Goal: Task Accomplishment & Management: Manage account settings

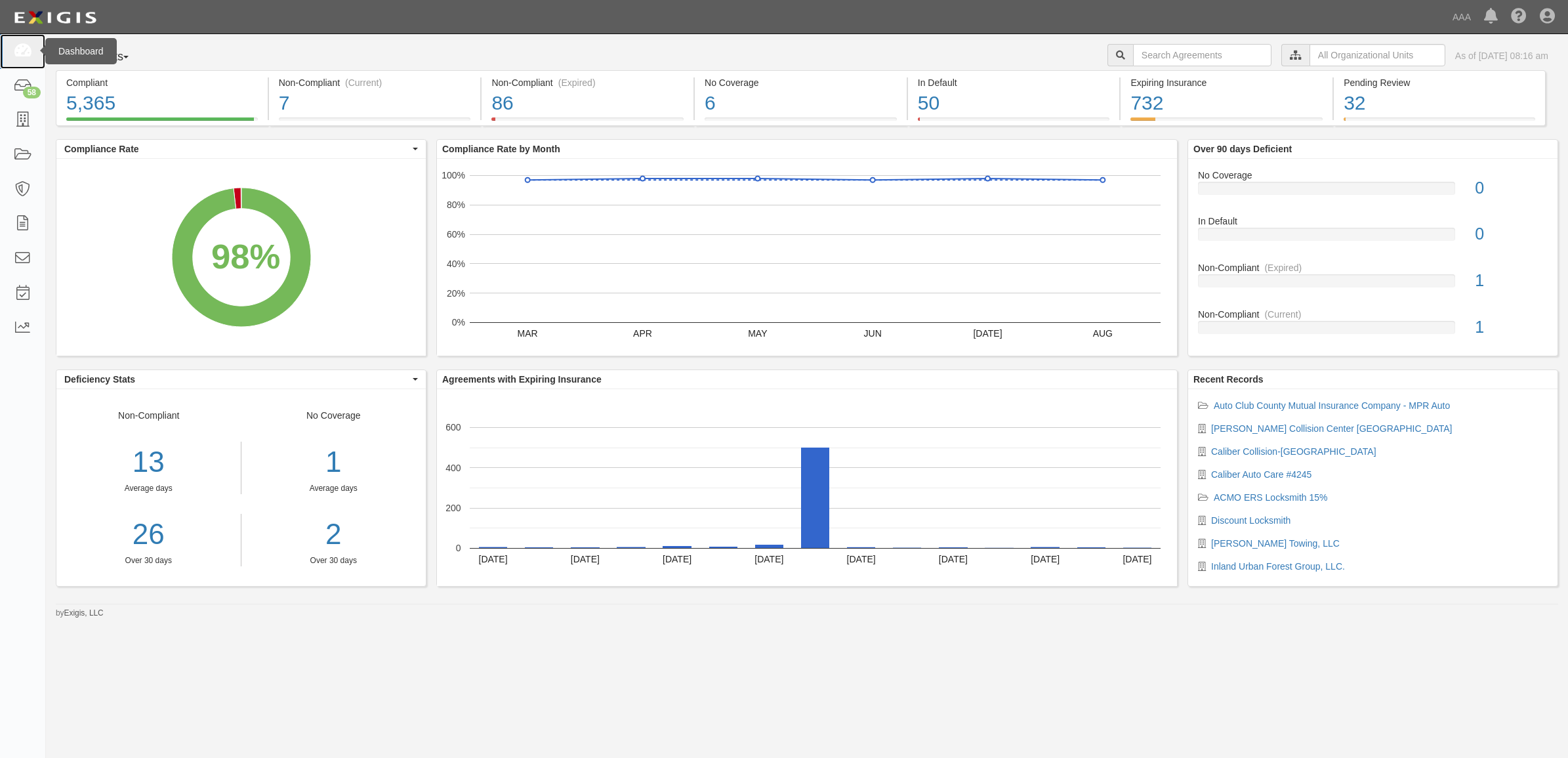
click at [24, 50] on icon at bounding box center [23, 51] width 18 height 15
click at [30, 122] on icon at bounding box center [23, 120] width 18 height 15
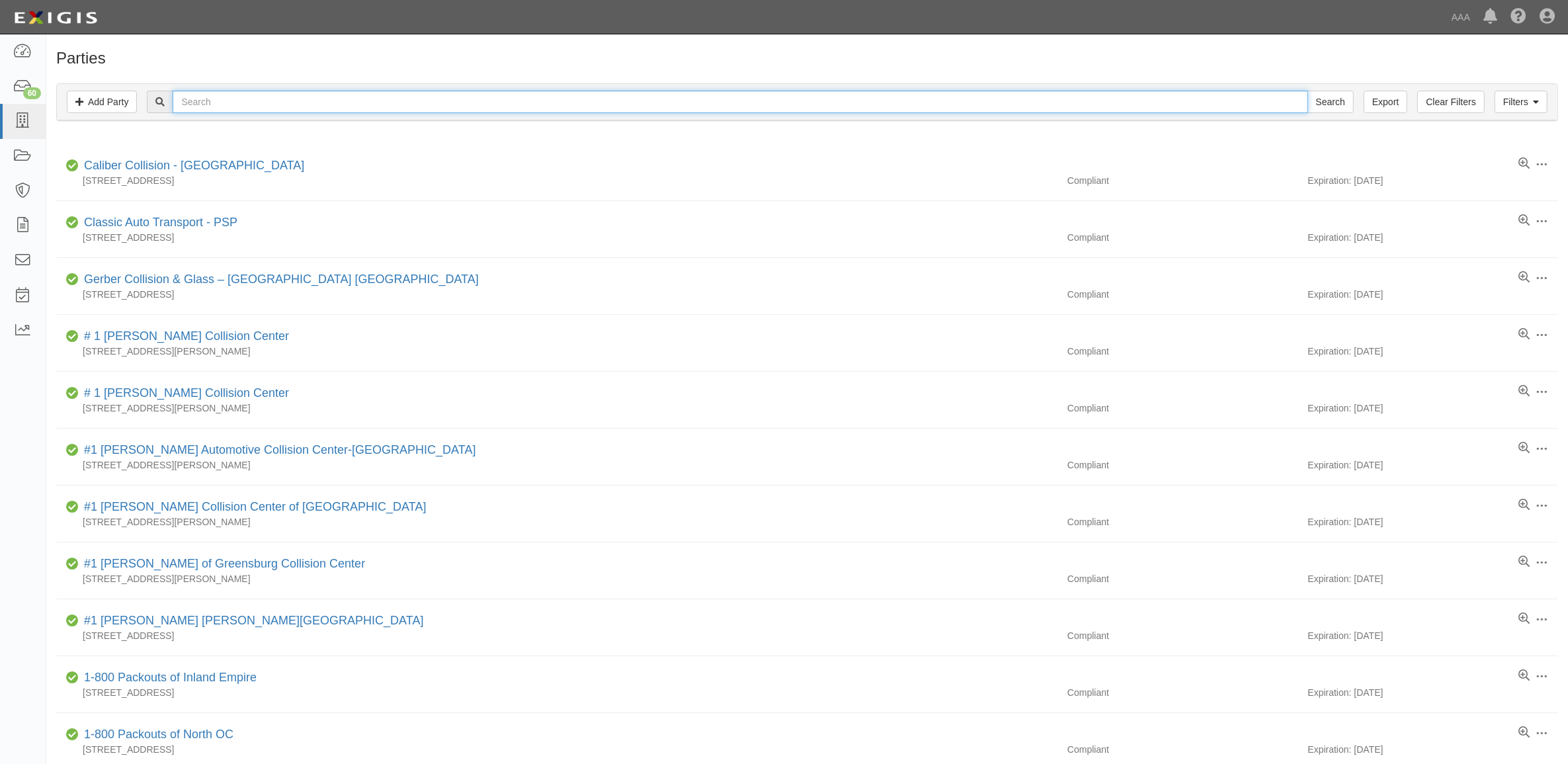
click at [319, 101] on input "text" at bounding box center [740, 102] width 1135 height 23
paste input "CC2139359"
type input "CC2139359"
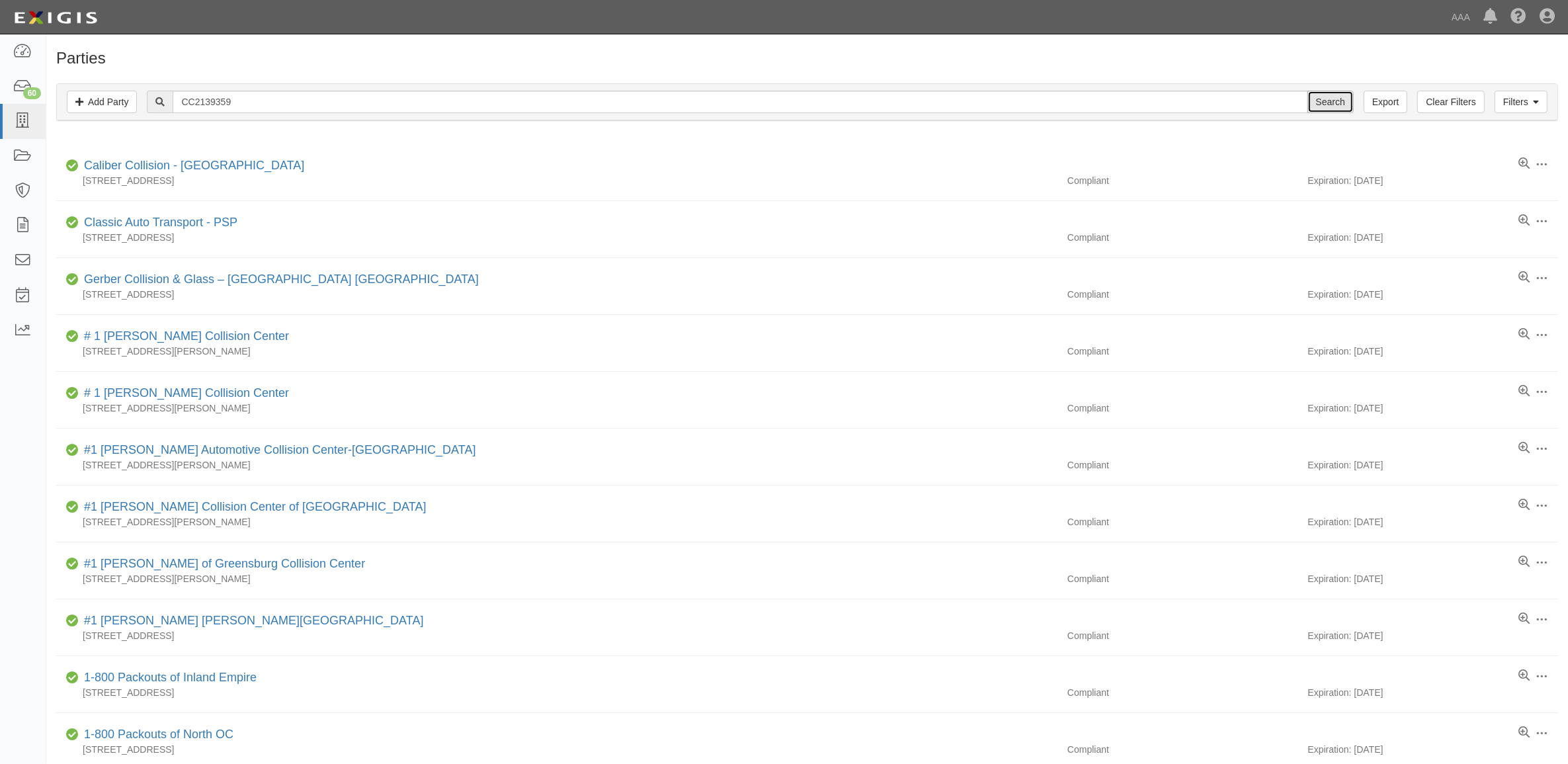
click at [1325, 100] on input "Search" at bounding box center [1330, 102] width 46 height 23
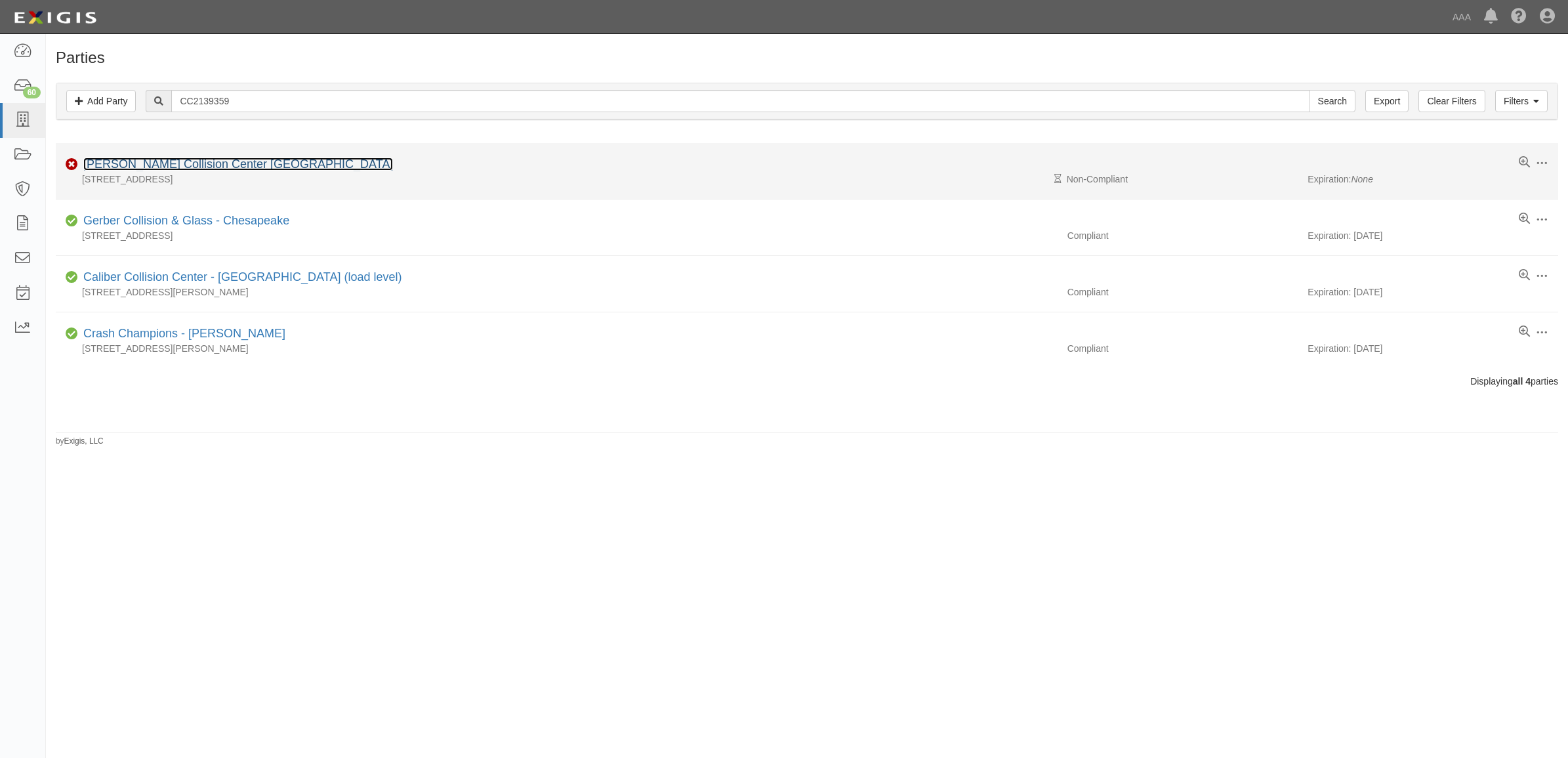
click at [139, 165] on link "[PERSON_NAME] Collision Center [GEOGRAPHIC_DATA]" at bounding box center [238, 164] width 310 height 13
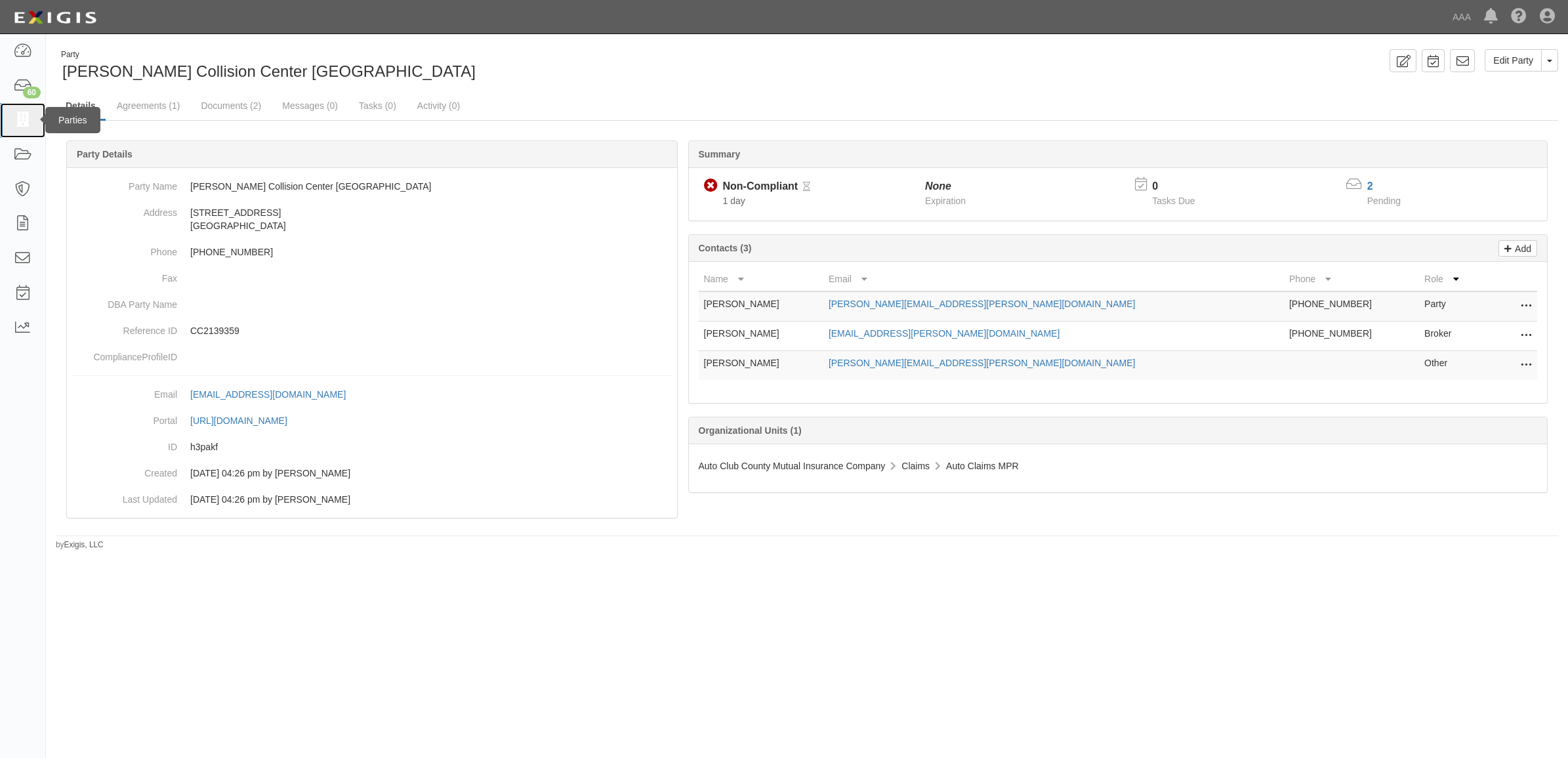
click at [24, 131] on link at bounding box center [23, 120] width 45 height 34
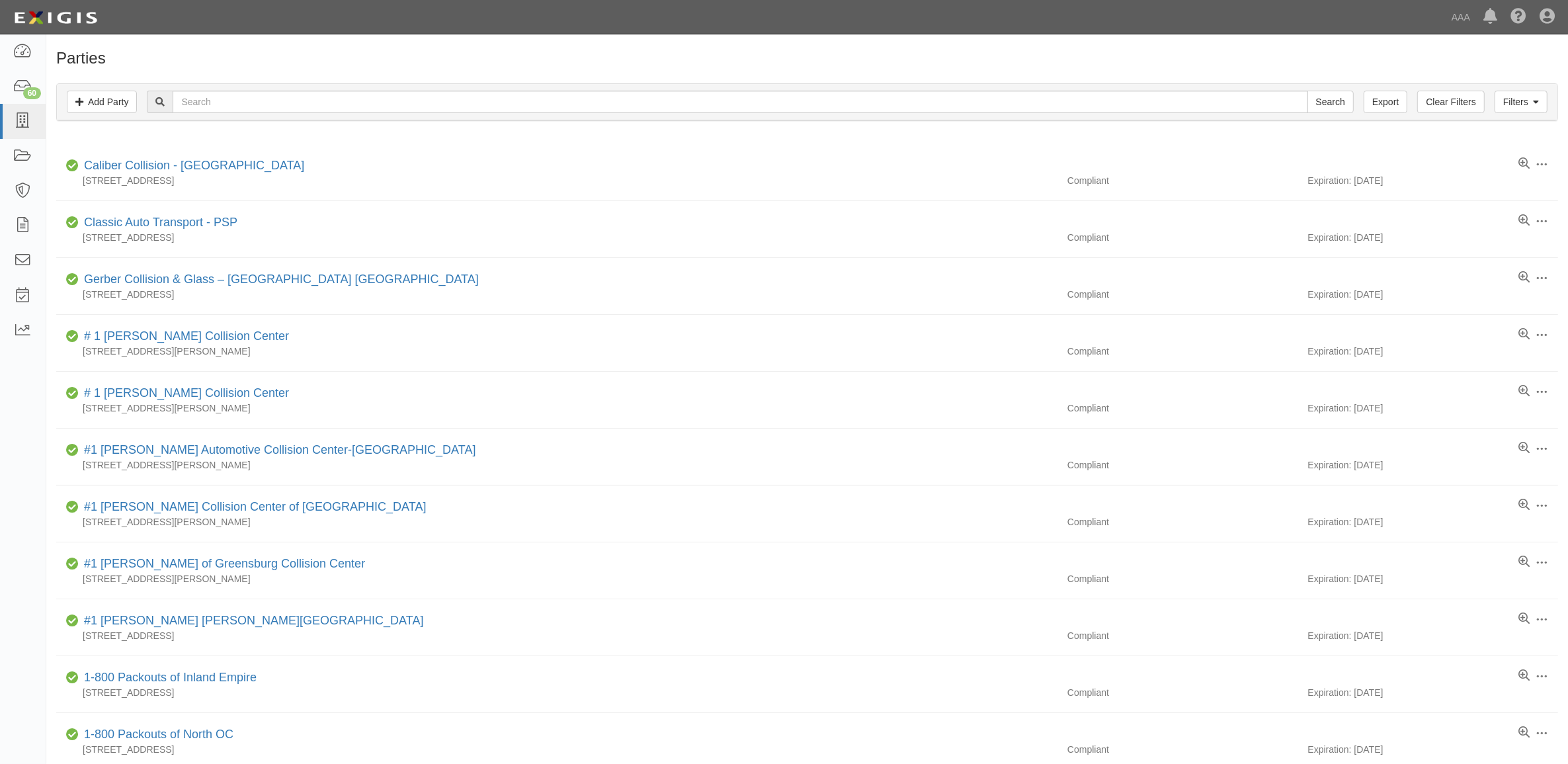
click at [208, 89] on div "Filters Add Party Clear Filters Export Search Filters" at bounding box center [807, 101] width 1501 height 36
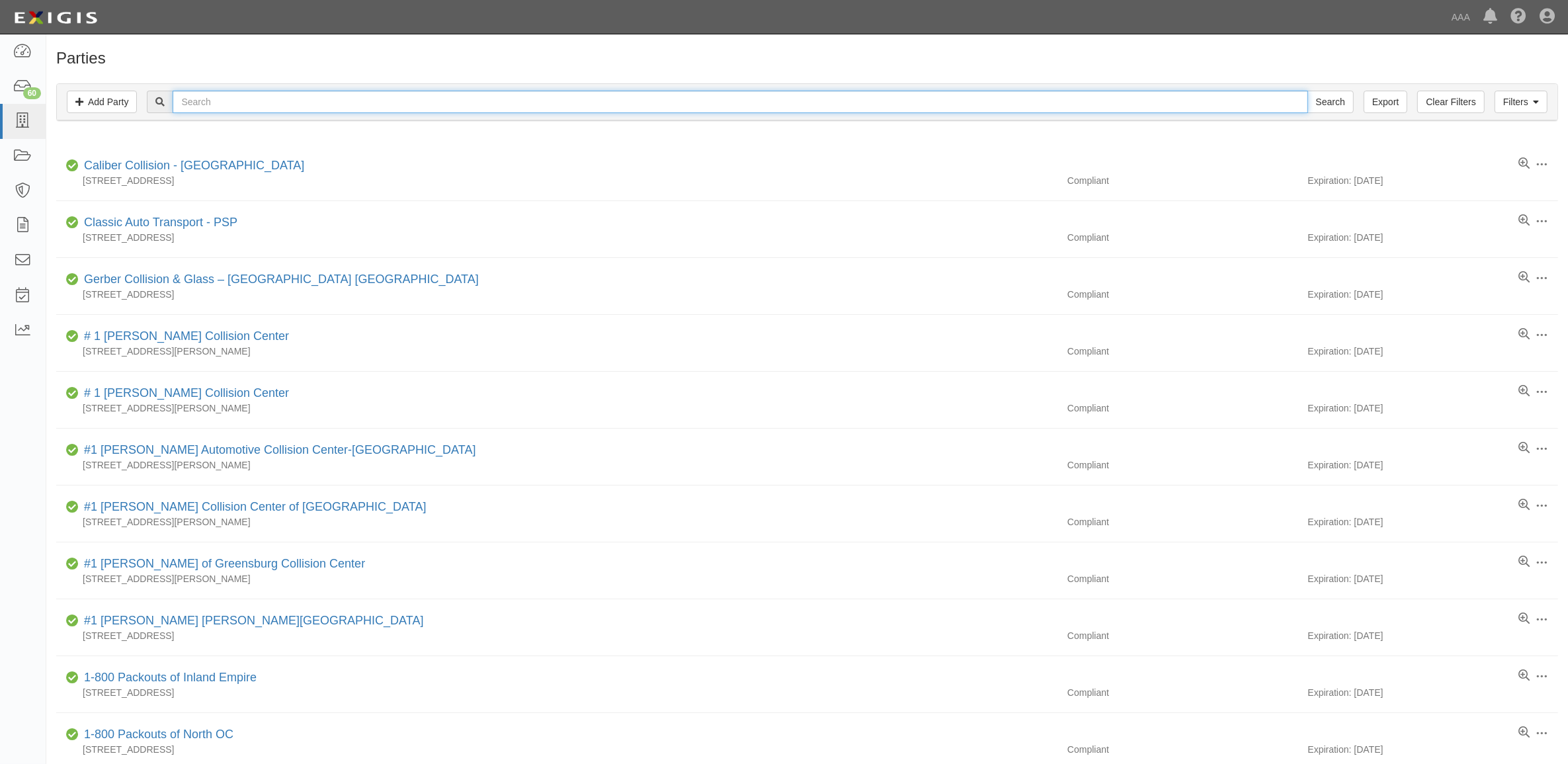
click at [229, 96] on input "text" at bounding box center [740, 102] width 1135 height 23
type input "144320"
click at [1307, 91] on input "Search" at bounding box center [1330, 102] width 46 height 23
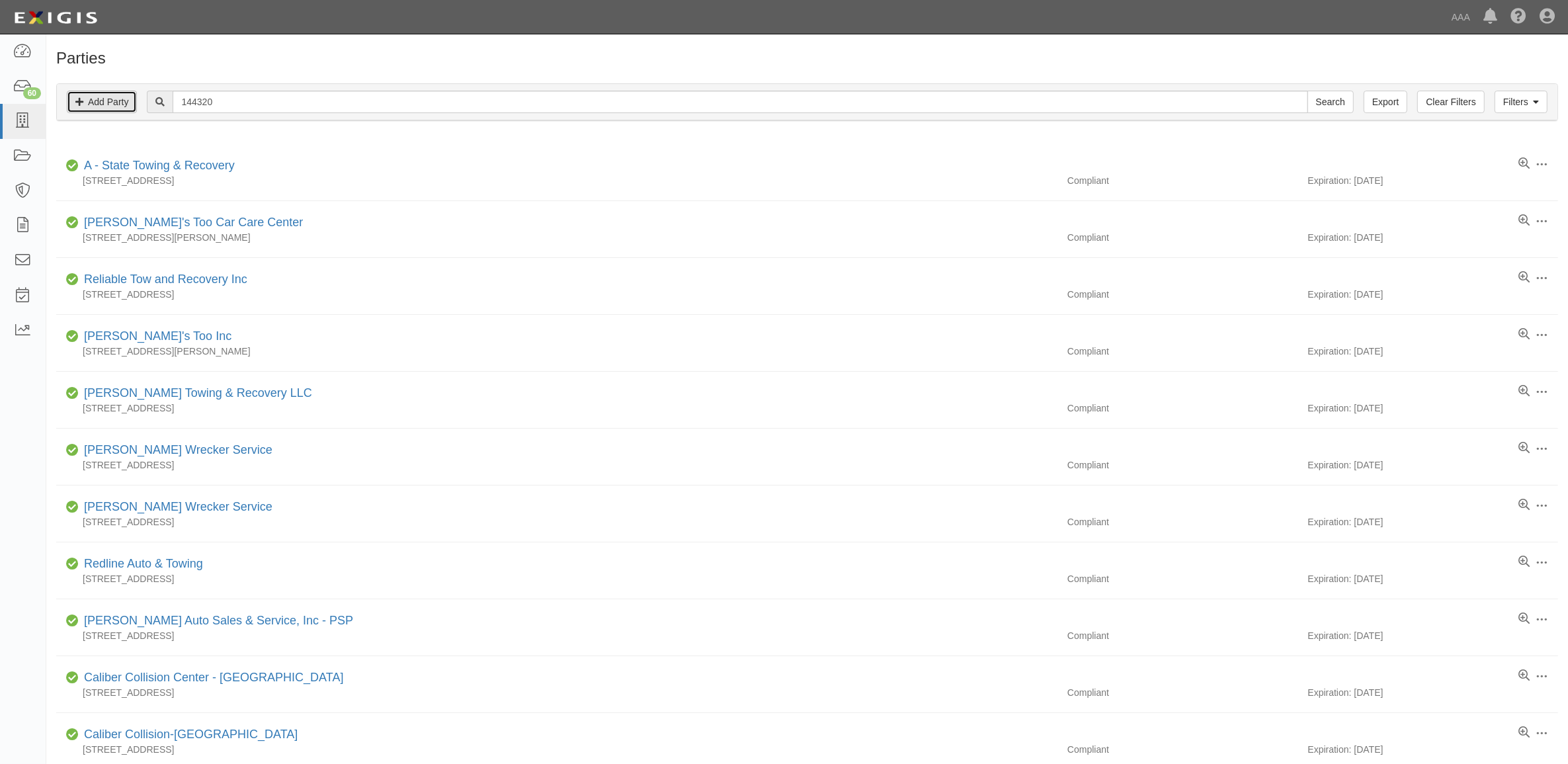
click at [113, 104] on link "Add Party" at bounding box center [101, 102] width 70 height 23
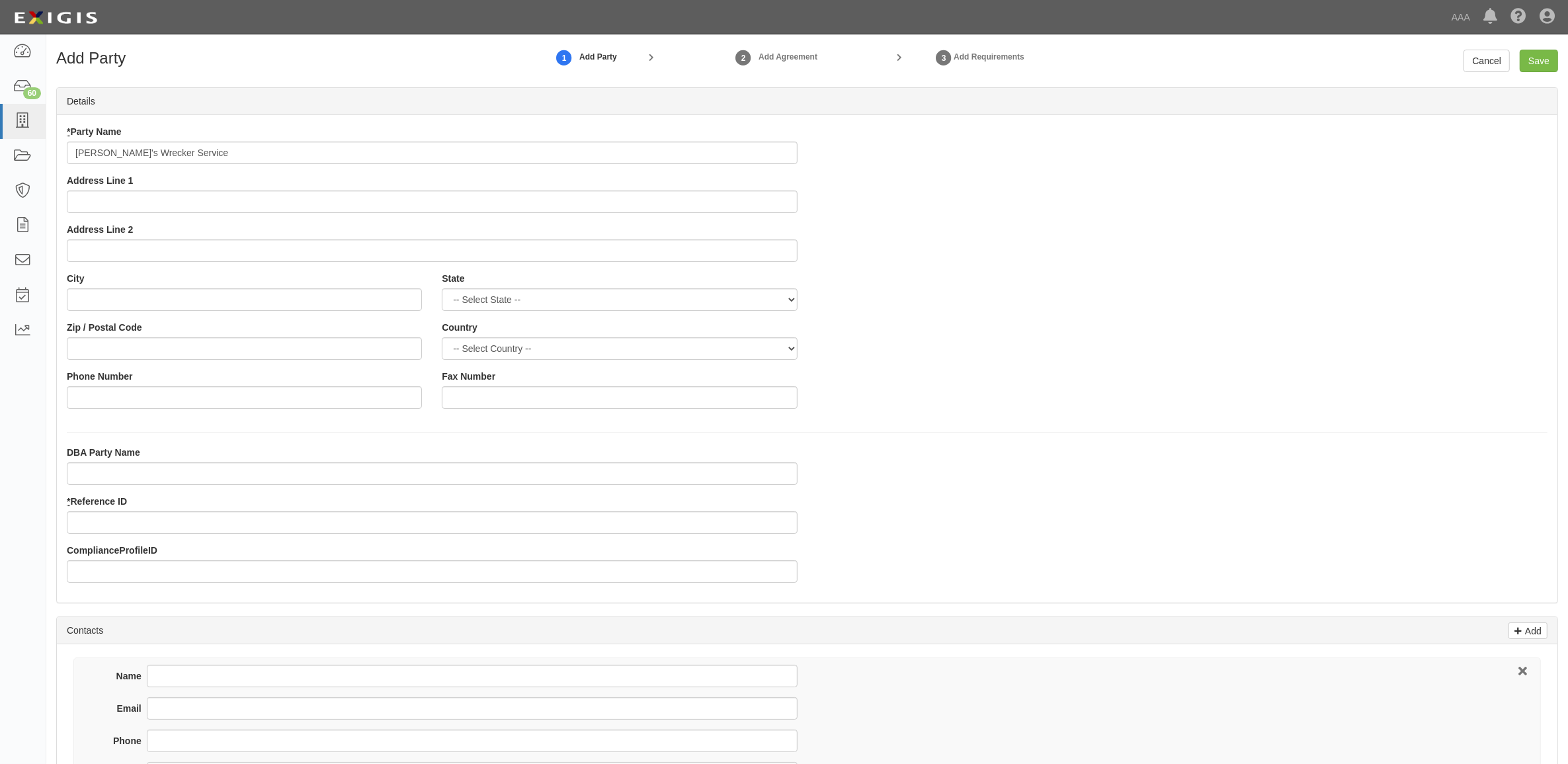
type input "[PERSON_NAME]'s Wrecker Service"
click at [238, 199] on input "Address Line 1" at bounding box center [432, 202] width 730 height 23
type input "[STREET_ADDRESS]"
type input "Hot Springs"
select select "AR"
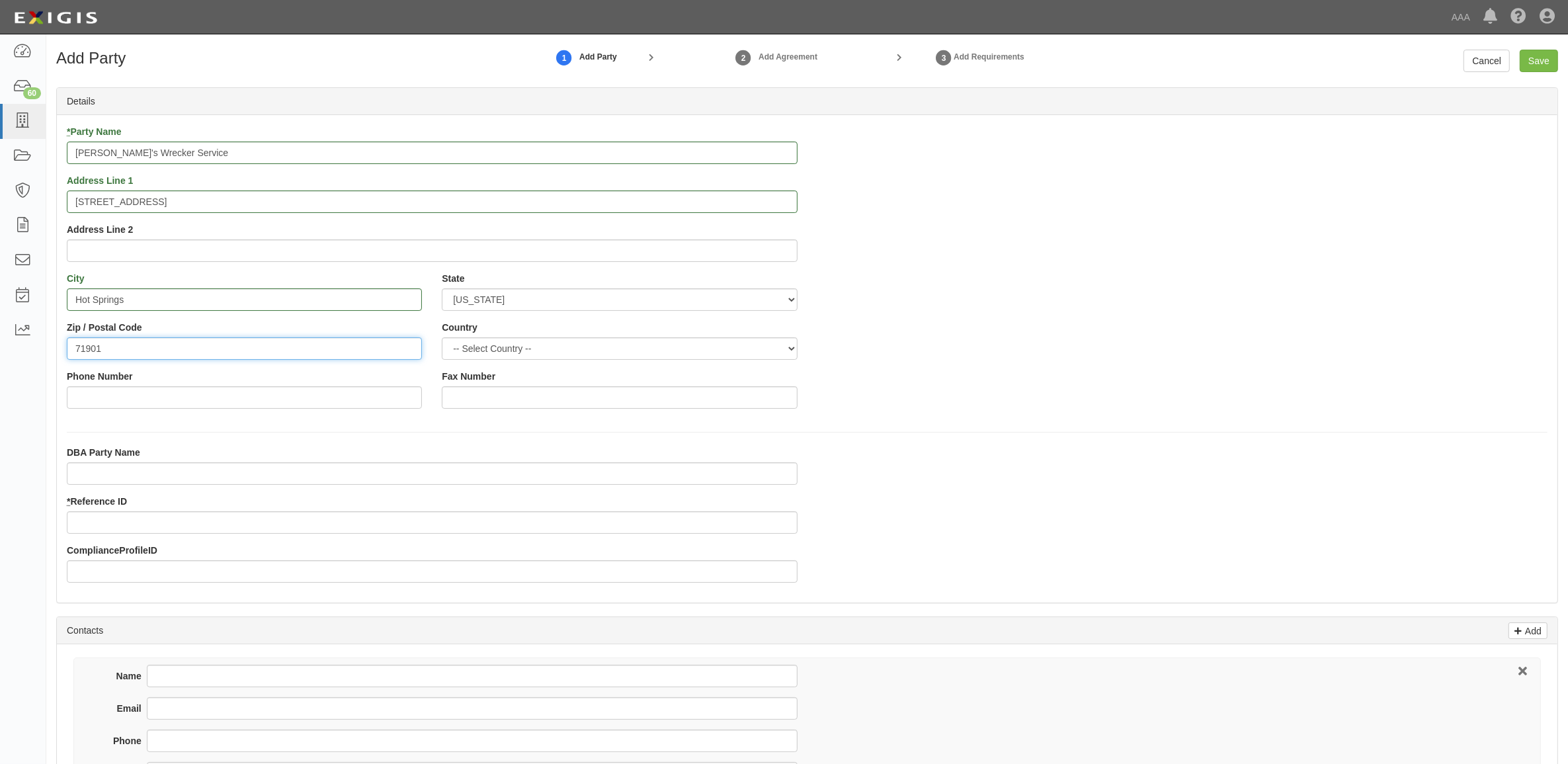
type input "71901"
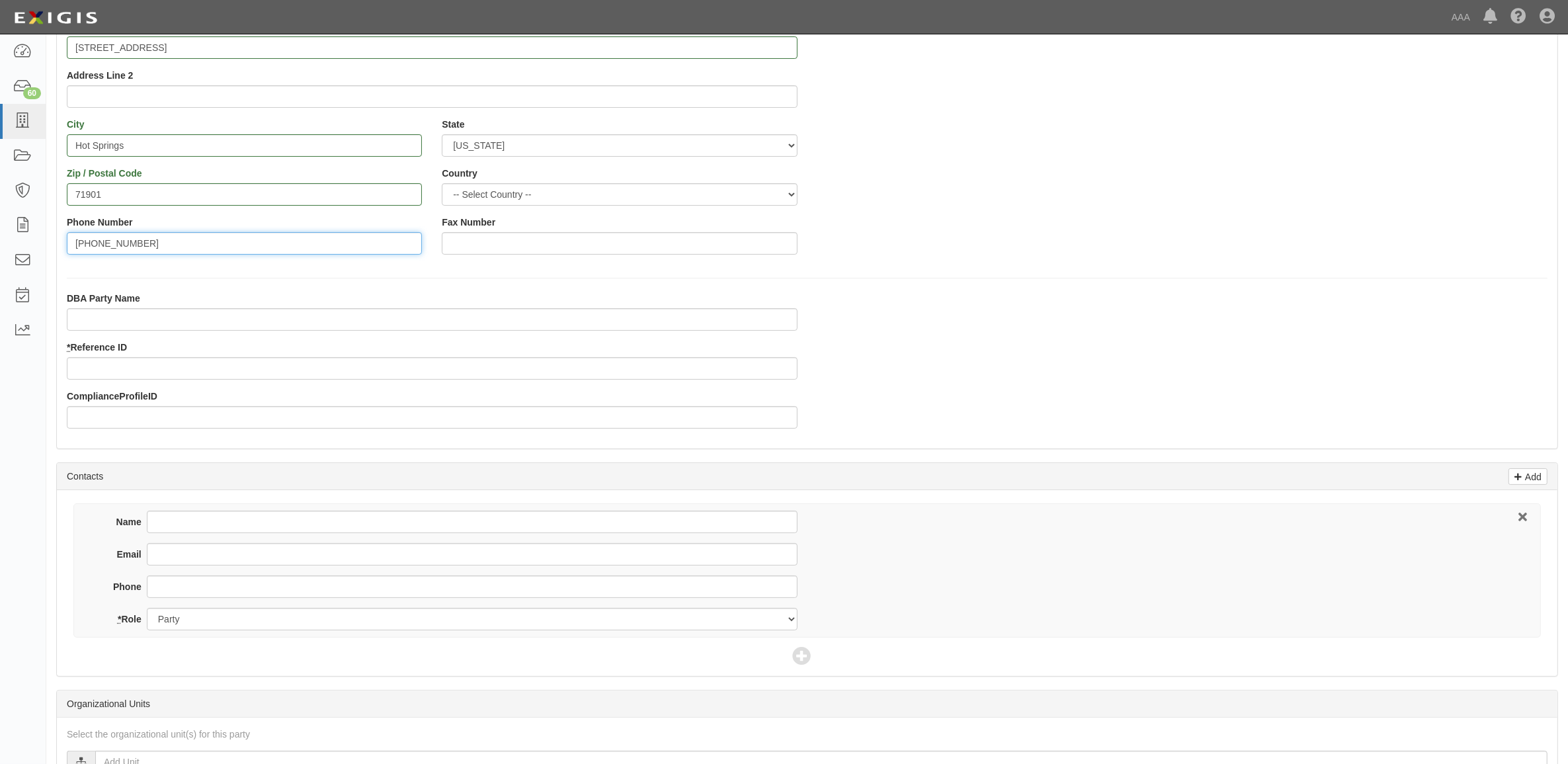
scroll to position [165, 0]
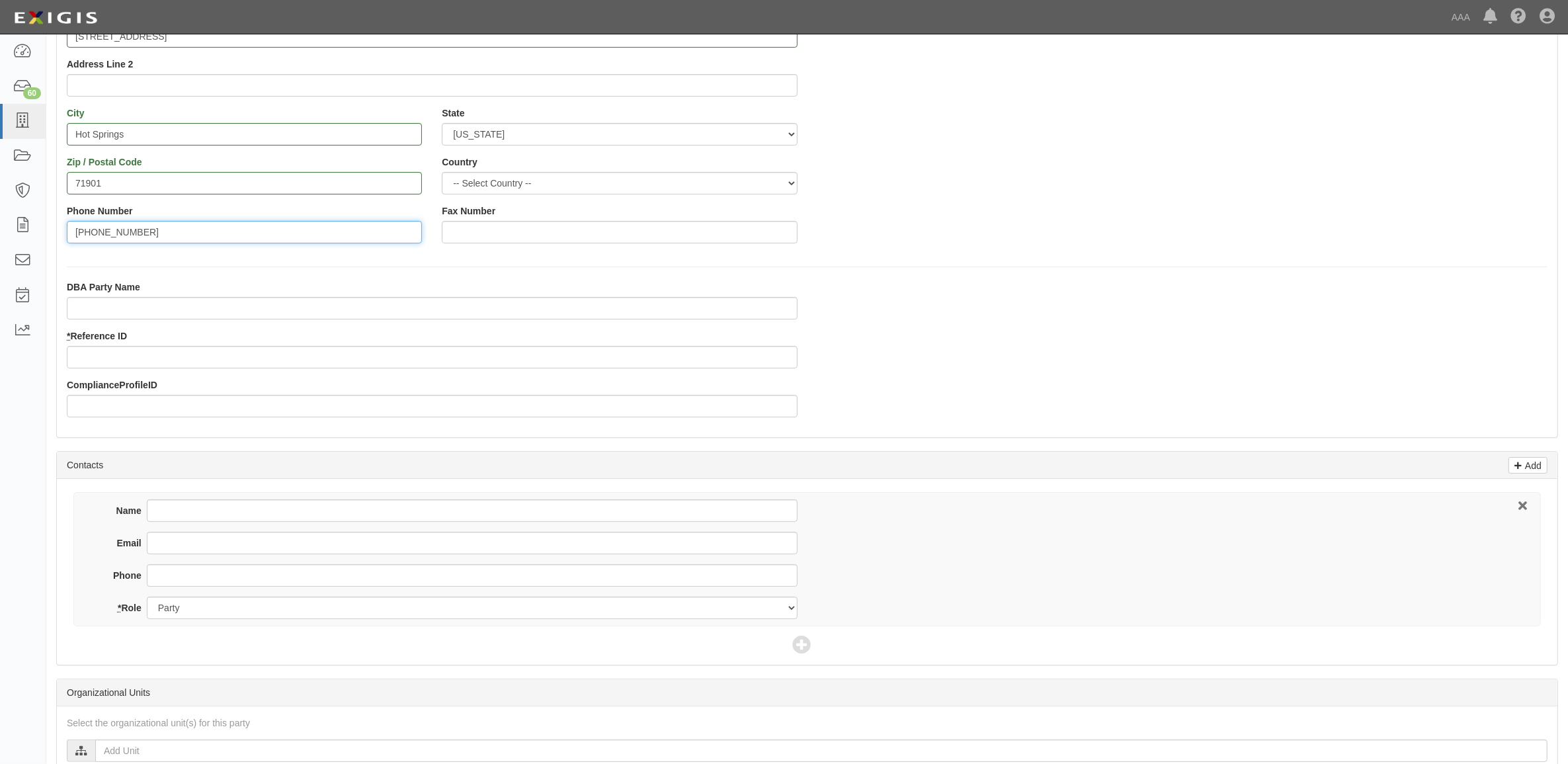
type input "[PHONE_NUMBER]"
click at [161, 352] on input "* Reference ID" at bounding box center [432, 358] width 730 height 23
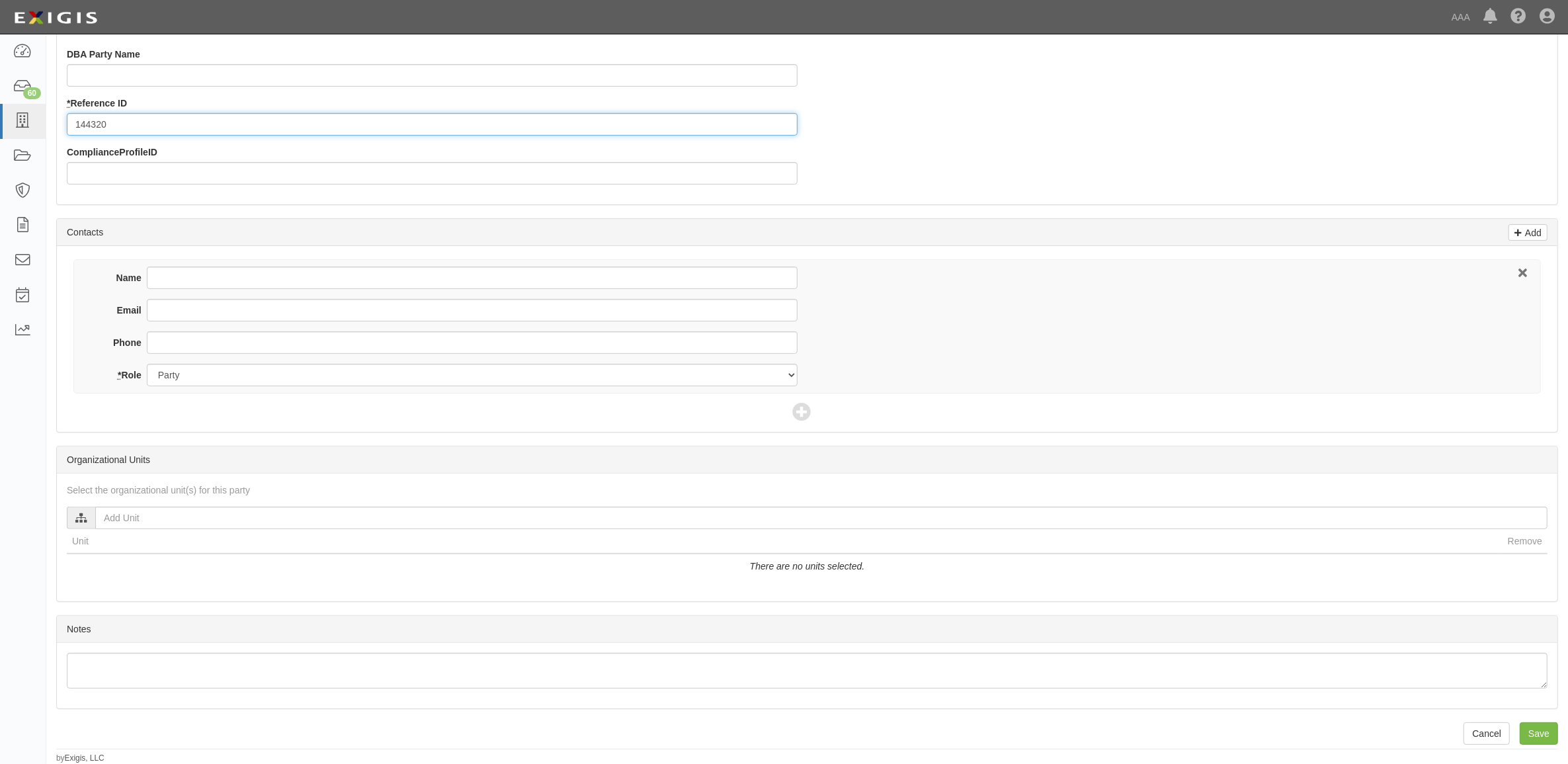
type input "144320"
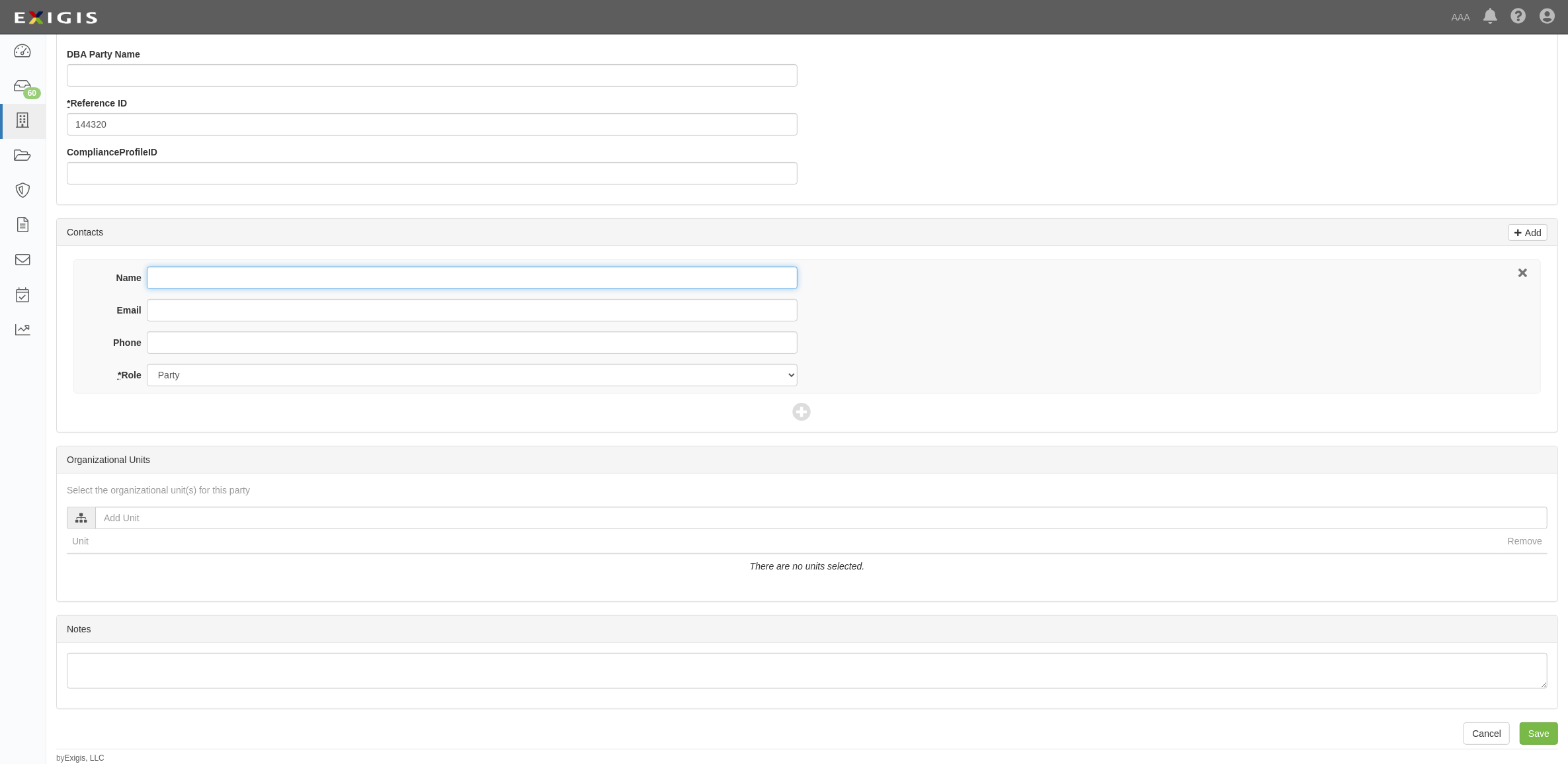
click at [233, 275] on input "Name" at bounding box center [472, 278] width 650 height 23
type input "Leon Dodd"
type input "ernieswrecker@gmail.com"
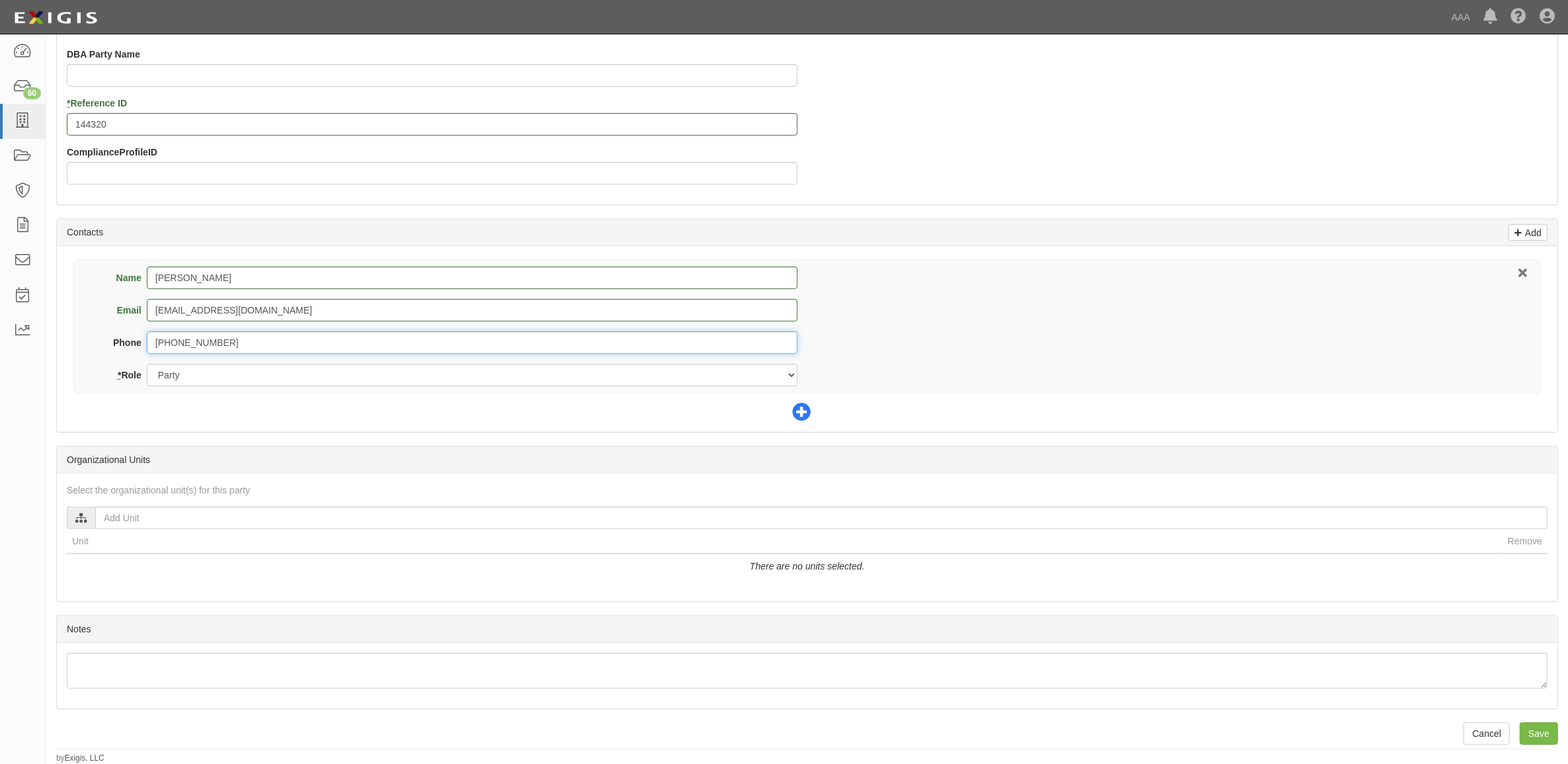
type input "501-624-5644"
click at [804, 411] on icon at bounding box center [801, 413] width 18 height 18
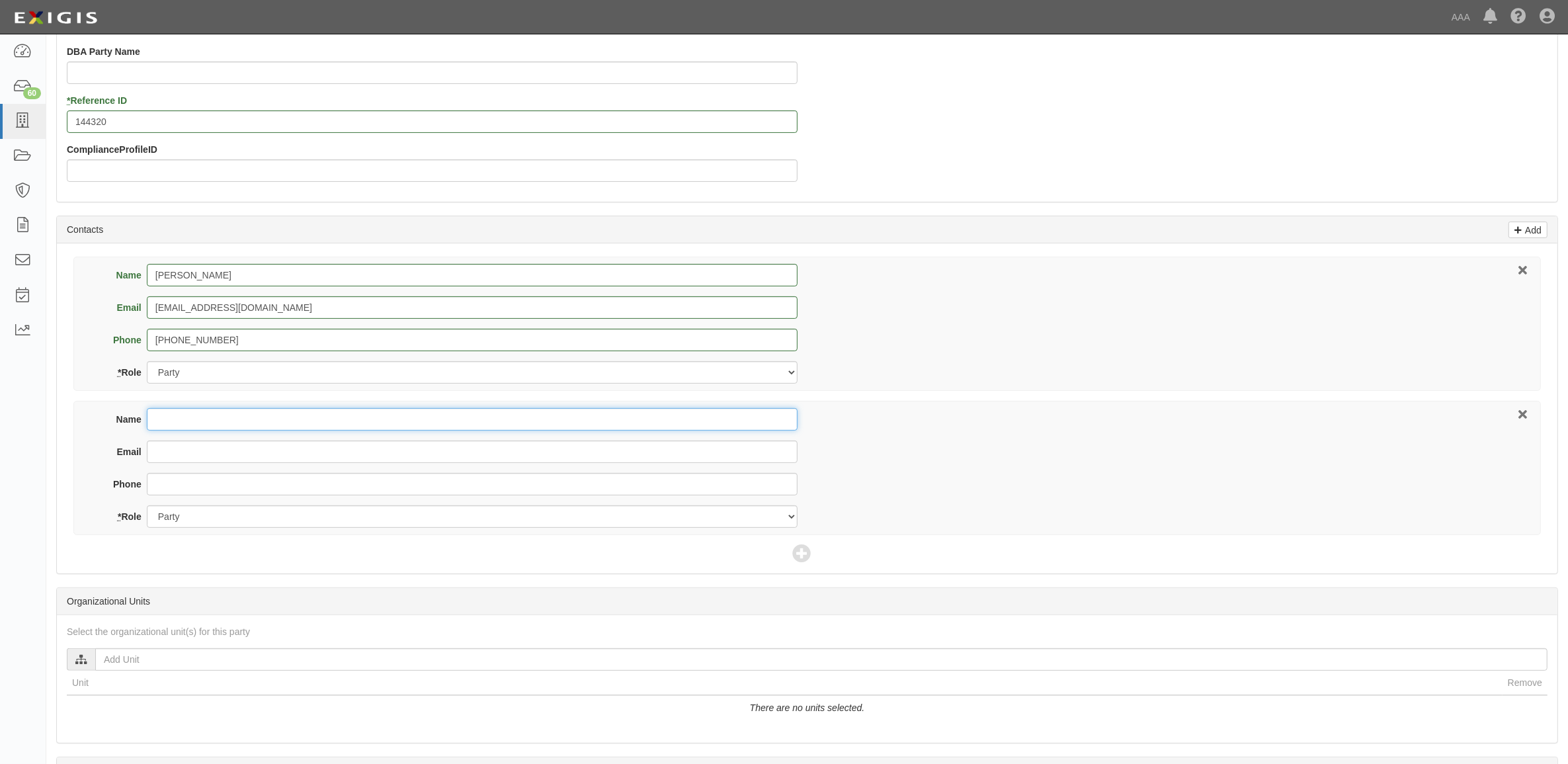
click at [479, 426] on input "Name" at bounding box center [472, 419] width 650 height 23
click at [261, 424] on input "Name" at bounding box center [472, 419] width 650 height 23
type input "Progressive Commercial"
type input "progressivecommercial@email.progressive.com"
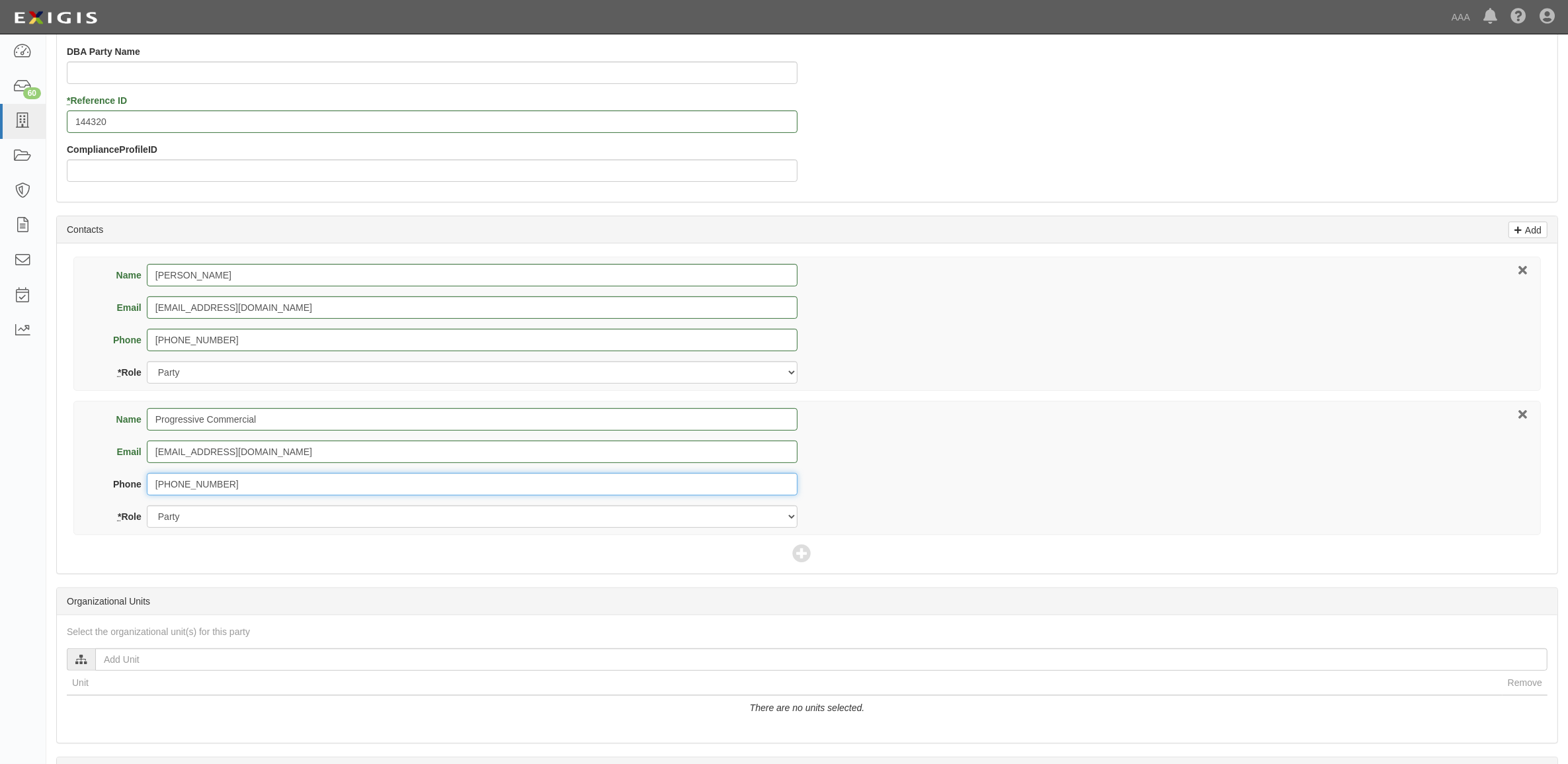
type input "800-444-4487"
drag, startPoint x: 282, startPoint y: 520, endPoint x: 269, endPoint y: 533, distance: 18.4
click at [269, 533] on div "Name Progressive Commercial Email progressivecommercial@email.progressive.com P…" at bounding box center [806, 467] width 1467 height 134
select select "Broker"
click at [147, 506] on select "Party Broker Other" at bounding box center [472, 516] width 650 height 23
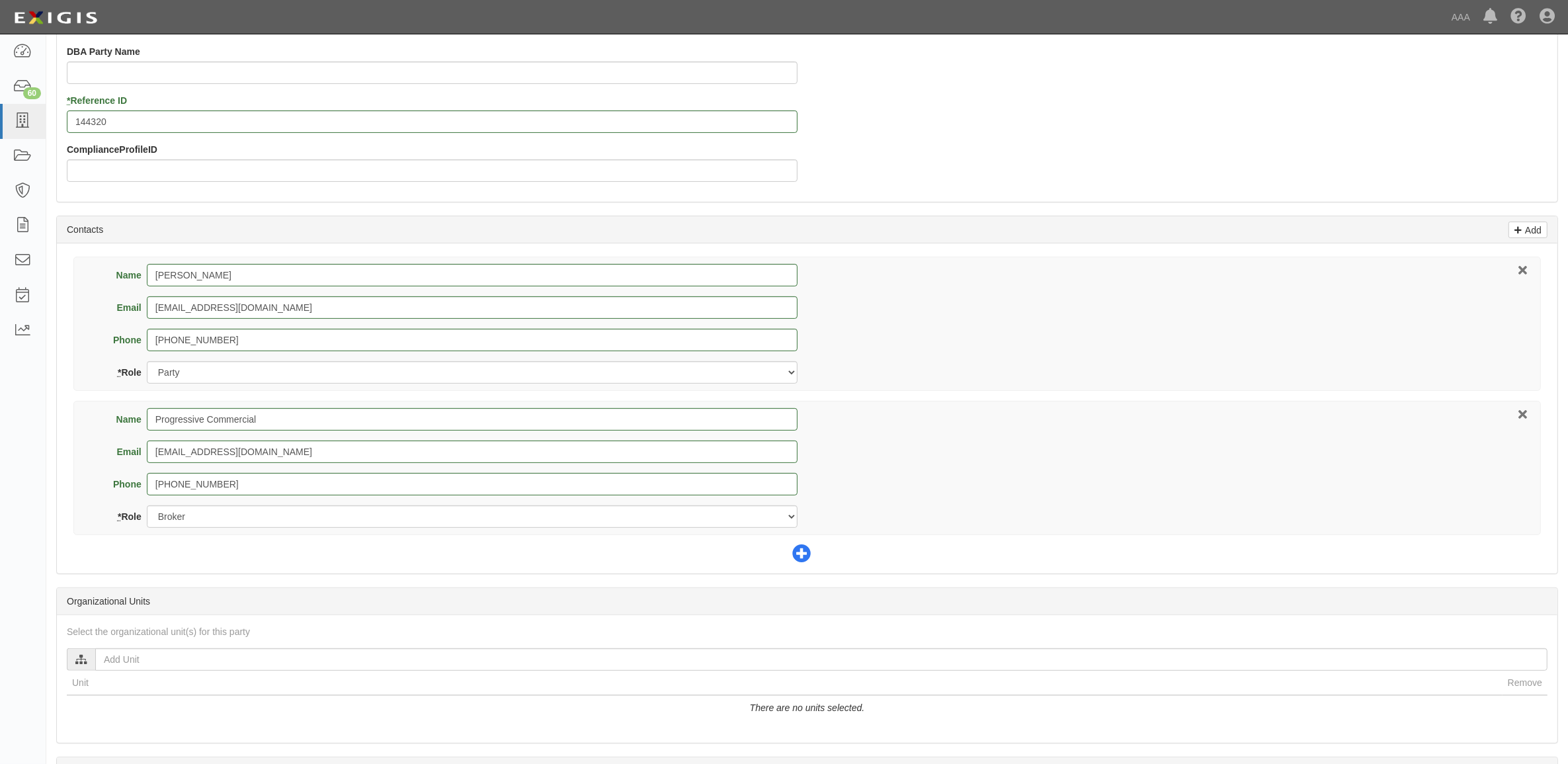
click at [802, 553] on icon at bounding box center [801, 554] width 18 height 18
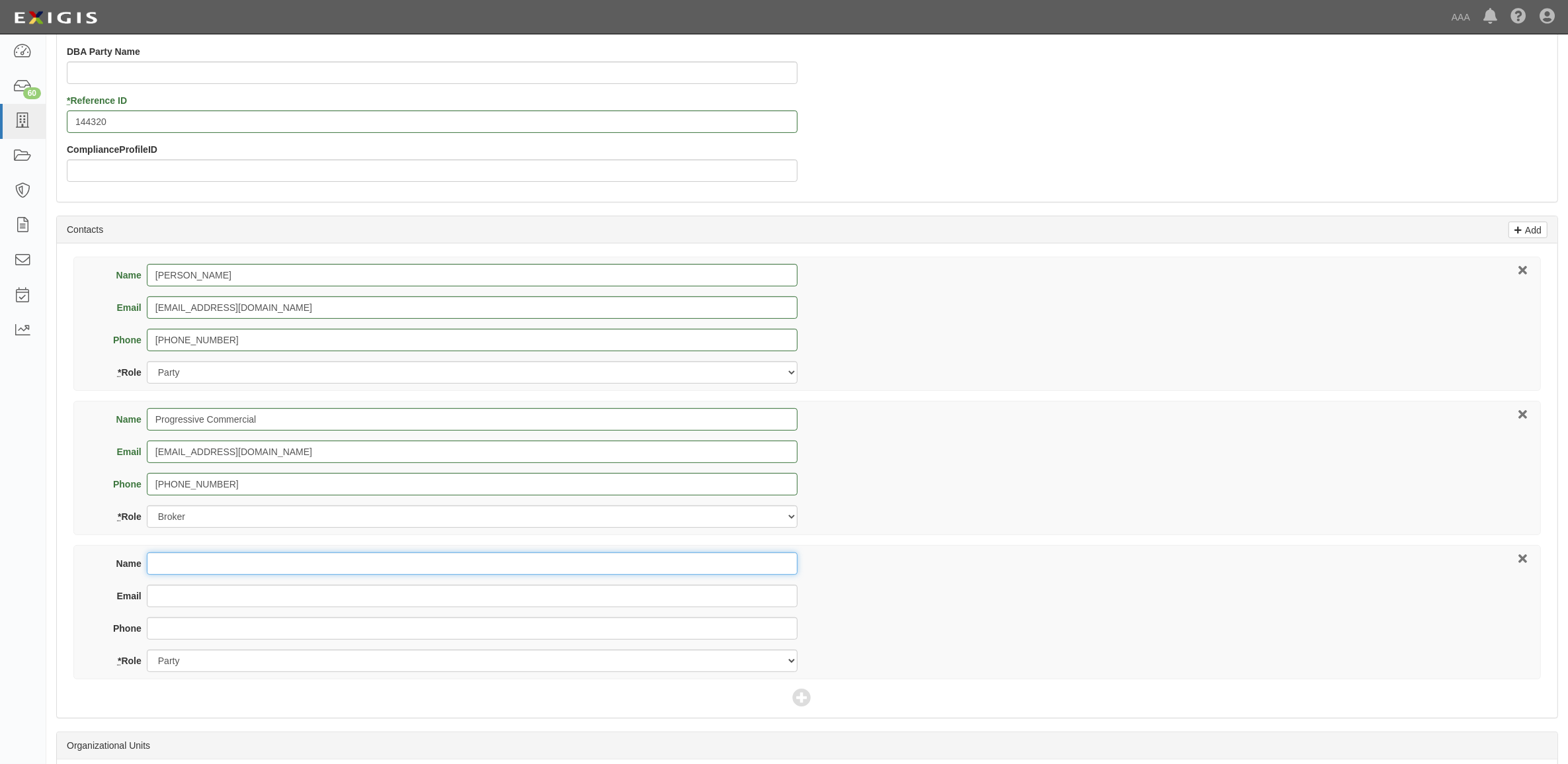
click at [395, 556] on input "Name" at bounding box center [472, 564] width 650 height 23
click at [201, 571] on input "Name" at bounding box center [472, 564] width 650 height 23
type input "Ebony Hampton"
type input "hampton.ebony@ace.aaa.com"
click at [326, 662] on select "Party Broker Other" at bounding box center [472, 661] width 650 height 23
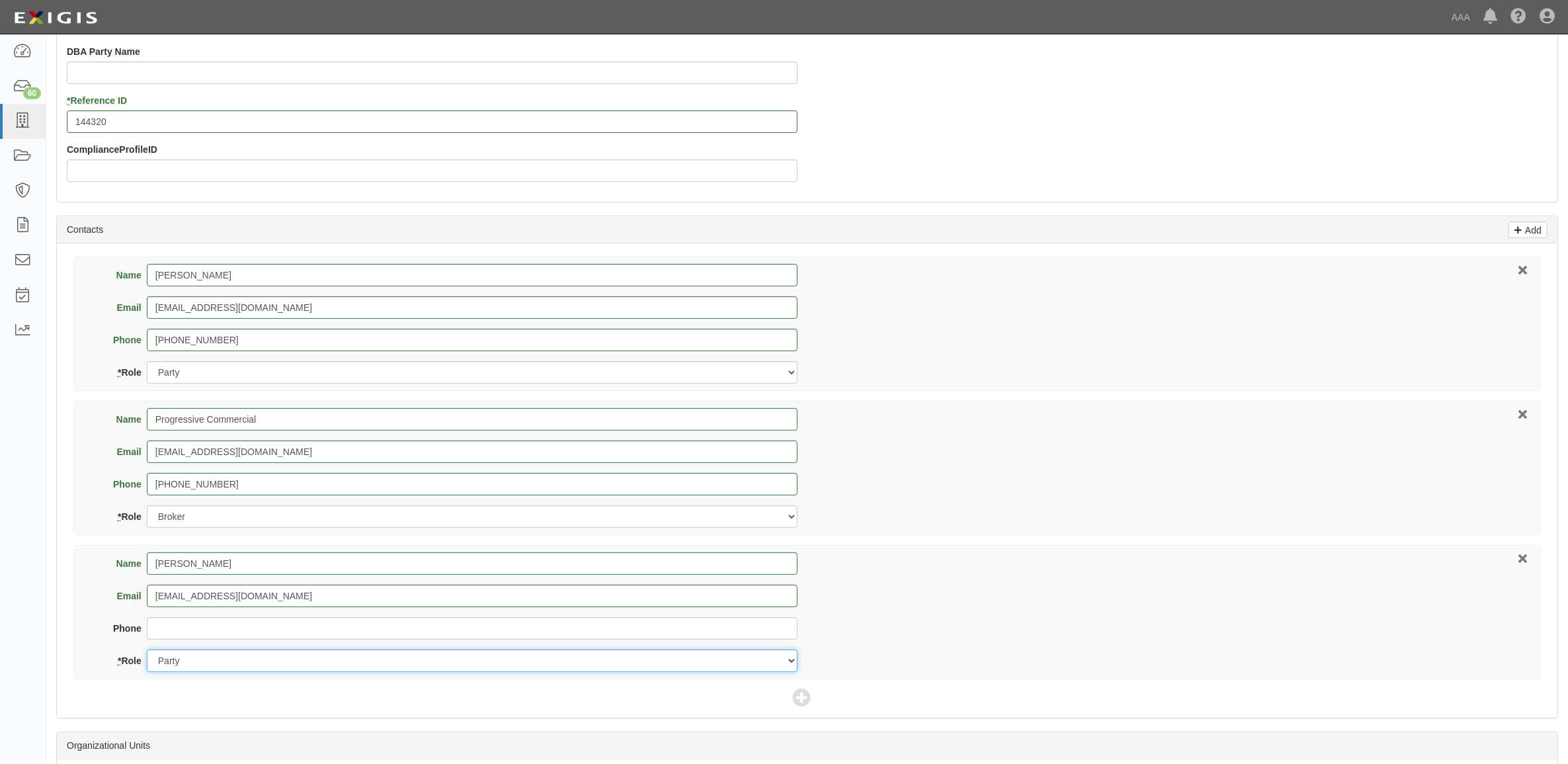
select select "Other"
click at [147, 650] on select "Party Broker Other" at bounding box center [472, 661] width 650 height 23
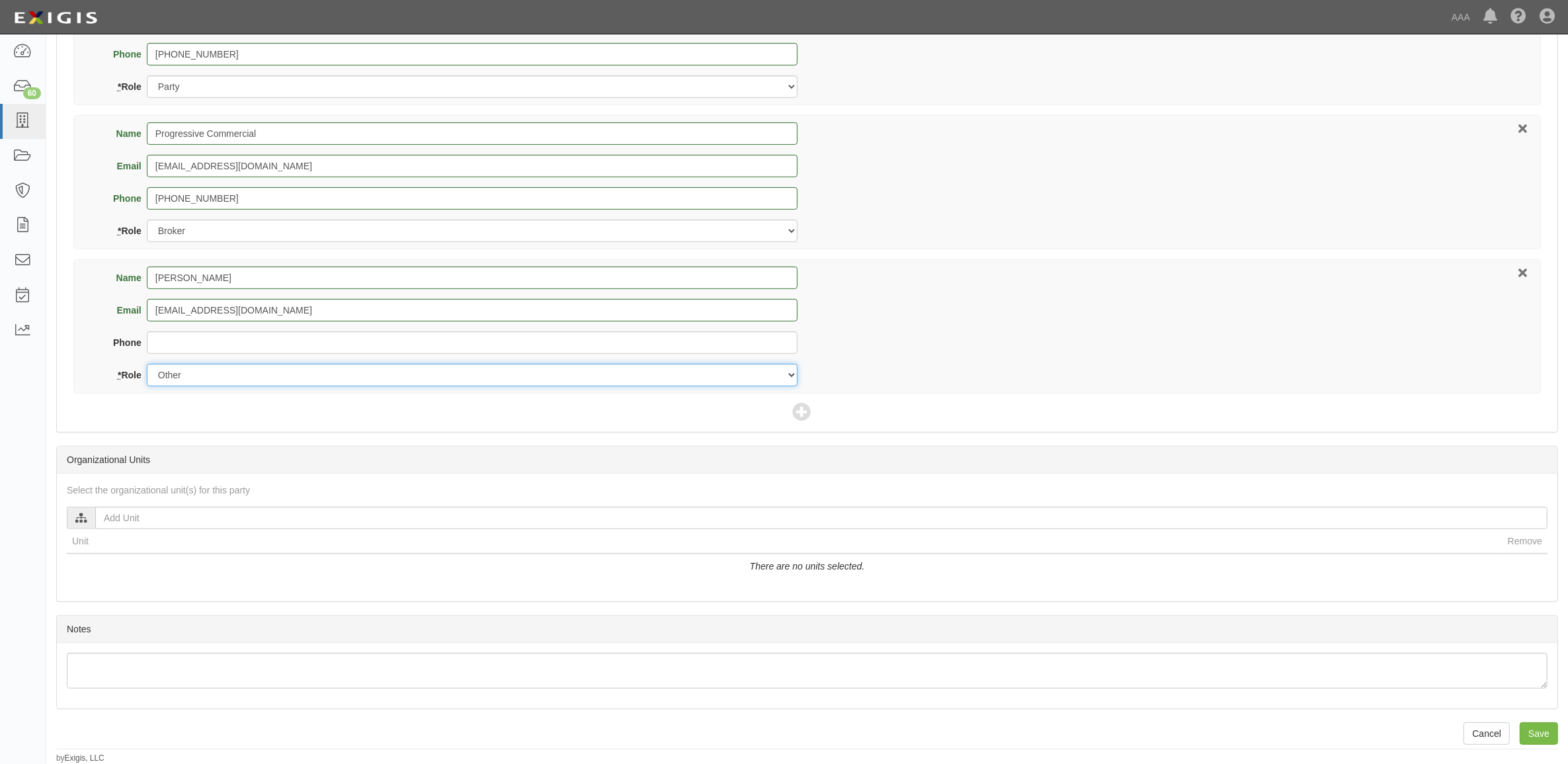
scroll to position [690, 0]
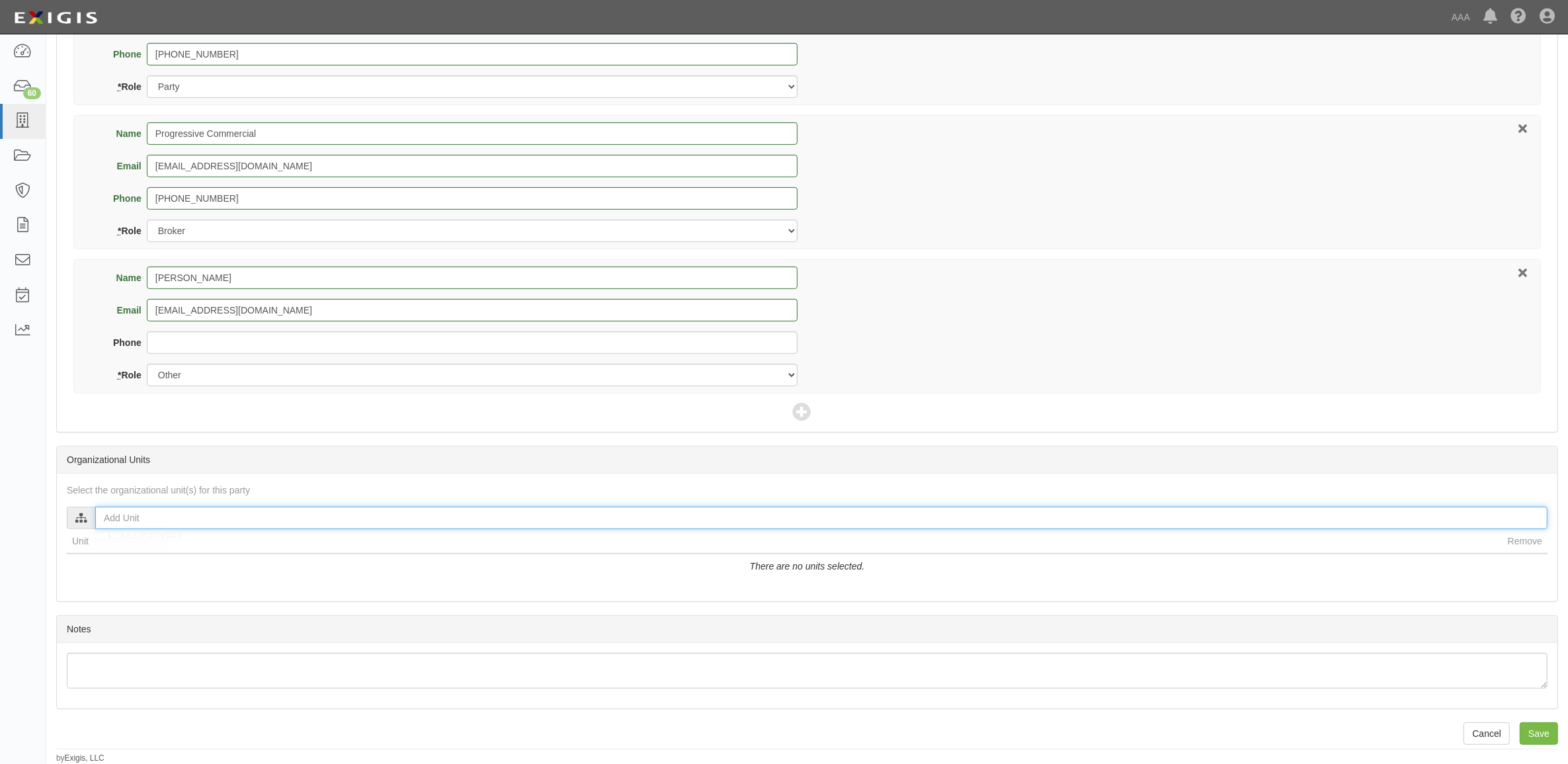
click at [326, 511] on input "text" at bounding box center [821, 518] width 1452 height 23
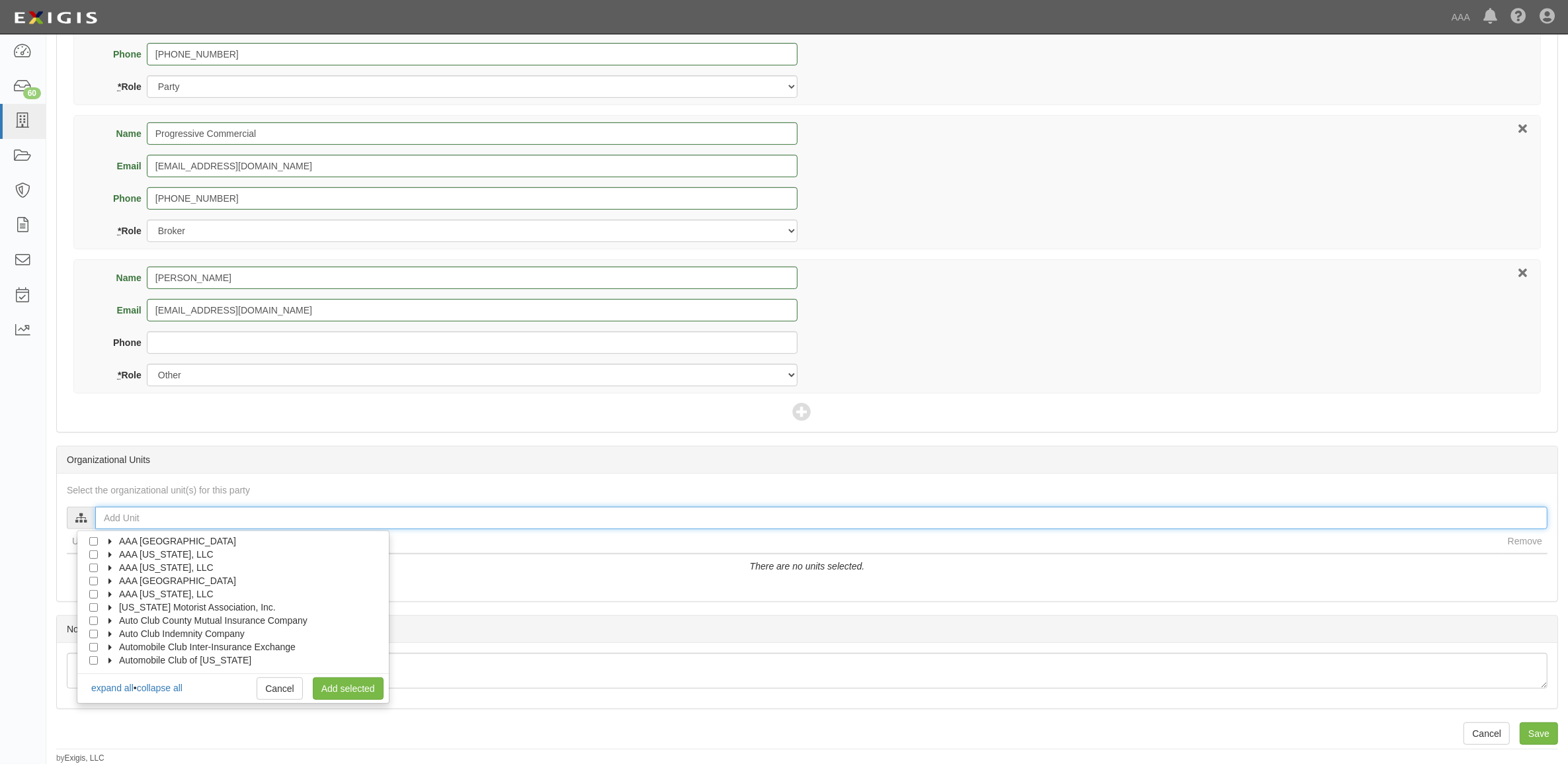
scroll to position [53, 0]
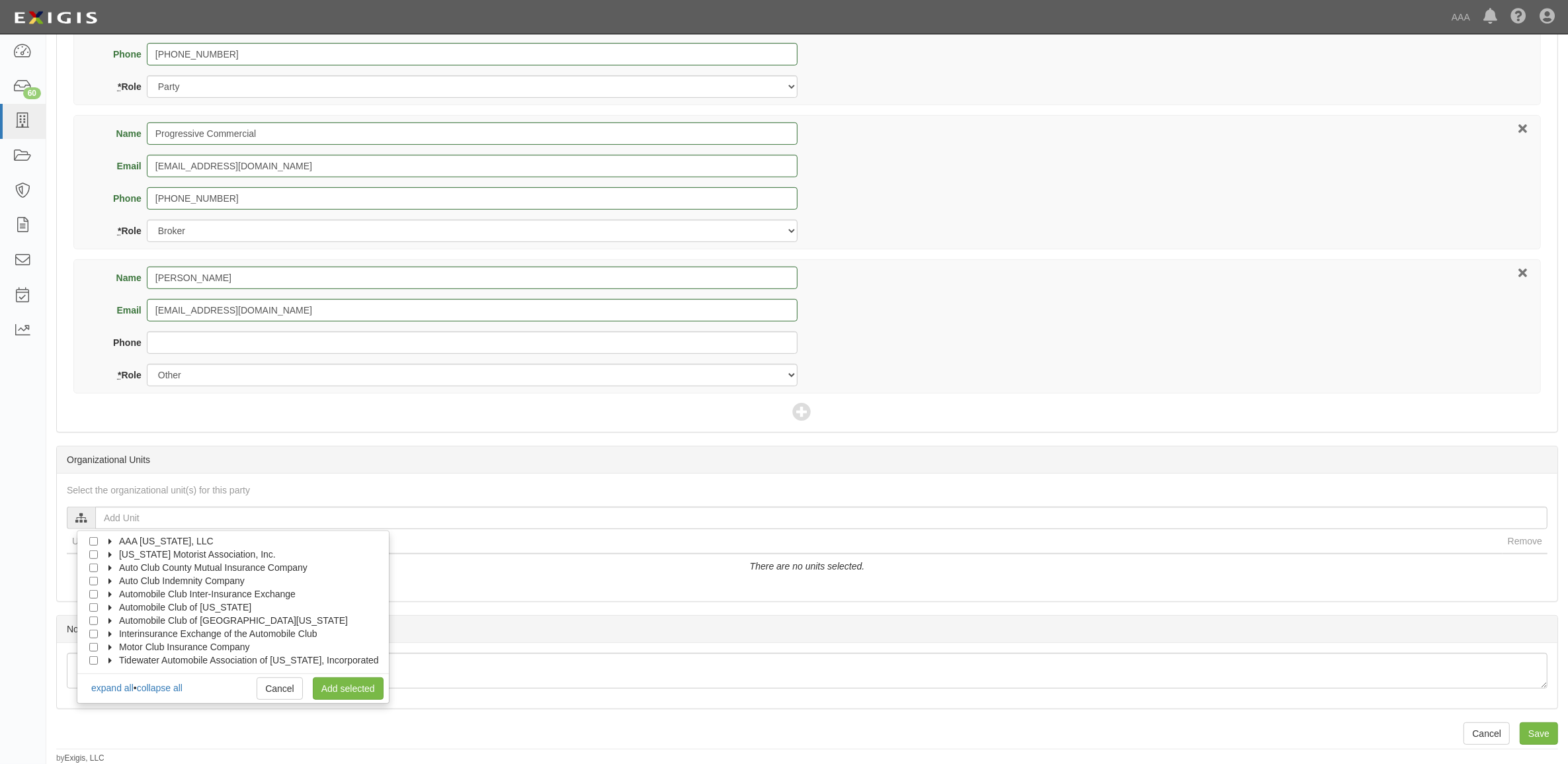
click at [113, 607] on icon at bounding box center [111, 608] width 9 height 6
click at [124, 623] on icon at bounding box center [123, 621] width 9 height 6
click at [120, 633] on input "Emergency Roadside Service (ERS)" at bounding box center [117, 634] width 9 height 9
checkbox input "true"
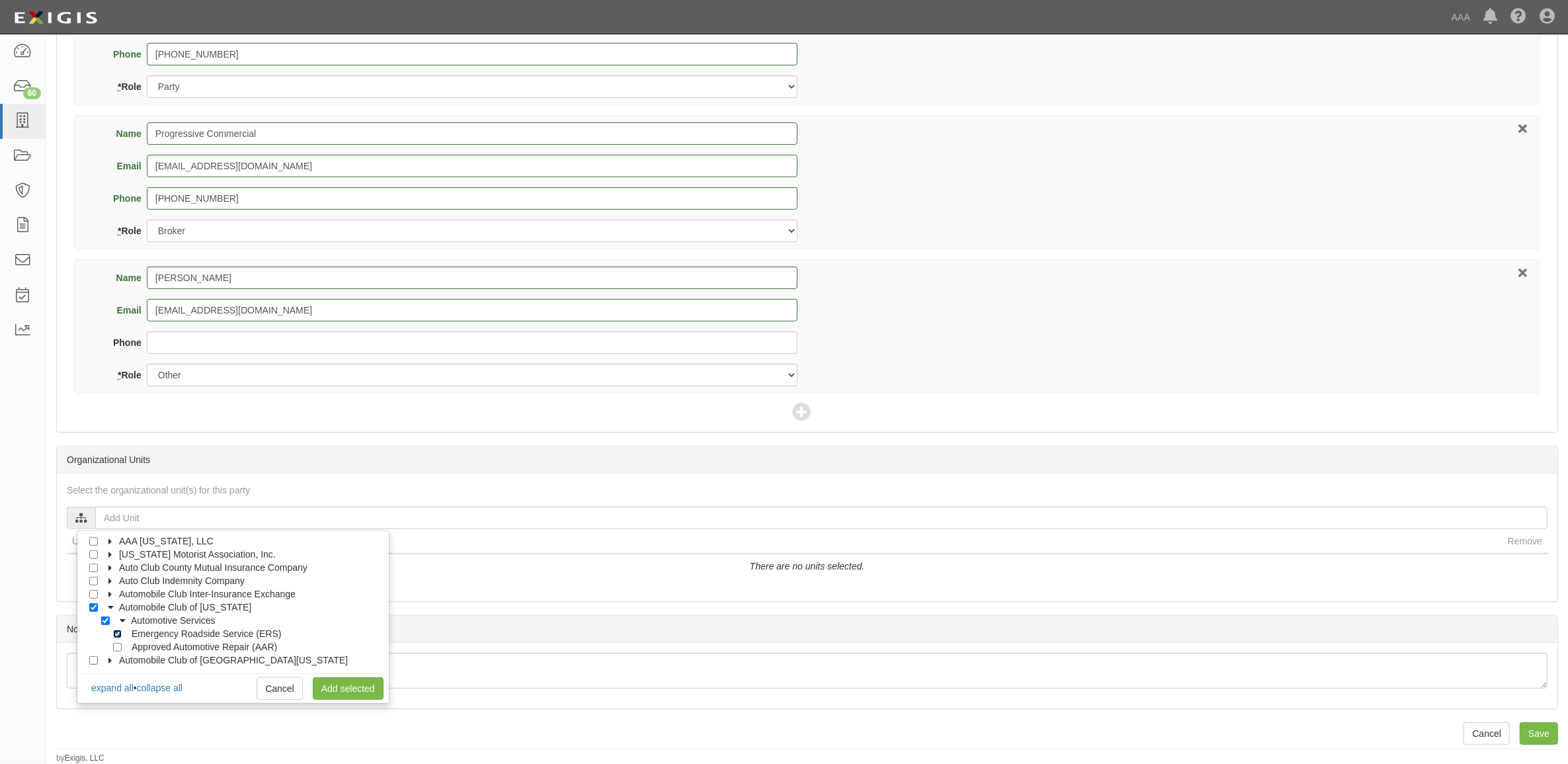
checkbox input "true"
click at [352, 676] on div "expand all • collapse all Cancel Add selected" at bounding box center [233, 677] width 311 height 7
click at [355, 686] on link "Add selected" at bounding box center [348, 689] width 71 height 23
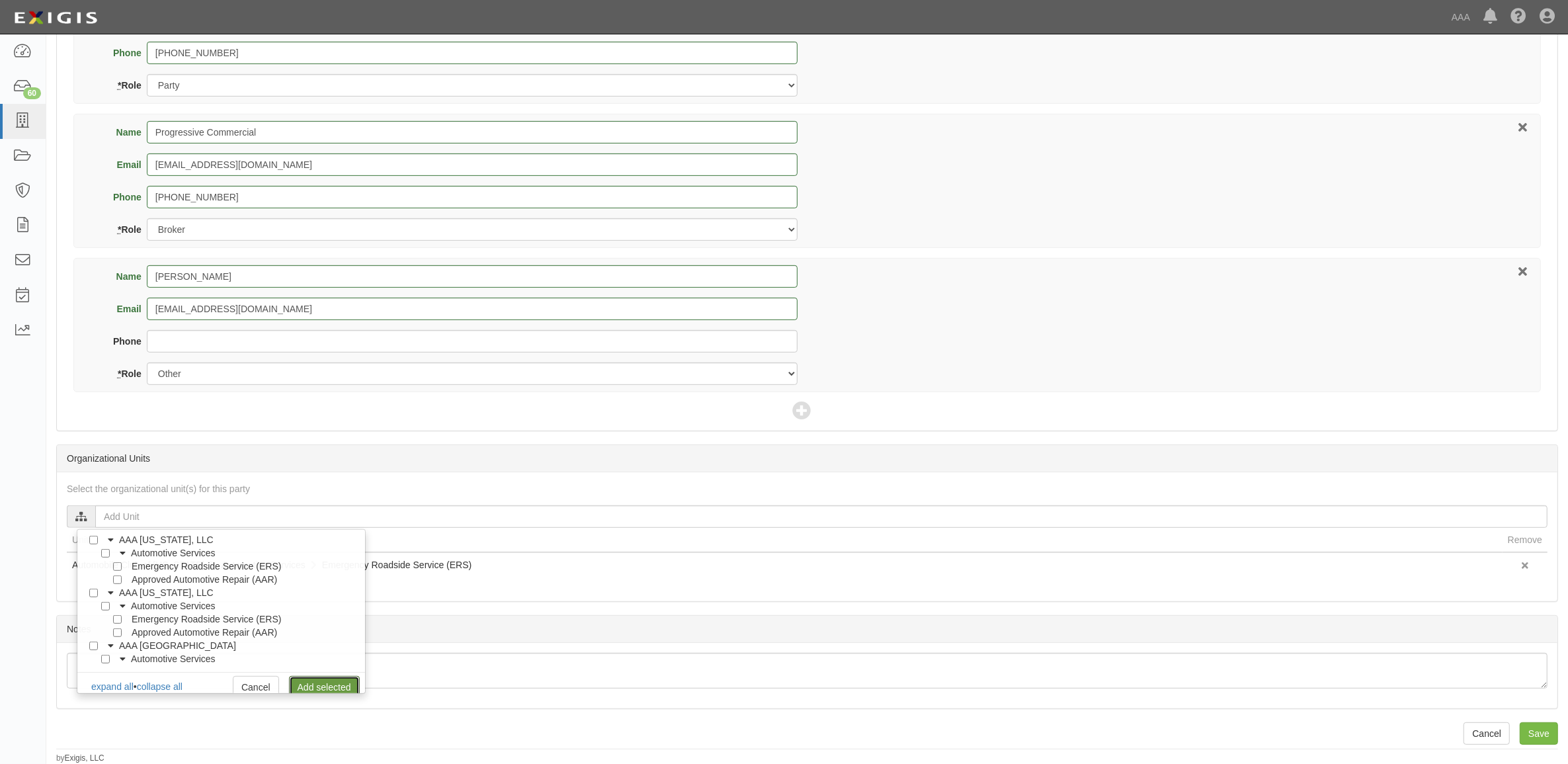
scroll to position [0, 0]
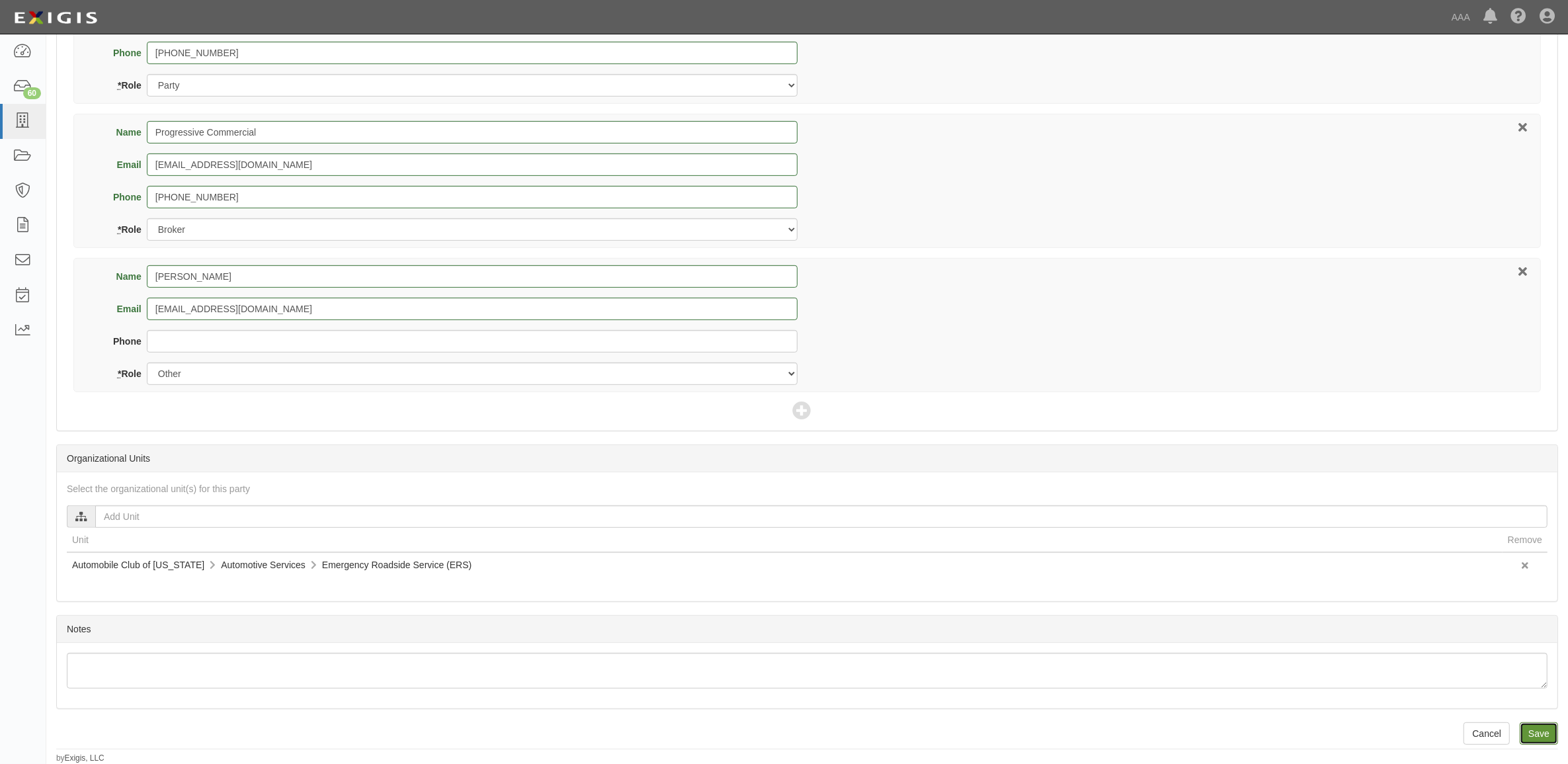
click at [1540, 734] on input "Save" at bounding box center [1539, 733] width 38 height 23
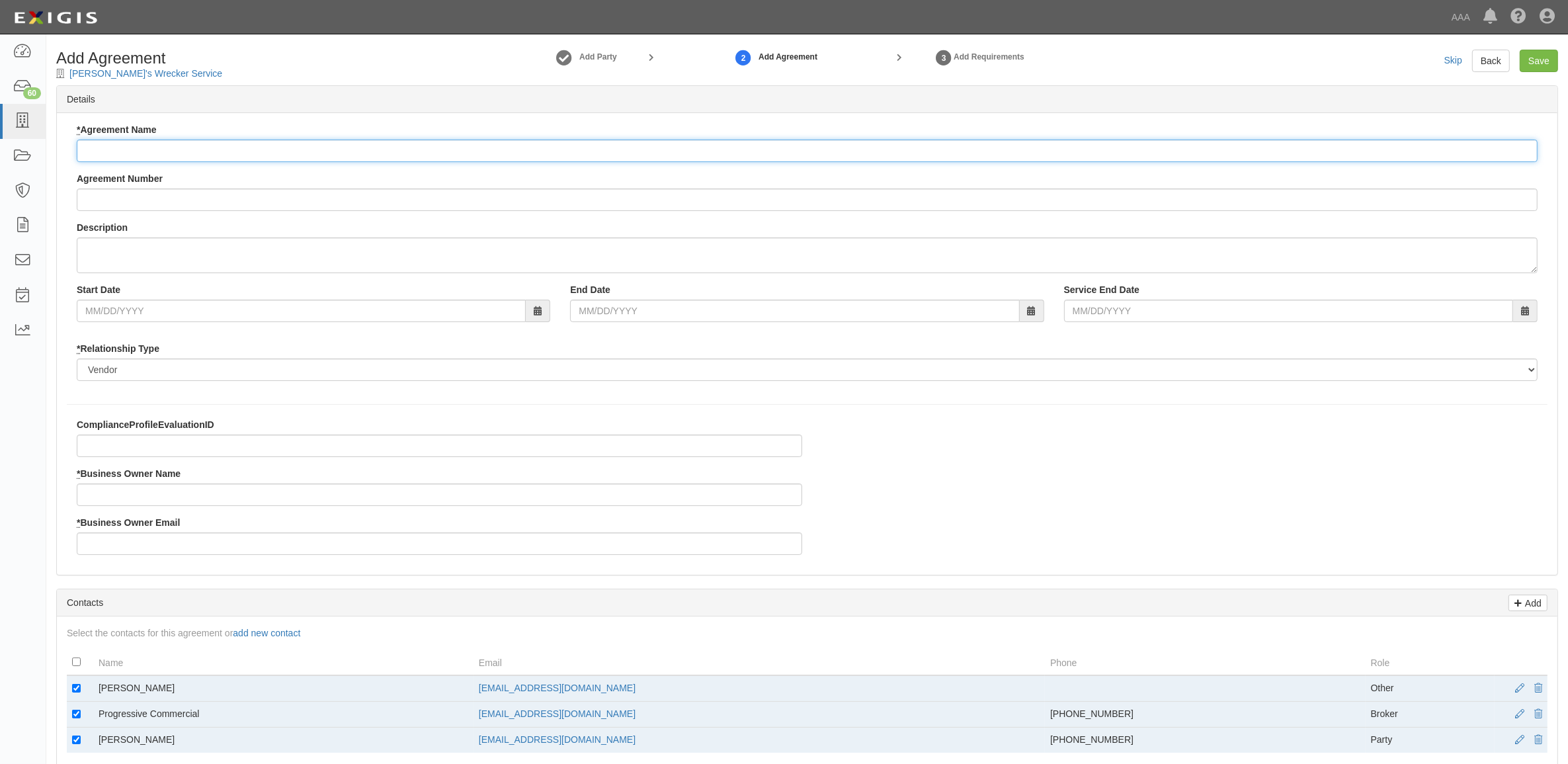
click at [215, 144] on input "* Agreement Name" at bounding box center [807, 151] width 1461 height 23
paste input "ACMO ERS"
type input "ACMO ERS"
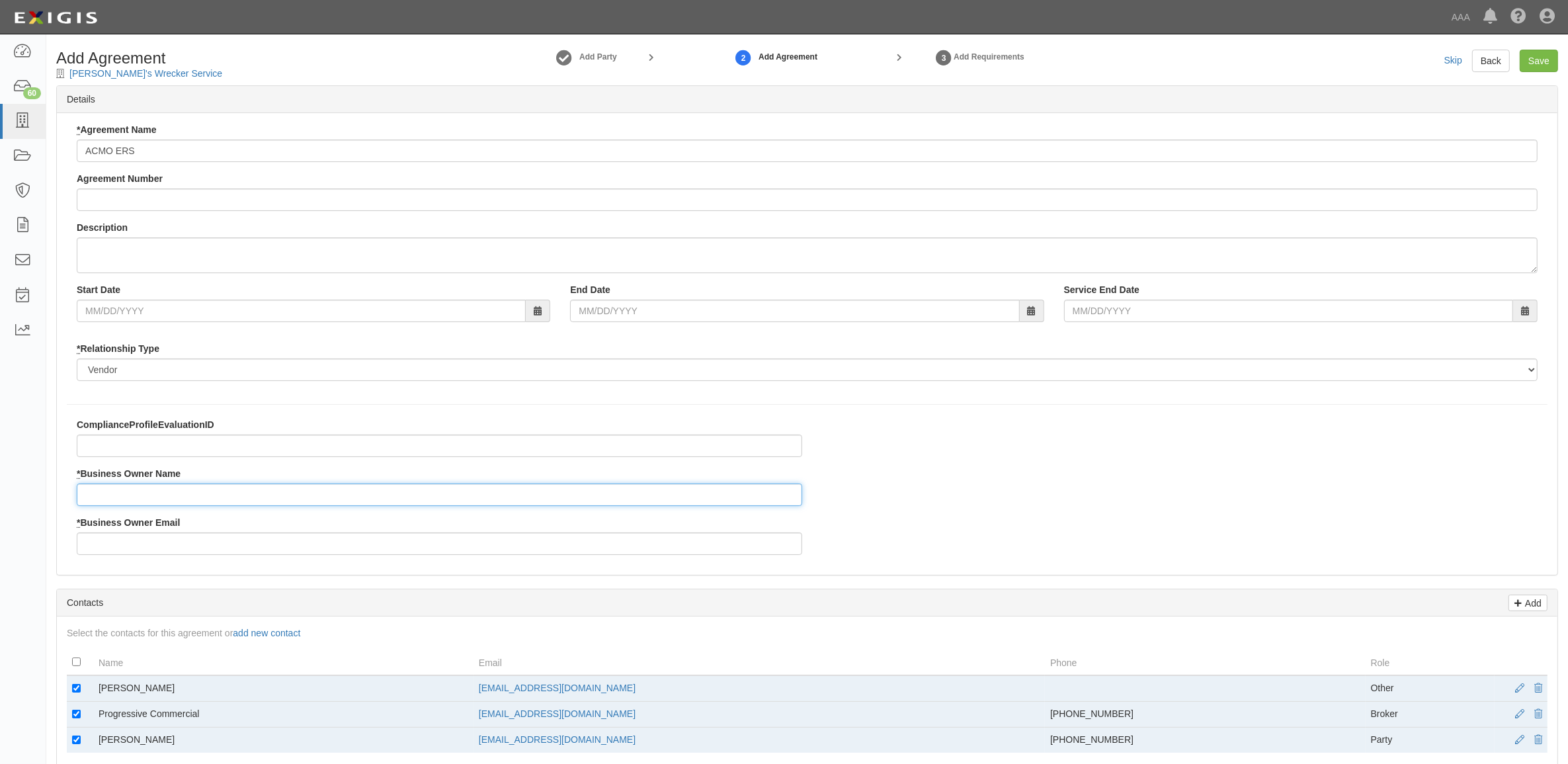
click at [176, 494] on input "* Business Owner Name" at bounding box center [439, 495] width 725 height 23
type input "Ebony Hampton"
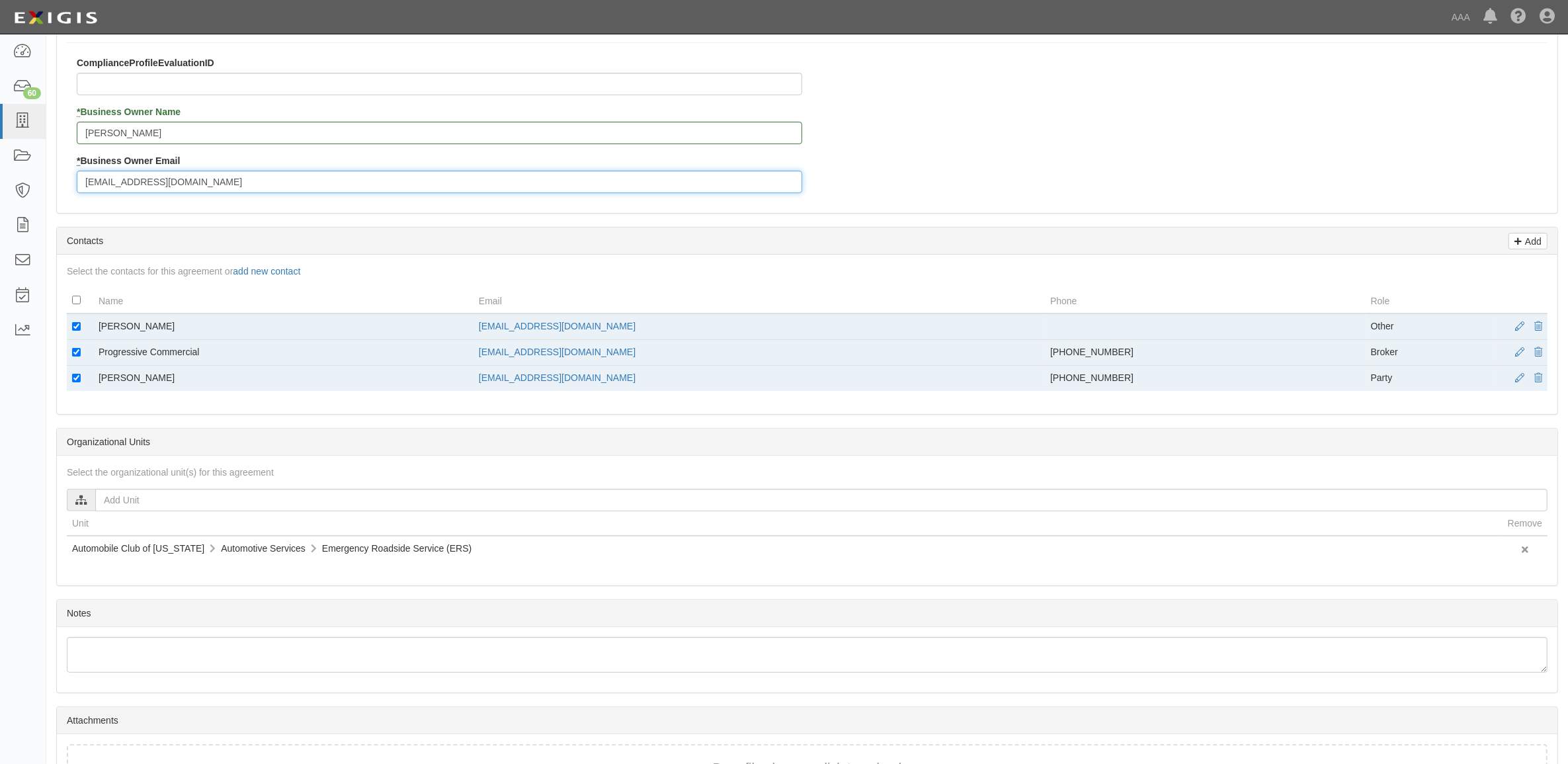
scroll to position [457, 0]
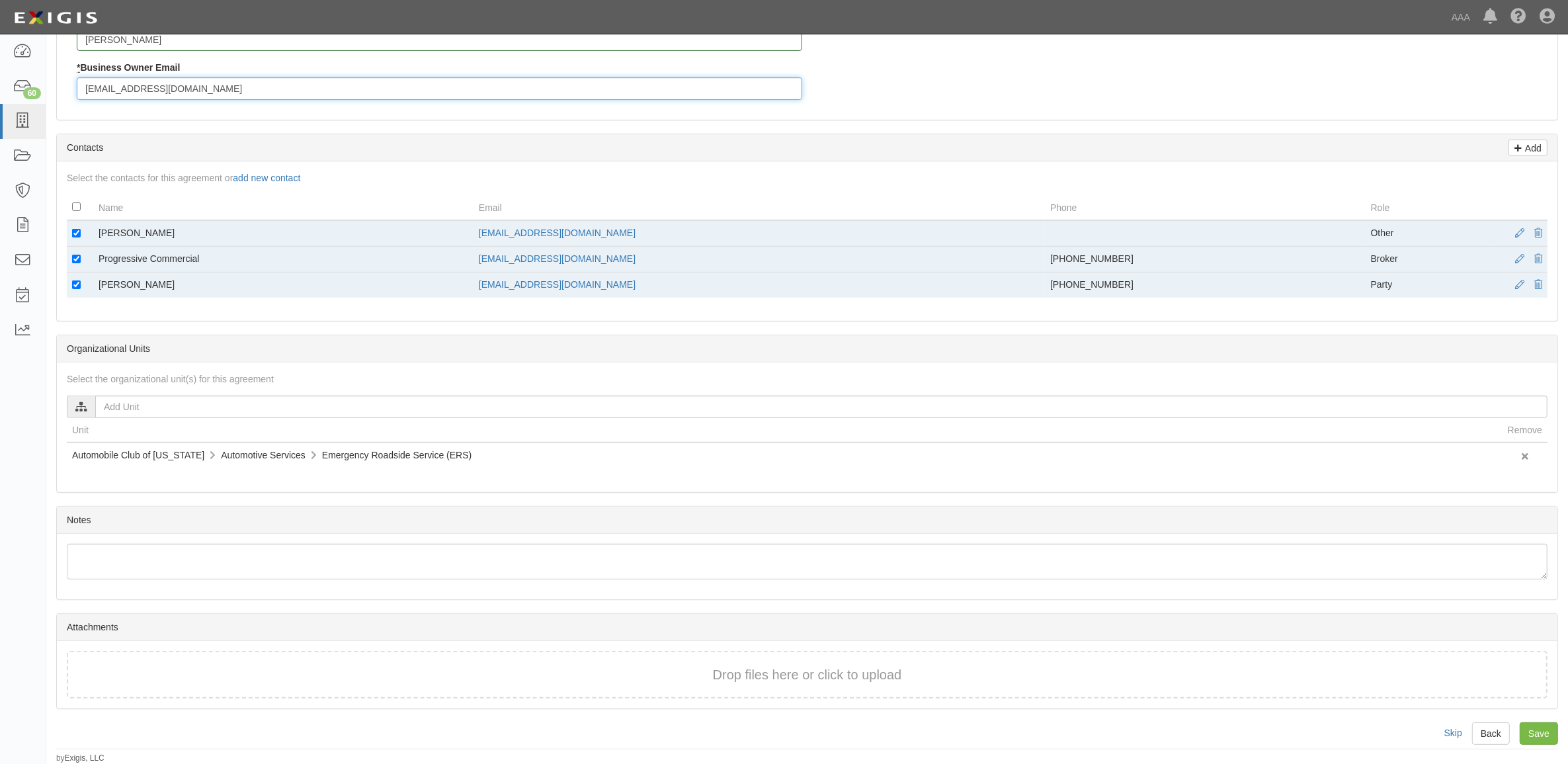
type input "hampton.ebony@ace.aaa.com"
click at [72, 231] on input "checkbox" at bounding box center [77, 233] width 9 height 9
checkbox input "false"
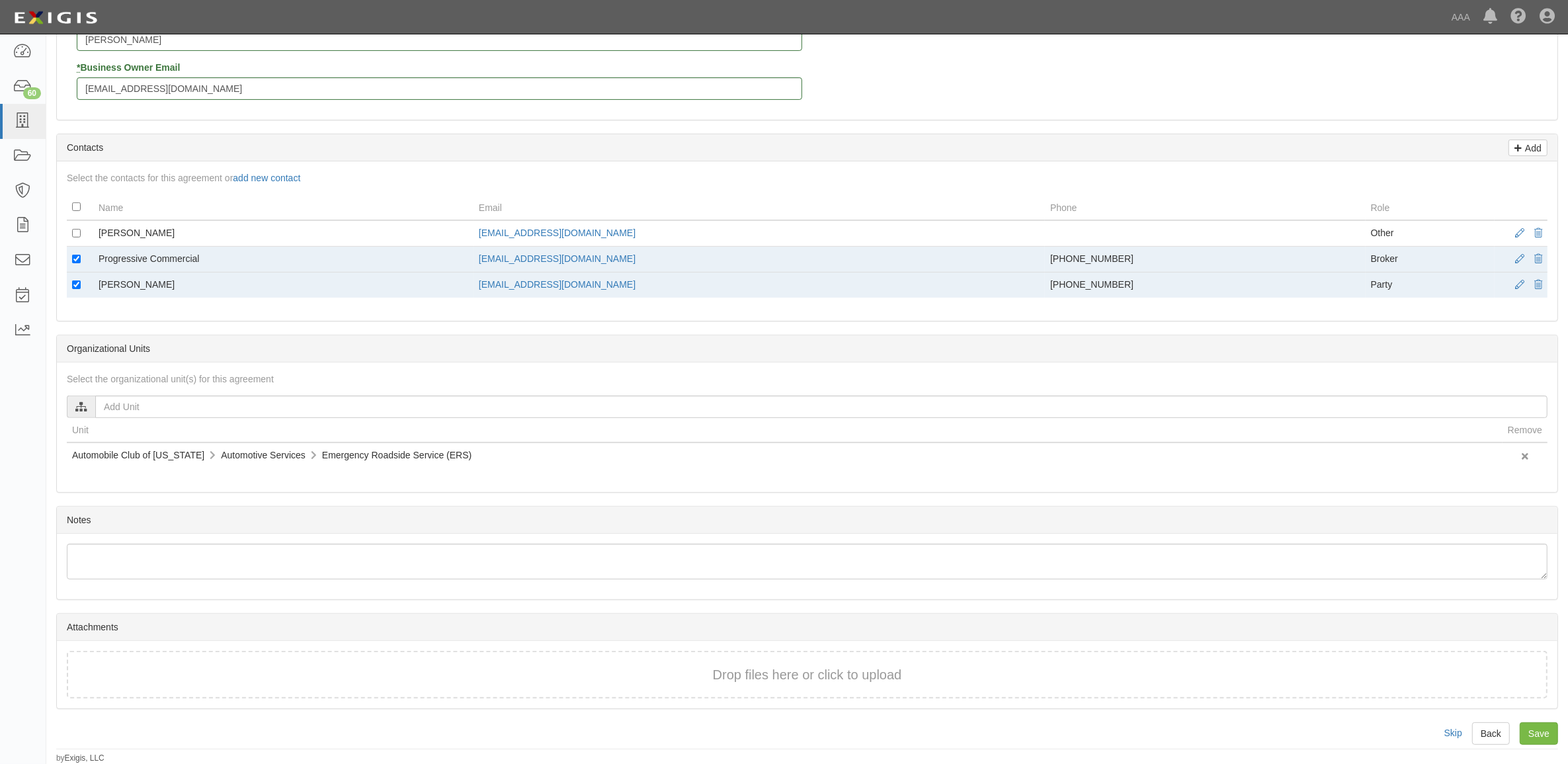
click at [87, 296] on td at bounding box center [79, 285] width 26 height 26
click at [78, 285] on input "checkbox" at bounding box center [77, 284] width 9 height 9
checkbox input "false"
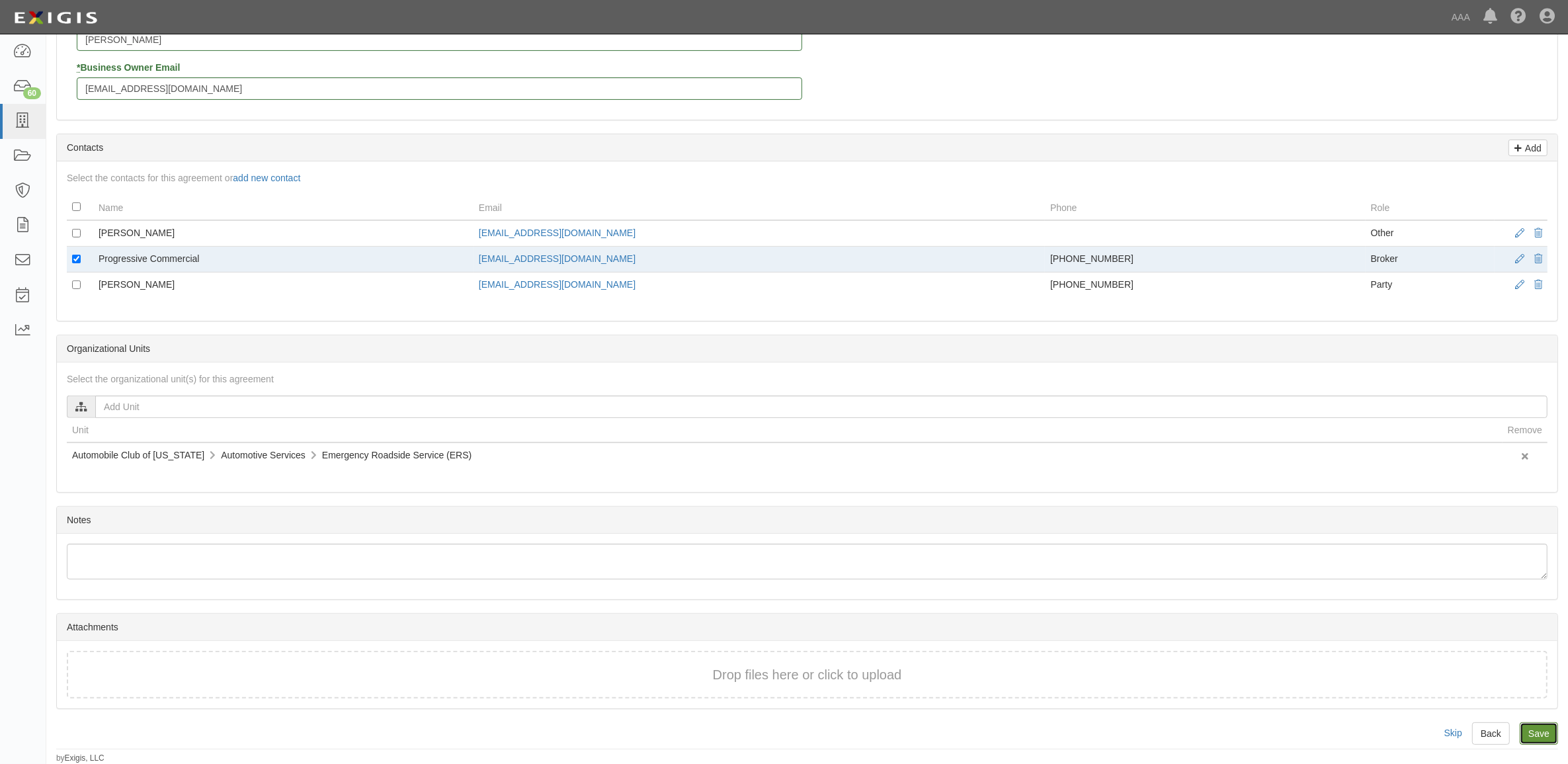
click at [1538, 736] on input "Save" at bounding box center [1539, 733] width 38 height 23
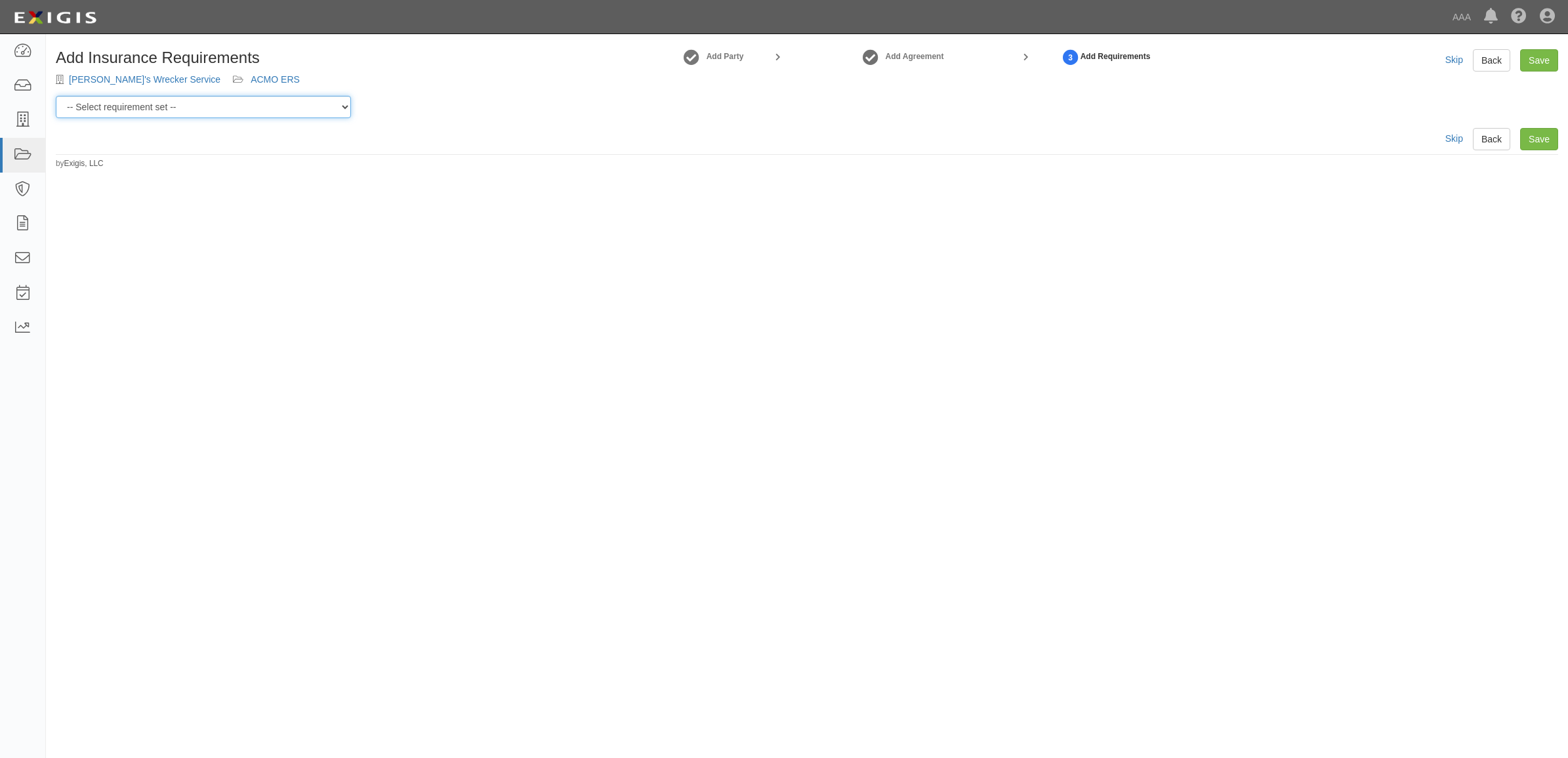
click at [191, 103] on select "-- Select requirement set -- AAA East Central AAR AAA East Central ERS AAA East…" at bounding box center [203, 107] width 296 height 23
select select "16903"
click at [56, 96] on select "-- Select requirement set -- AAA East Central AAR AAA East Central ERS AAA East…" at bounding box center [203, 107] width 296 height 23
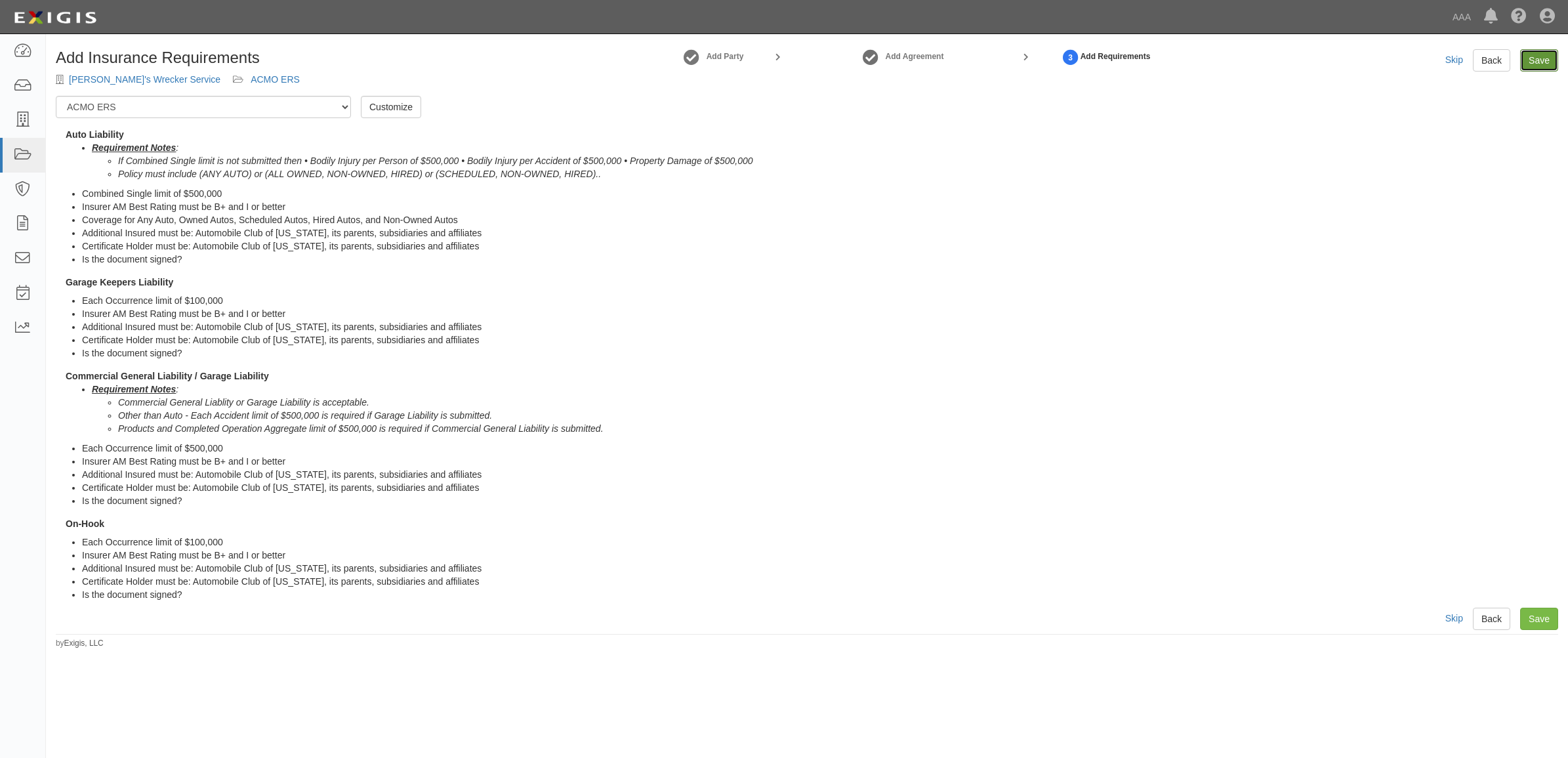
click at [1531, 59] on link "Save" at bounding box center [1539, 61] width 38 height 23
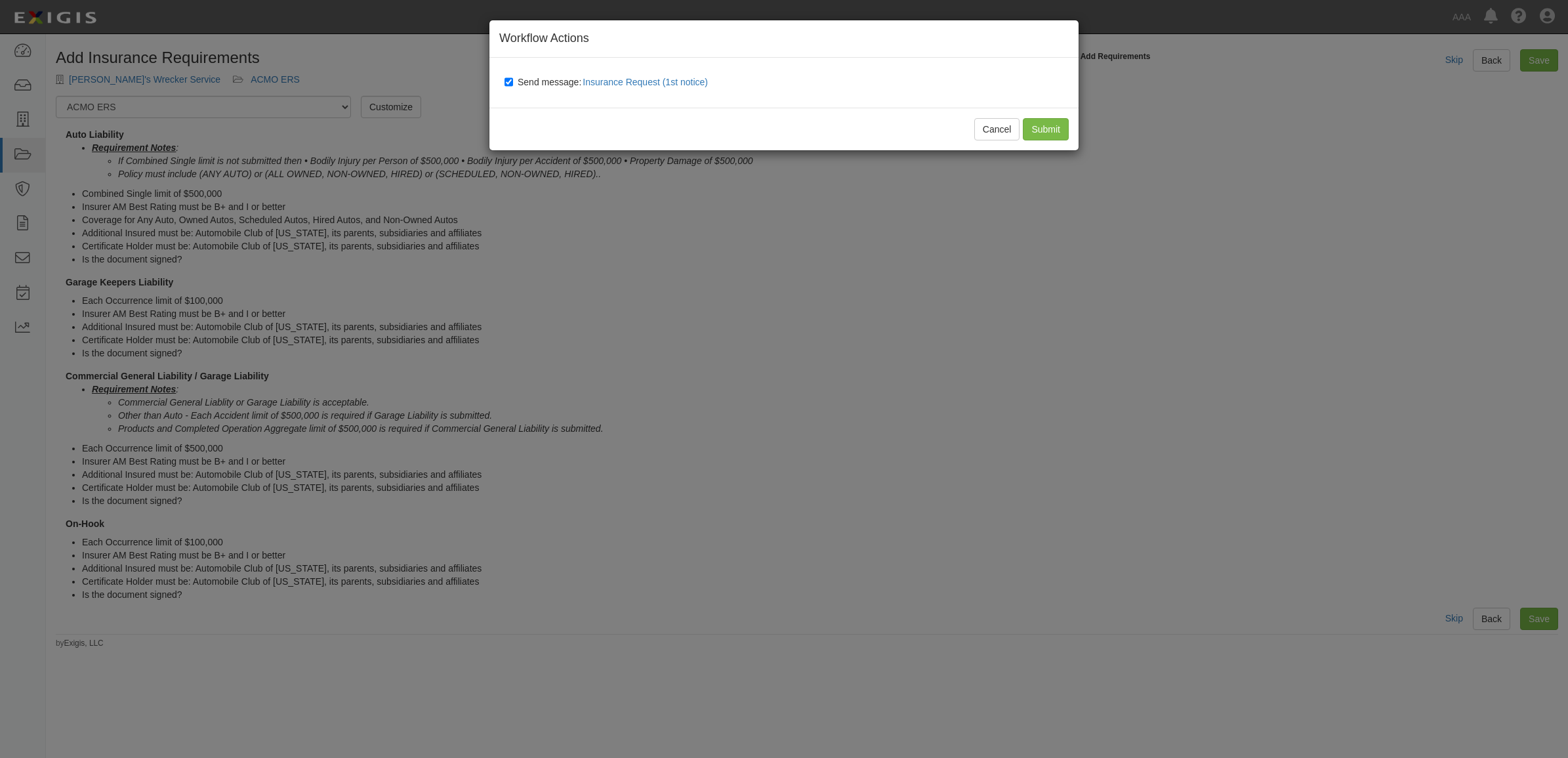
click at [540, 83] on span "Send message: Insurance Request (1st notice)" at bounding box center [616, 82] width 196 height 11
click at [513, 83] on input "Send message: Insurance Request (1st notice)" at bounding box center [509, 82] width 8 height 11
checkbox input "false"
click at [1042, 123] on input "Submit" at bounding box center [1046, 130] width 46 height 23
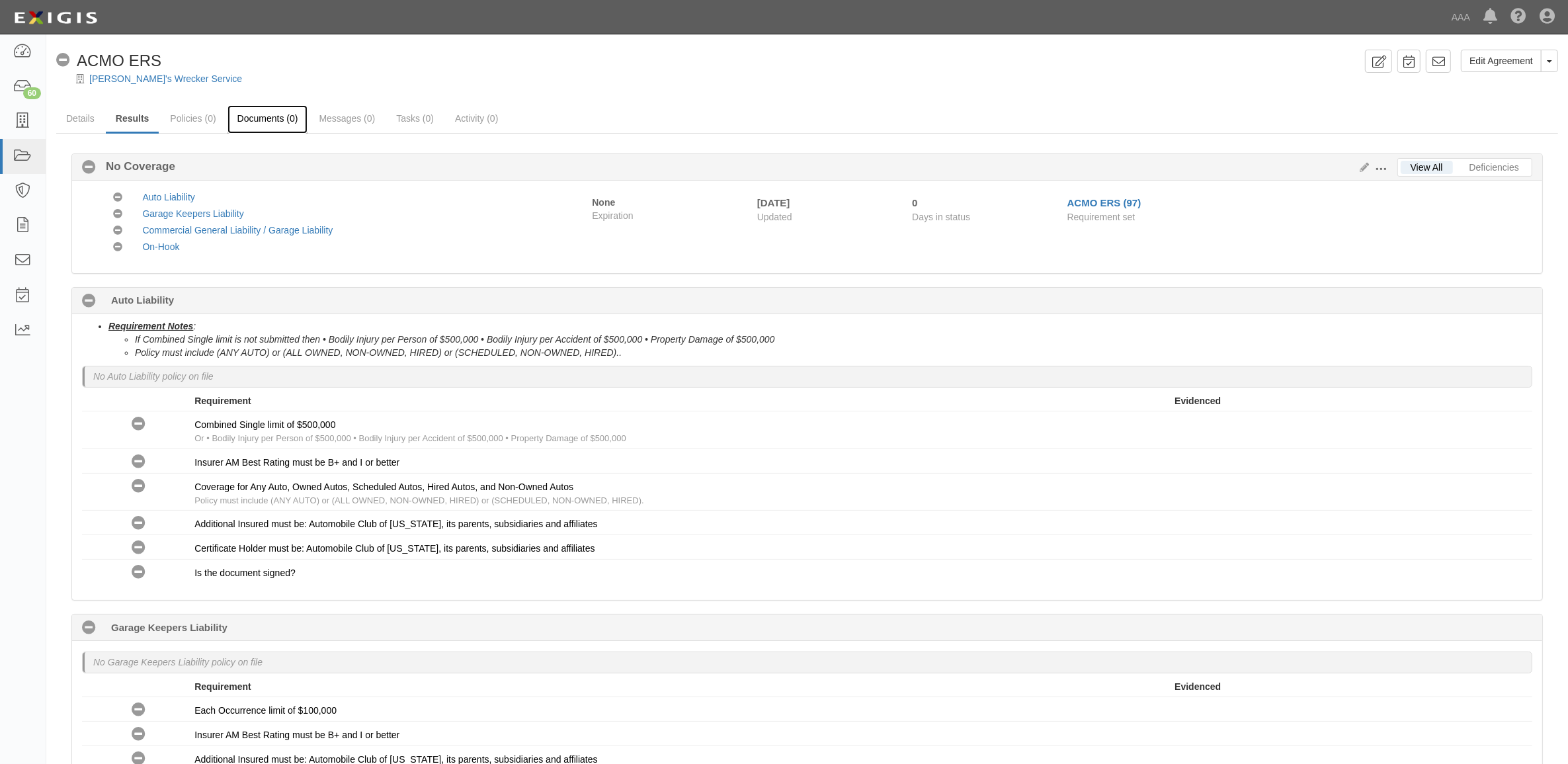
click at [248, 116] on link "Documents (0)" at bounding box center [268, 119] width 81 height 28
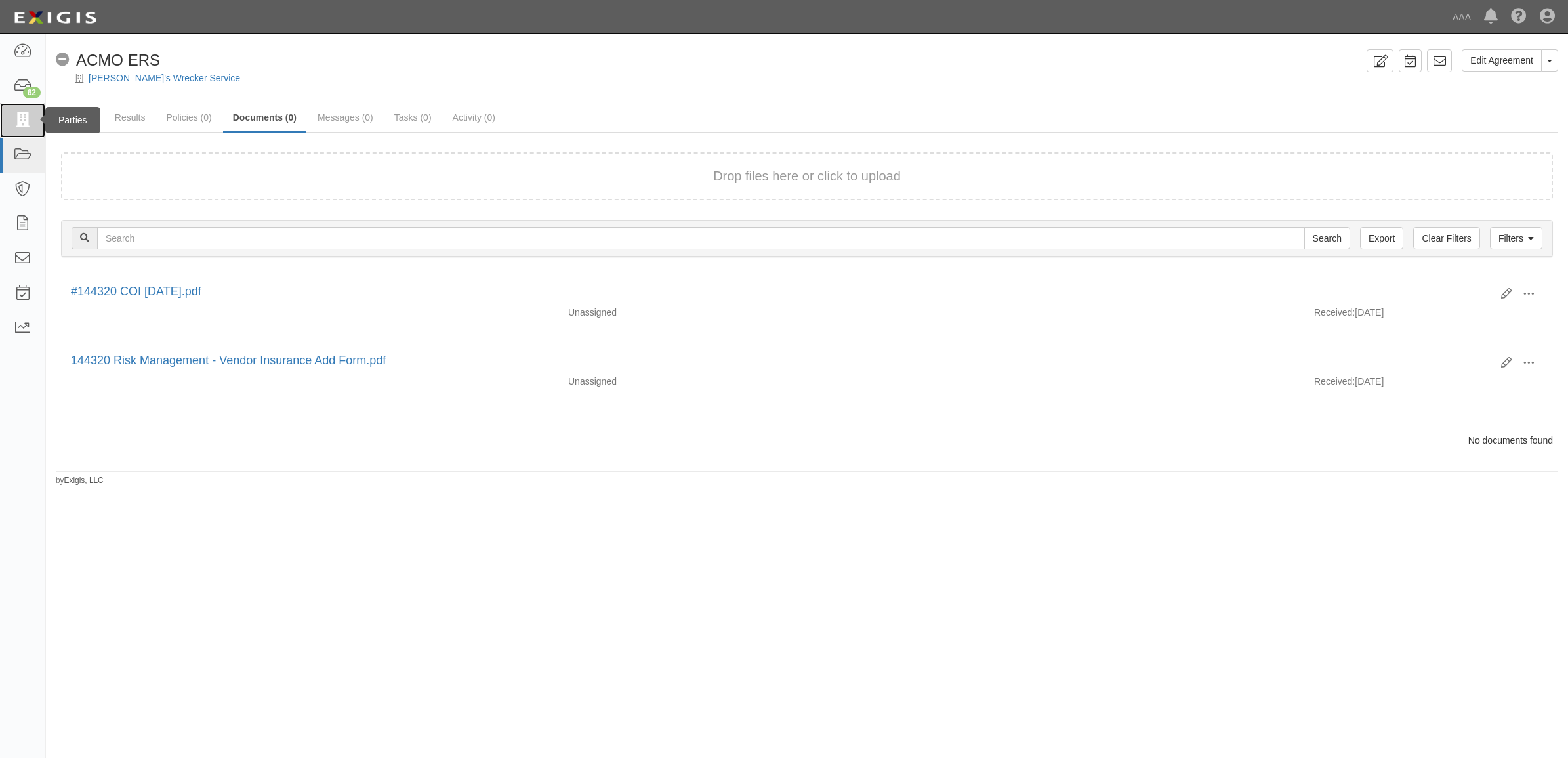
click at [23, 113] on icon at bounding box center [23, 120] width 18 height 15
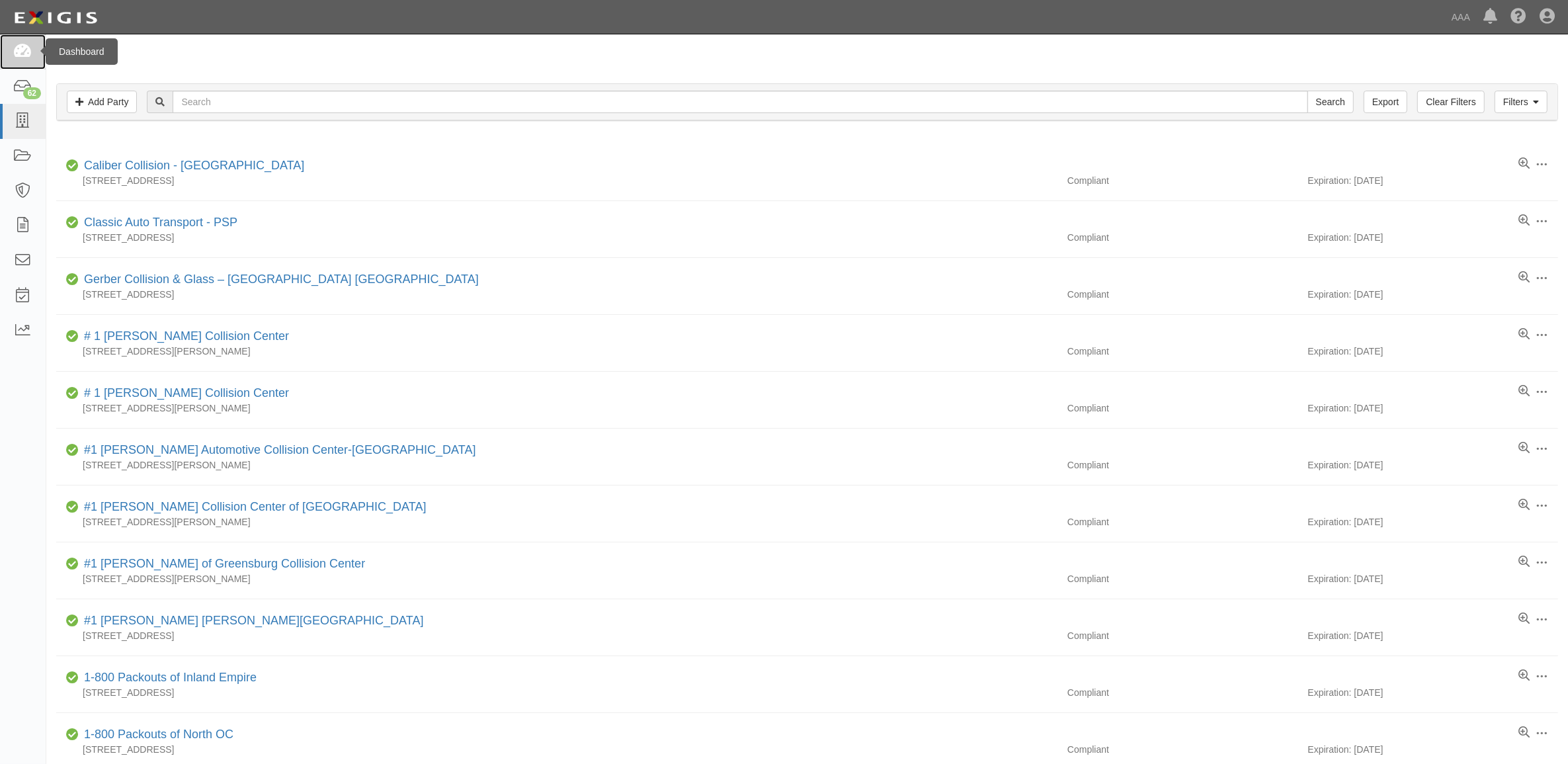
drag, startPoint x: 28, startPoint y: 57, endPoint x: 180, endPoint y: 131, distance: 169.1
click at [28, 57] on icon at bounding box center [23, 51] width 18 height 15
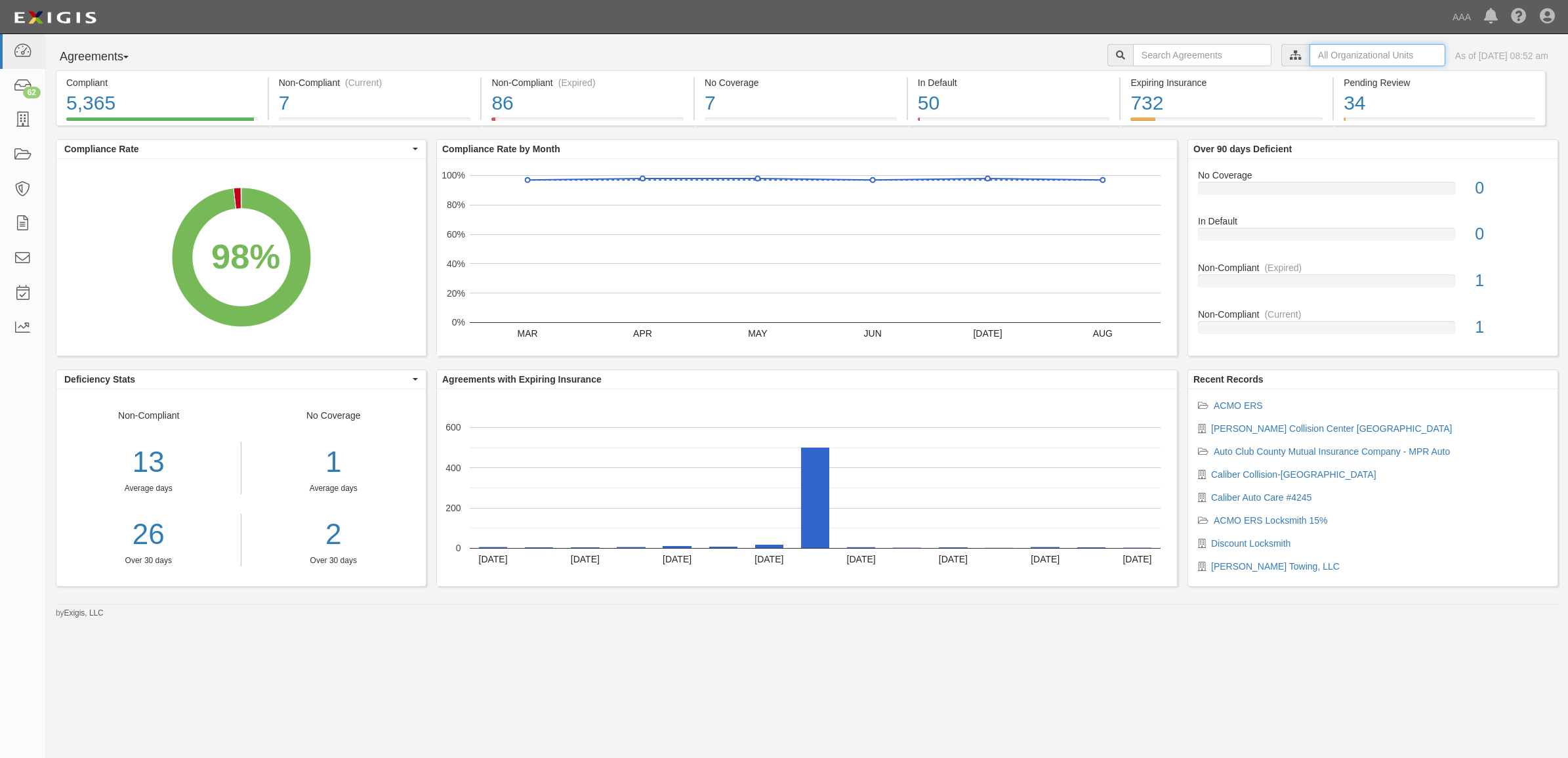
click at [1358, 51] on input "text" at bounding box center [1377, 55] width 136 height 23
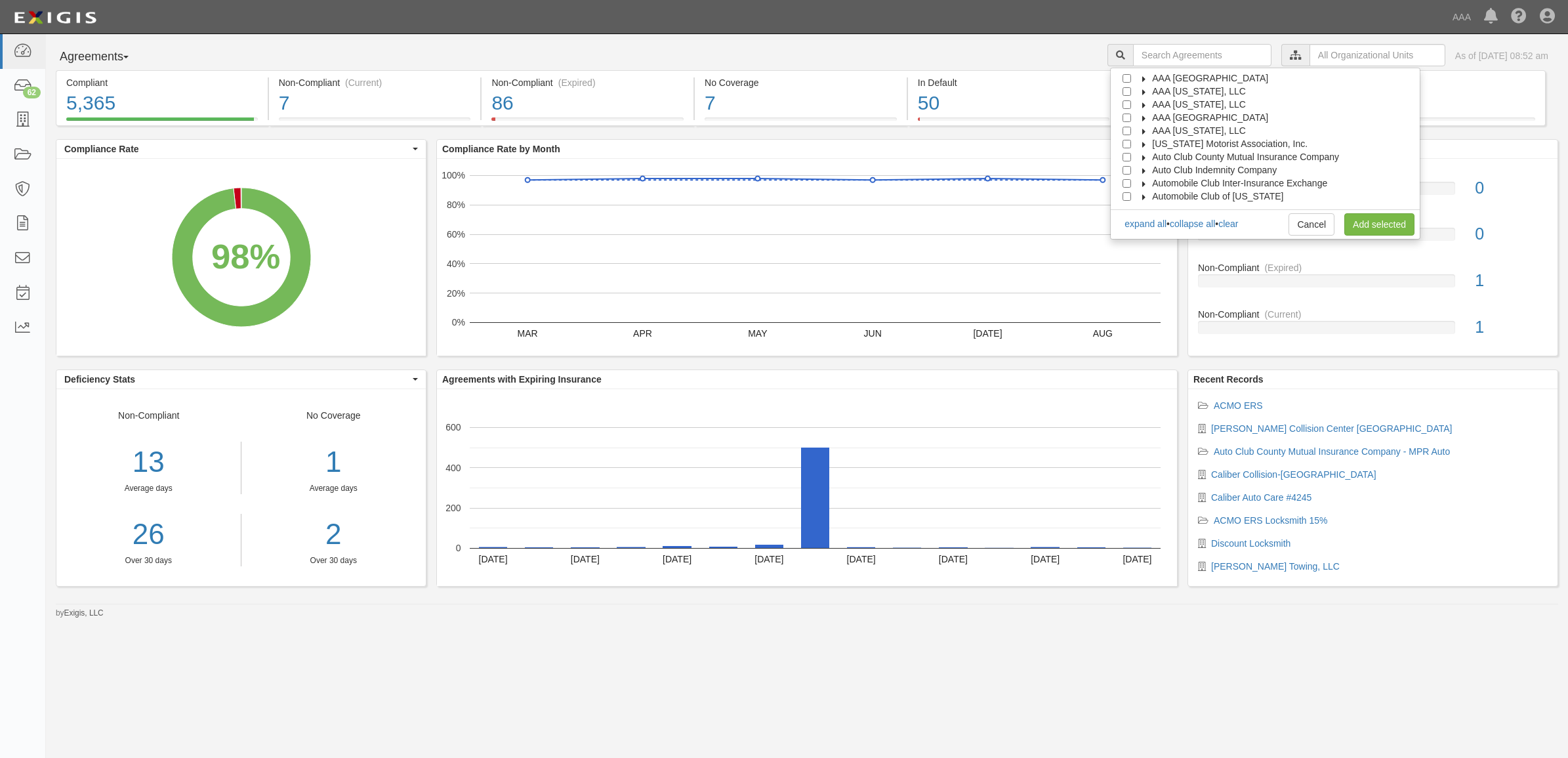
drag, startPoint x: 1153, startPoint y: 72, endPoint x: 1156, endPoint y: 85, distance: 13.3
click at [1153, 72] on label "AAA [GEOGRAPHIC_DATA]" at bounding box center [1202, 78] width 132 height 13
click at [1170, 90] on label "Automotive Services" at bounding box center [1198, 91] width 101 height 13
click at [1155, 105] on input "Emergency Roadside Service (ERS)" at bounding box center [1151, 105] width 8 height 8
checkbox input "true"
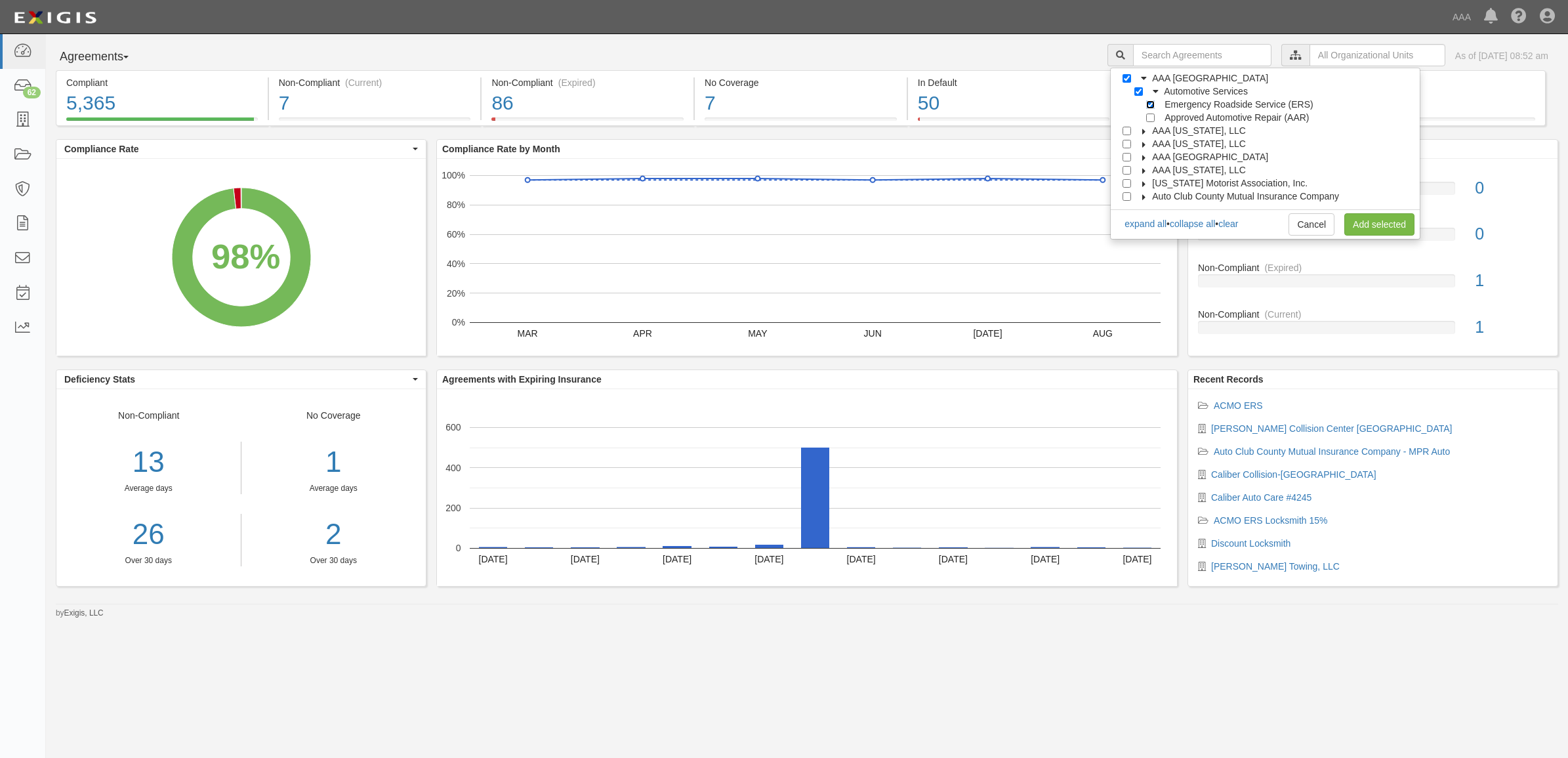
checkbox input "true"
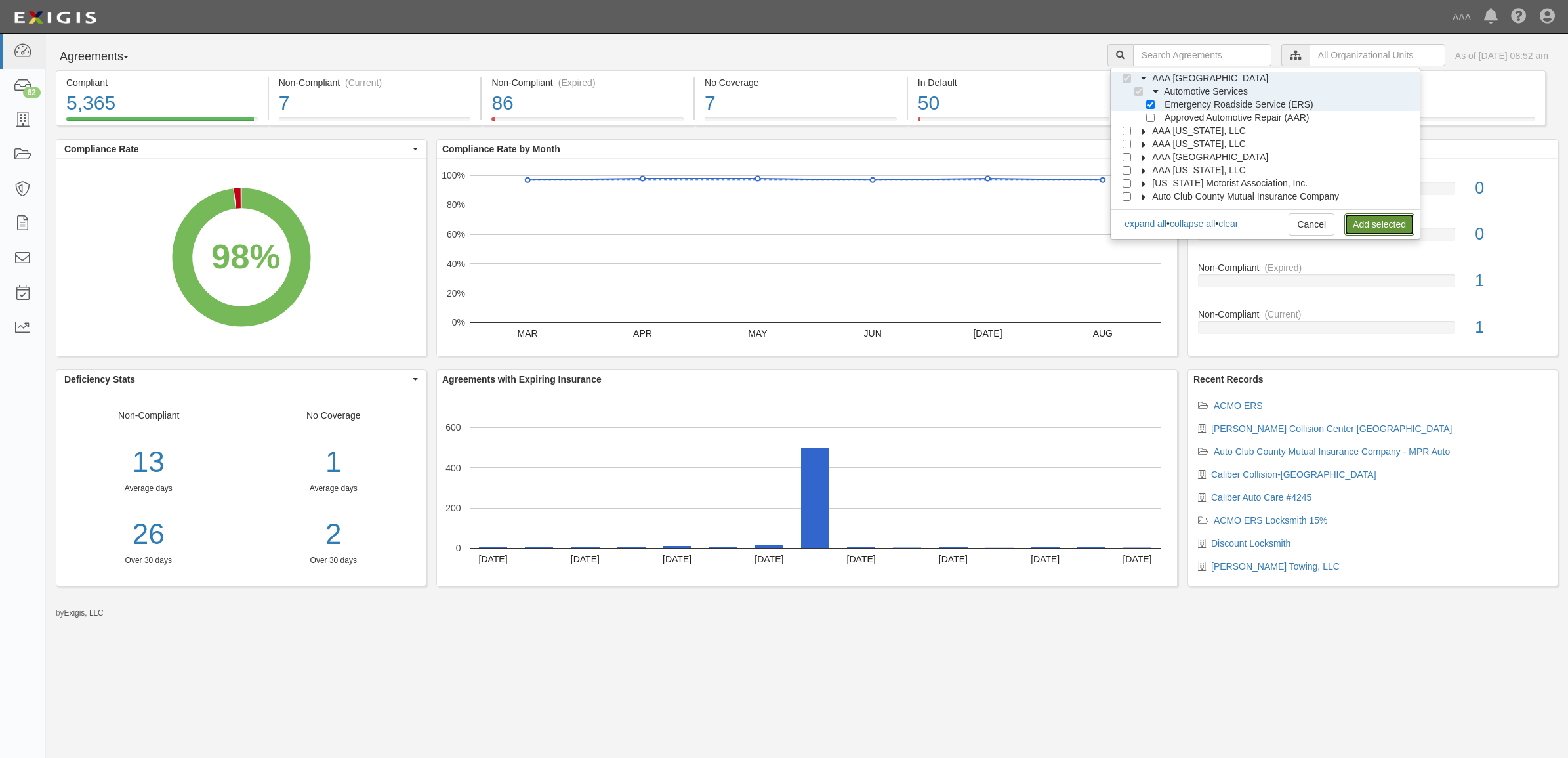
click at [1380, 225] on link "Add selected" at bounding box center [1379, 225] width 70 height 23
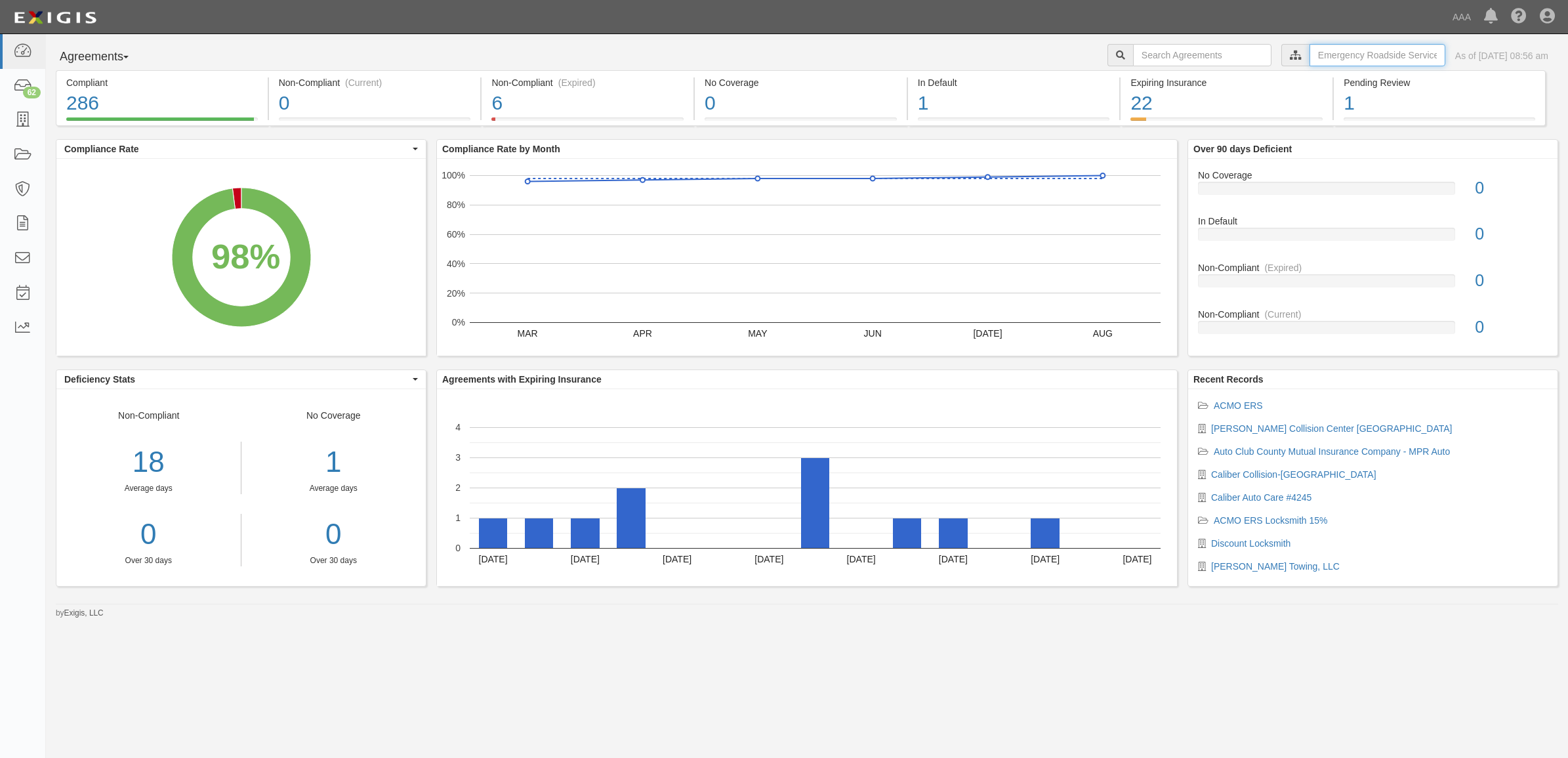
click at [1310, 56] on input "text" at bounding box center [1377, 55] width 136 height 23
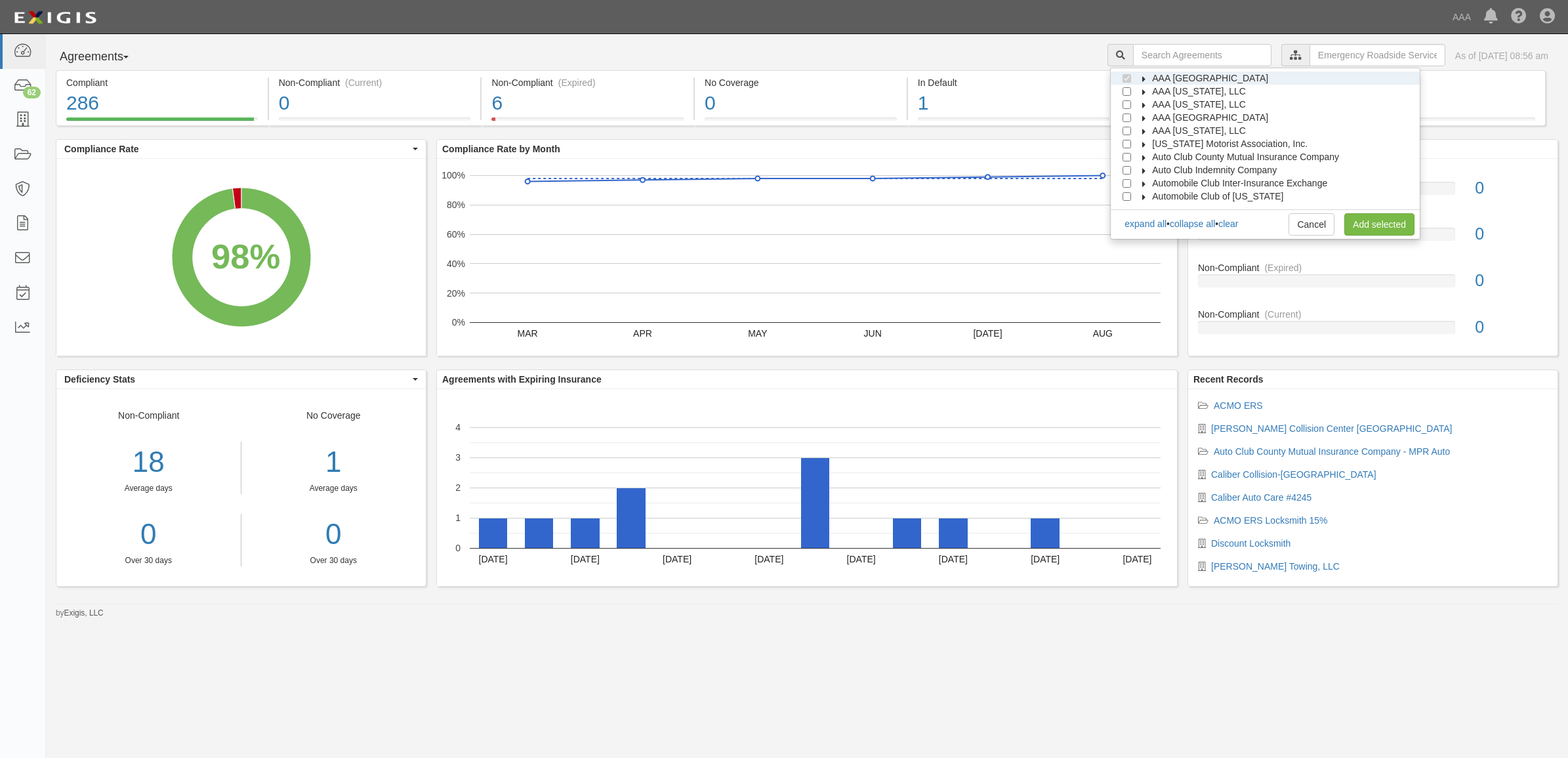
click at [1149, 77] on icon at bounding box center [1144, 79] width 9 height 6
click at [1163, 95] on label "Automotive Services" at bounding box center [1198, 91] width 101 height 13
click at [1155, 103] on input "Emergency Roadside Service (ERS)" at bounding box center [1151, 105] width 8 height 8
checkbox input "false"
click at [1155, 117] on input "Approved Automotive Repair (AAR)" at bounding box center [1151, 118] width 8 height 8
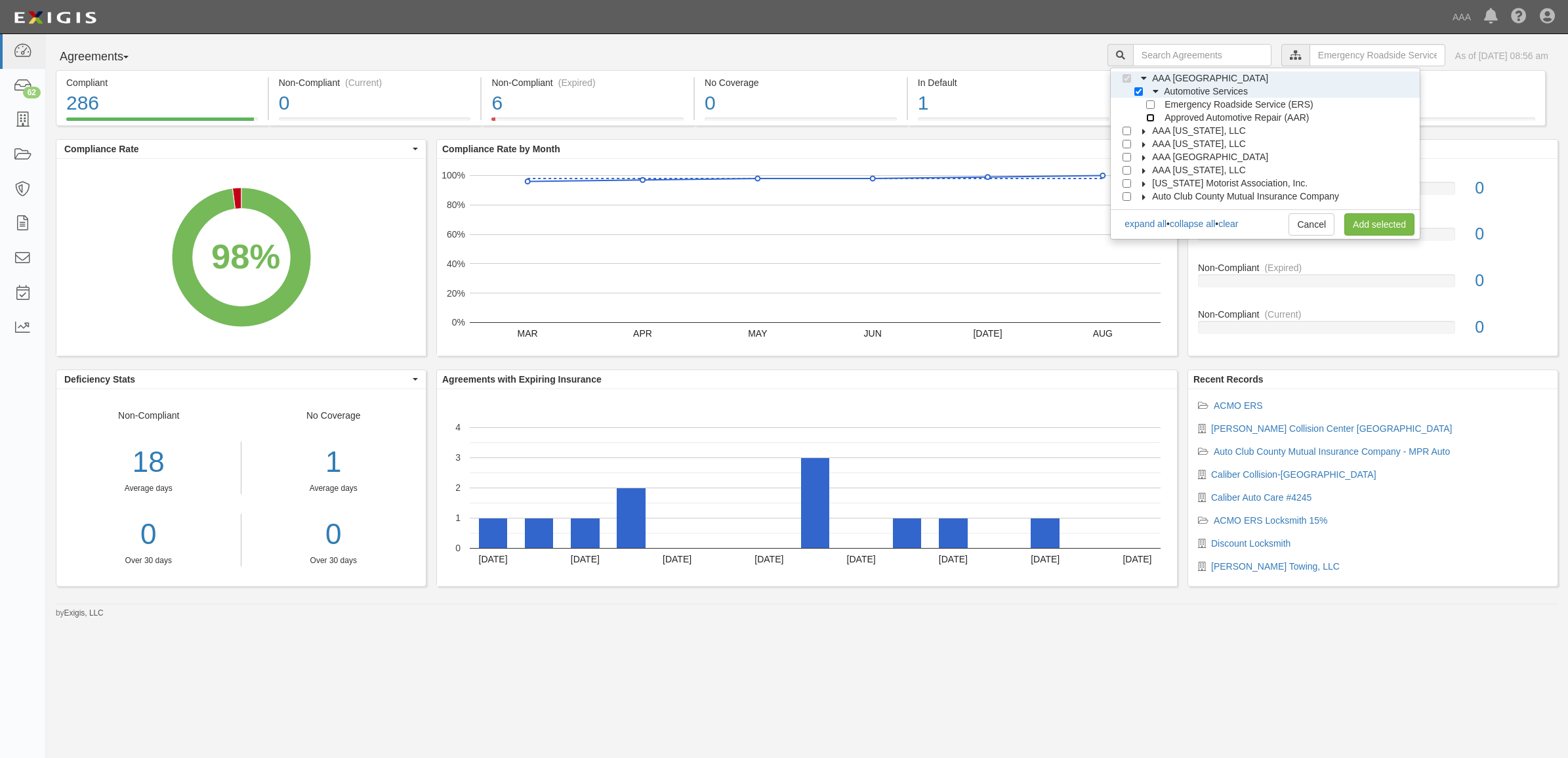
checkbox input "true"
click at [1365, 217] on link "Add selected" at bounding box center [1379, 225] width 70 height 23
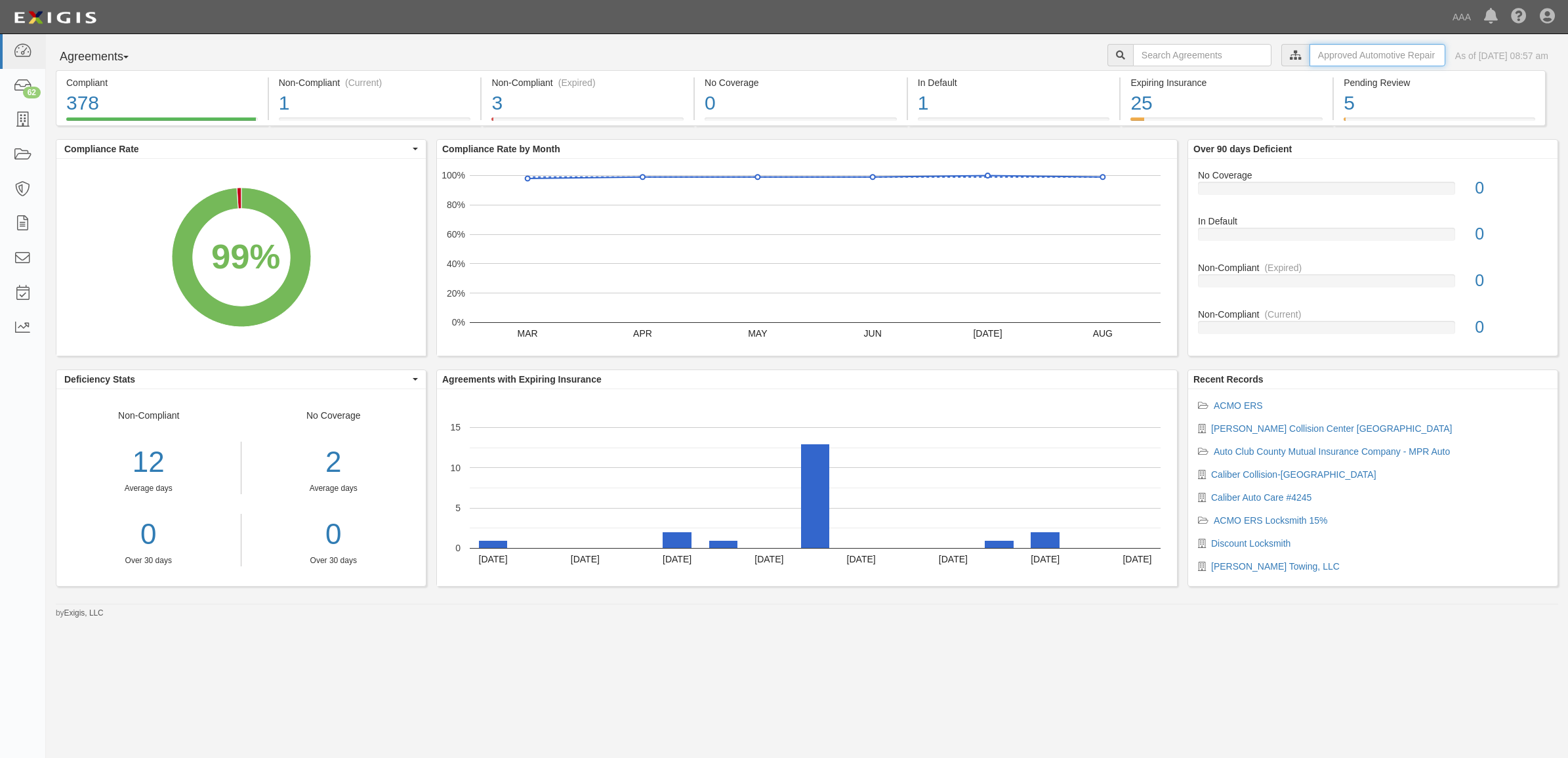
click at [1362, 54] on input "text" at bounding box center [1377, 55] width 136 height 23
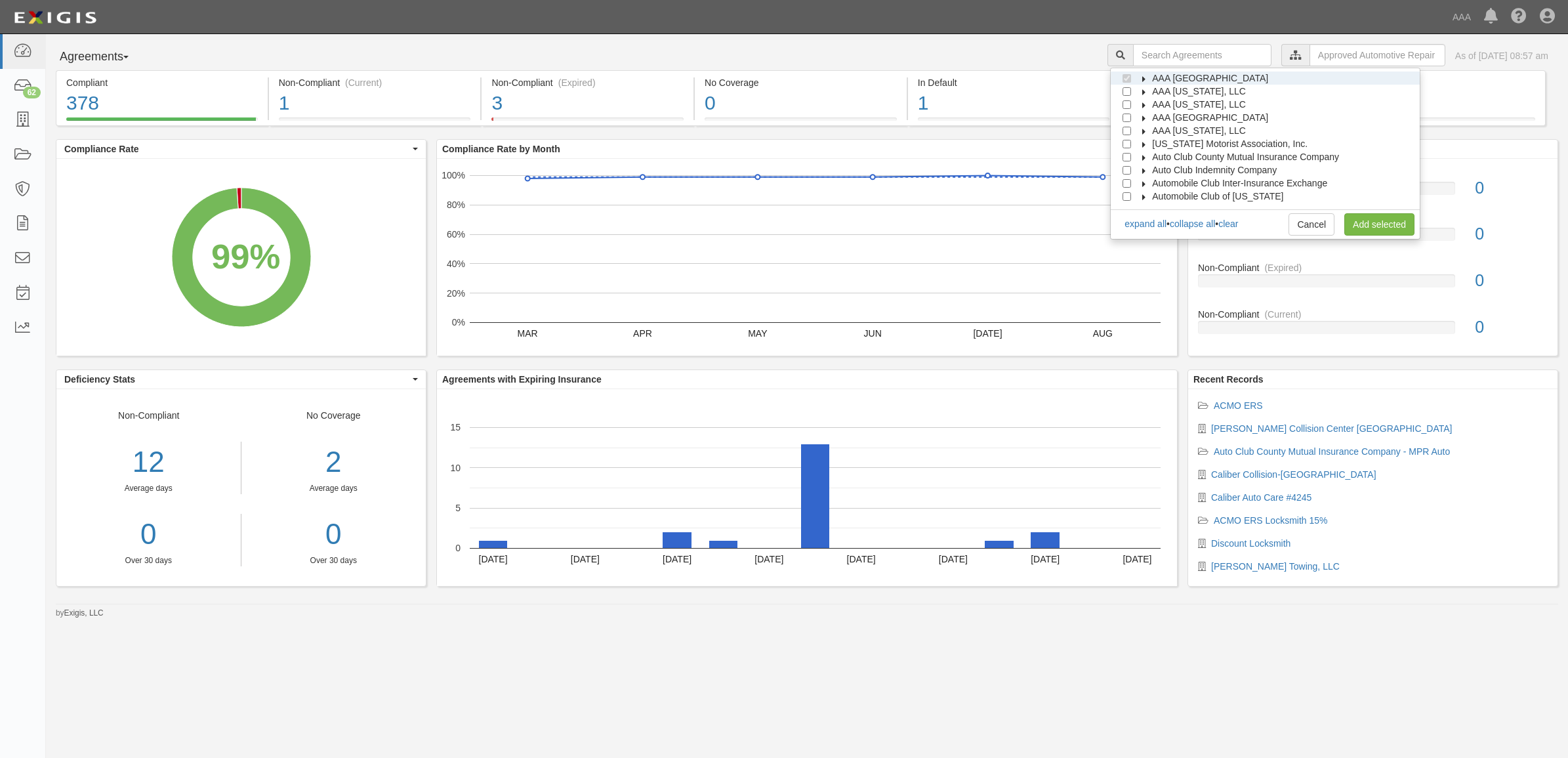
click at [1149, 79] on icon at bounding box center [1144, 79] width 9 height 6
click at [1238, 220] on link "clear" at bounding box center [1228, 223] width 20 height 11
checkbox input "false"
click at [1149, 103] on icon at bounding box center [1144, 105] width 9 height 6
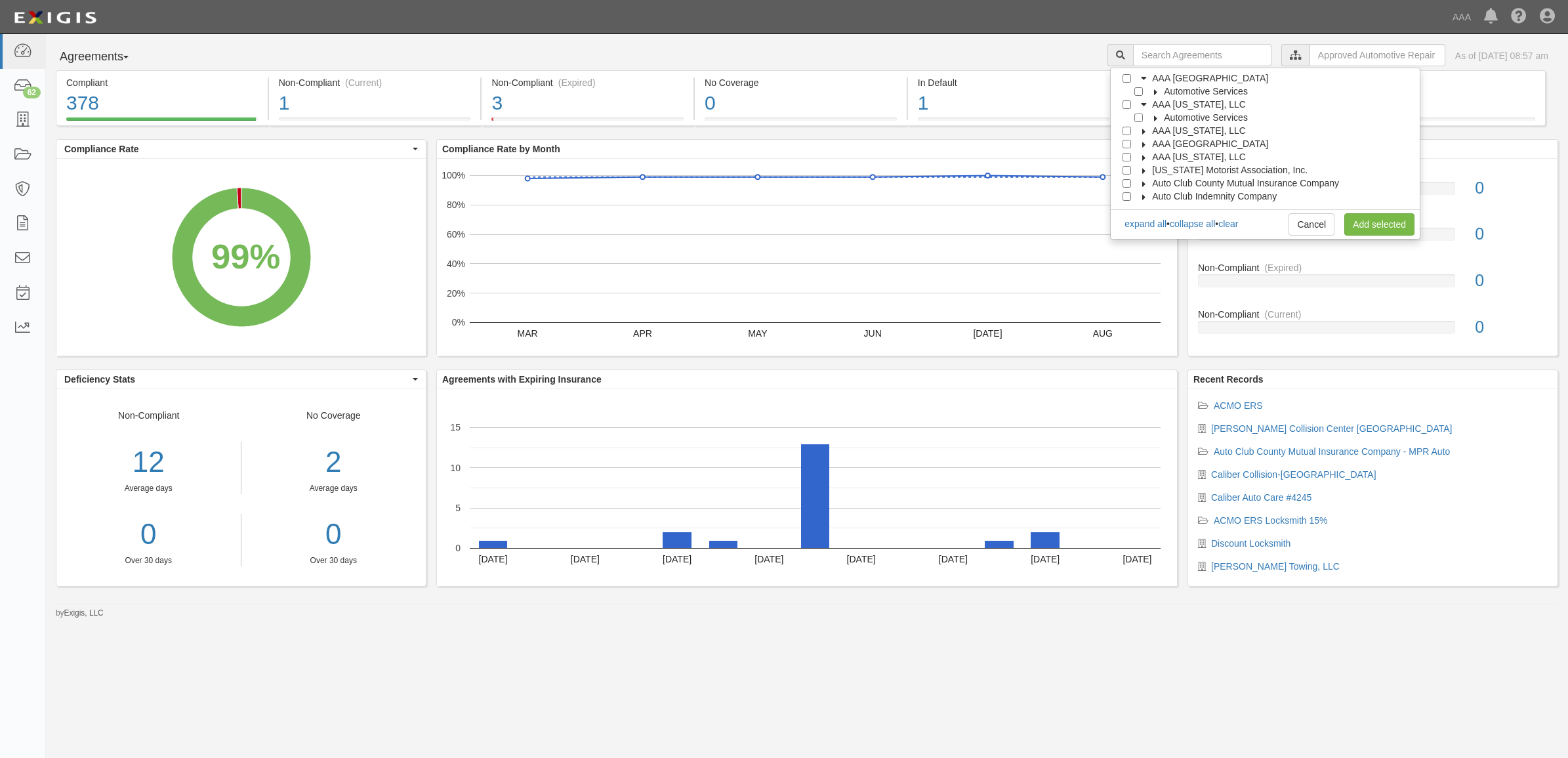
click at [1160, 117] on icon at bounding box center [1156, 118] width 9 height 6
click at [1155, 140] on input "Approved Automotive Repair (AAR)" at bounding box center [1151, 144] width 8 height 8
checkbox input "true"
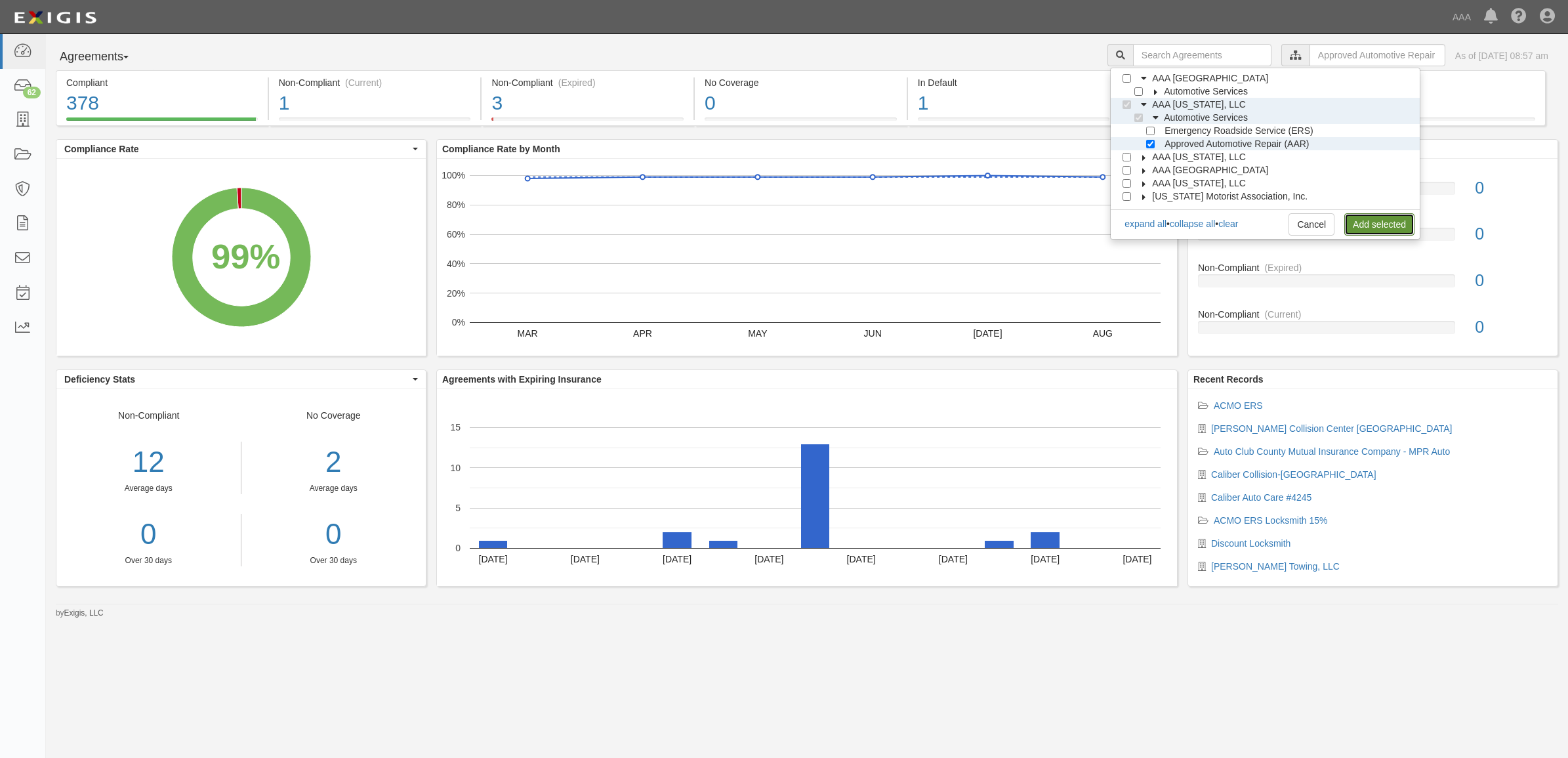
click at [1368, 217] on link "Add selected" at bounding box center [1379, 225] width 70 height 23
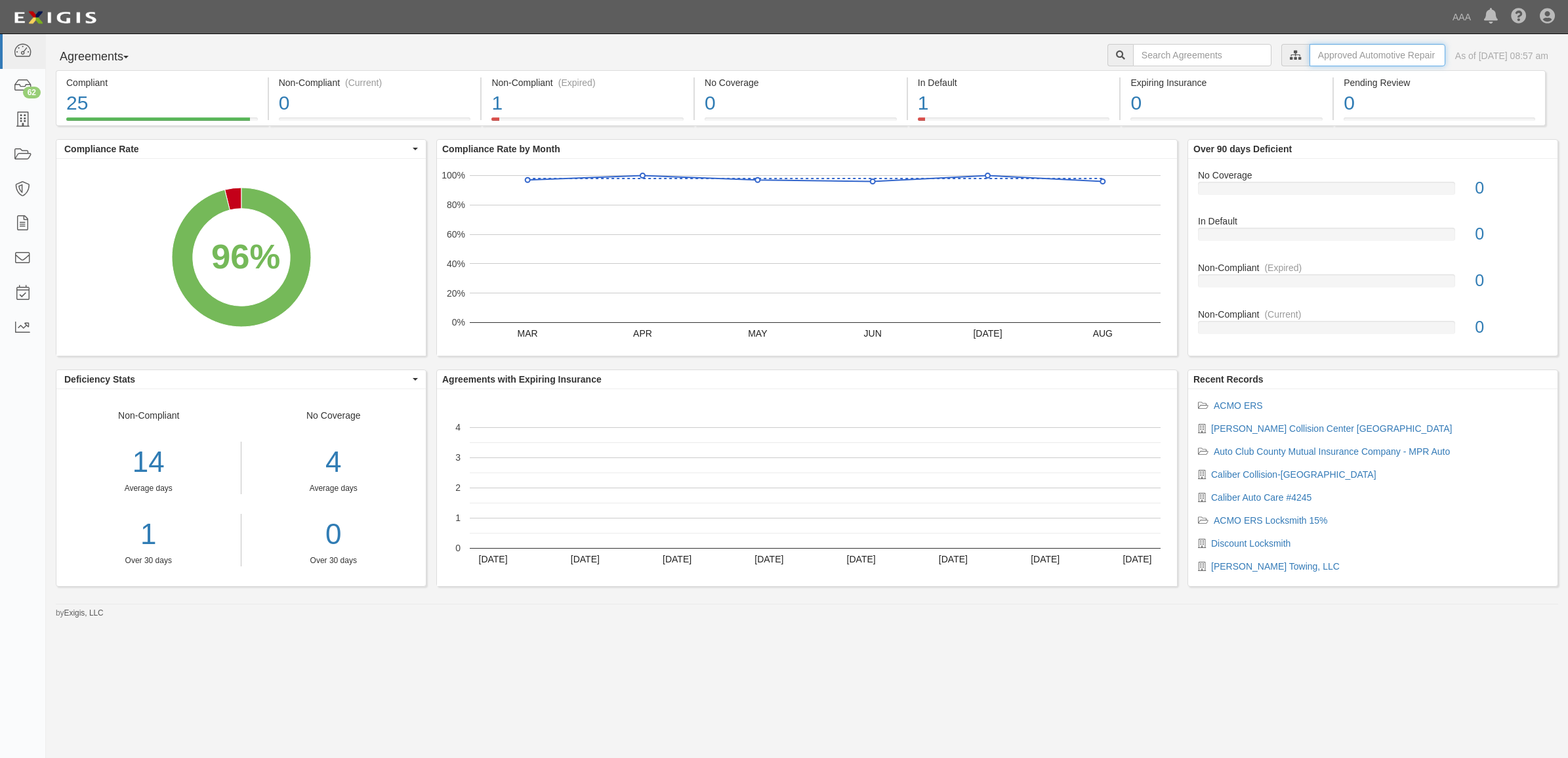
click at [1334, 51] on input "text" at bounding box center [1377, 55] width 136 height 23
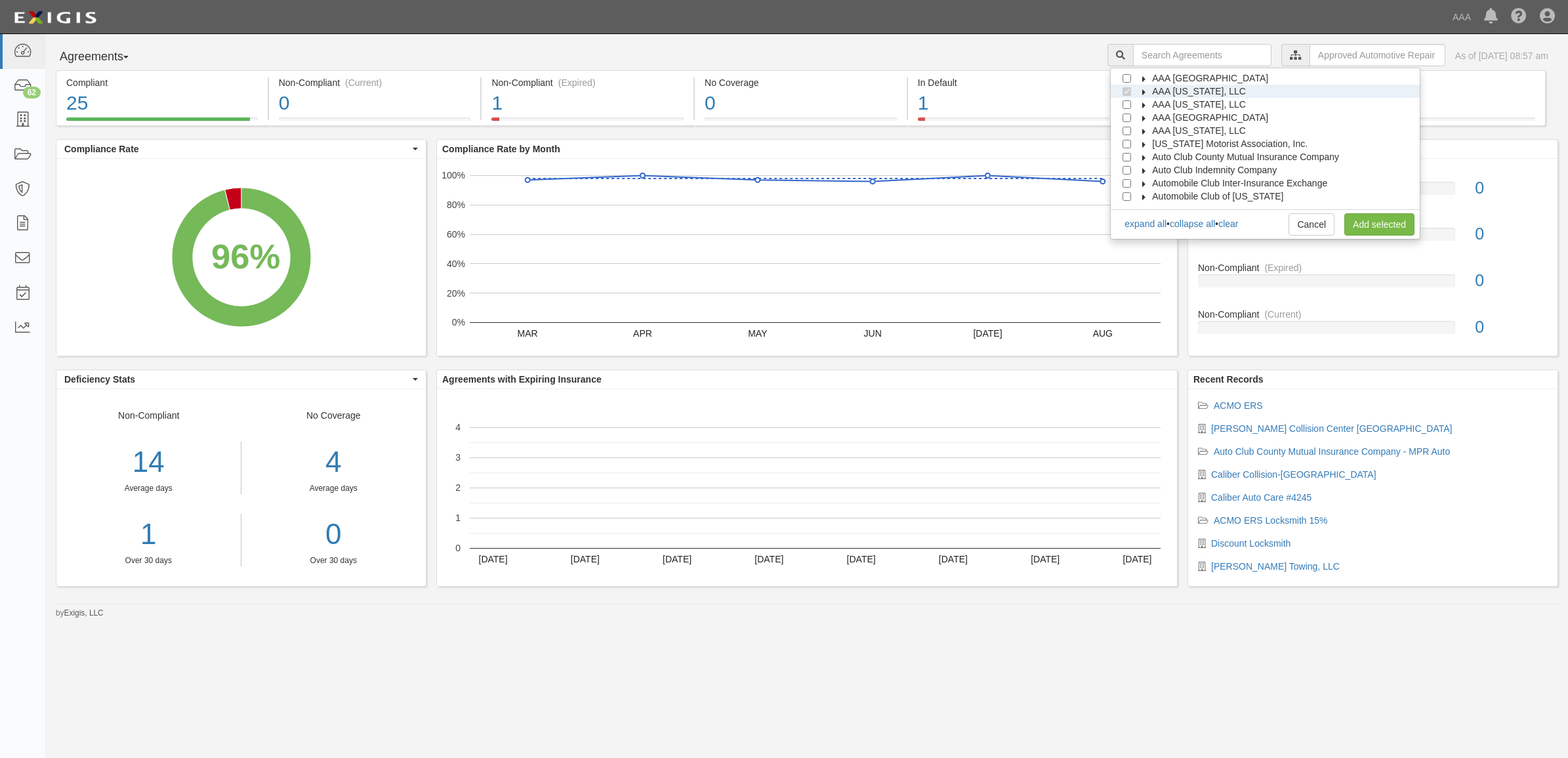
click at [1149, 89] on icon at bounding box center [1144, 92] width 9 height 6
click at [1161, 107] on icon at bounding box center [1156, 105] width 9 height 6
click at [1155, 130] on input "Approved Automotive Repair (AAR)" at bounding box center [1151, 131] width 8 height 8
checkbox input "false"
click at [1155, 120] on input "Emergency Roadside Service (ERS)" at bounding box center [1151, 118] width 8 height 8
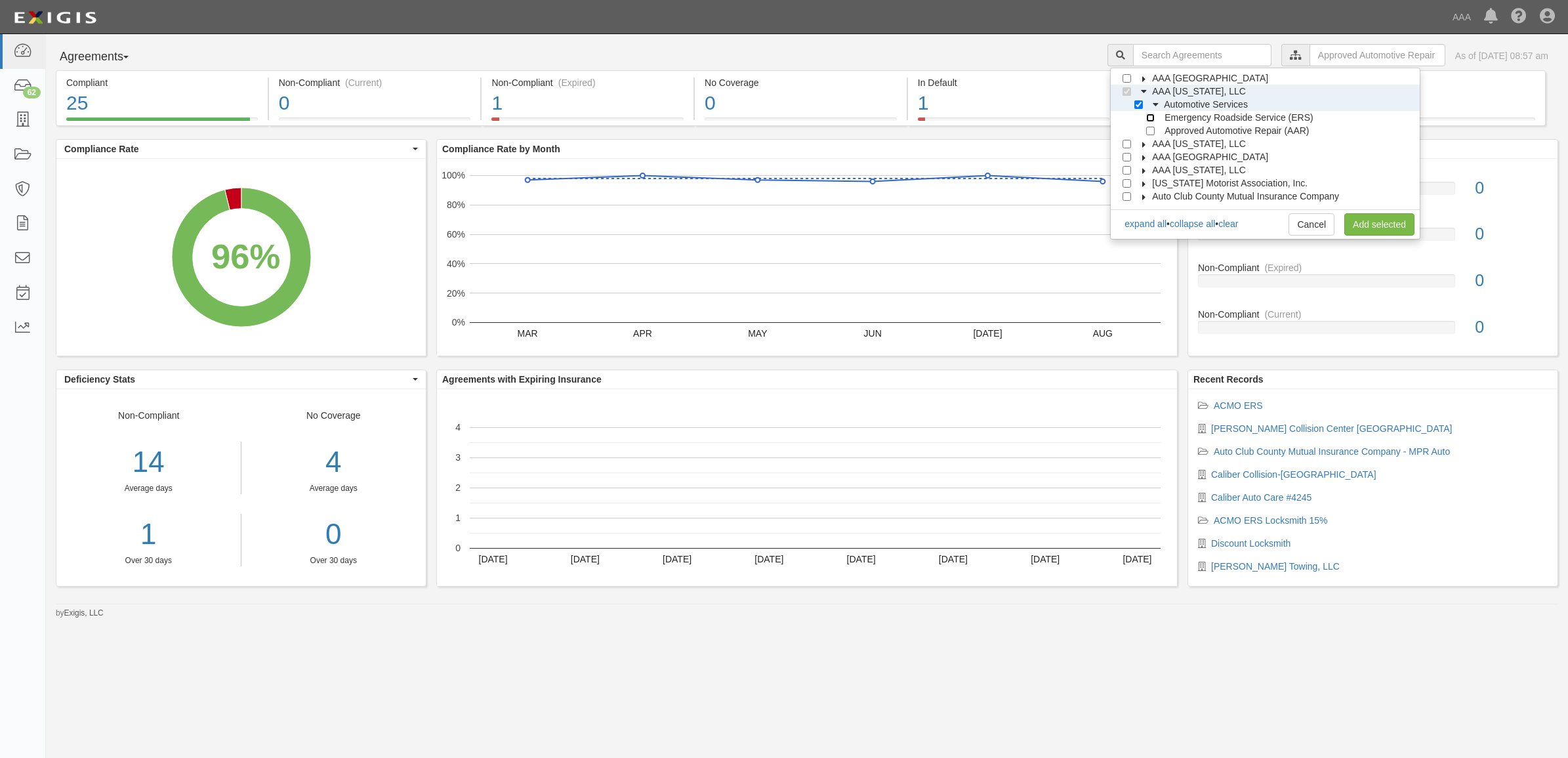
checkbox input "true"
click at [1378, 225] on link "Add selected" at bounding box center [1379, 225] width 70 height 23
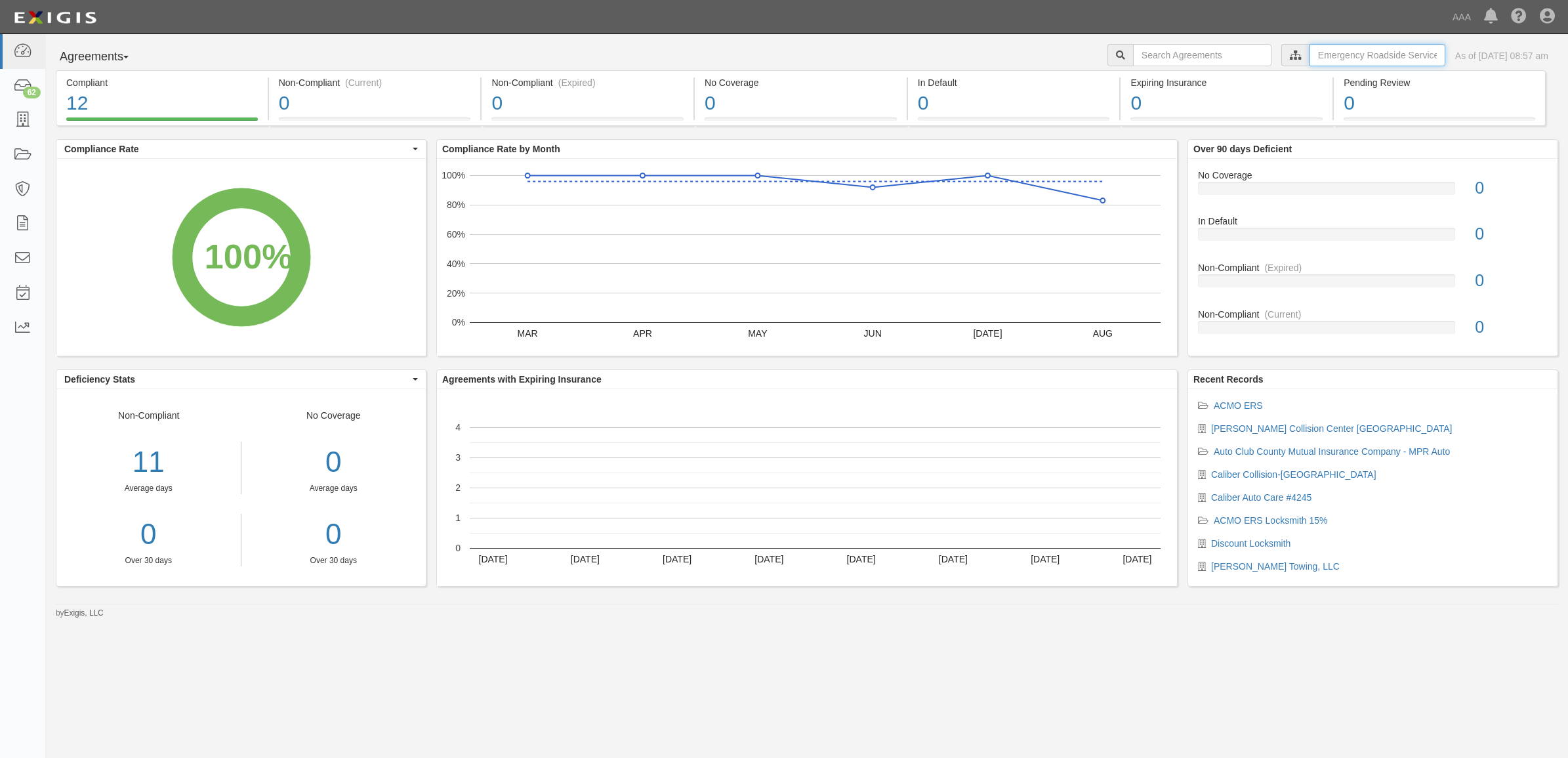
click at [1313, 54] on input "text" at bounding box center [1377, 55] width 136 height 23
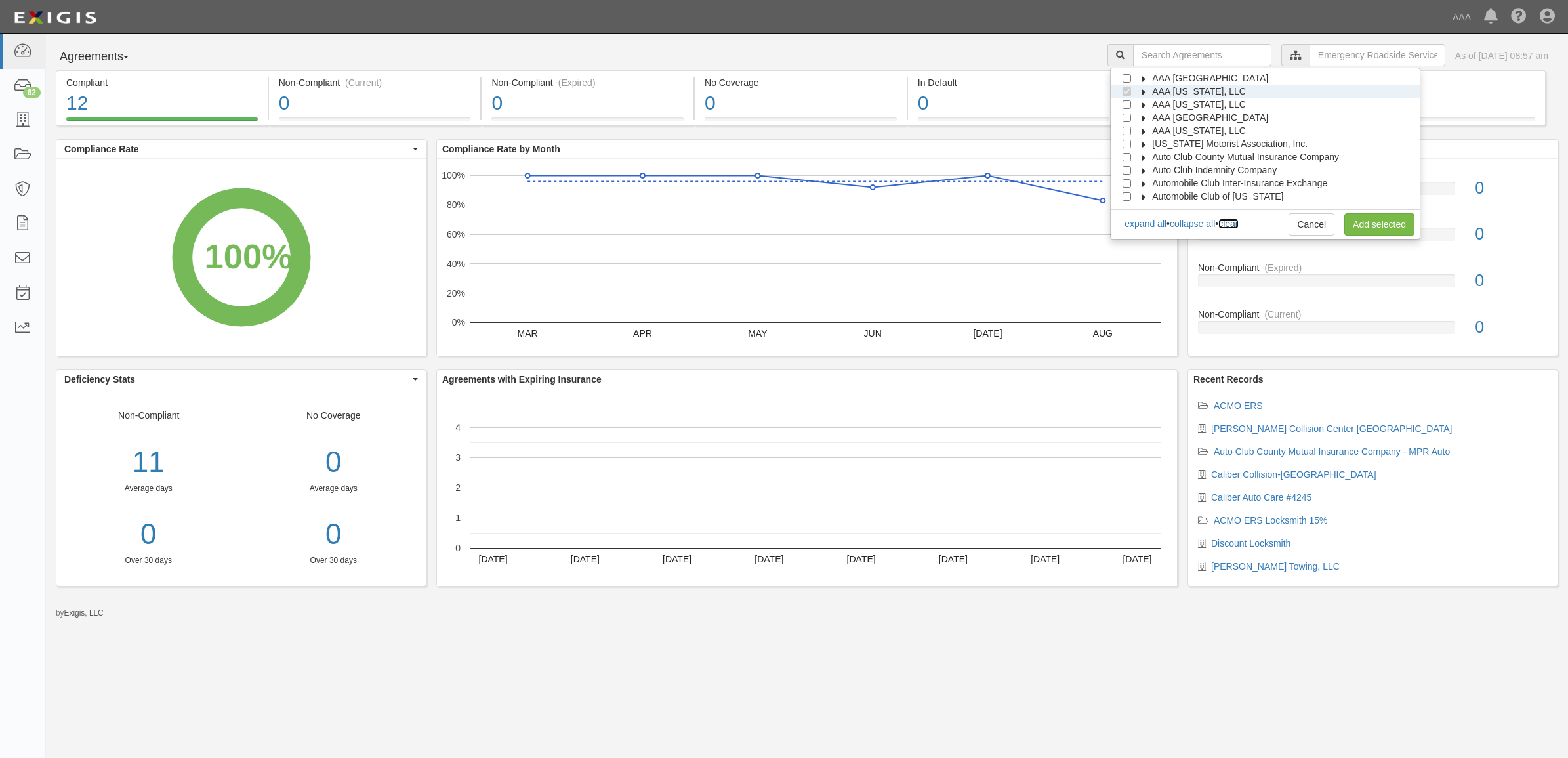
click at [1238, 225] on link "clear" at bounding box center [1228, 223] width 20 height 11
checkbox input "false"
click at [1149, 103] on icon at bounding box center [1144, 105] width 9 height 6
click at [1161, 117] on icon at bounding box center [1156, 118] width 9 height 6
click at [1155, 132] on input "Emergency Roadside Service (ERS)" at bounding box center [1151, 131] width 8 height 8
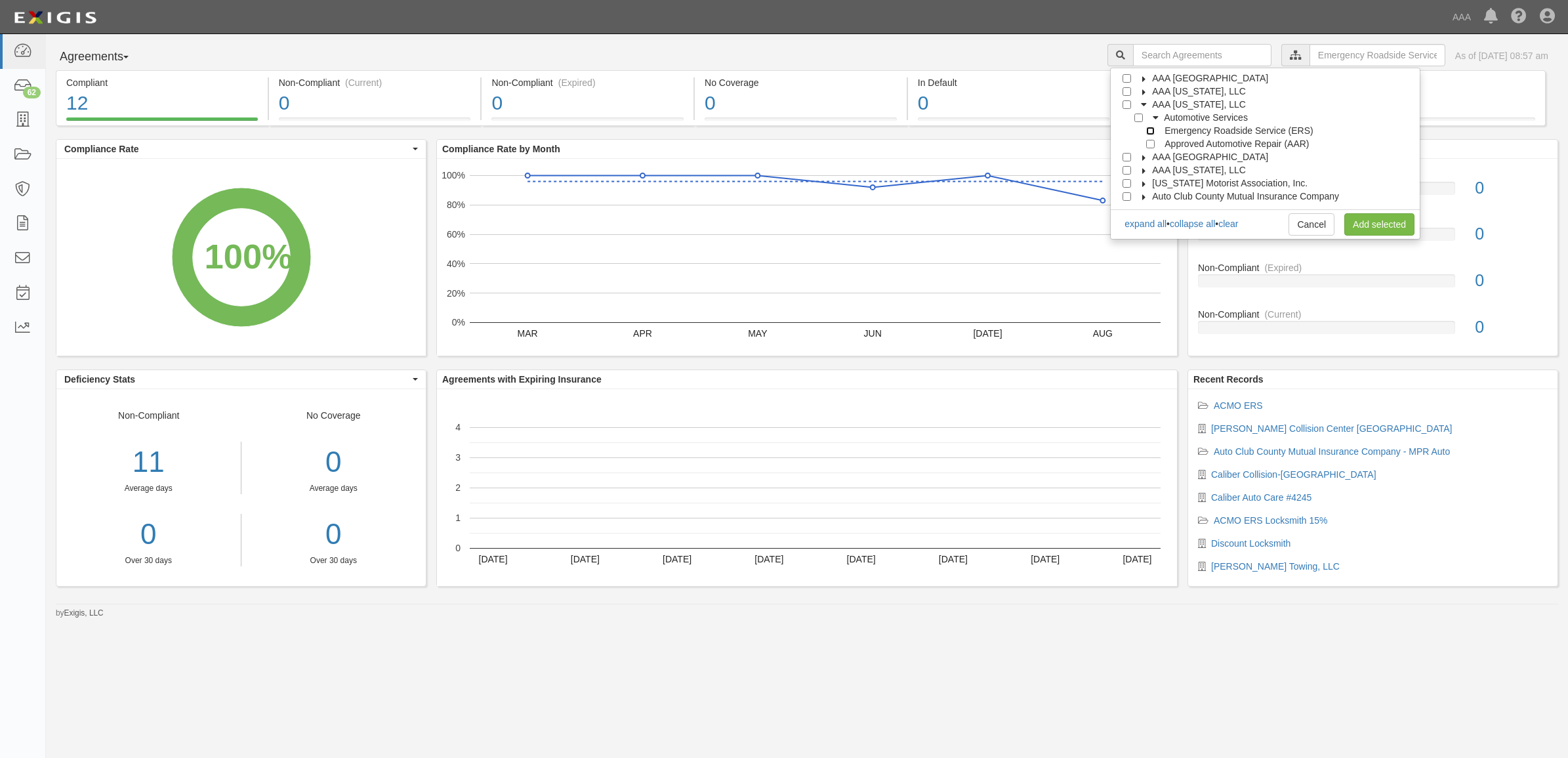
checkbox input "true"
click at [1379, 221] on link "Add selected" at bounding box center [1379, 225] width 70 height 23
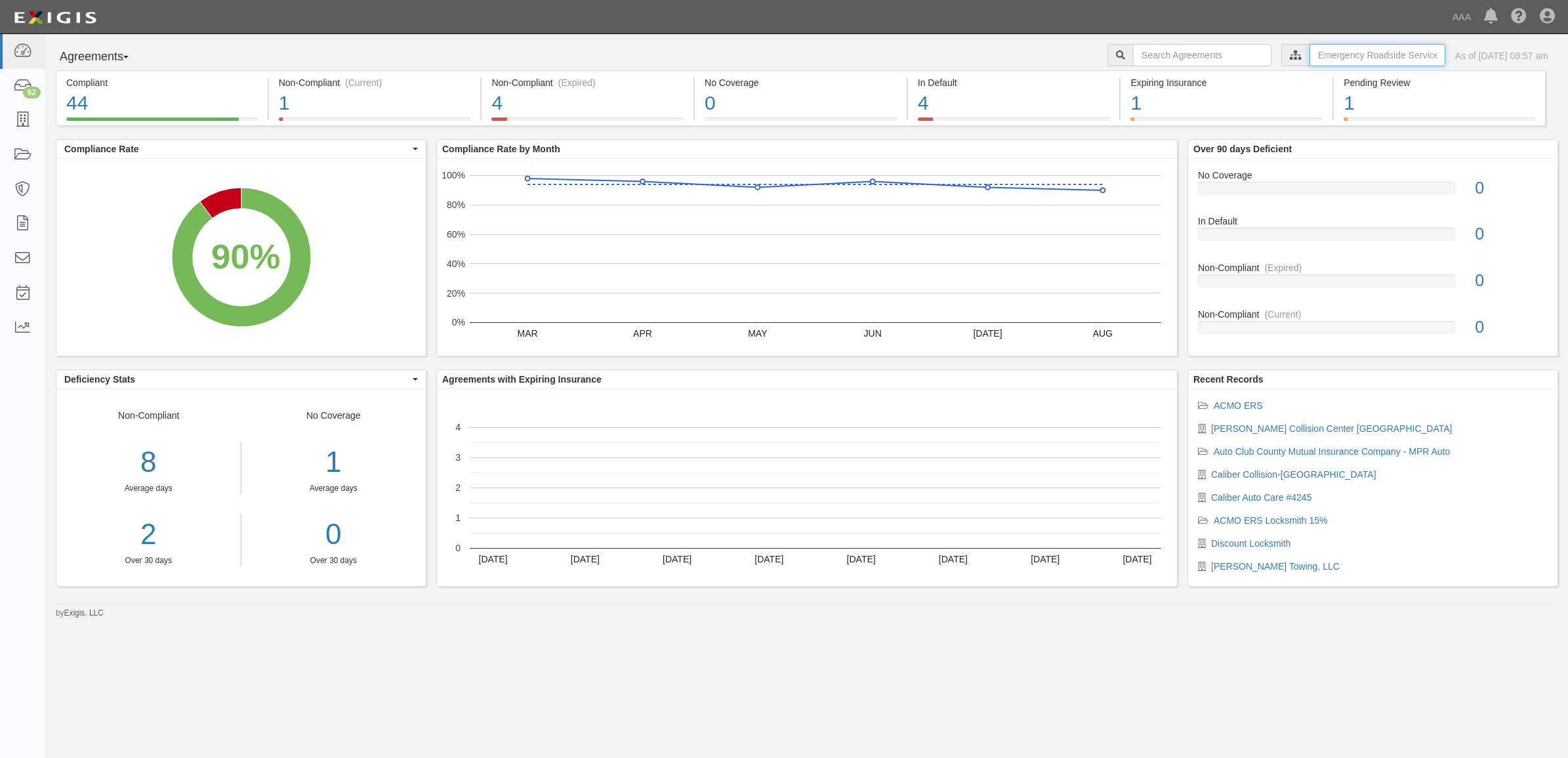
click at [1324, 56] on input "text" at bounding box center [1377, 55] width 136 height 23
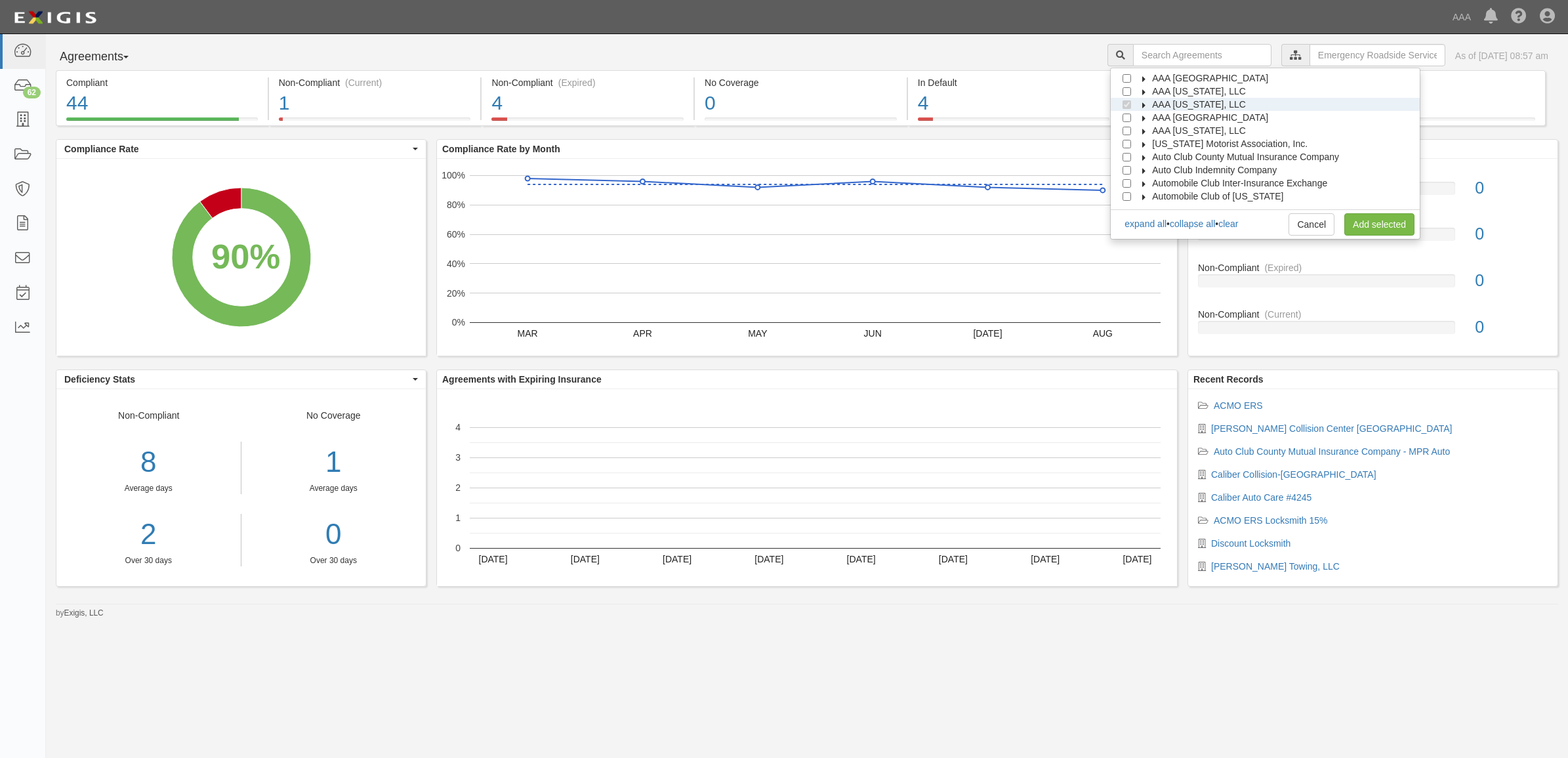
click at [1149, 102] on icon at bounding box center [1144, 105] width 9 height 6
click at [1165, 111] on label "Automotive Services" at bounding box center [1198, 118] width 101 height 13
click at [1155, 132] on input "Emergency Roadside Service (ERS)" at bounding box center [1151, 131] width 8 height 8
checkbox input "false"
click at [1155, 146] on input "Approved Automotive Repair (AAR)" at bounding box center [1151, 144] width 8 height 8
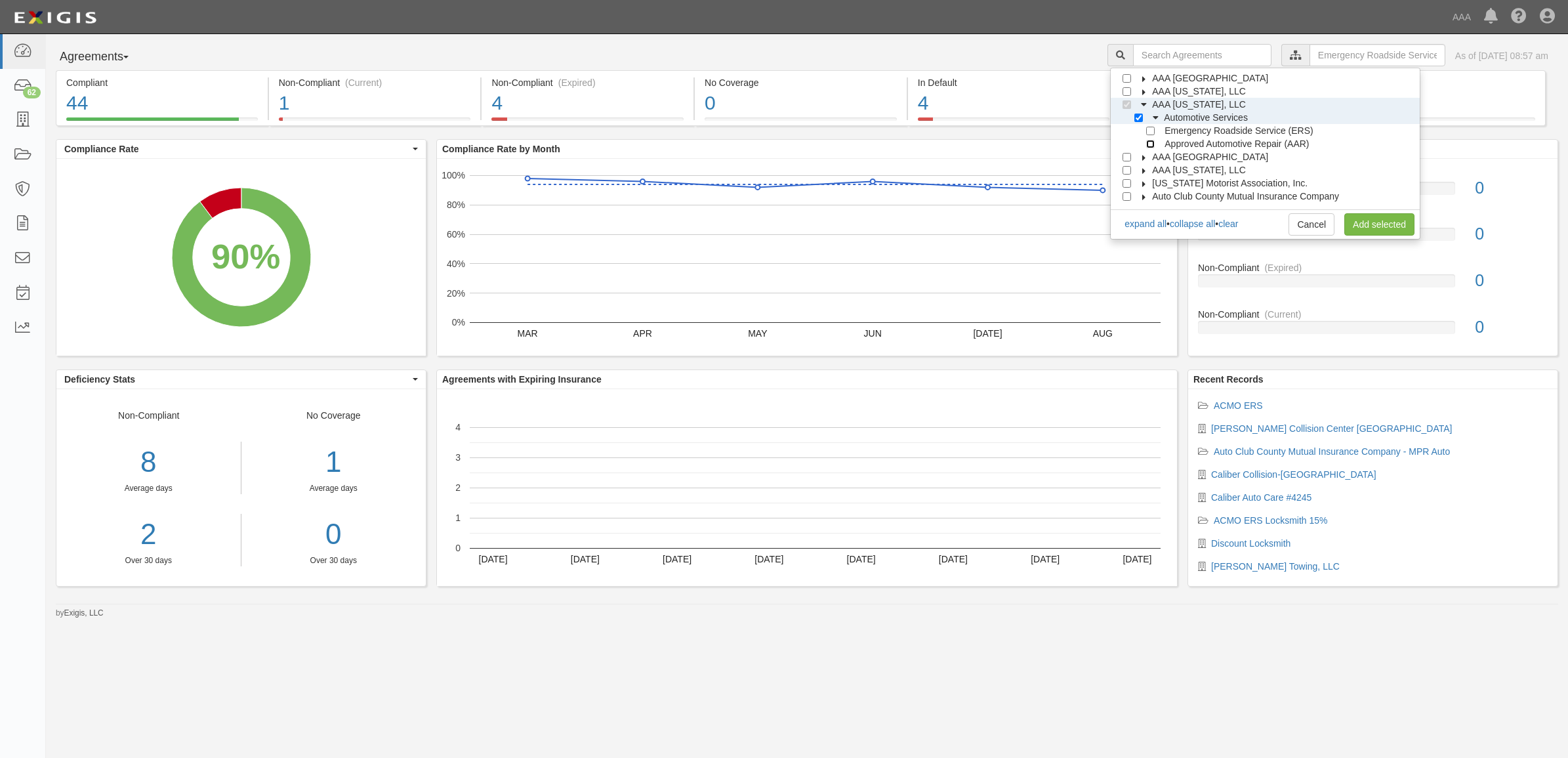
checkbox input "true"
click at [1384, 227] on link "Add selected" at bounding box center [1379, 225] width 70 height 23
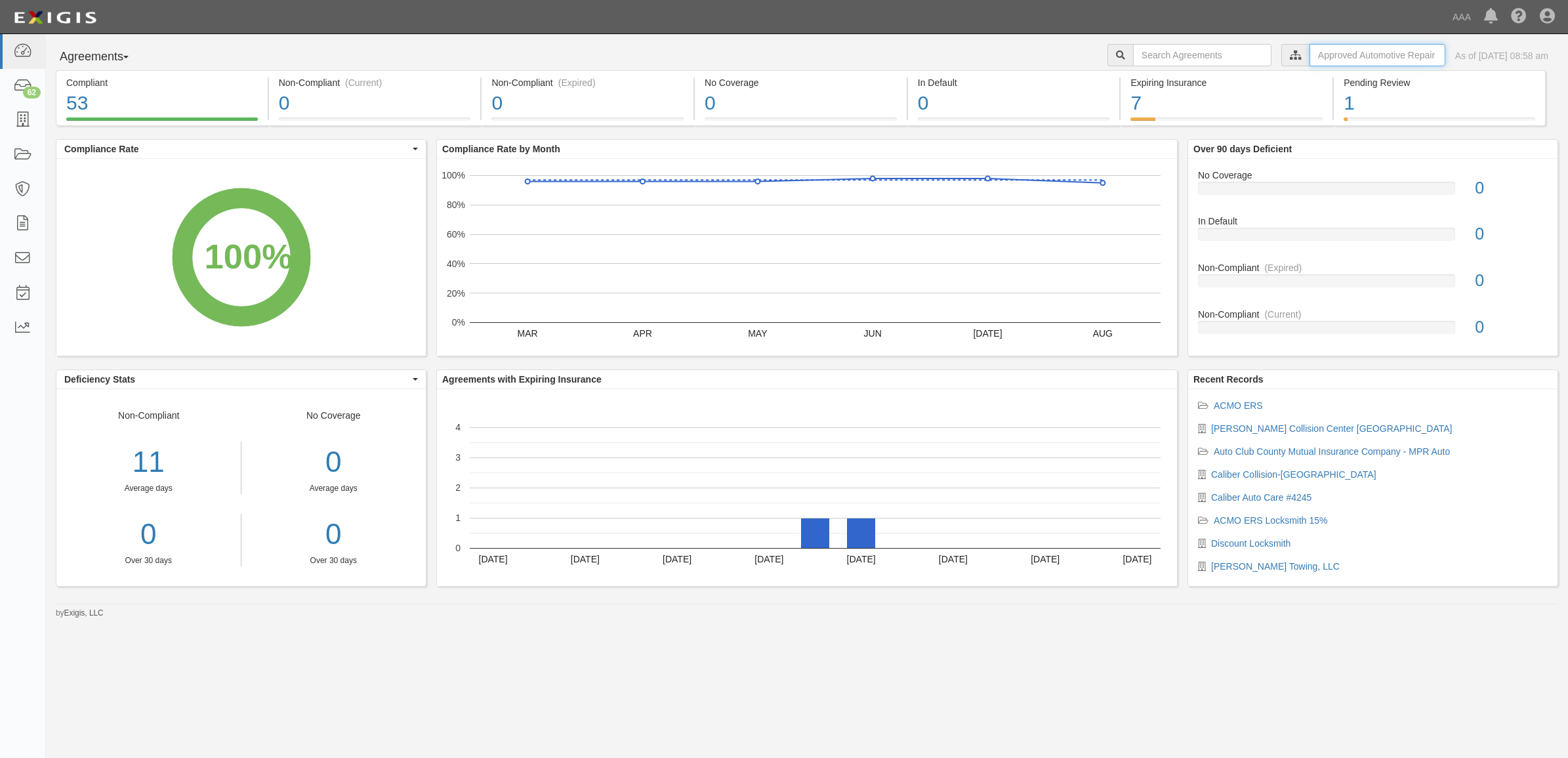
click at [1336, 53] on input "text" at bounding box center [1377, 55] width 136 height 23
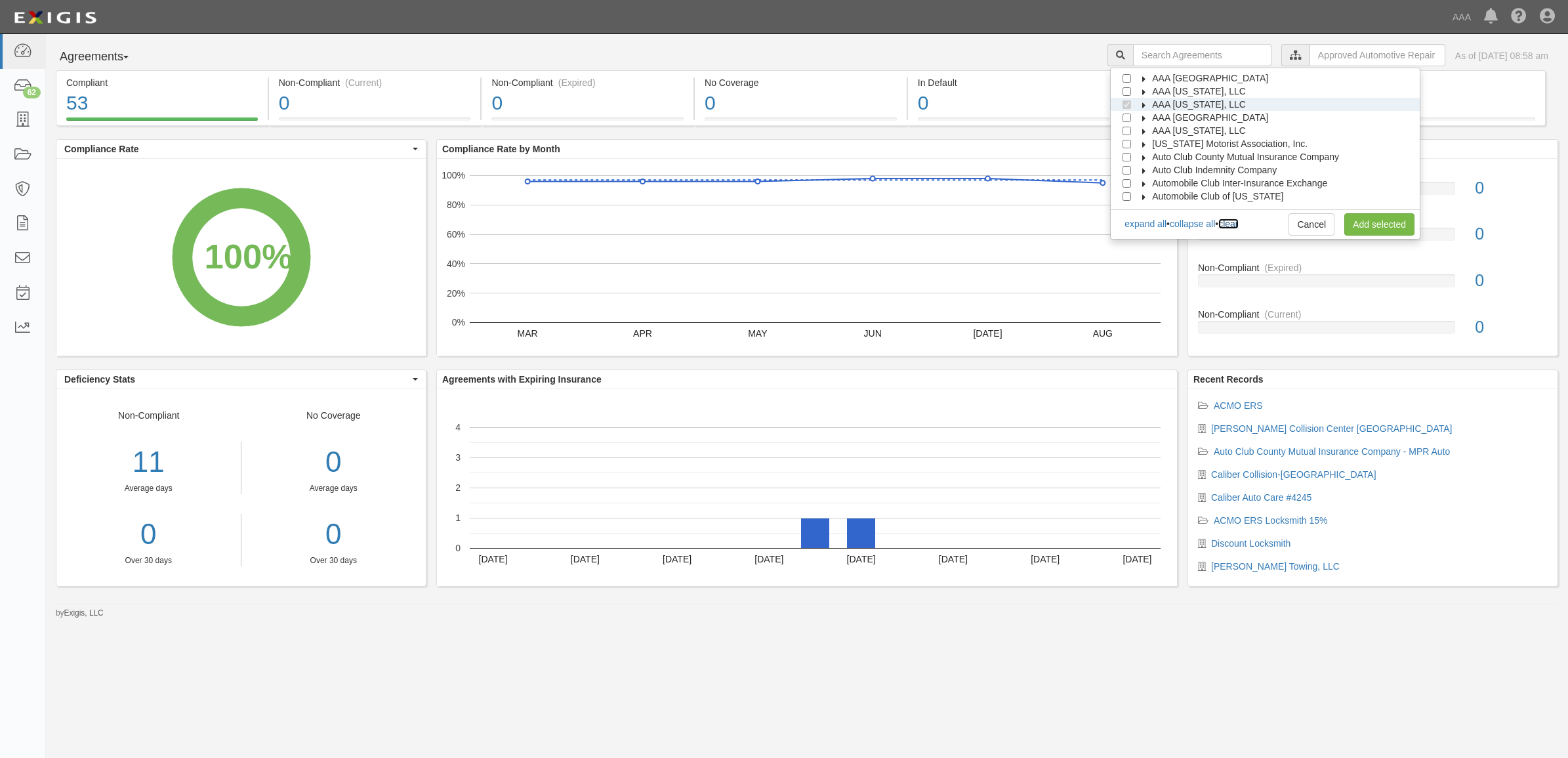
click at [1238, 225] on link "clear" at bounding box center [1228, 223] width 20 height 11
checkbox input "false"
click at [1149, 116] on icon at bounding box center [1144, 118] width 9 height 6
click at [1166, 136] on label "Automotive Services" at bounding box center [1198, 130] width 101 height 13
click at [1155, 145] on input "Approved Automotive Repair (AAR)" at bounding box center [1151, 144] width 8 height 8
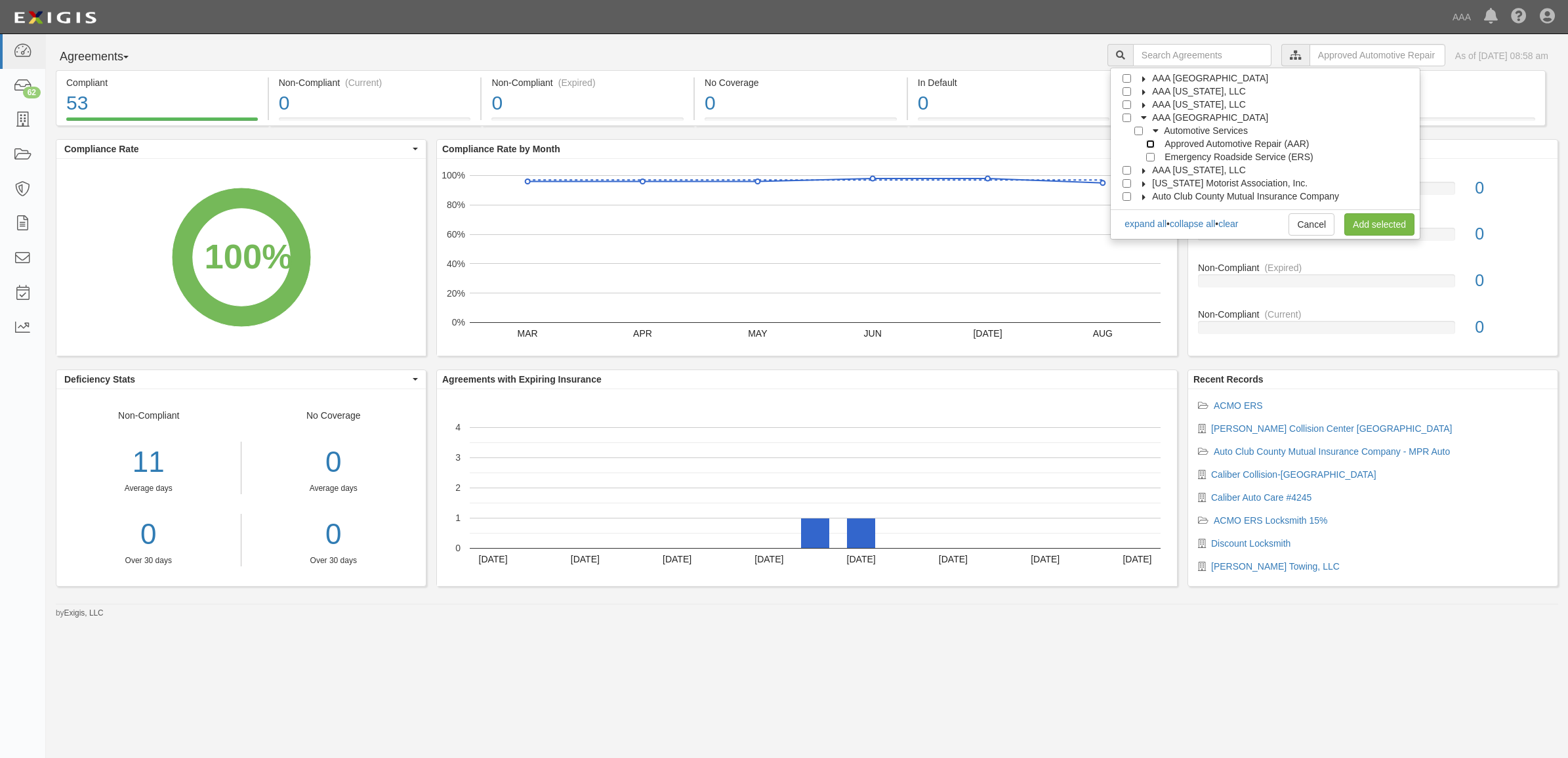
checkbox input "true"
click at [1377, 224] on link "Add selected" at bounding box center [1379, 225] width 70 height 23
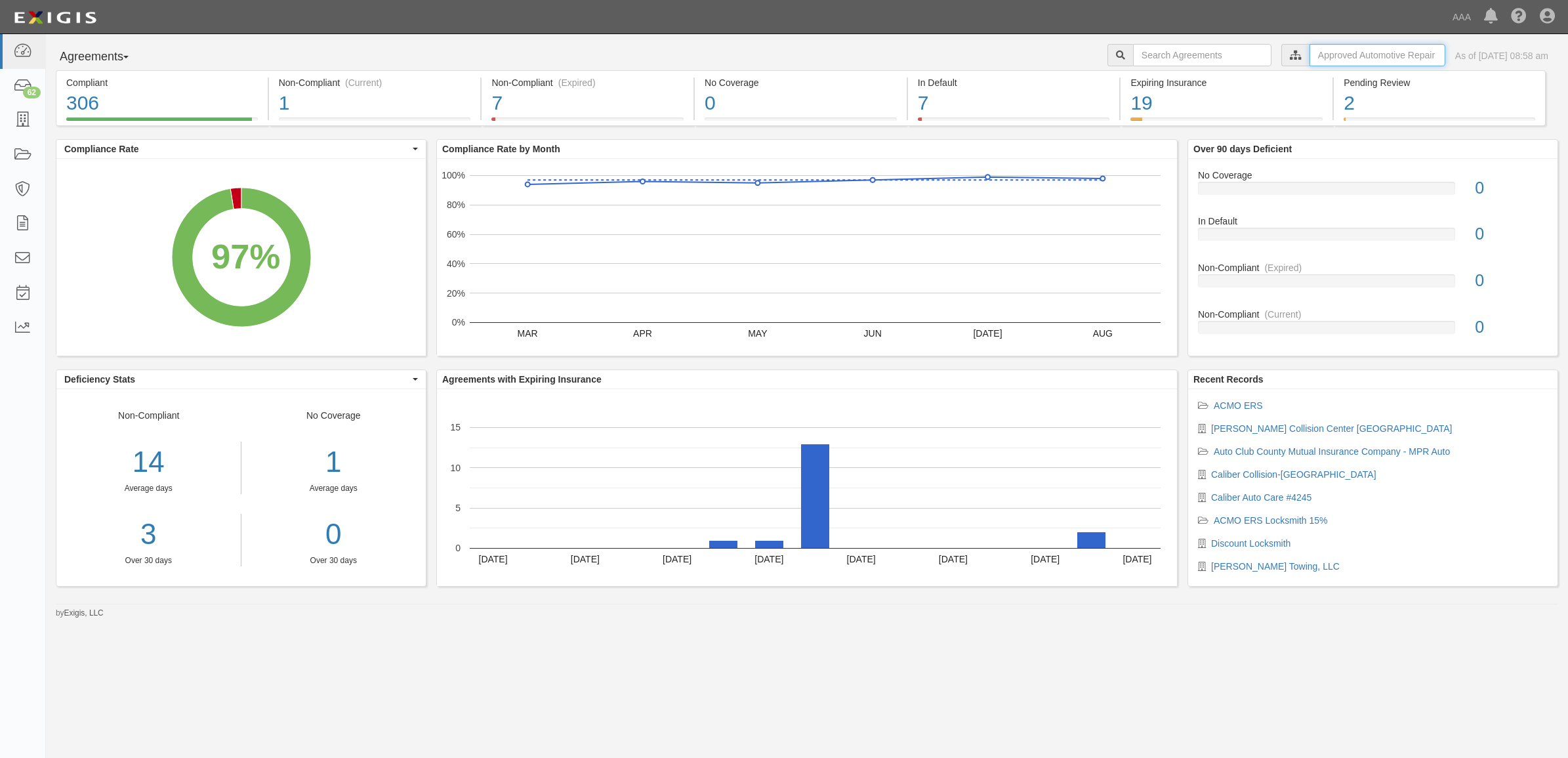
click at [1324, 53] on input "text" at bounding box center [1377, 55] width 136 height 23
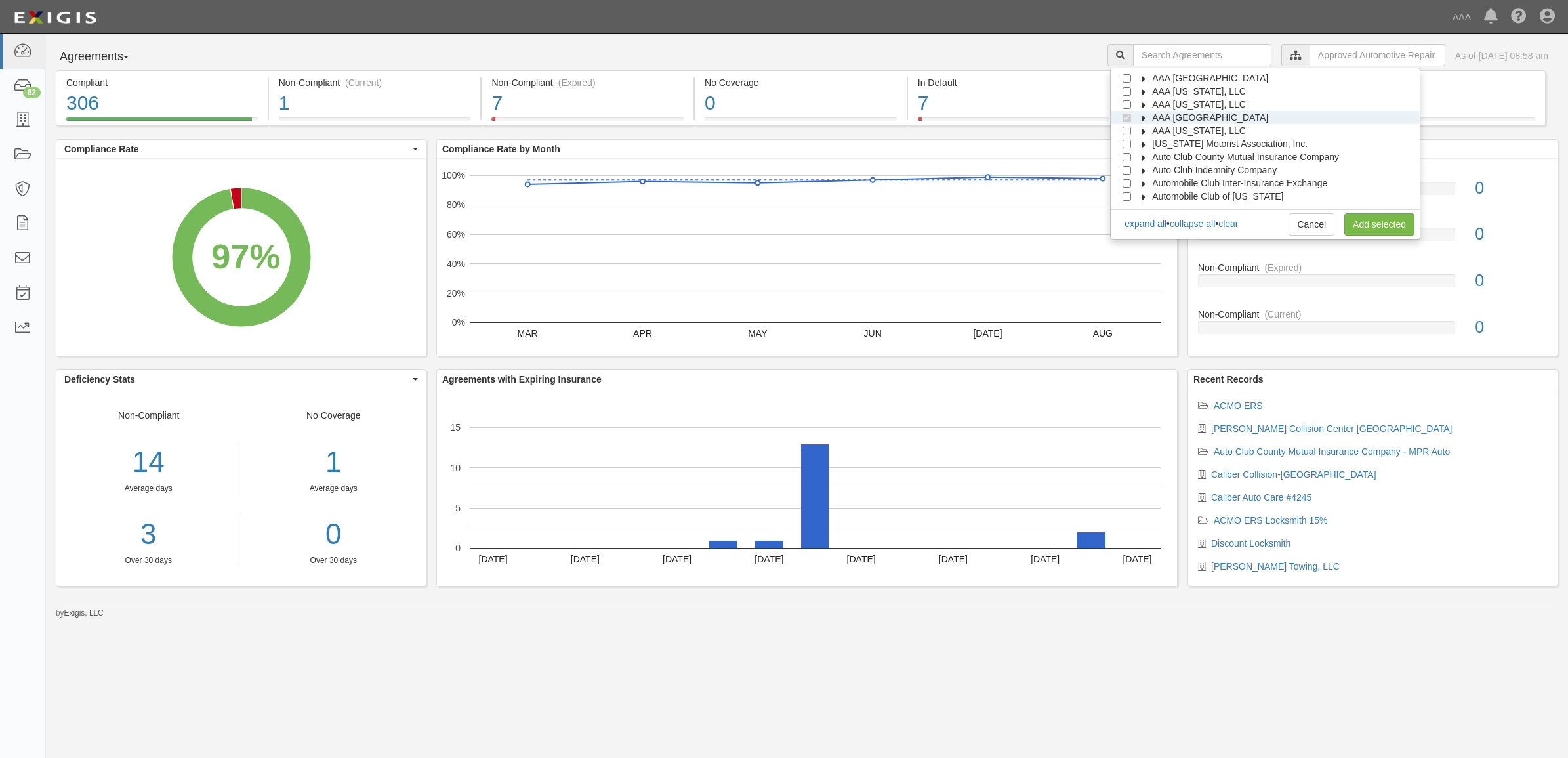
click at [1149, 118] on icon at bounding box center [1144, 118] width 9 height 6
click at [1159, 132] on icon at bounding box center [1156, 132] width 9 height 6
drag, startPoint x: 1160, startPoint y: 144, endPoint x: 1159, endPoint y: 151, distance: 7.1
click at [1155, 144] on input "Approved Automotive Repair (AAR)" at bounding box center [1151, 144] width 8 height 8
checkbox input "false"
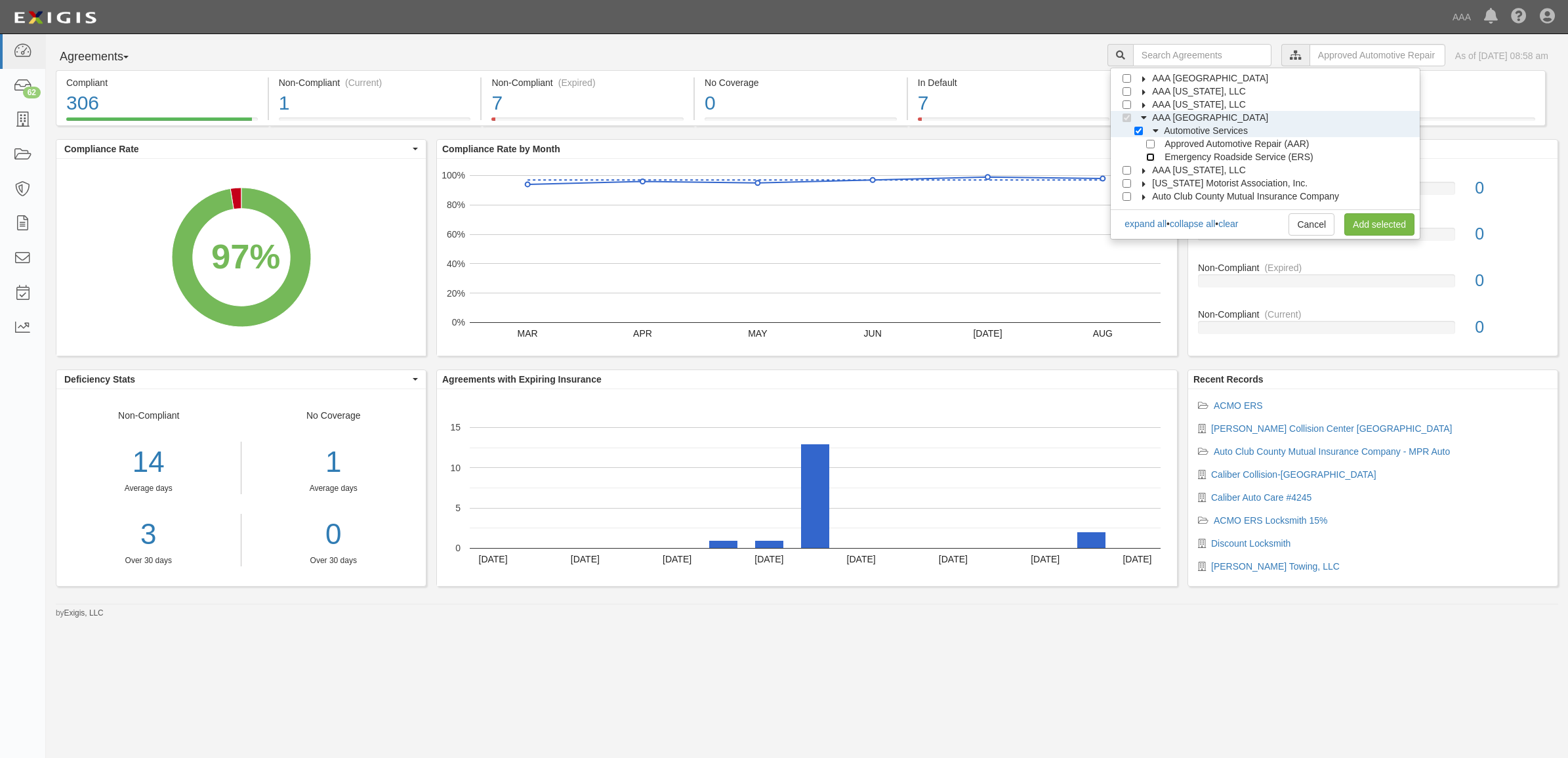
click at [1155, 159] on input "Emergency Roadside Service (ERS)" at bounding box center [1151, 157] width 8 height 8
checkbox input "true"
click at [1390, 229] on link "Add selected" at bounding box center [1379, 225] width 70 height 23
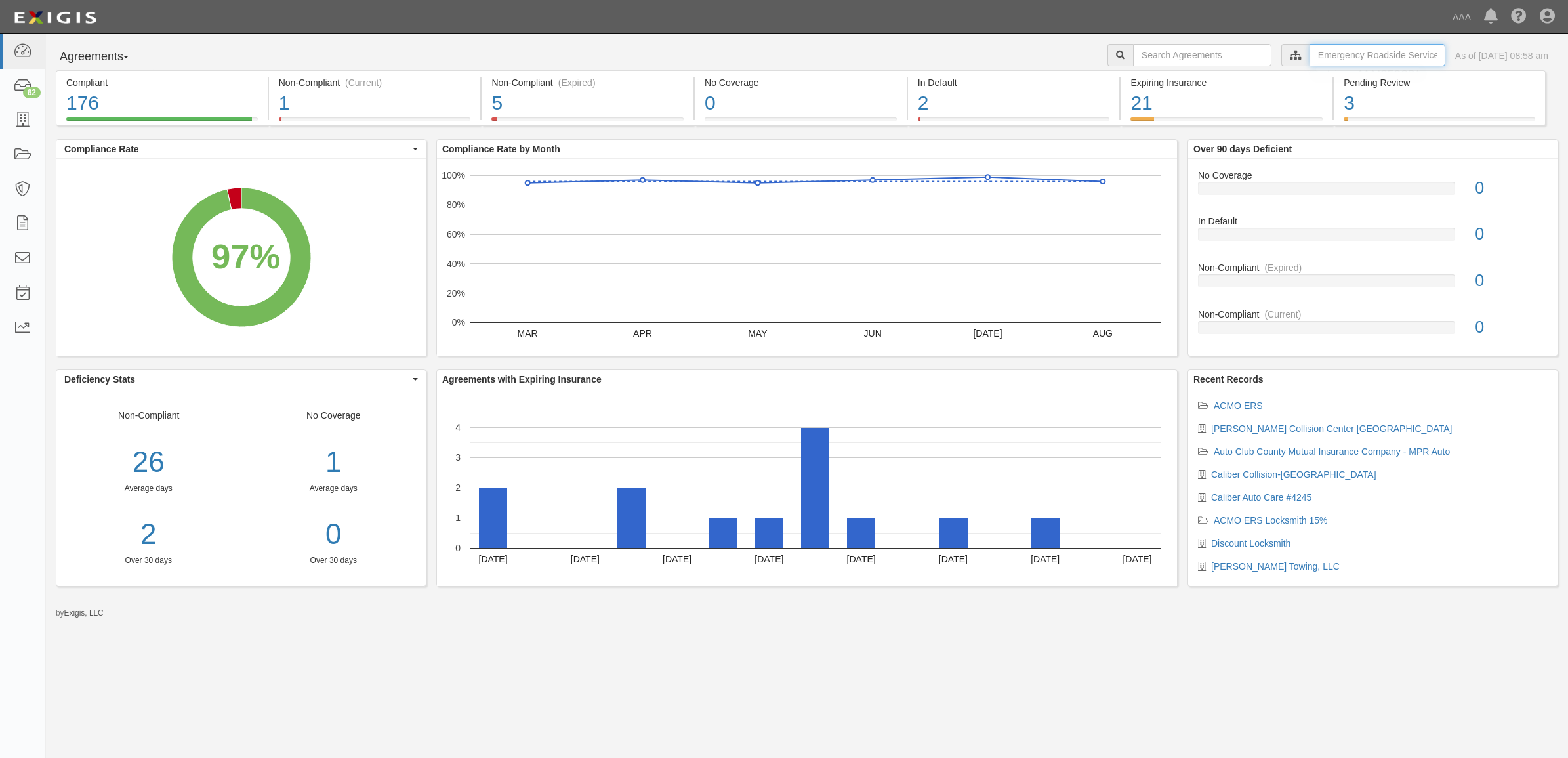
click at [1329, 56] on input "text" at bounding box center [1377, 55] width 136 height 23
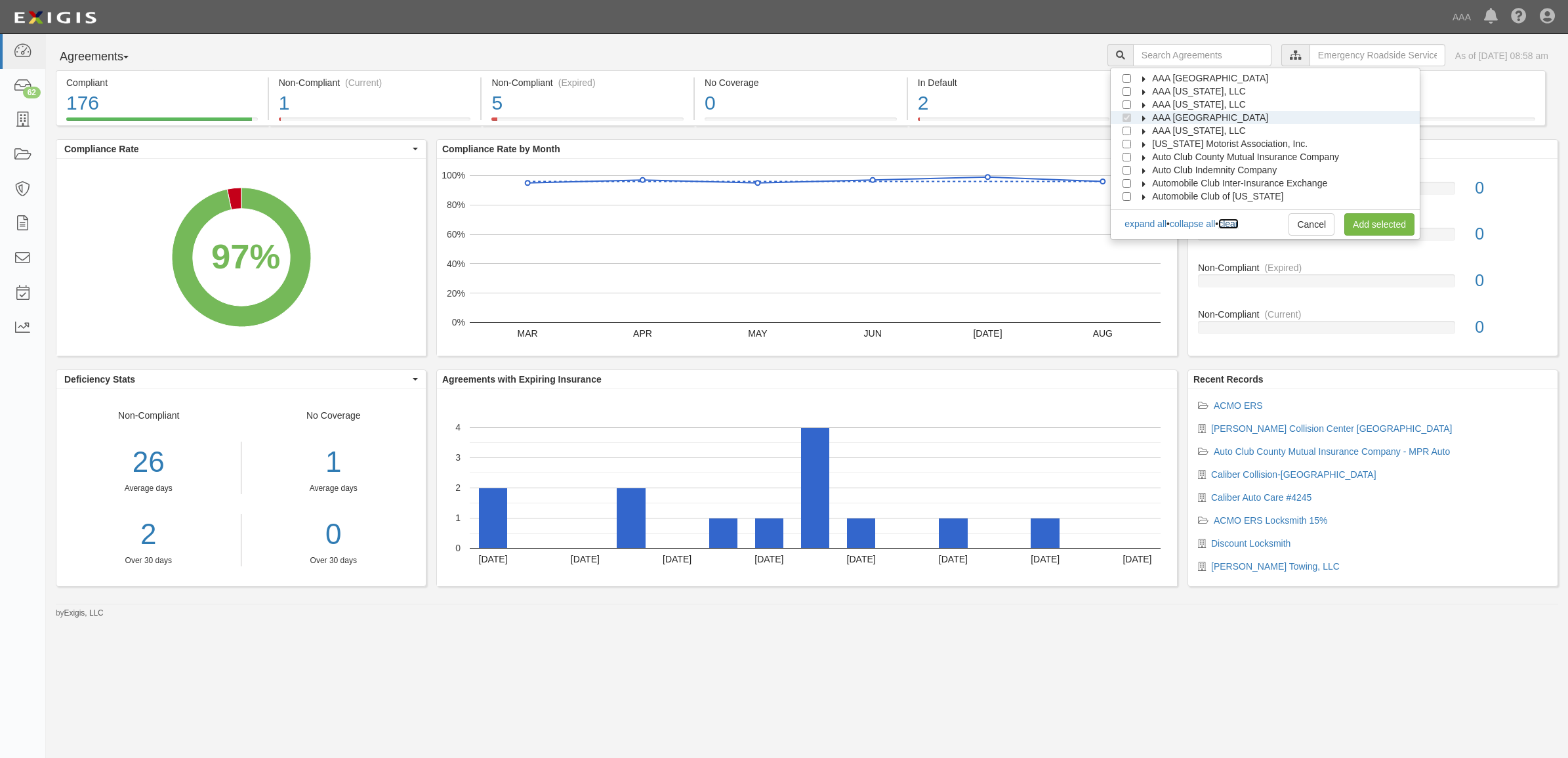
click at [1238, 228] on link "clear" at bounding box center [1228, 223] width 20 height 11
checkbox input "false"
click at [1149, 130] on icon at bounding box center [1144, 132] width 9 height 6
click at [1161, 141] on icon at bounding box center [1156, 144] width 9 height 6
click at [1155, 170] on input "Approved Automotive Repair (AAR)" at bounding box center [1151, 170] width 8 height 8
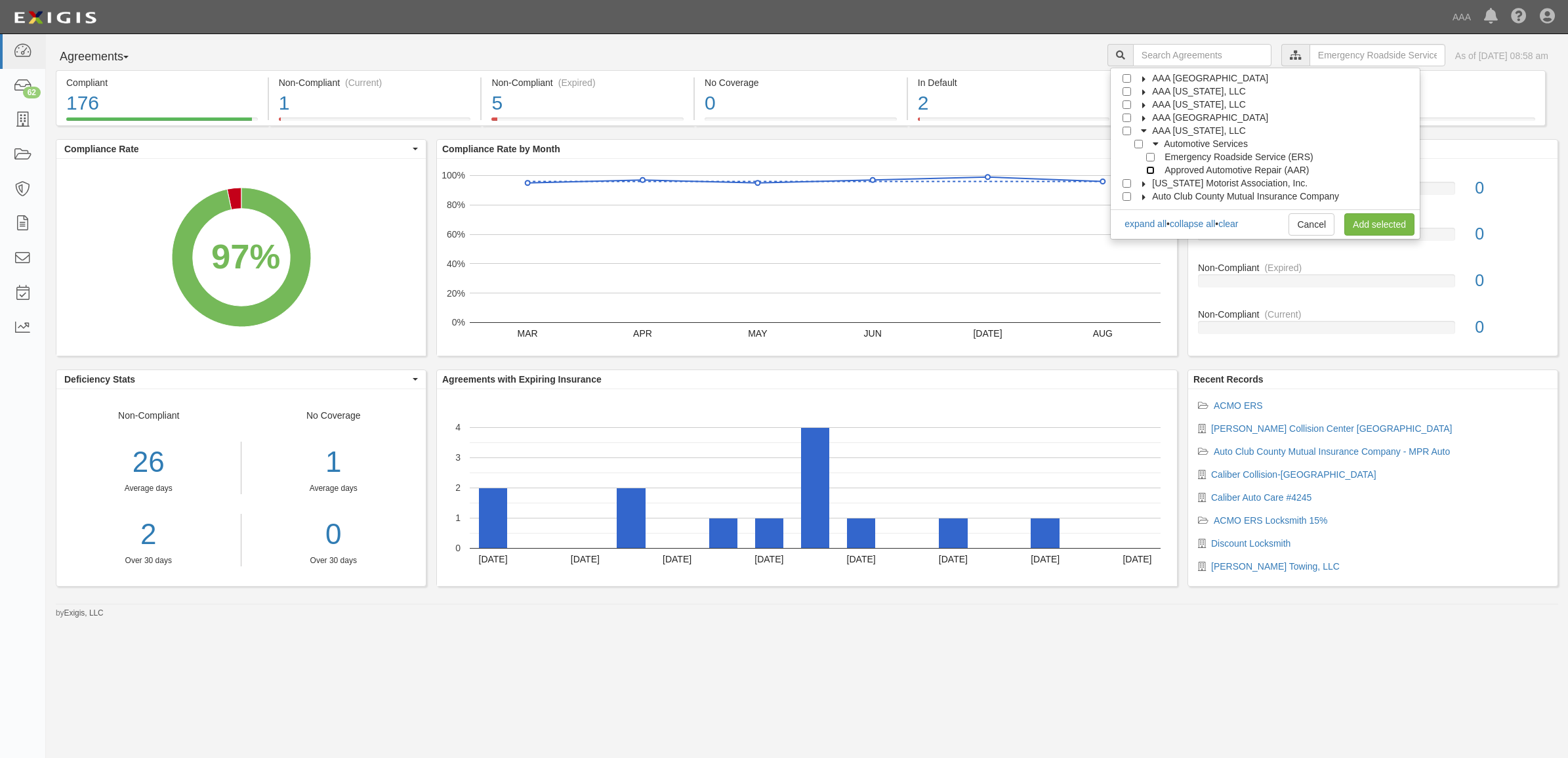
checkbox input "true"
click at [1374, 222] on link "Add selected" at bounding box center [1379, 225] width 70 height 23
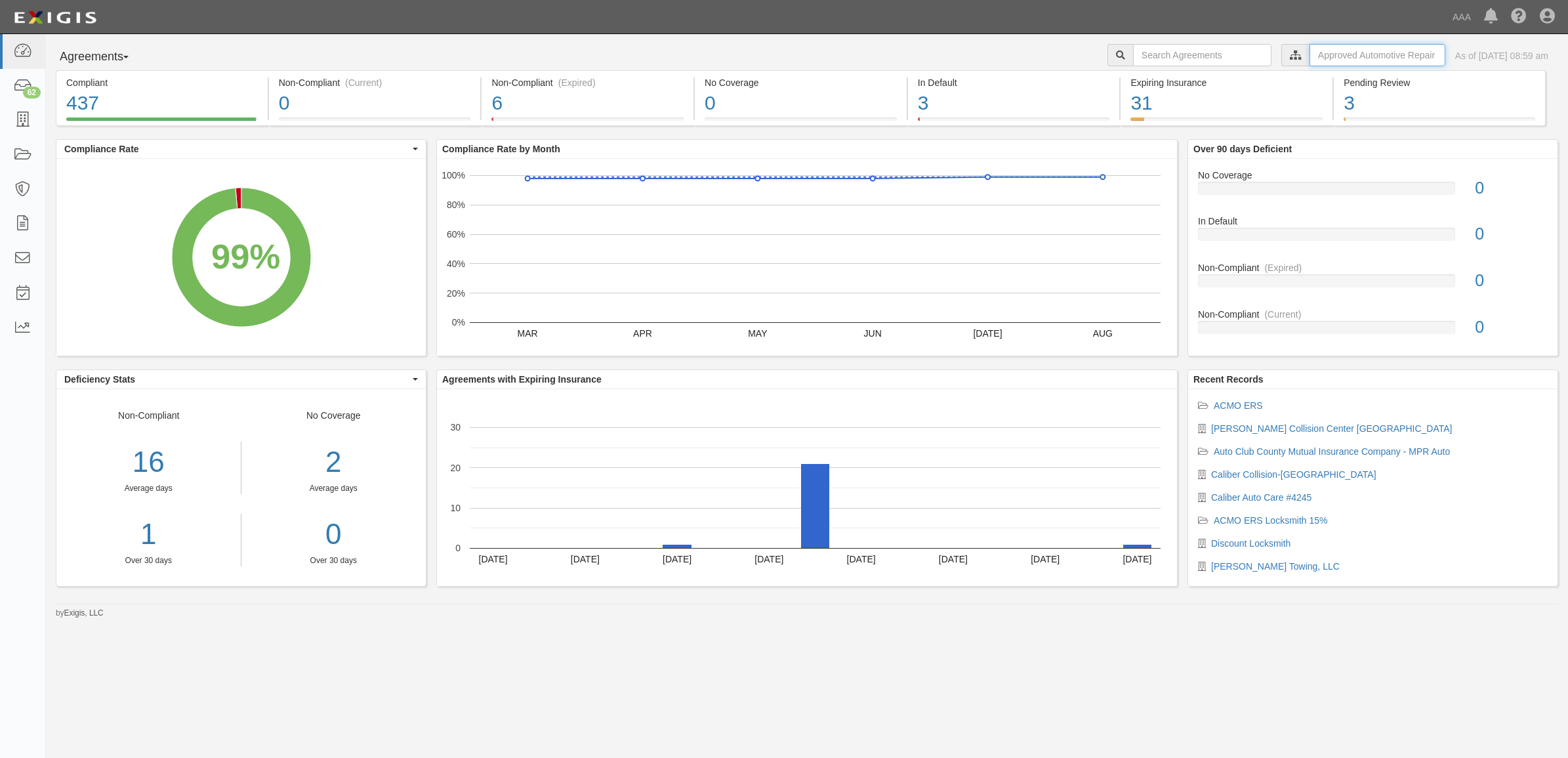
click at [1329, 53] on input "text" at bounding box center [1377, 55] width 136 height 23
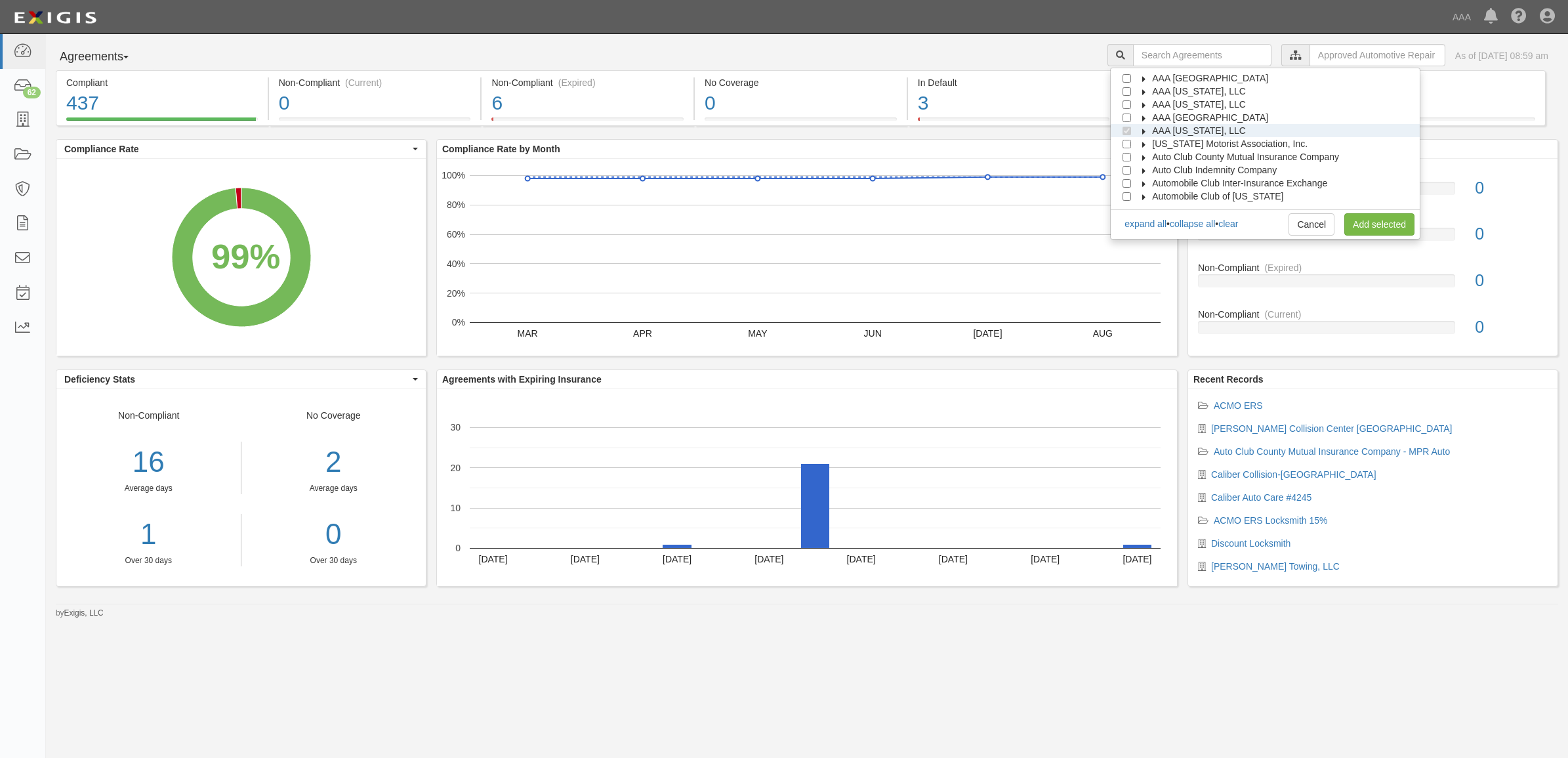
click at [1149, 131] on icon at bounding box center [1144, 132] width 9 height 6
click at [1161, 143] on icon at bounding box center [1156, 144] width 9 height 6
click at [1155, 169] on input "Approved Automotive Repair (AAR)" at bounding box center [1151, 170] width 8 height 8
checkbox input "false"
click at [1155, 156] on input "Emergency Roadside Service (ERS)" at bounding box center [1151, 157] width 8 height 8
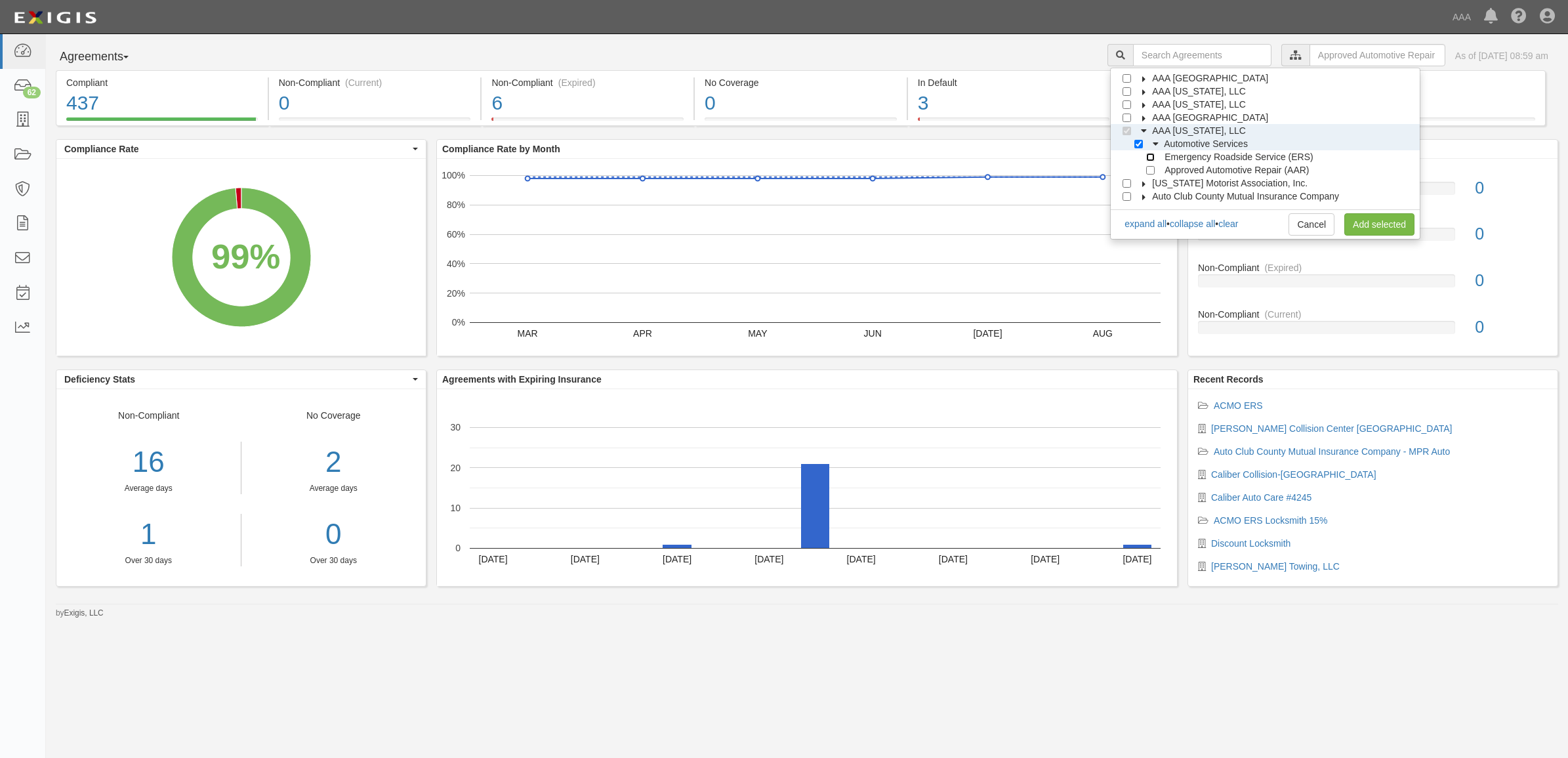
checkbox input "true"
click at [1374, 225] on link "Add selected" at bounding box center [1379, 225] width 70 height 23
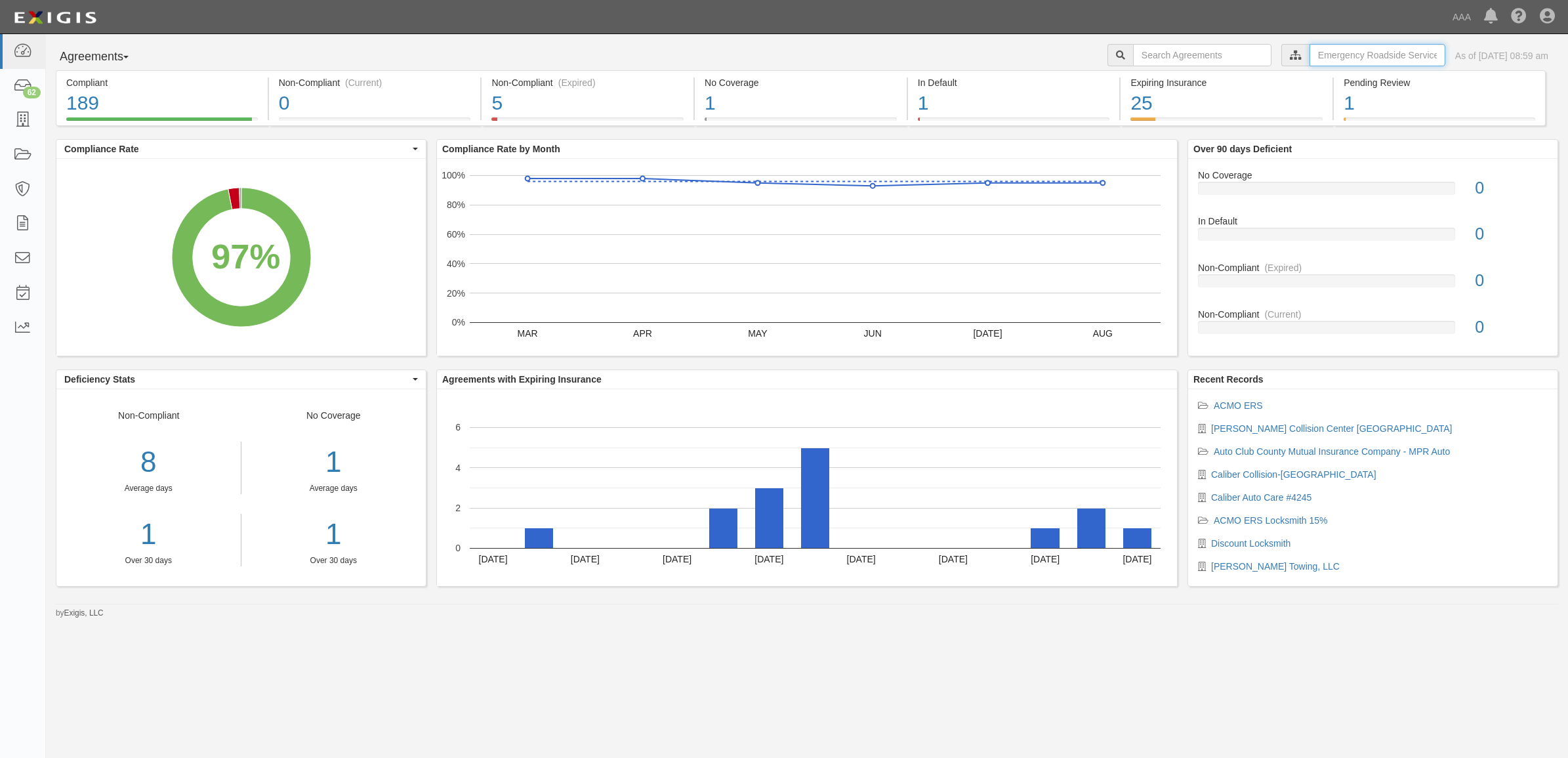
click at [1367, 50] on input "text" at bounding box center [1377, 55] width 136 height 23
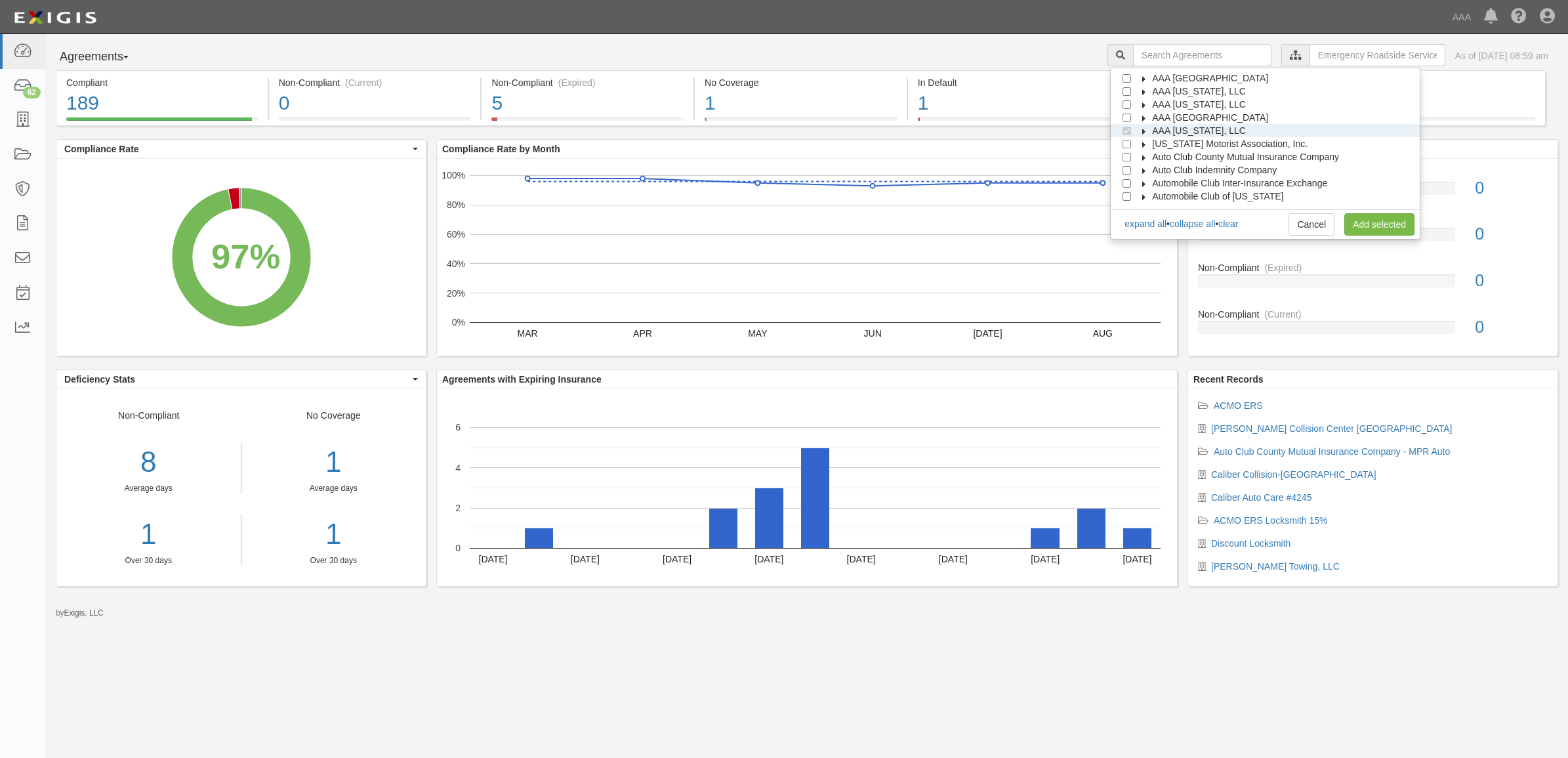
click at [1149, 131] on icon at bounding box center [1144, 132] width 9 height 6
click at [1161, 146] on icon at bounding box center [1156, 144] width 9 height 6
click at [1238, 227] on link "clear" at bounding box center [1228, 223] width 20 height 11
checkbox input "false"
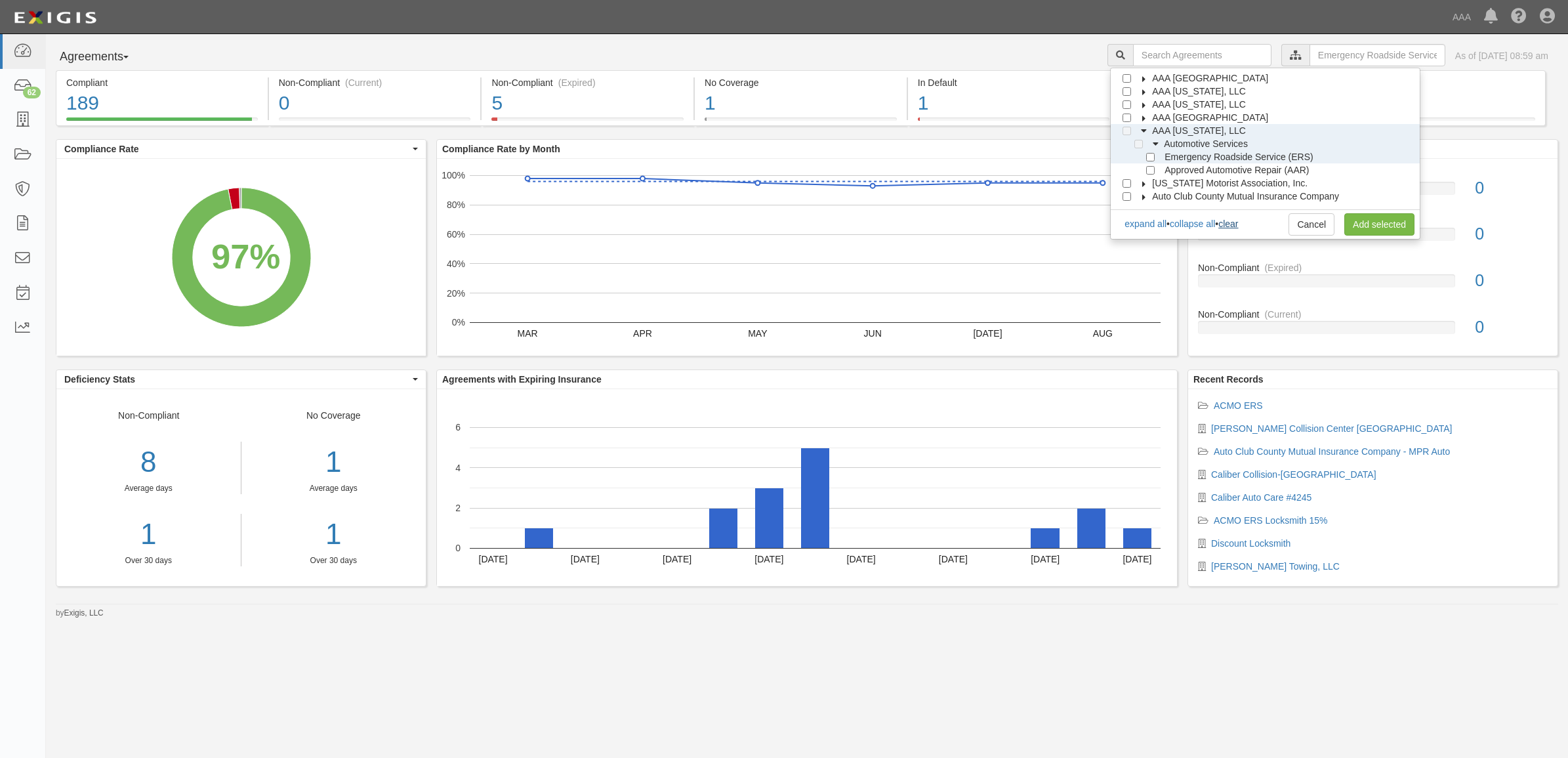
checkbox input "false"
click at [1149, 179] on label "[US_STATE] Motorist Association, Inc." at bounding box center [1222, 183] width 172 height 13
click at [1161, 92] on icon at bounding box center [1156, 92] width 9 height 6
click at [1155, 115] on input "Emergency Roadside Service (ERS)" at bounding box center [1151, 118] width 8 height 8
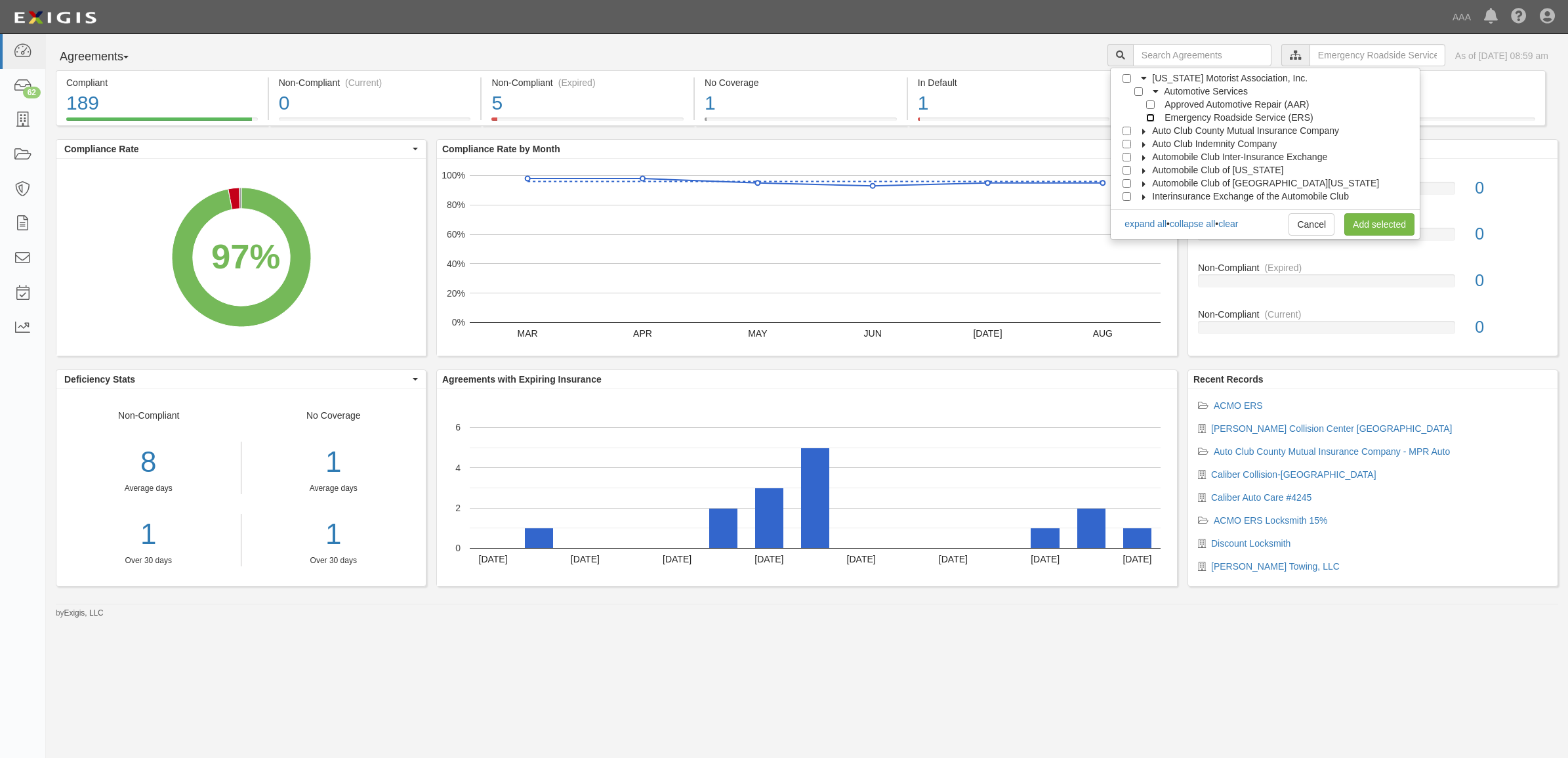
checkbox input "true"
click at [1155, 107] on input "Approved Automotive Repair (AAR)" at bounding box center [1151, 105] width 8 height 8
checkbox input "true"
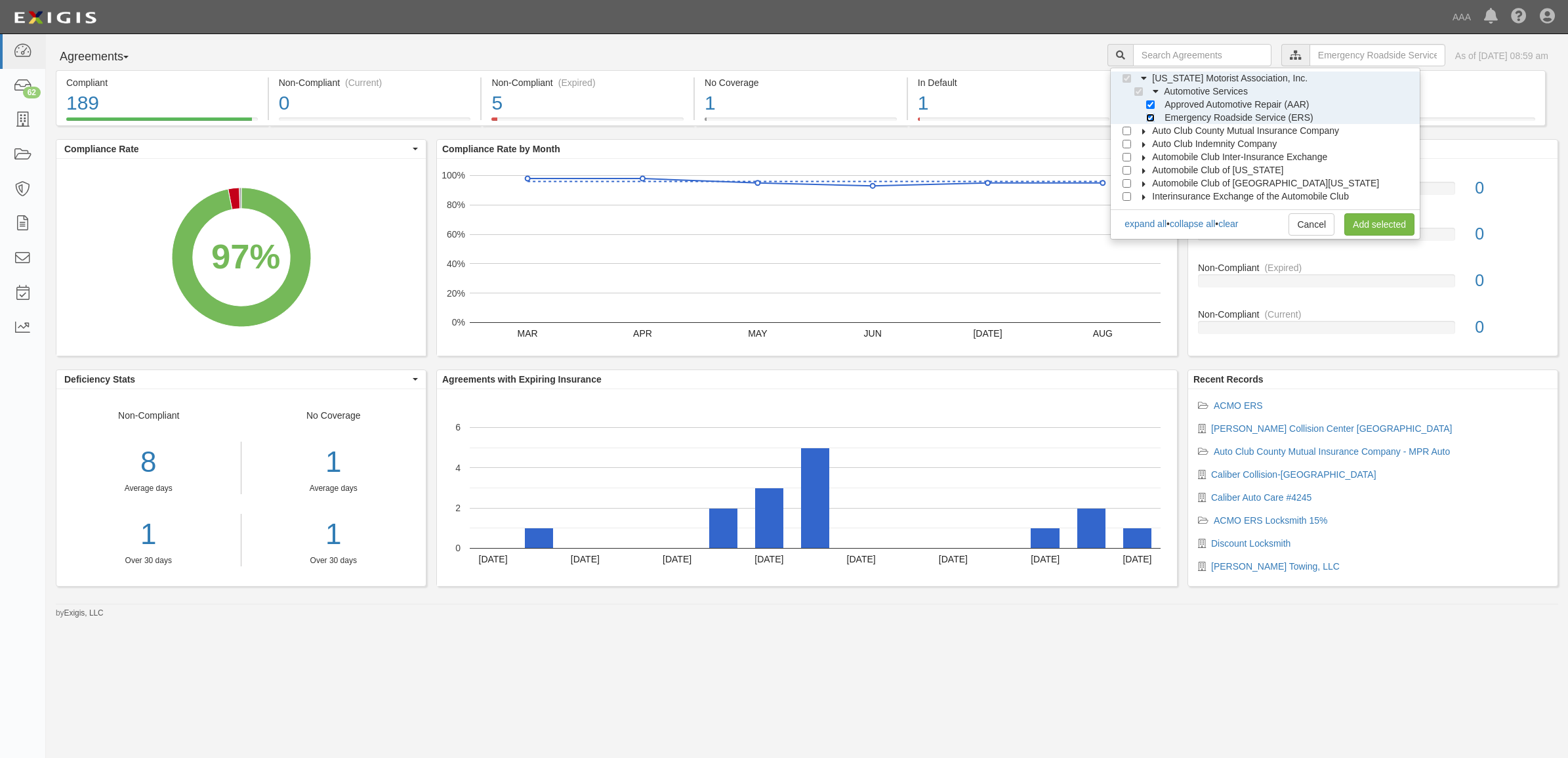
click at [1155, 118] on input "Emergency Roadside Service (ERS)" at bounding box center [1151, 118] width 8 height 8
checkbox input "false"
click at [1386, 221] on link "Add selected" at bounding box center [1379, 225] width 70 height 23
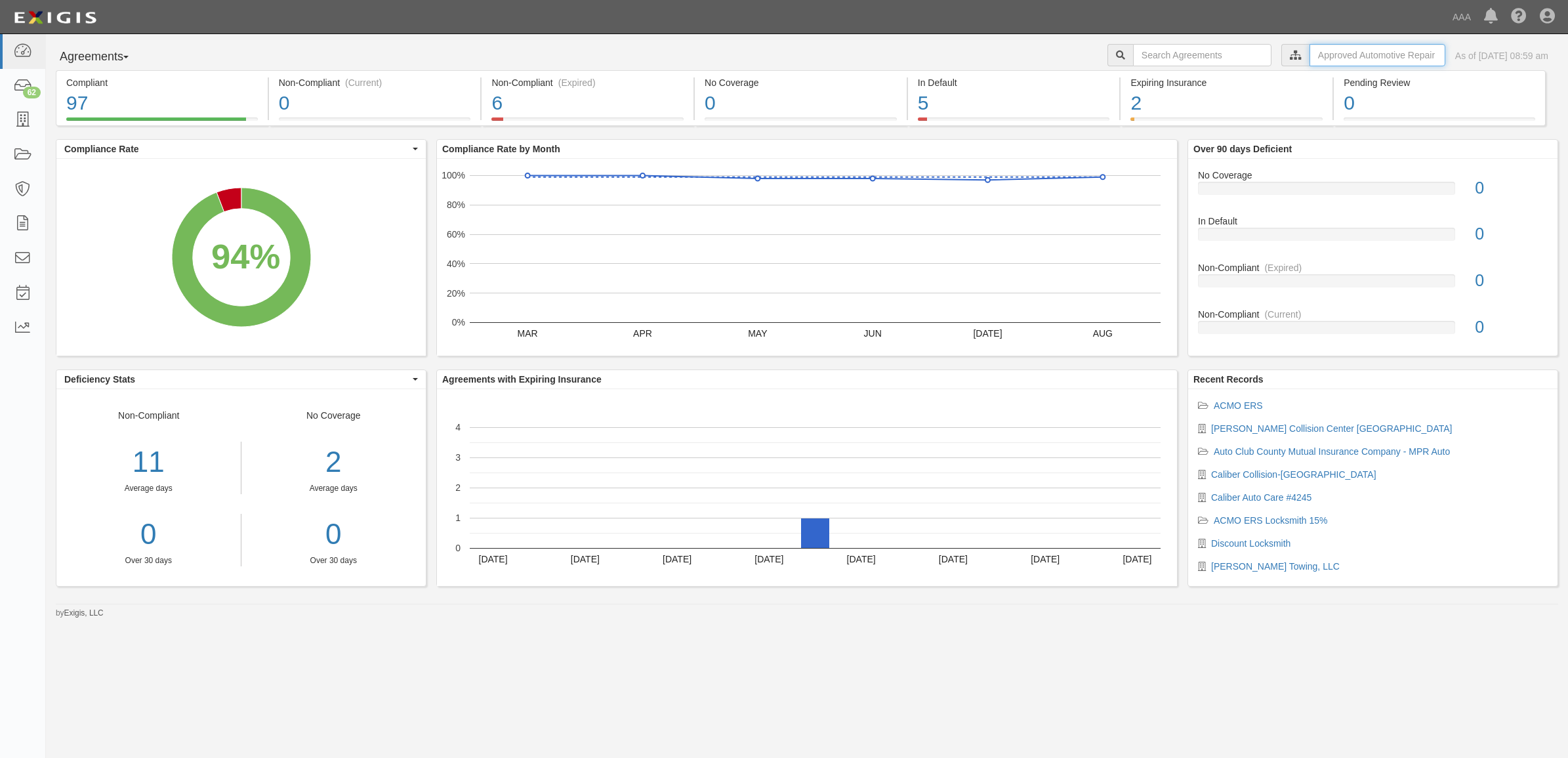
click at [1310, 61] on input "text" at bounding box center [1377, 55] width 136 height 23
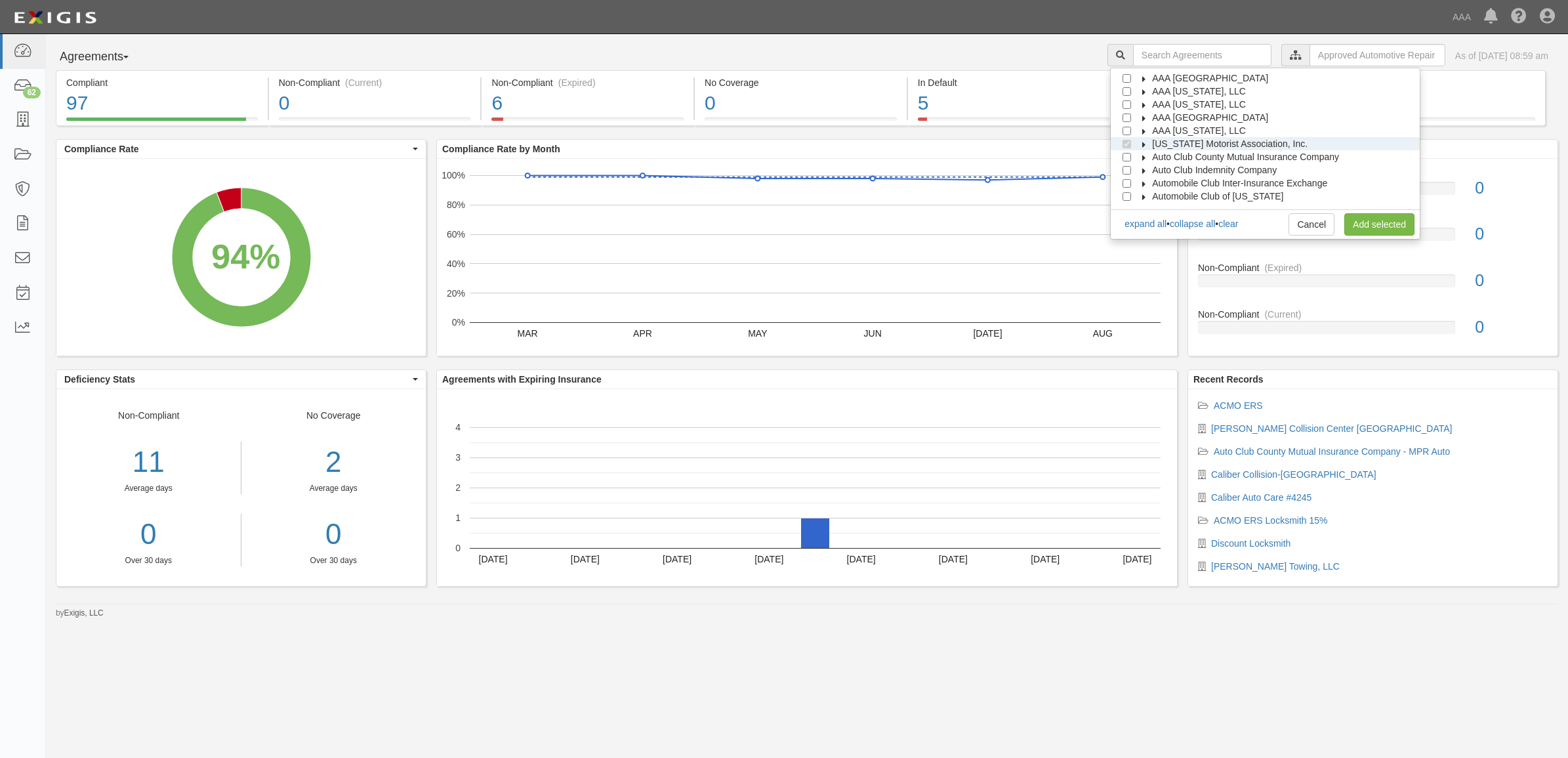
click at [1158, 145] on label "[US_STATE] Motorist Association, Inc." at bounding box center [1222, 144] width 172 height 13
click at [1160, 158] on icon at bounding box center [1156, 158] width 9 height 6
click at [1155, 170] on input "Approved Automotive Repair (AAR)" at bounding box center [1151, 170] width 8 height 8
checkbox input "false"
click at [1155, 185] on input "Emergency Roadside Service (ERS)" at bounding box center [1151, 184] width 8 height 8
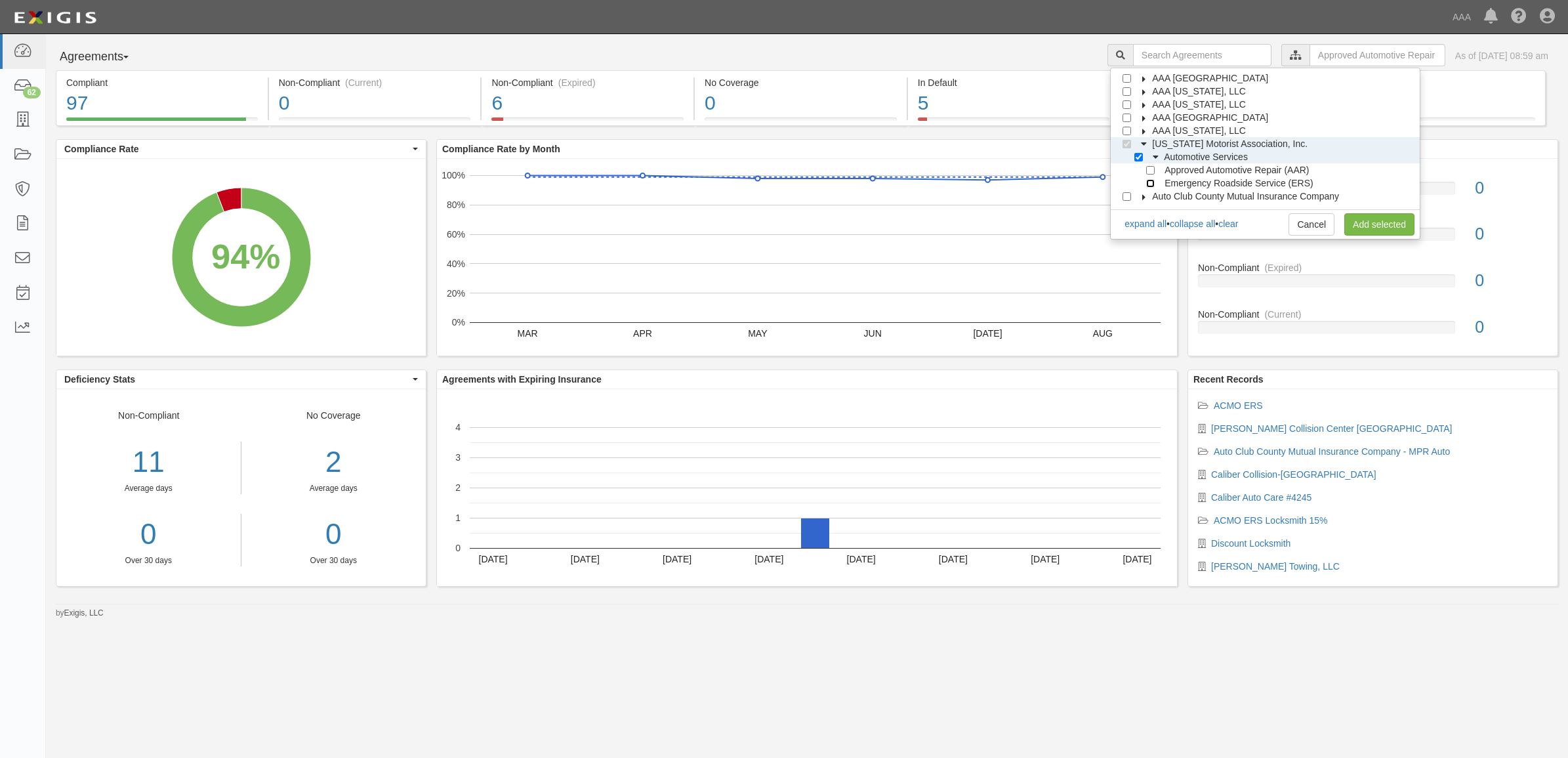
checkbox input "true"
click at [1365, 221] on link "Add selected" at bounding box center [1379, 225] width 70 height 23
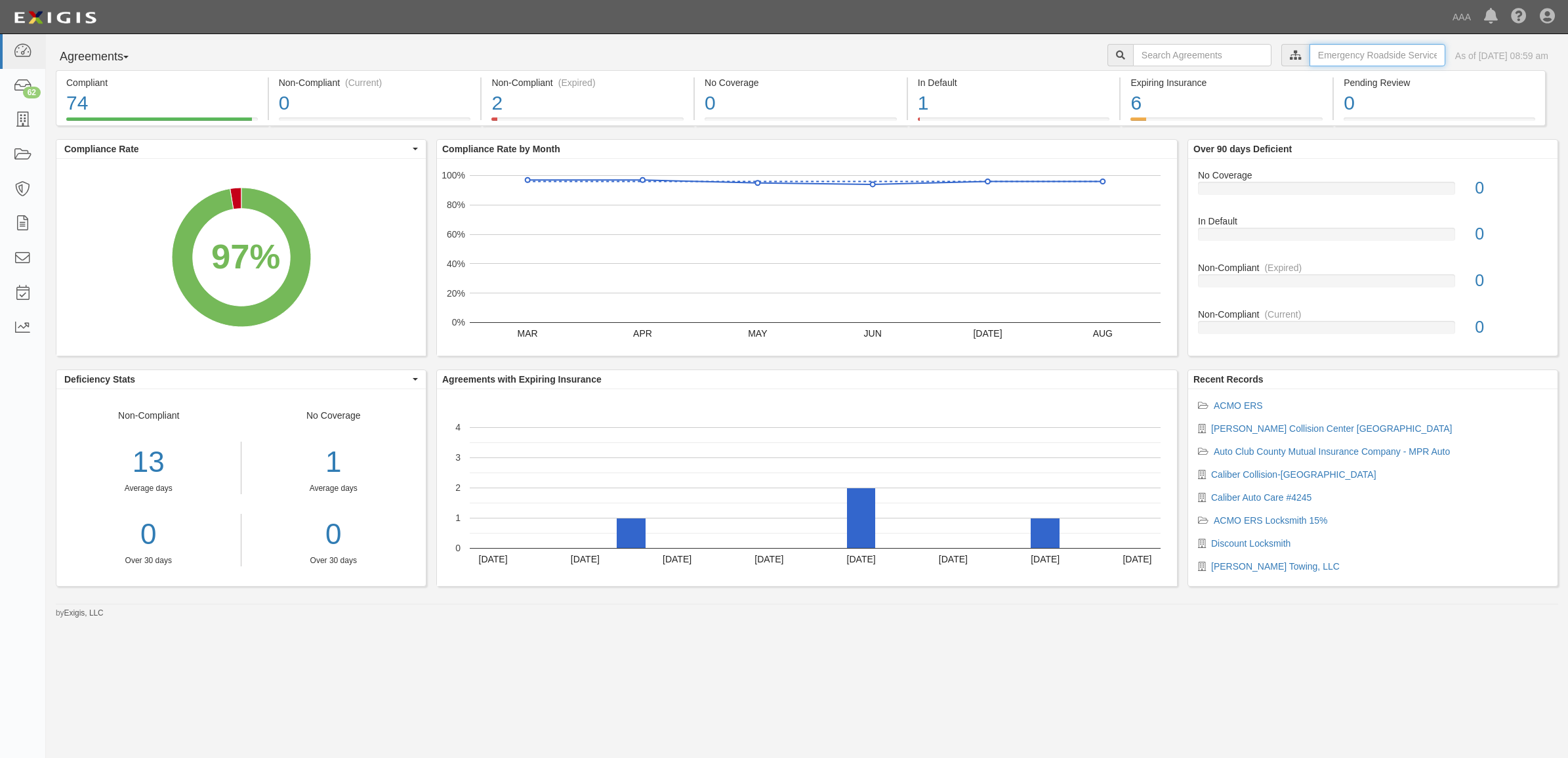
click at [1310, 57] on input "text" at bounding box center [1377, 55] width 136 height 23
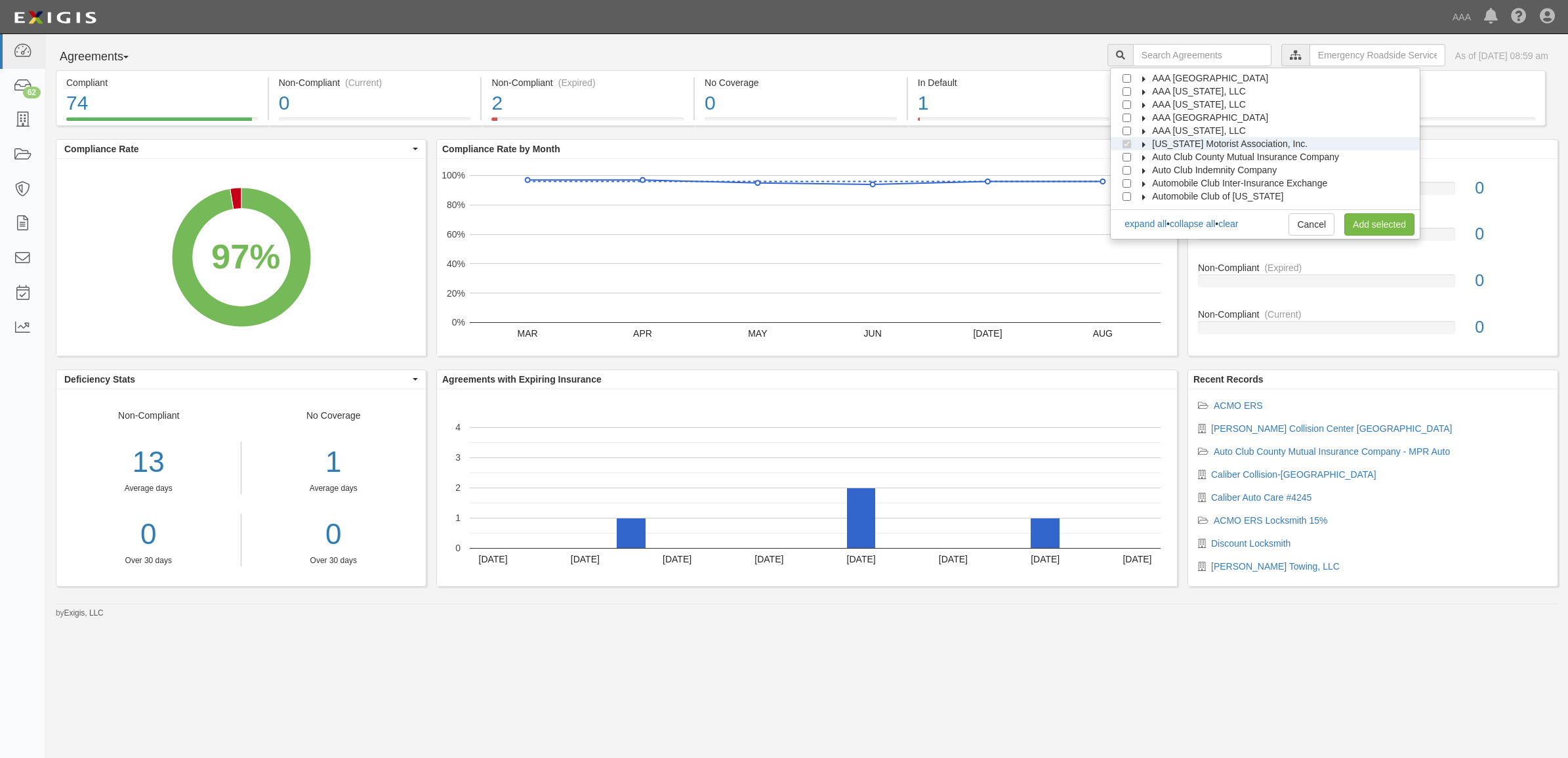
click at [1149, 145] on icon at bounding box center [1144, 144] width 9 height 6
click at [1238, 218] on link "clear" at bounding box center [1228, 223] width 20 height 11
checkbox input "false"
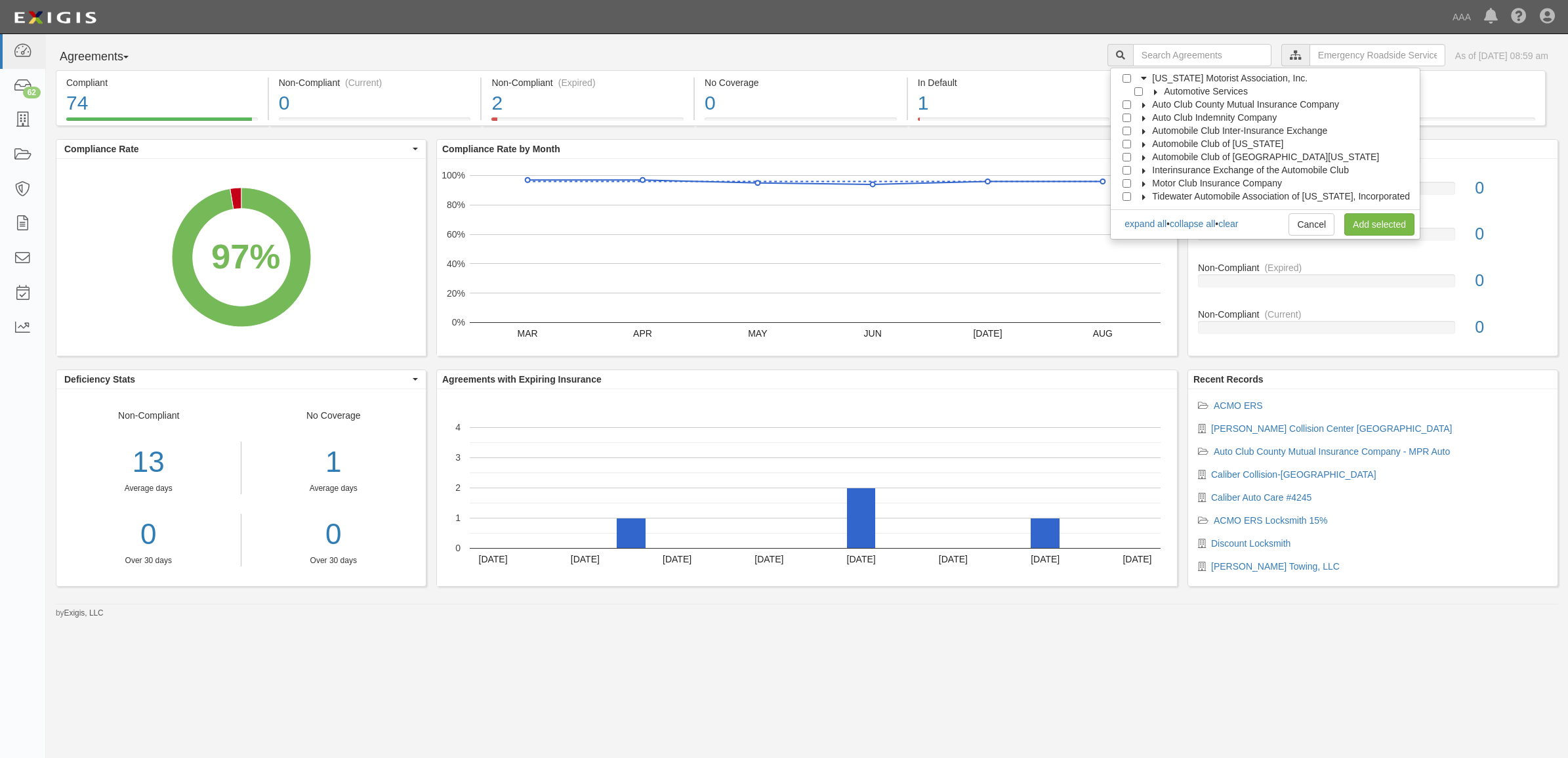
click at [1160, 141] on span "Automobile Club of [US_STATE]" at bounding box center [1218, 144] width 131 height 11
click at [1166, 153] on label "Automotive Services" at bounding box center [1198, 157] width 101 height 13
click at [1155, 171] on input "Emergency Roadside Service (ERS)" at bounding box center [1151, 170] width 8 height 8
checkbox input "true"
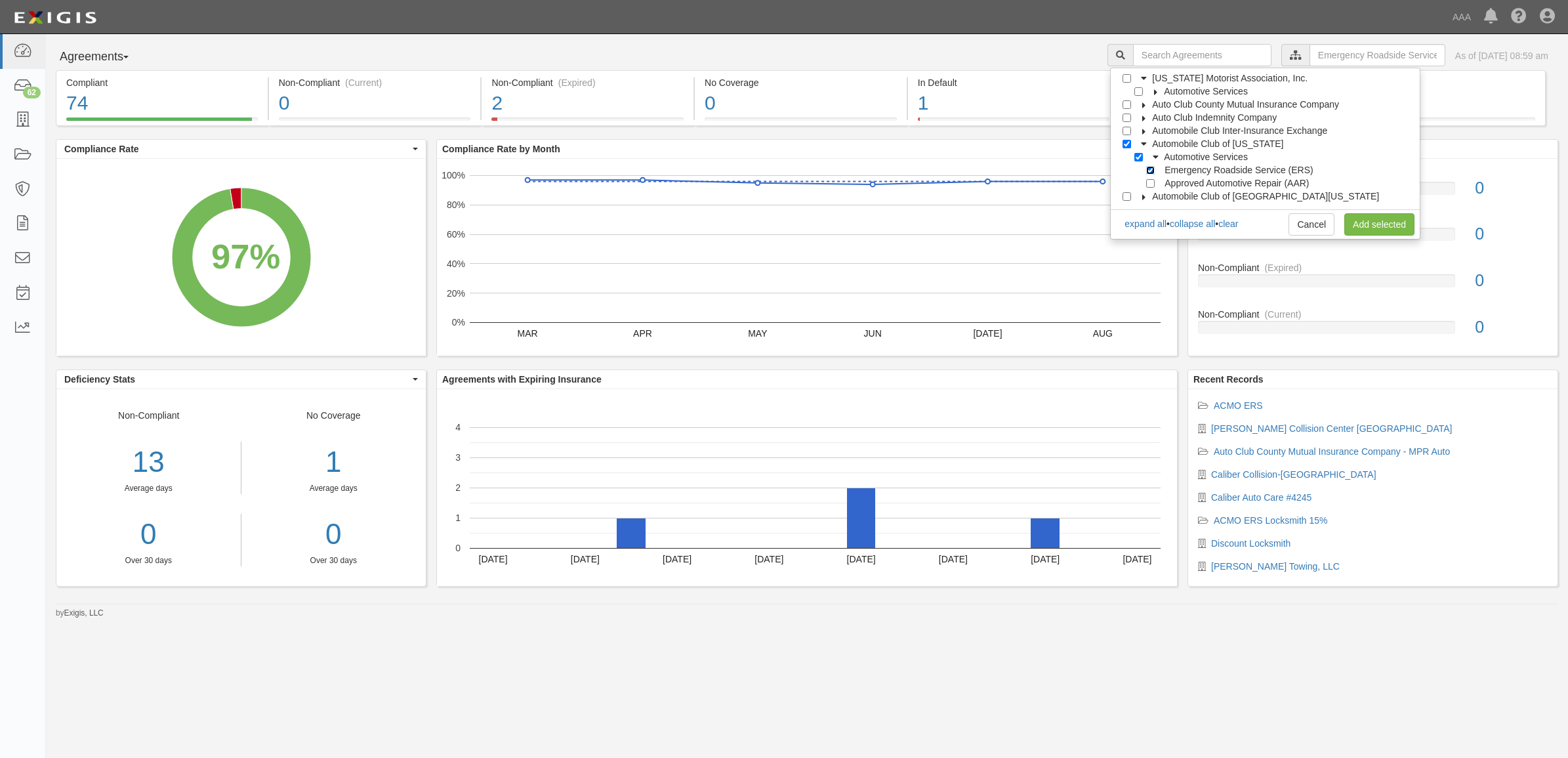
checkbox input "true"
click at [1155, 182] on input "Approved Automotive Repair (AAR)" at bounding box center [1151, 184] width 8 height 8
checkbox input "true"
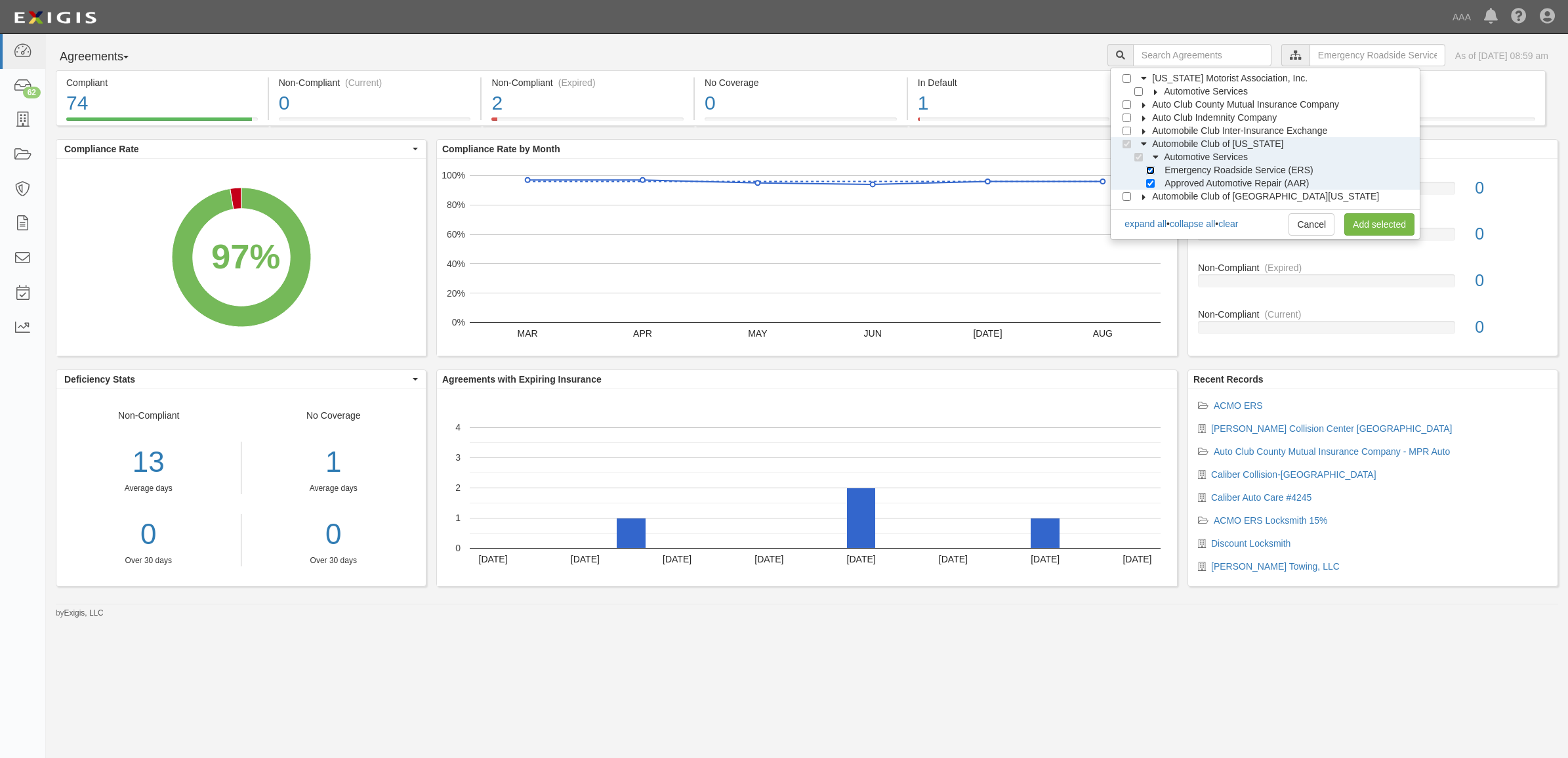
click at [1155, 172] on input "Emergency Roadside Service (ERS)" at bounding box center [1151, 170] width 8 height 8
checkbox input "false"
click at [1403, 225] on link "Add selected" at bounding box center [1379, 225] width 70 height 23
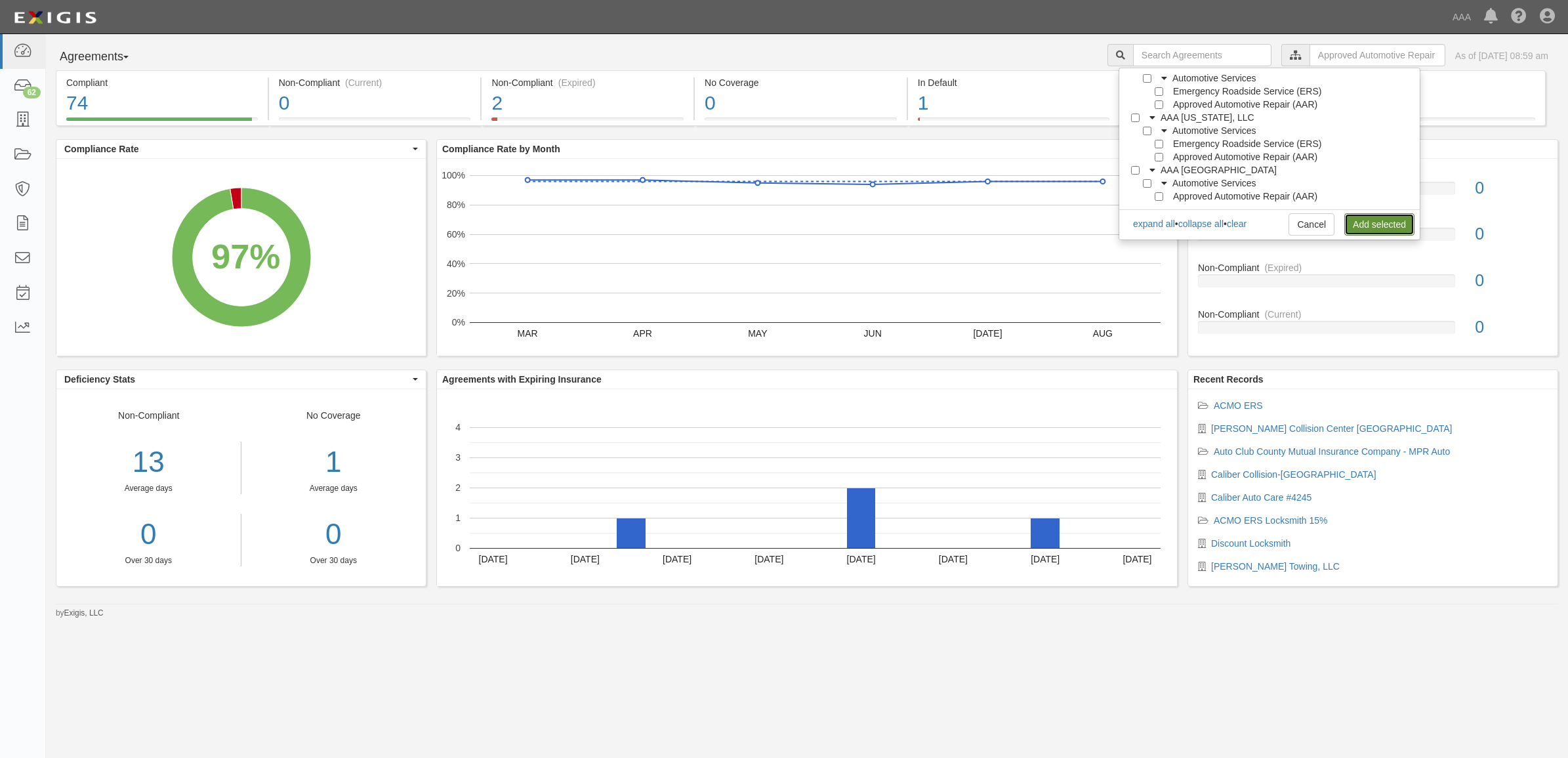
scroll to position [0, 0]
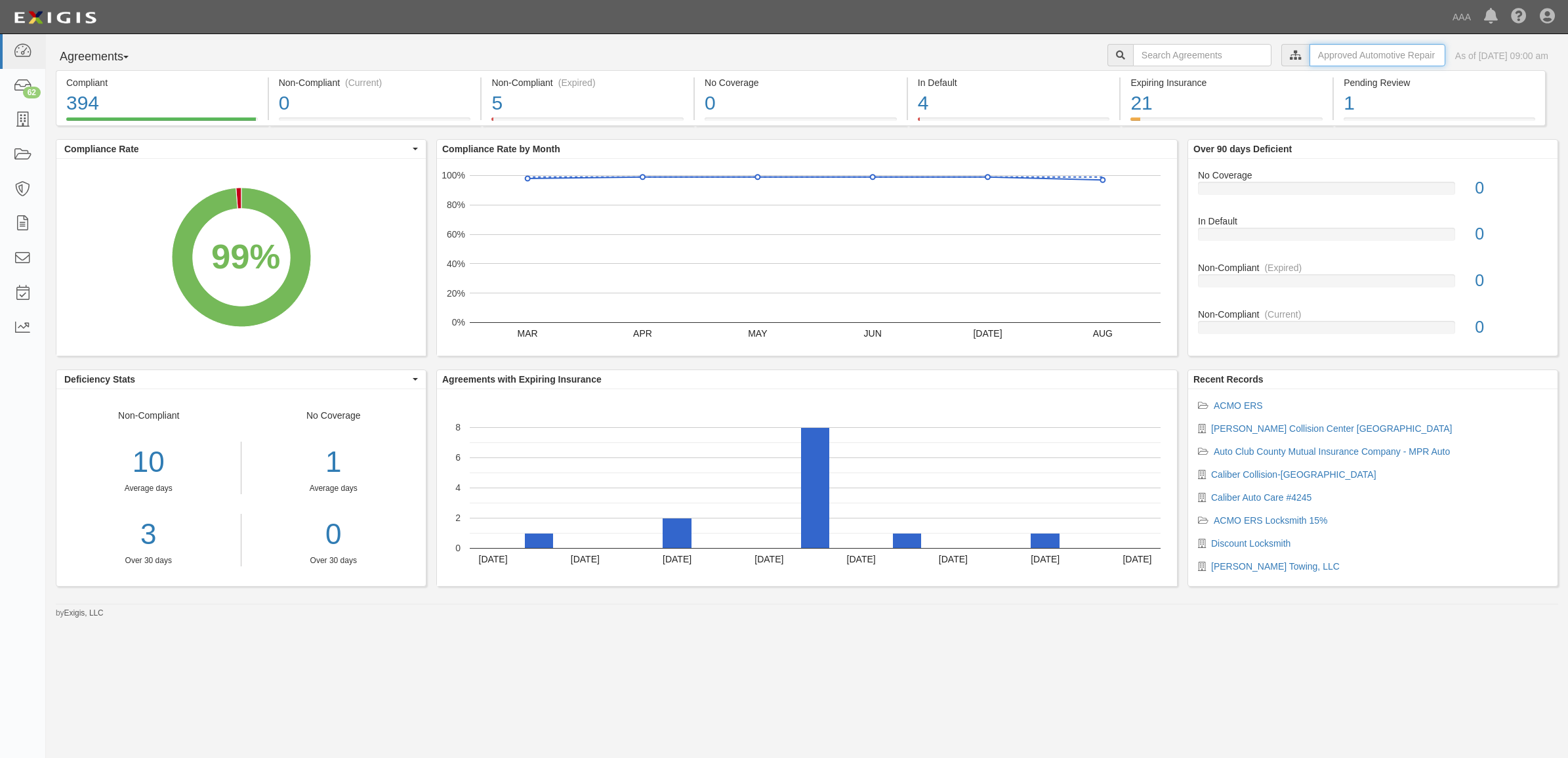
click at [1310, 58] on input "text" at bounding box center [1377, 55] width 136 height 23
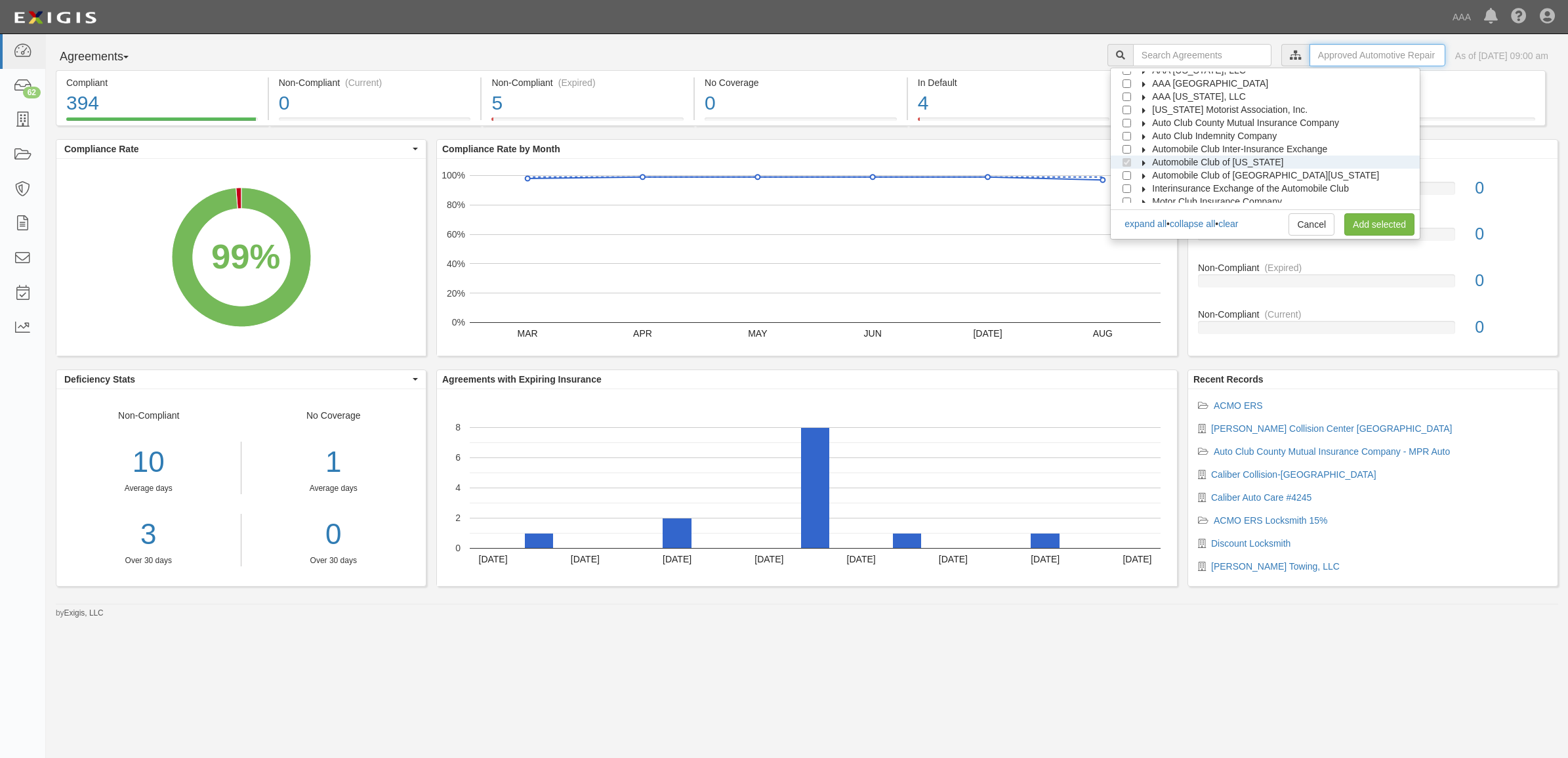
scroll to position [53, 0]
click at [1149, 141] on icon at bounding box center [1144, 144] width 9 height 6
click at [1158, 155] on icon at bounding box center [1156, 158] width 9 height 6
click at [1155, 182] on input "Approved Automotive Repair (AAR)" at bounding box center [1151, 184] width 8 height 8
checkbox input "false"
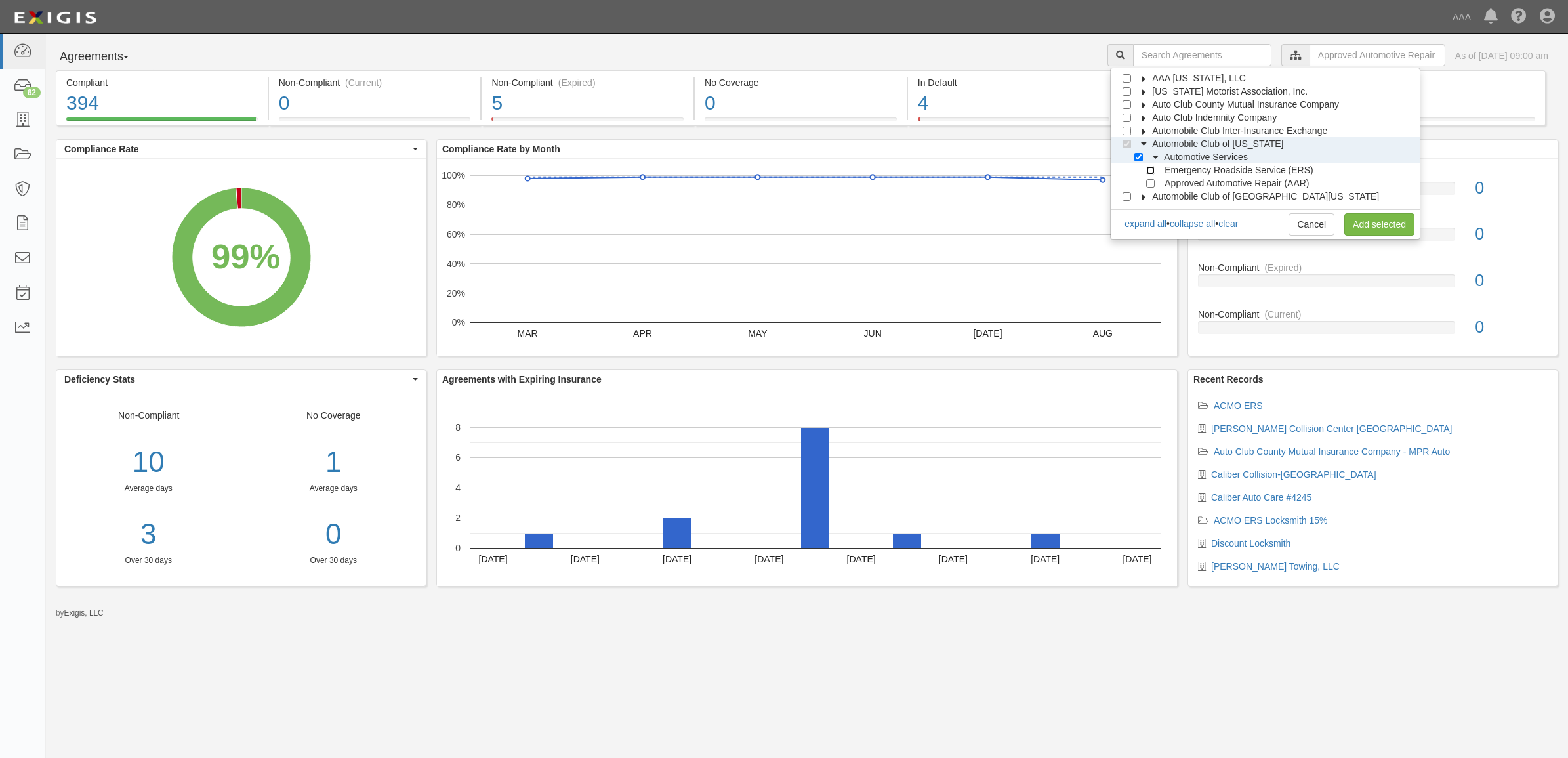
click at [1155, 171] on input "Emergency Roadside Service (ERS)" at bounding box center [1151, 170] width 8 height 8
checkbox input "true"
click at [1369, 220] on link "Add selected" at bounding box center [1379, 225] width 70 height 23
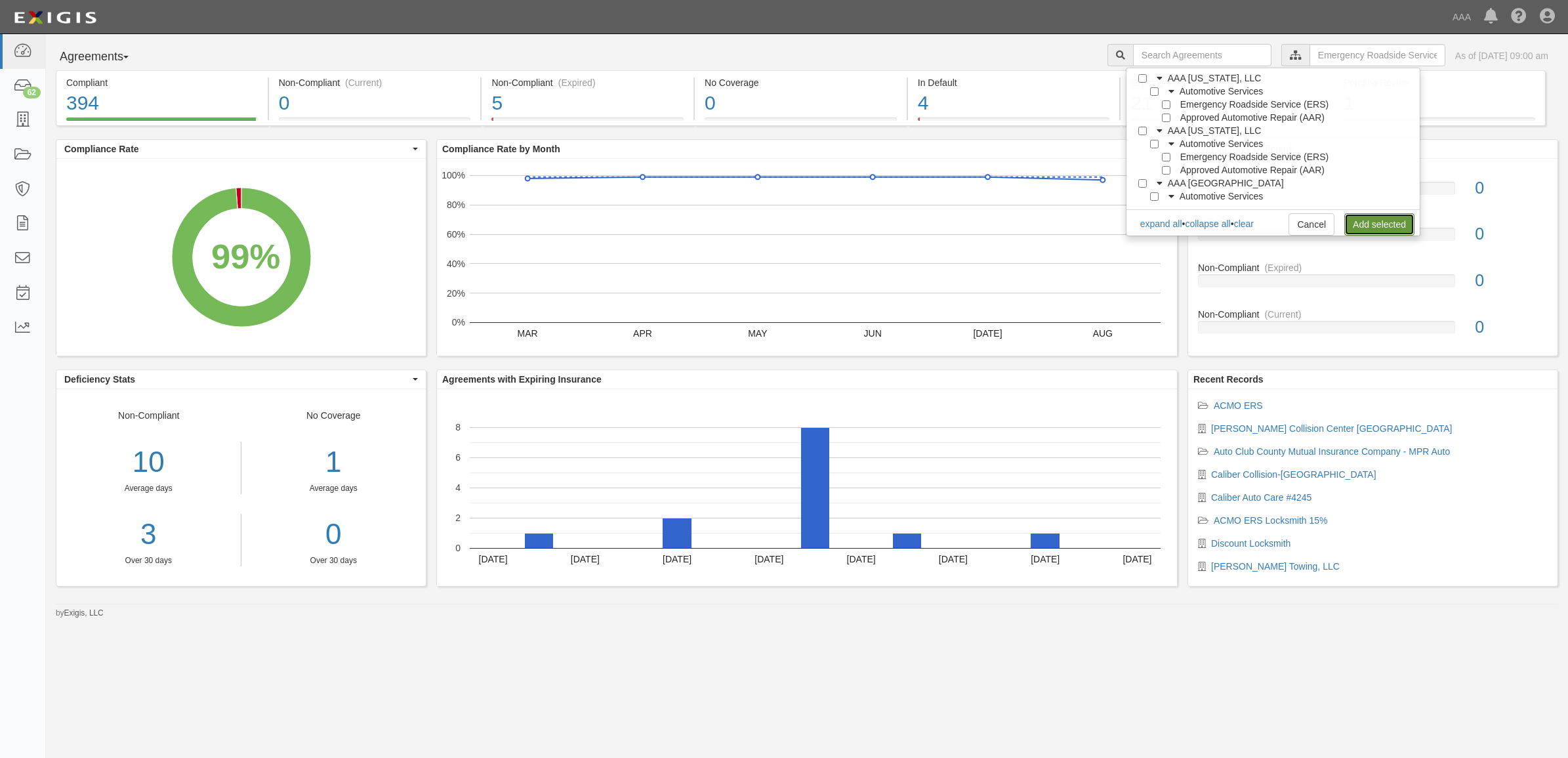
scroll to position [0, 0]
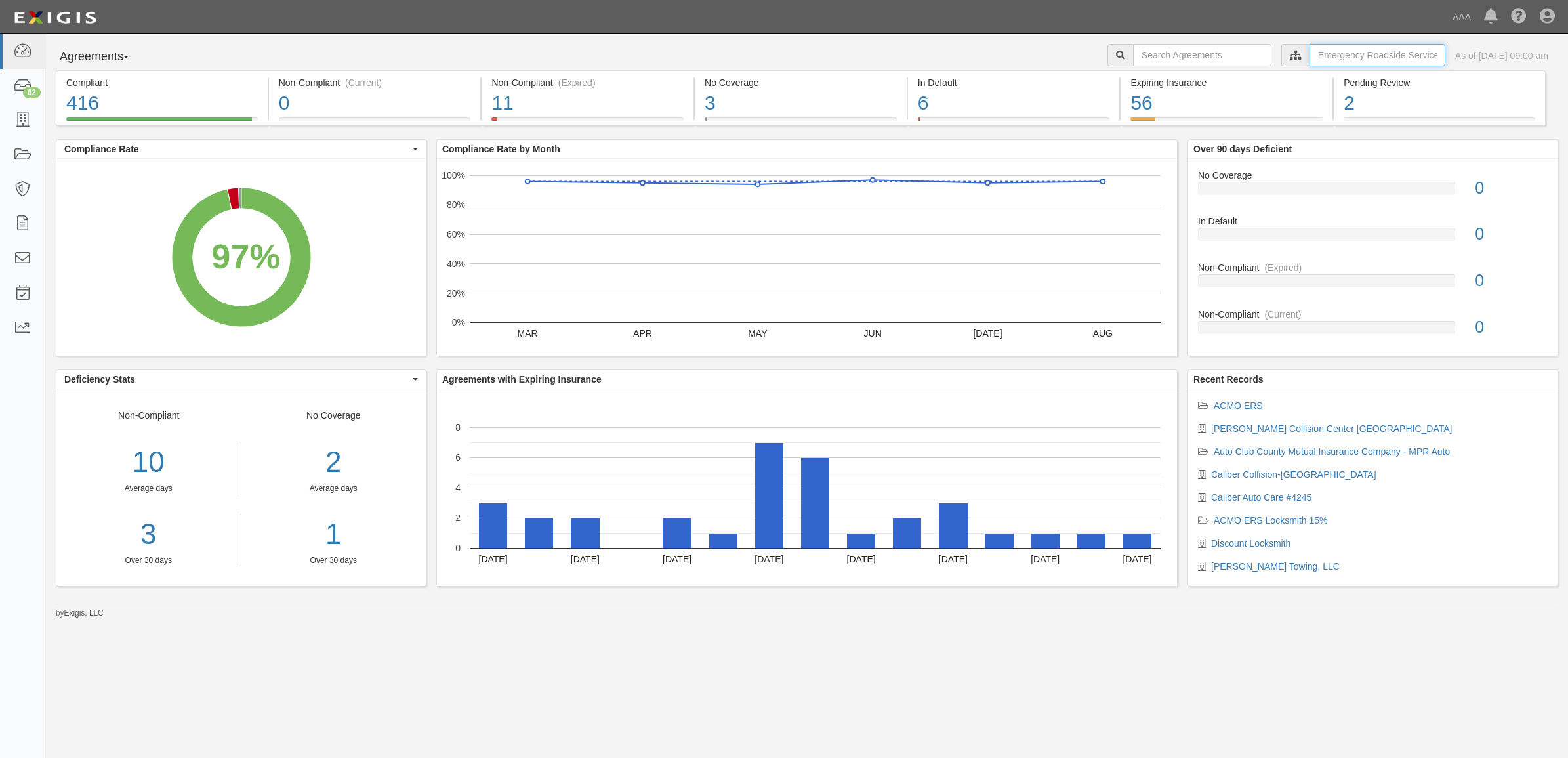
drag, startPoint x: 1348, startPoint y: 53, endPoint x: 1335, endPoint y: 67, distance: 19.1
click at [1348, 53] on input "text" at bounding box center [1377, 55] width 136 height 23
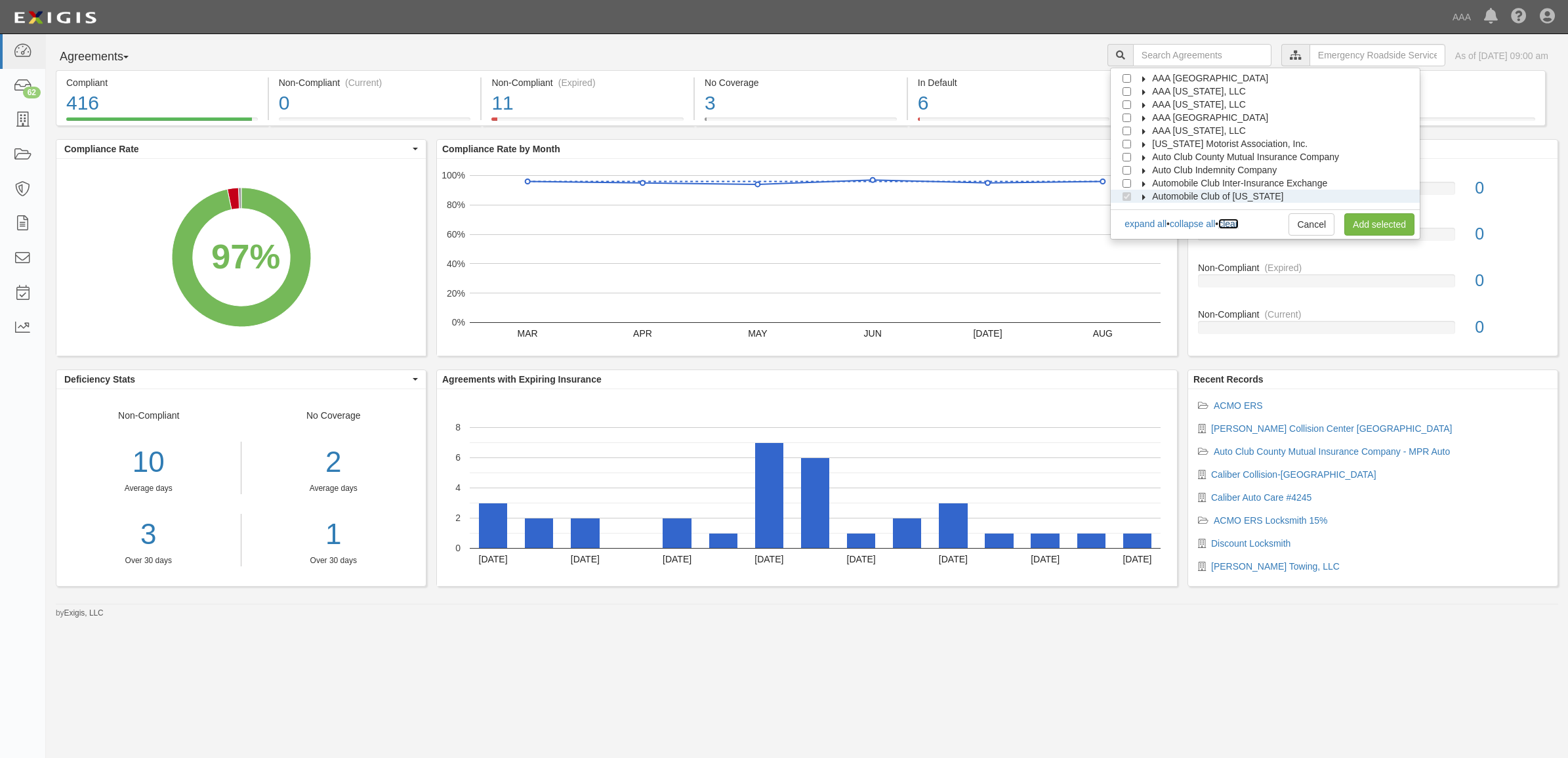
click at [1238, 225] on link "clear" at bounding box center [1228, 223] width 20 height 11
checkbox input "false"
click at [1149, 156] on icon at bounding box center [1144, 158] width 9 height 6
click at [1161, 171] on icon at bounding box center [1156, 171] width 9 height 6
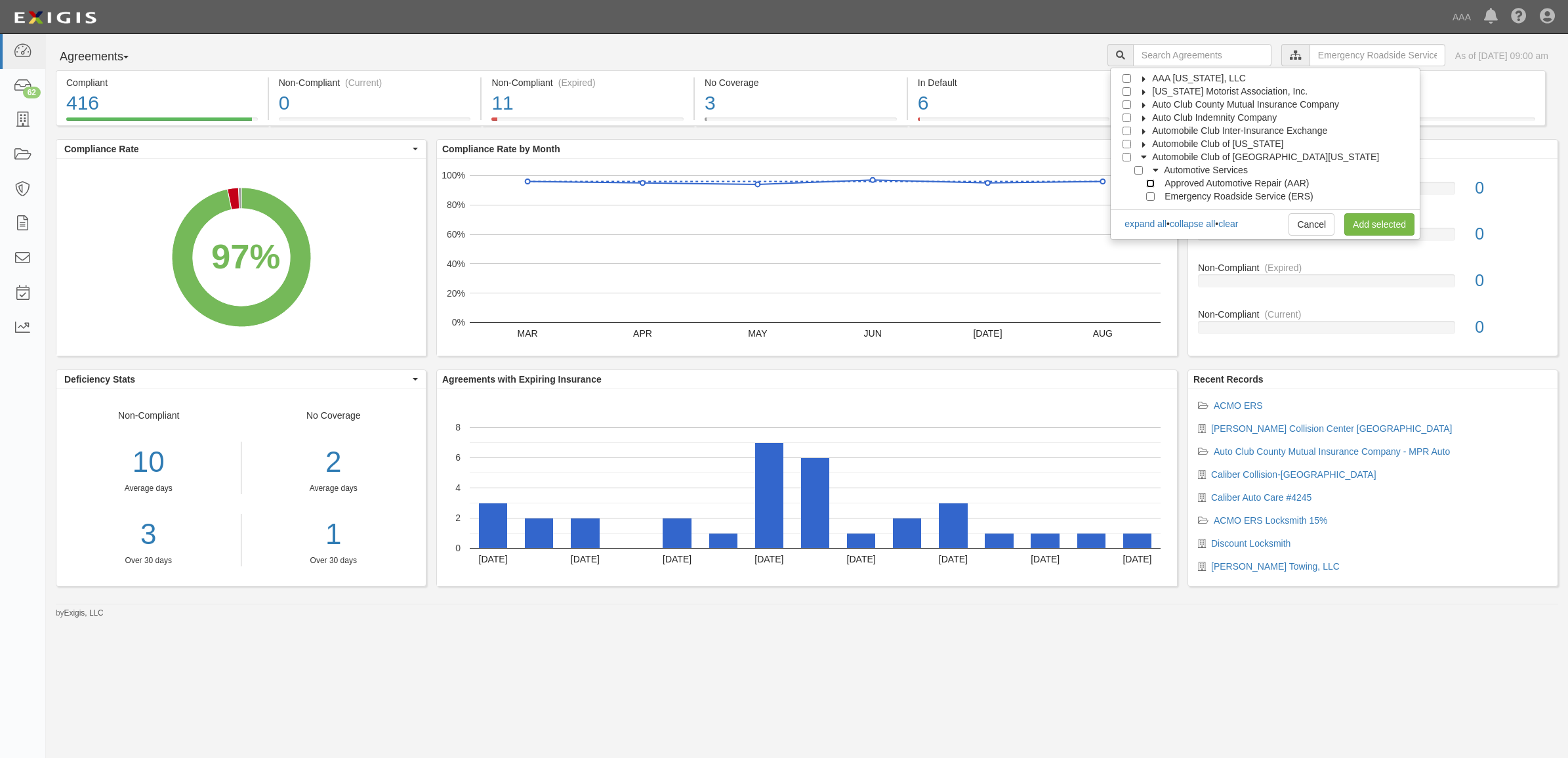
click at [1155, 185] on input "Approved Automotive Repair (AAR)" at bounding box center [1151, 184] width 8 height 8
checkbox input "true"
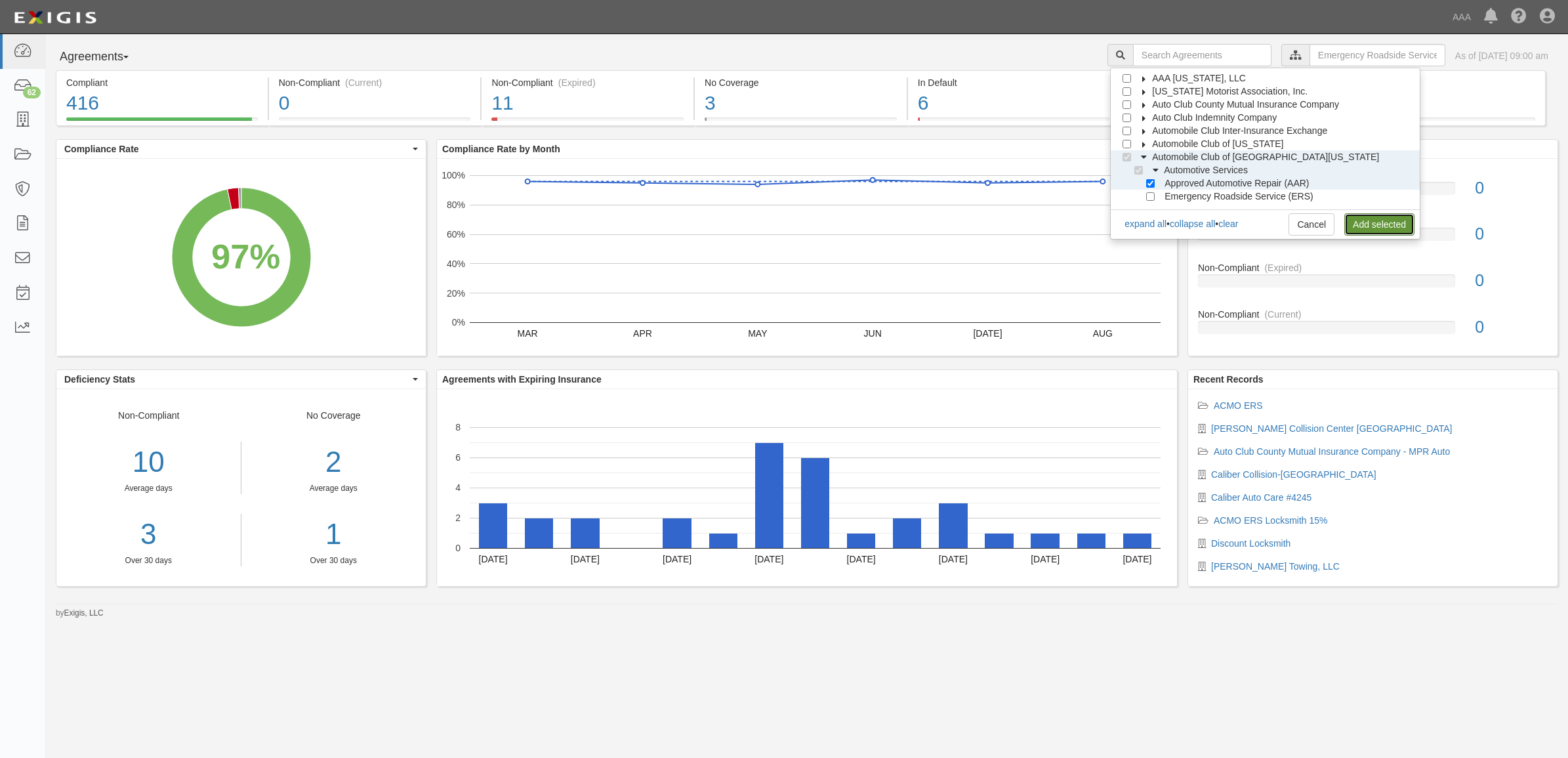
click at [1394, 218] on link "Add selected" at bounding box center [1379, 225] width 70 height 23
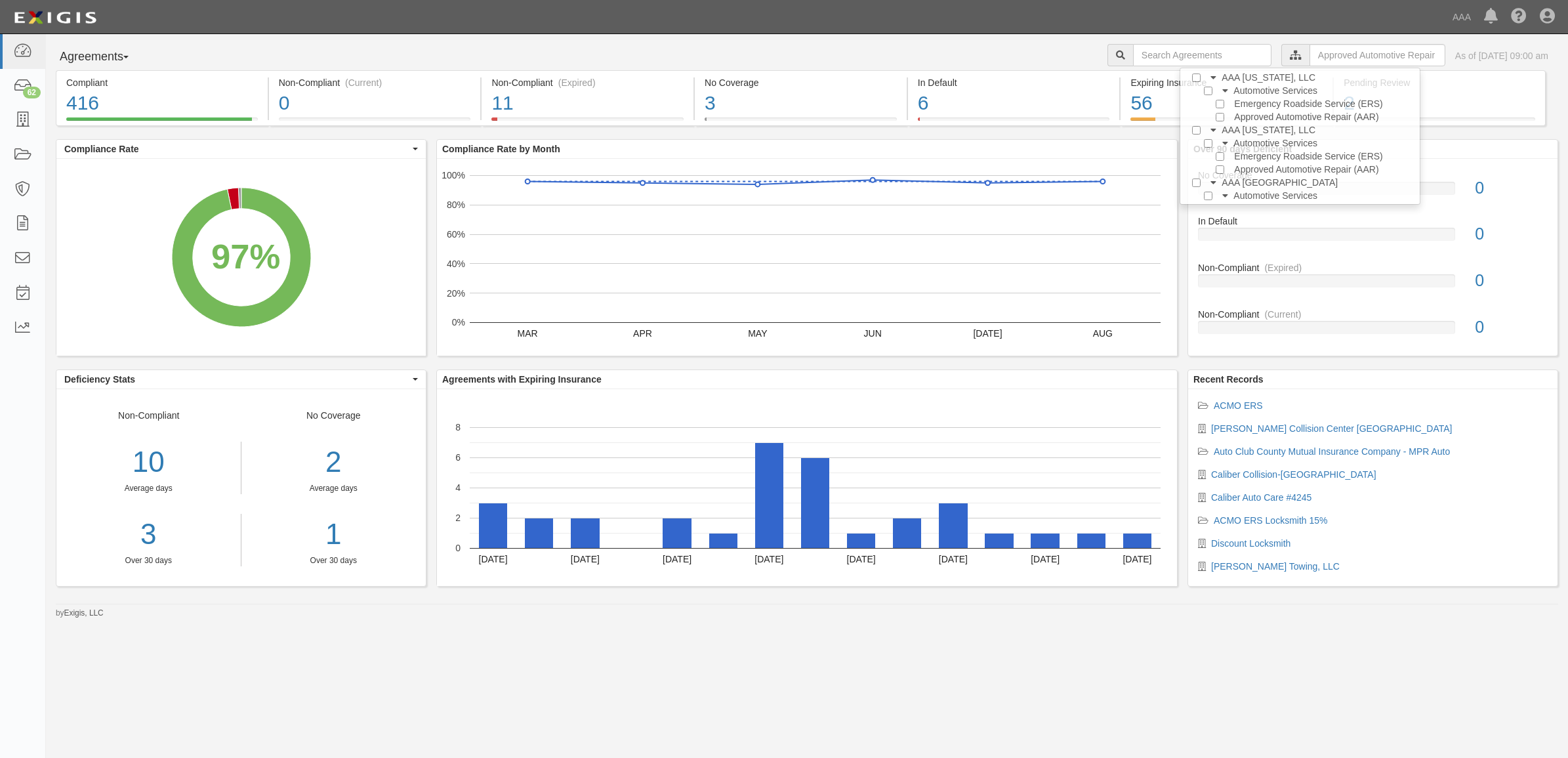
scroll to position [0, 0]
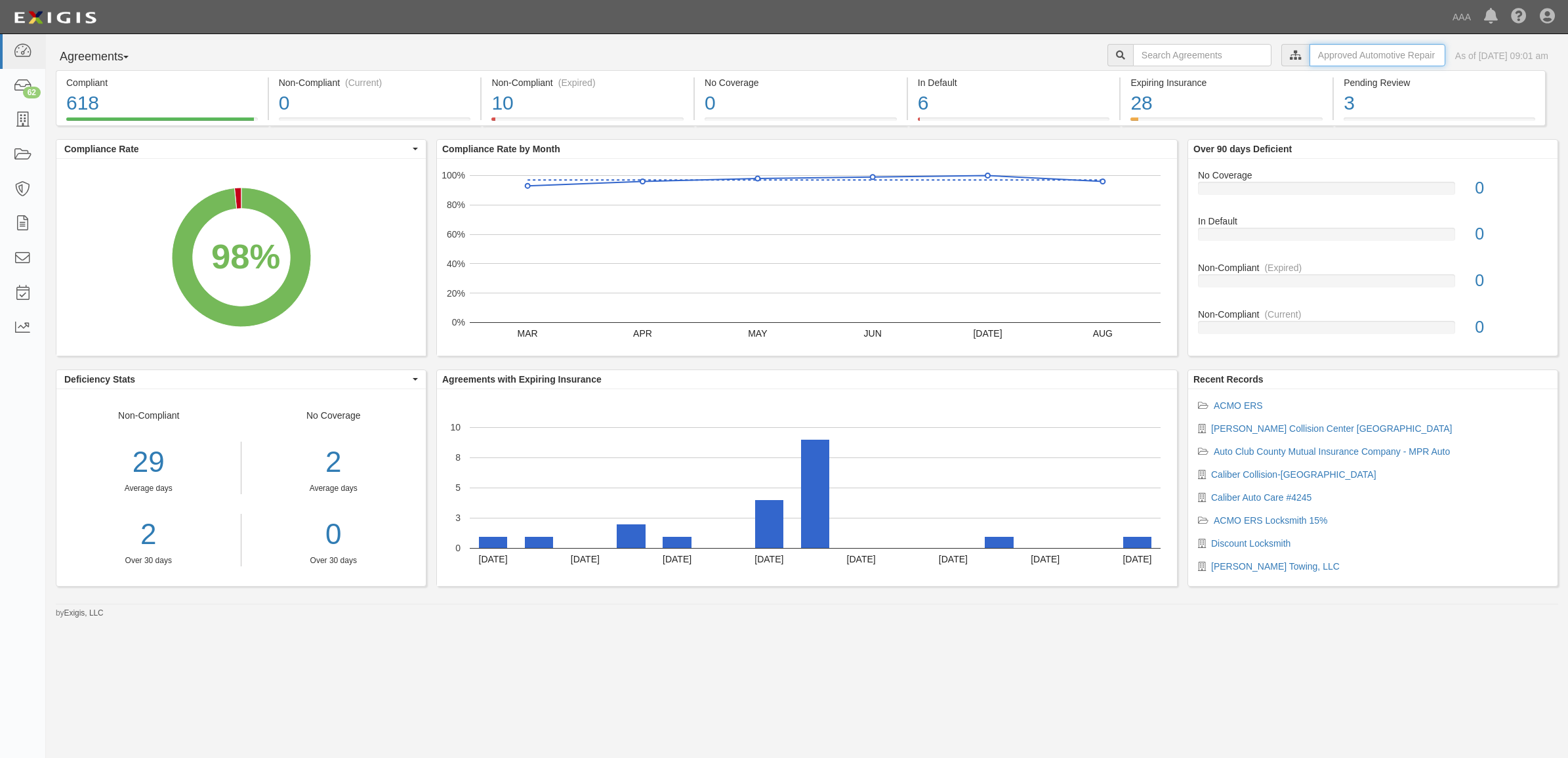
click at [1354, 51] on input "text" at bounding box center [1377, 55] width 136 height 23
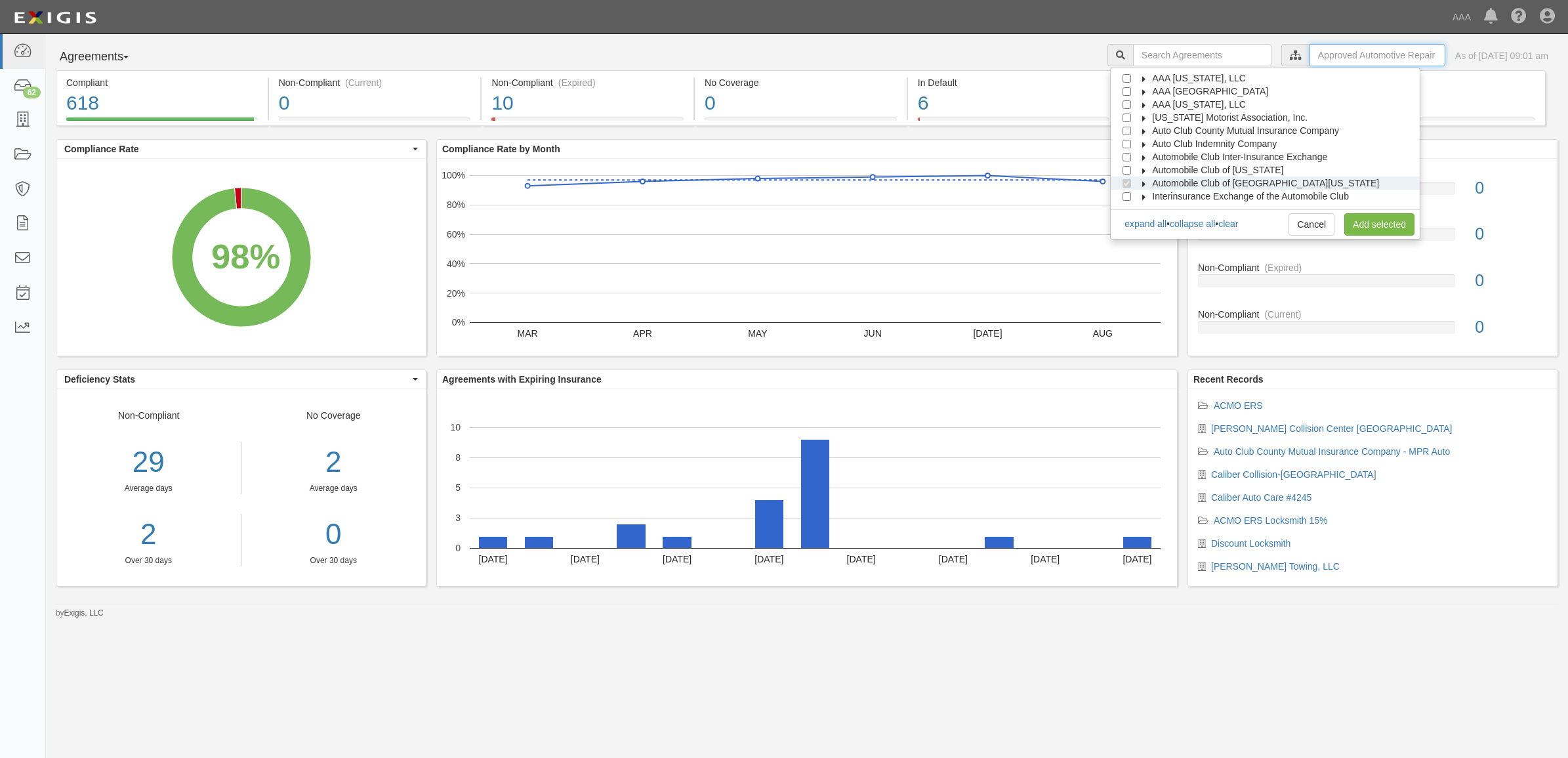
scroll to position [53, 0]
click at [1149, 160] on icon at bounding box center [1144, 158] width 9 height 6
click at [1161, 168] on icon at bounding box center [1156, 171] width 9 height 6
click at [1155, 184] on input "Approved Automotive Repair (AAR)" at bounding box center [1151, 184] width 8 height 8
checkbox input "false"
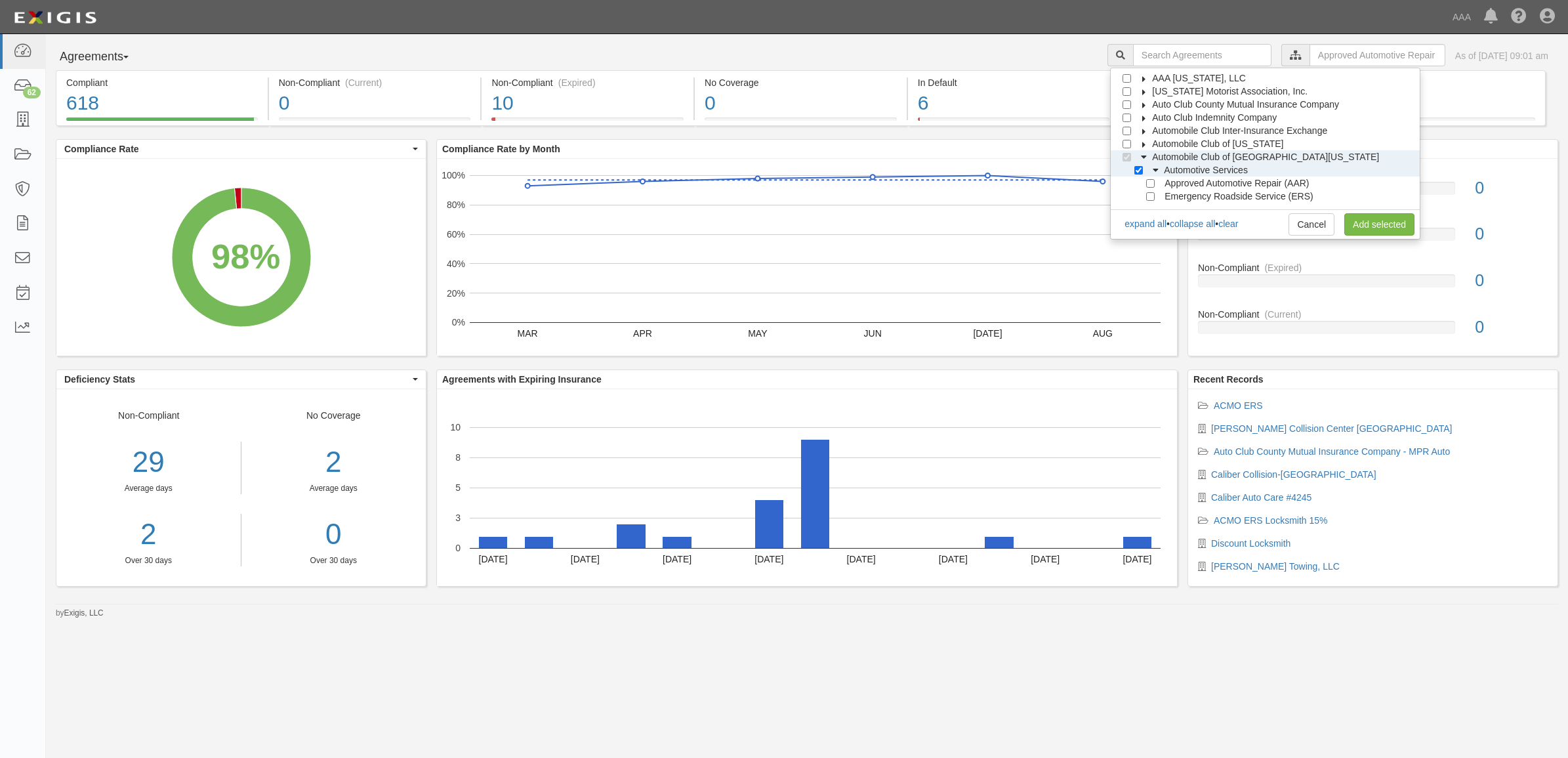
click at [1160, 198] on div at bounding box center [1153, 195] width 12 height 8
click at [1155, 199] on input "Emergency Roadside Service (ERS)" at bounding box center [1151, 196] width 8 height 8
checkbox input "true"
click at [1375, 224] on link "Add selected" at bounding box center [1379, 225] width 70 height 23
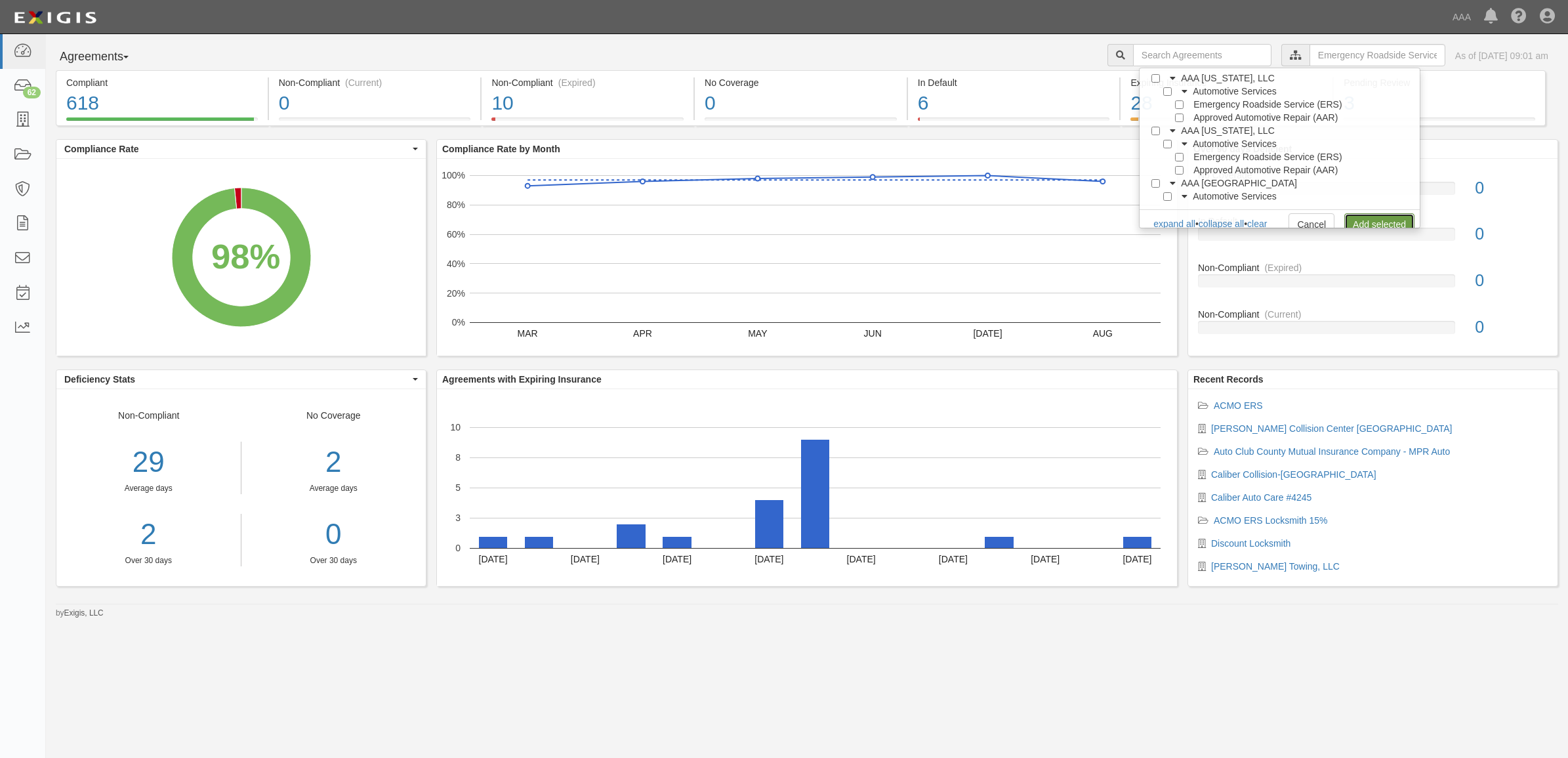
scroll to position [0, 0]
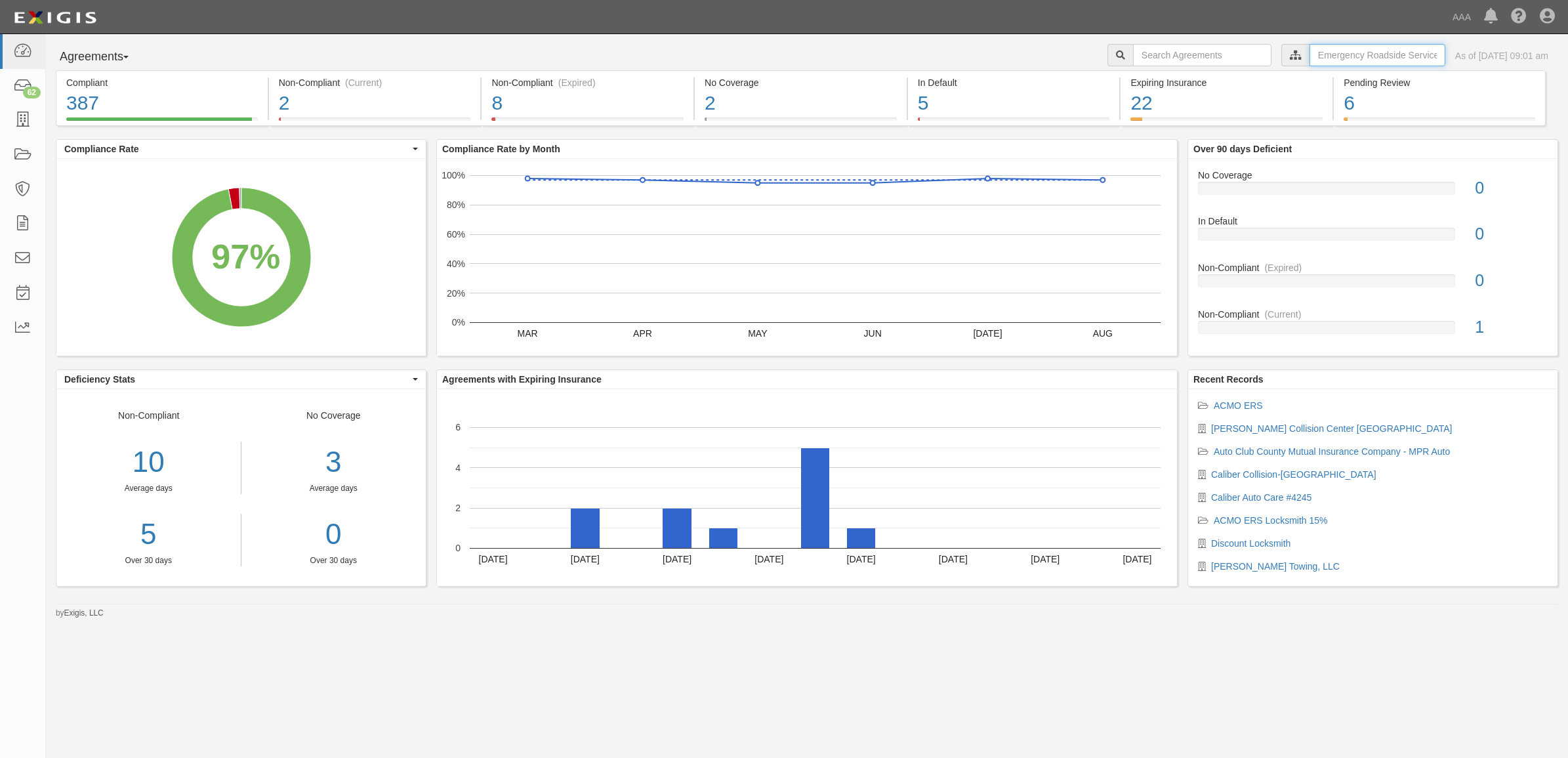
click at [1310, 61] on input "text" at bounding box center [1377, 55] width 136 height 23
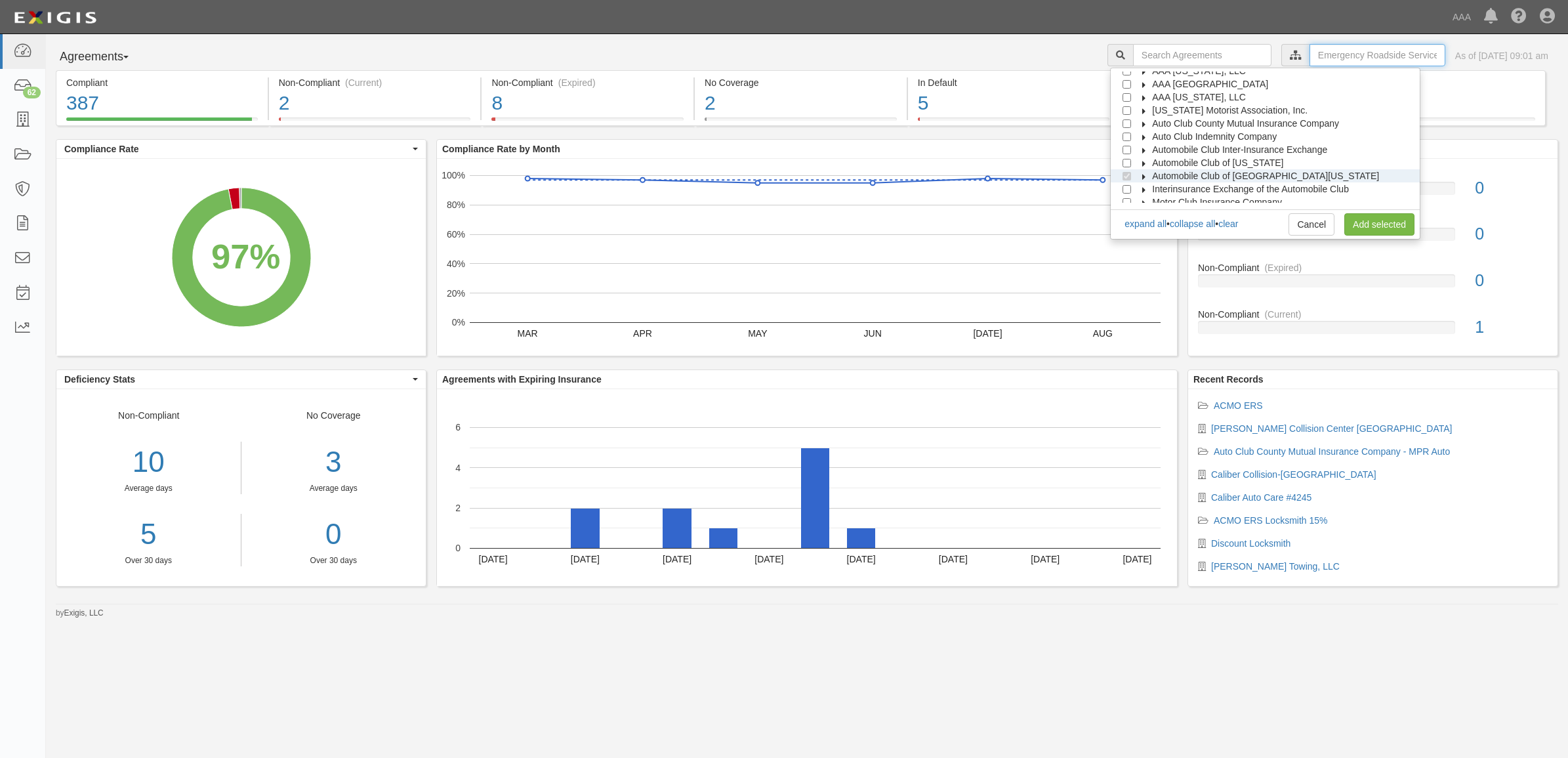
scroll to position [53, 0]
click at [1238, 228] on link "clear" at bounding box center [1228, 223] width 20 height 11
checkbox input "false"
click at [1162, 192] on span "Tidewater Automobile Association of Virginia, Incorporated" at bounding box center [1281, 196] width 258 height 11
click at [1172, 192] on span "Automobile Club of Missouri" at bounding box center [1218, 196] width 131 height 11
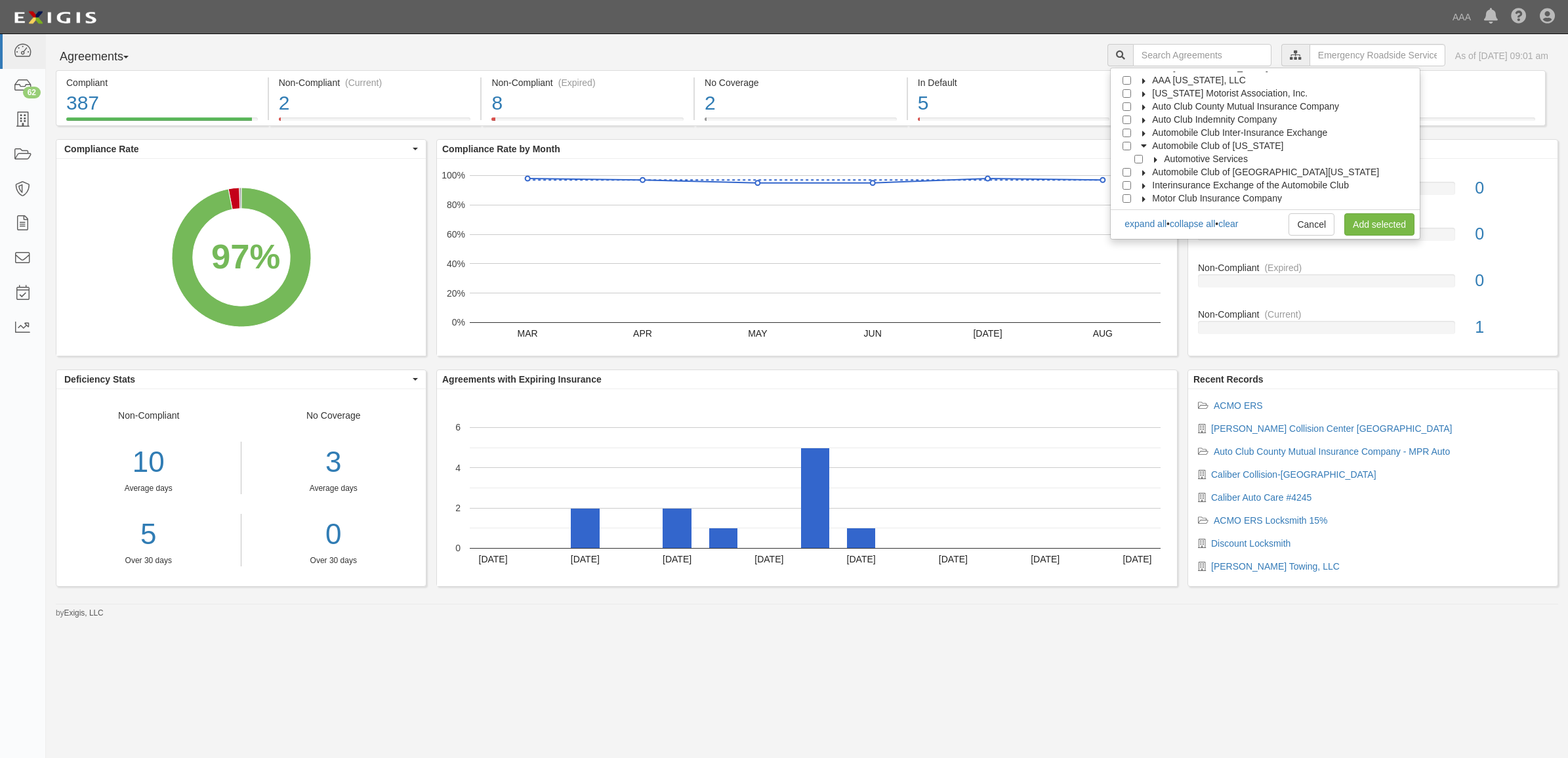
scroll to position [79, 0]
click at [1161, 194] on icon at bounding box center [1156, 197] width 9 height 6
click at [1155, 184] on input "Approved Automotive Repair (AAR)" at bounding box center [1151, 184] width 8 height 8
checkbox input "true"
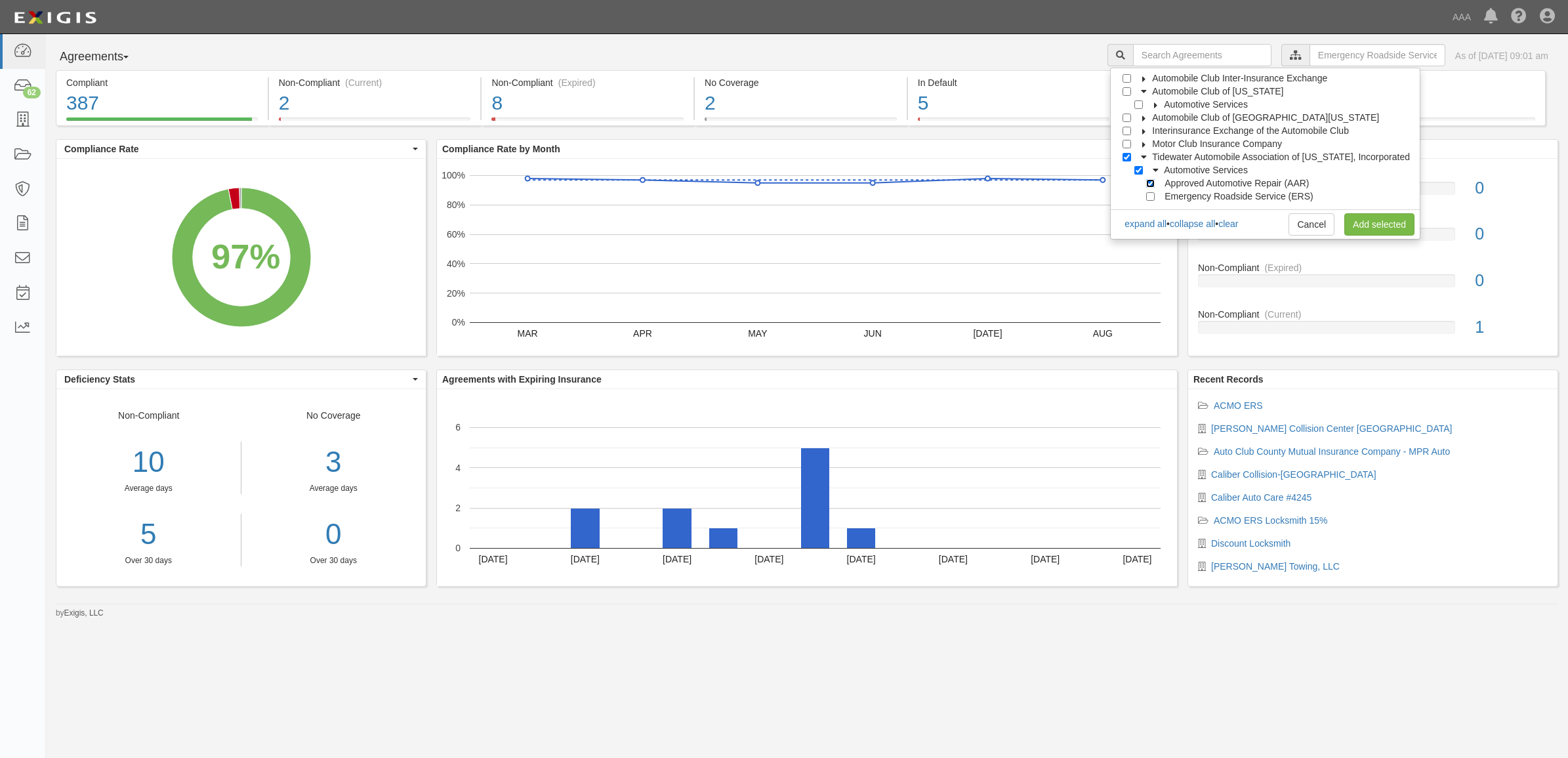
checkbox input "true"
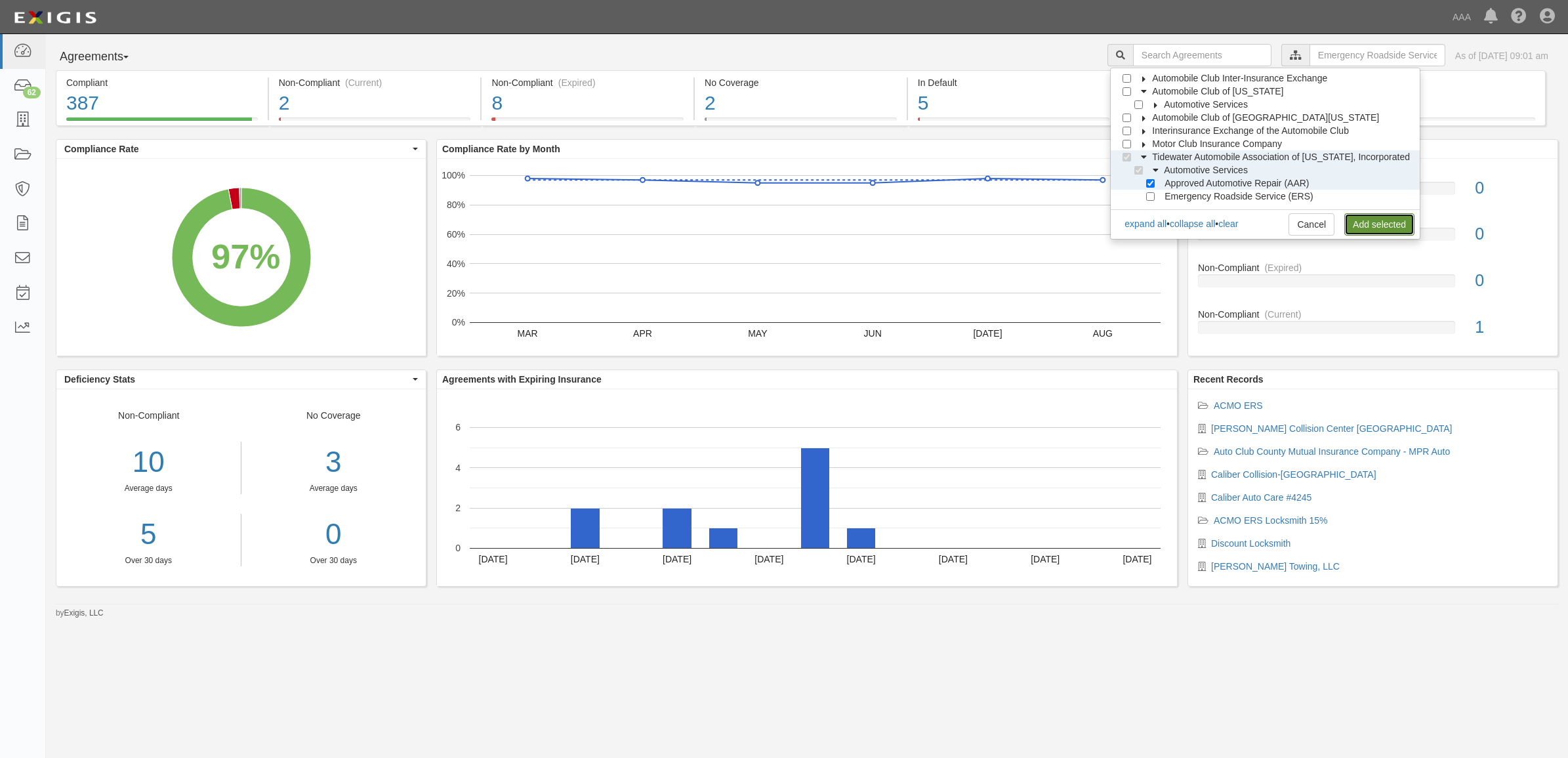
click at [1359, 217] on link "Add selected" at bounding box center [1379, 225] width 70 height 23
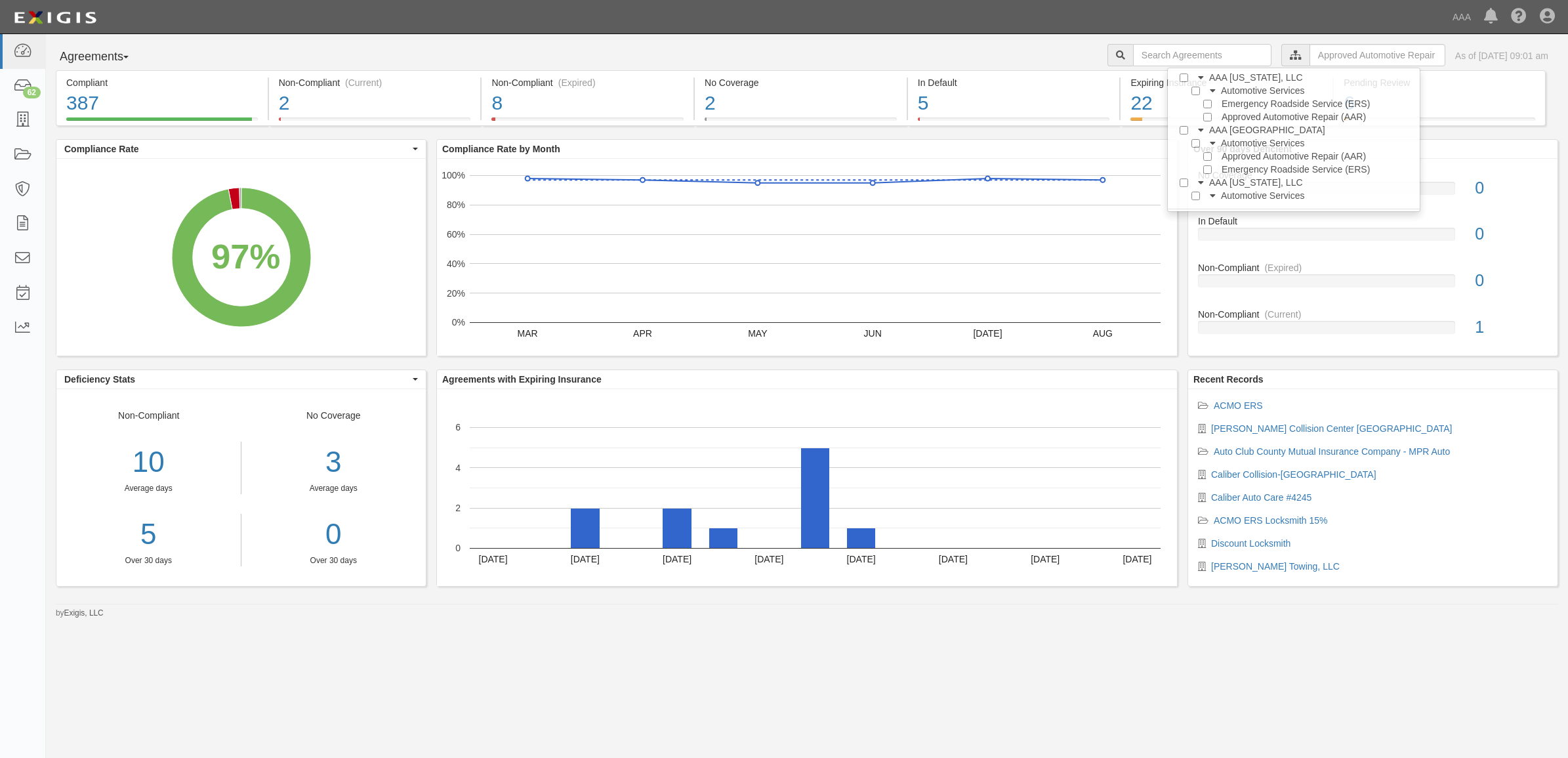
scroll to position [0, 0]
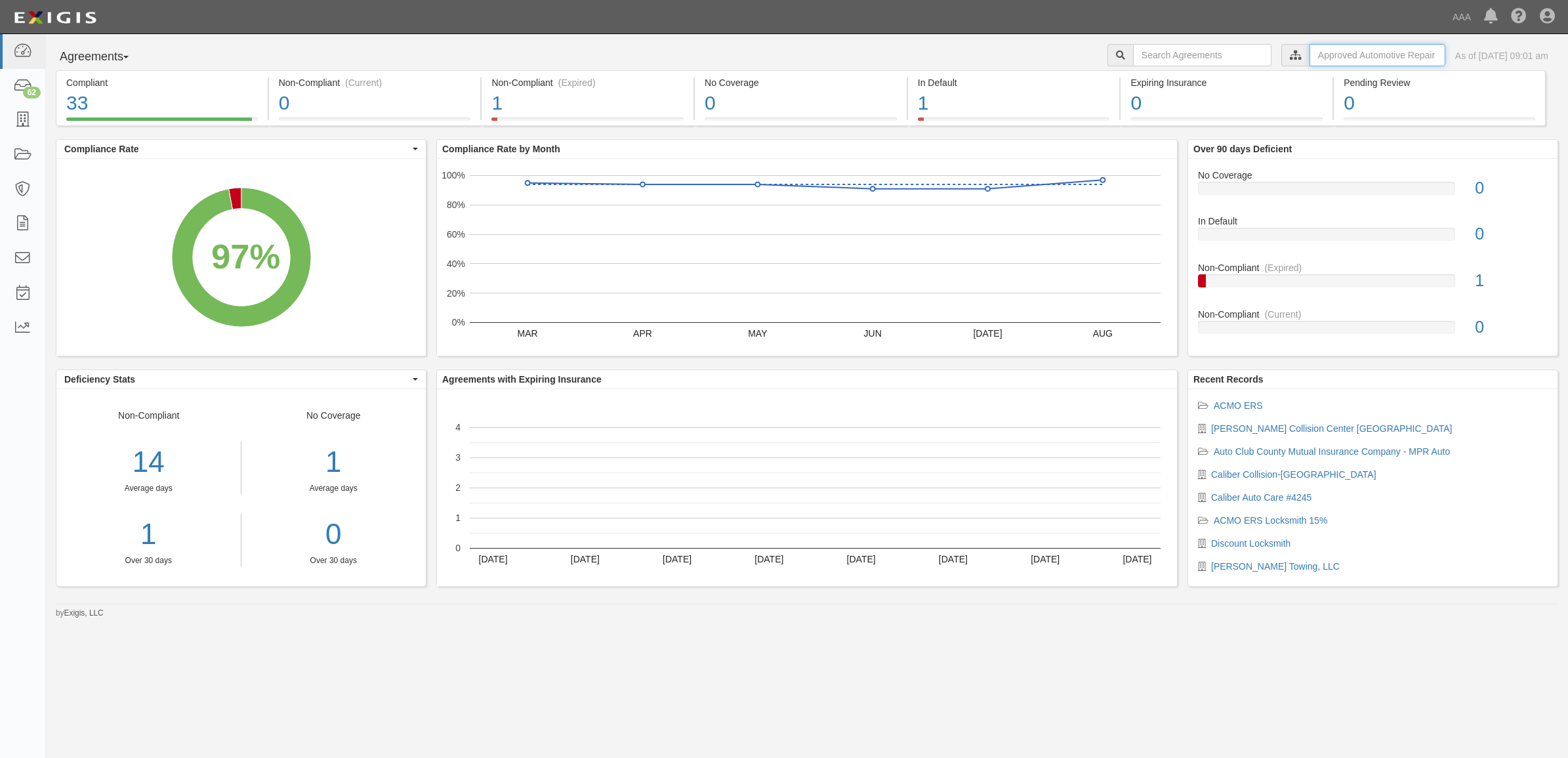
click at [1385, 56] on input "text" at bounding box center [1377, 55] width 136 height 23
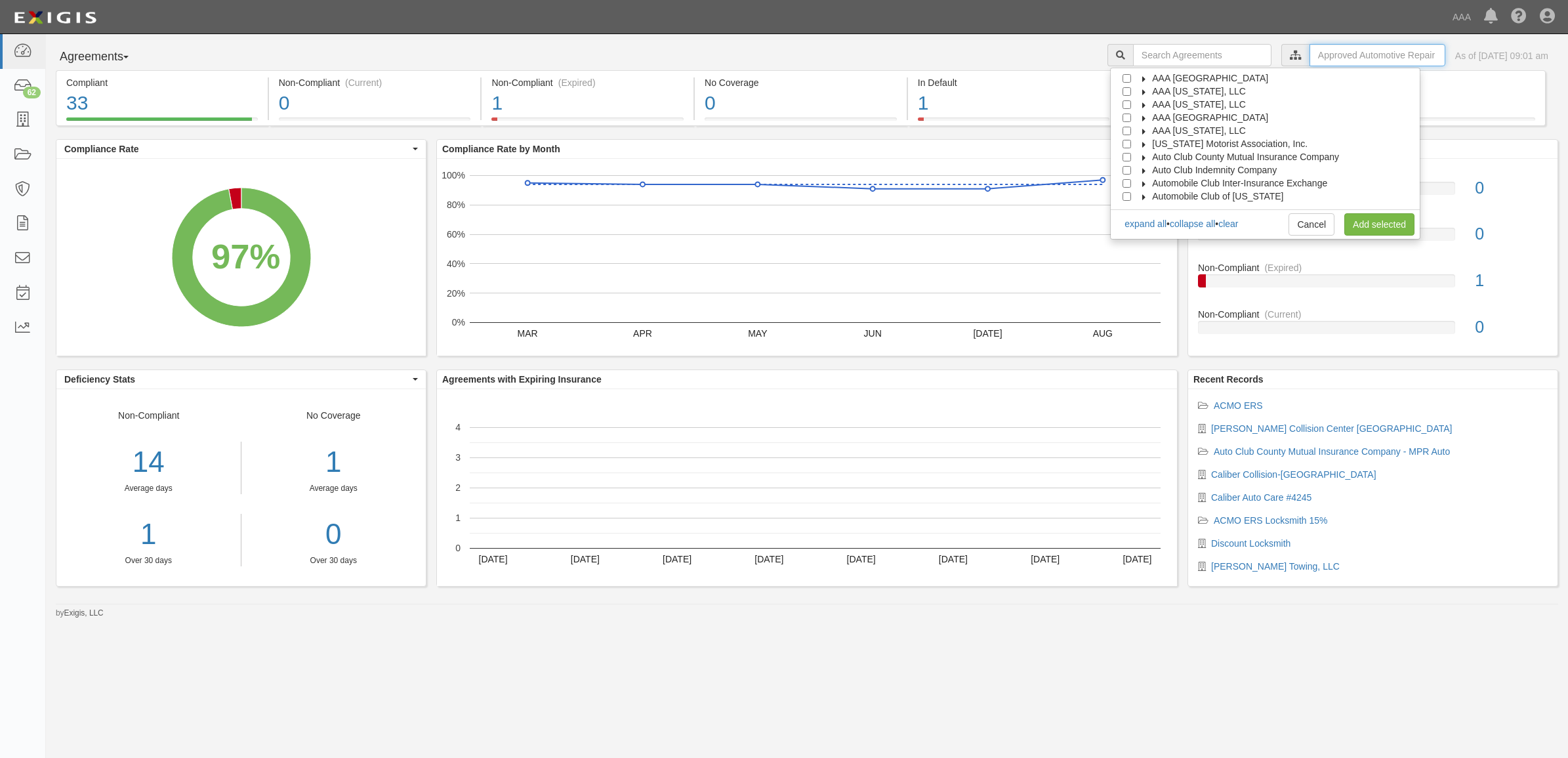
scroll to position [53, 0]
click at [1149, 199] on icon at bounding box center [1144, 197] width 9 height 6
click at [1202, 194] on span "Automotive Services" at bounding box center [1206, 196] width 84 height 11
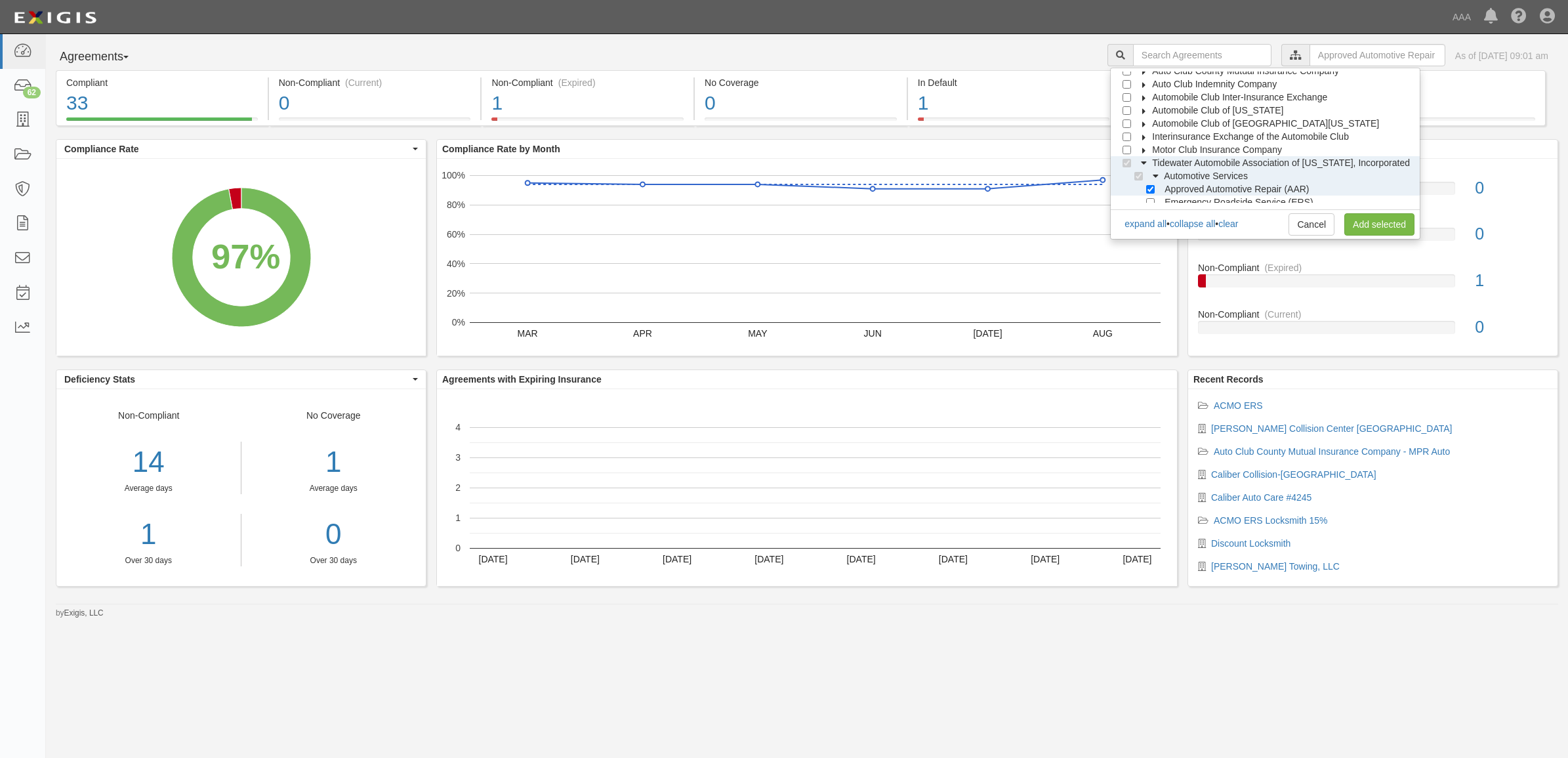
scroll to position [92, 0]
click at [1155, 184] on input "Approved Automotive Repair (AAR)" at bounding box center [1151, 184] width 8 height 8
checkbox input "false"
click at [1160, 192] on div at bounding box center [1153, 195] width 12 height 8
click at [1155, 199] on input "Emergency Roadside Service (ERS)" at bounding box center [1151, 196] width 8 height 8
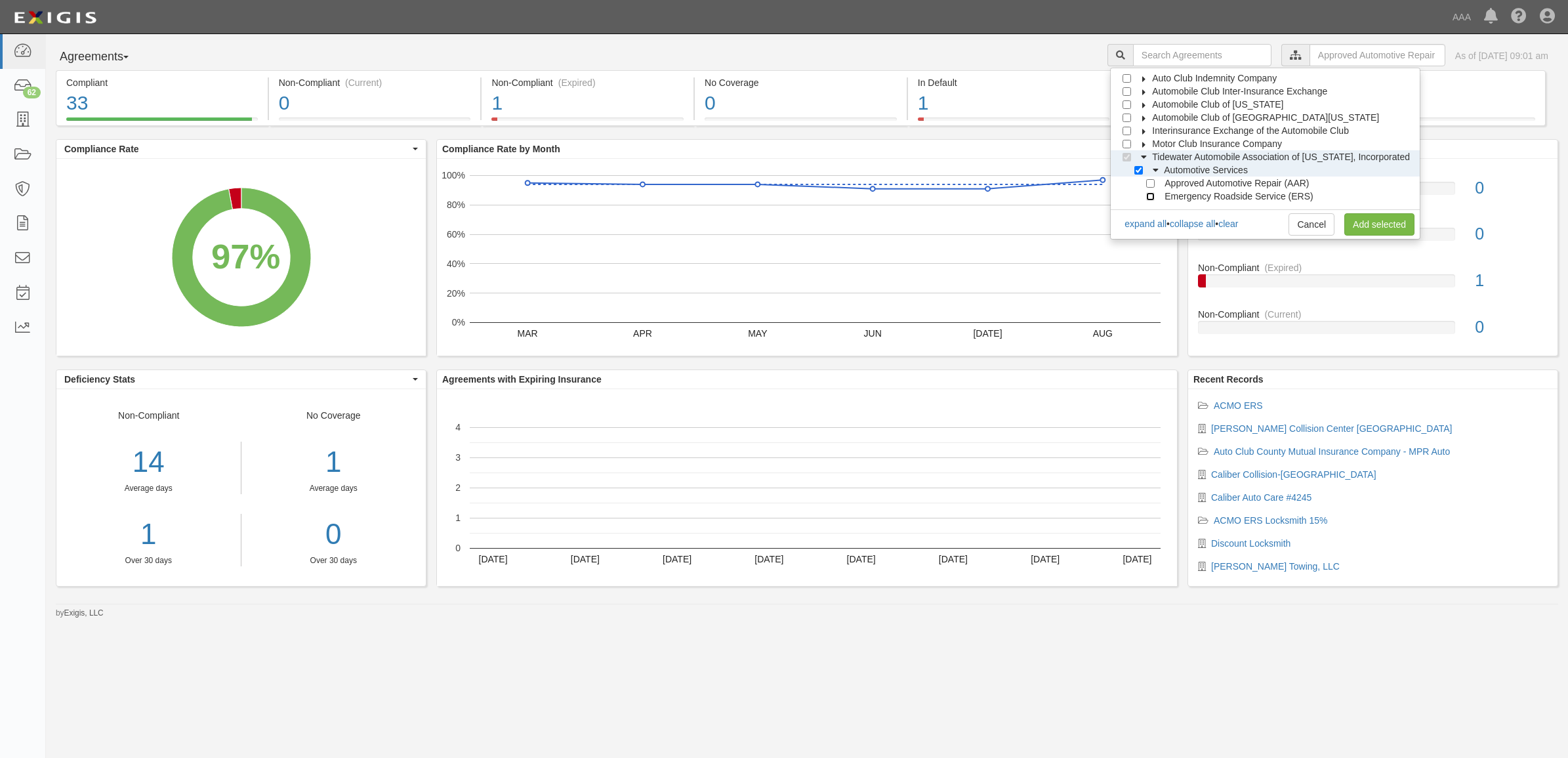
checkbox input "true"
click at [1377, 224] on link "Add selected" at bounding box center [1379, 225] width 70 height 23
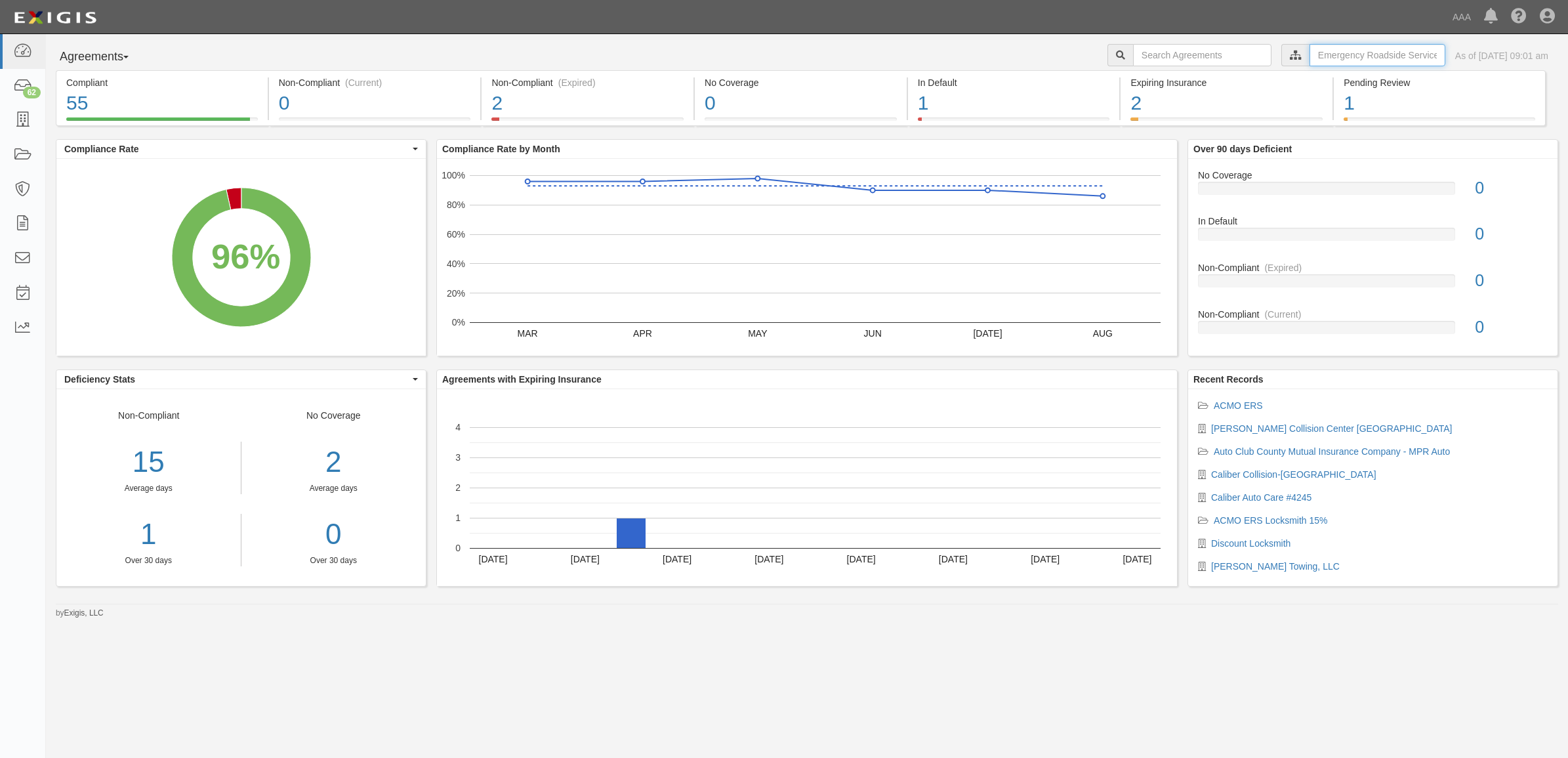
drag, startPoint x: 1337, startPoint y: 61, endPoint x: 1330, endPoint y: 63, distance: 7.3
click at [1337, 61] on input "text" at bounding box center [1377, 55] width 136 height 23
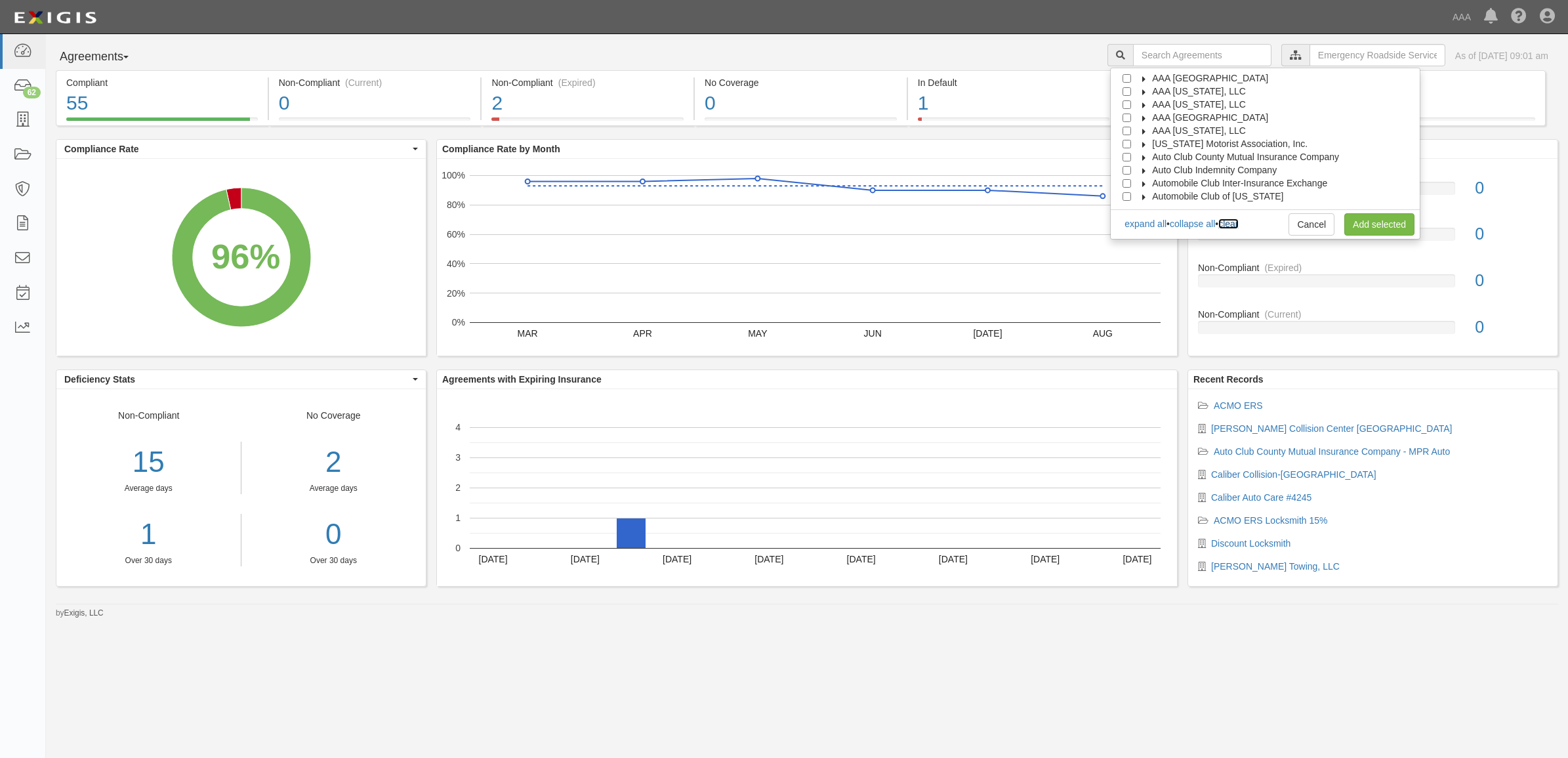
click at [1238, 227] on link "clear" at bounding box center [1228, 223] width 20 height 11
checkbox input "false"
click at [1149, 158] on icon at bounding box center [1144, 158] width 9 height 6
click at [1161, 170] on icon at bounding box center [1156, 171] width 9 height 6
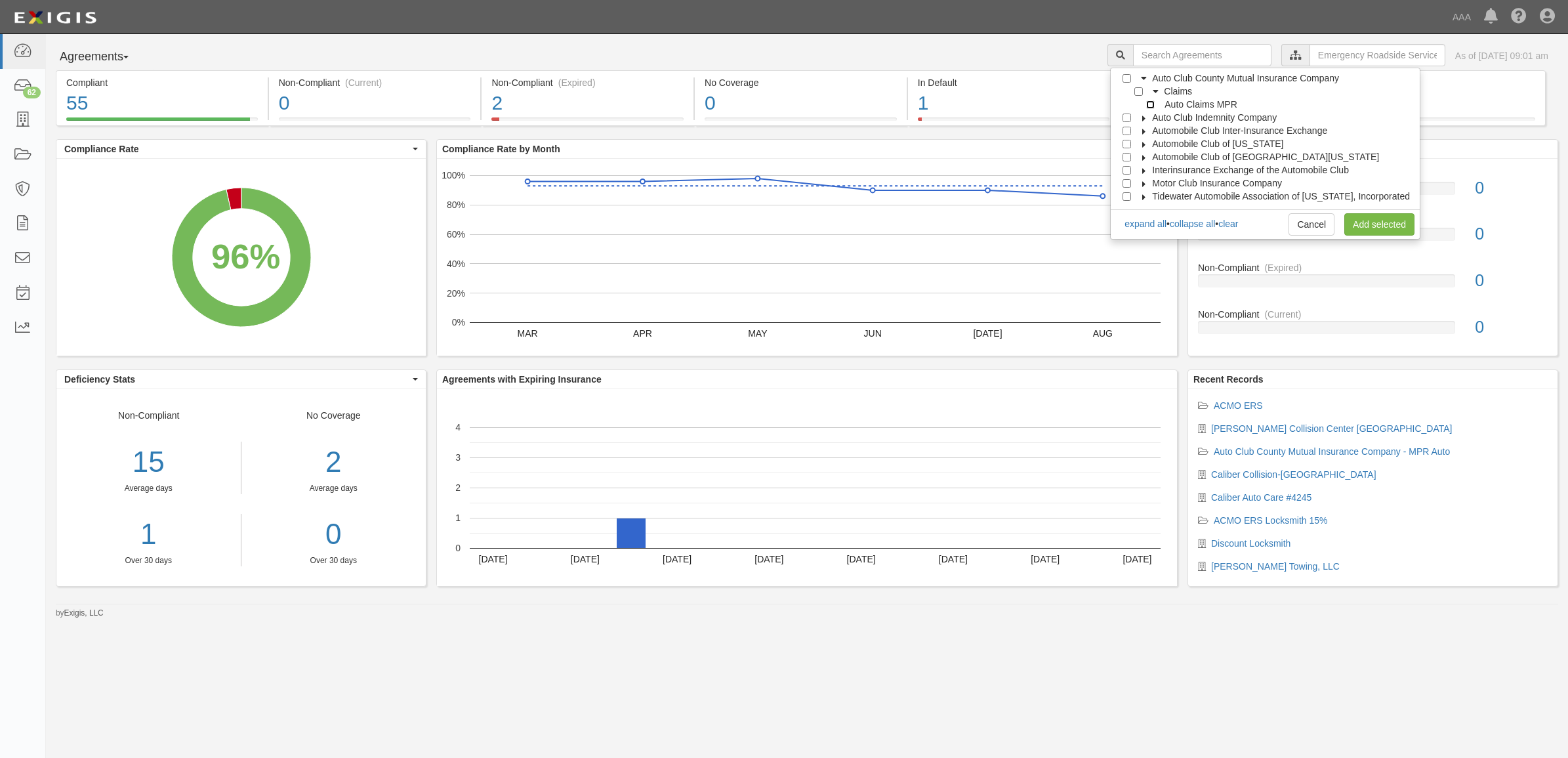
click at [1155, 108] on input "Auto Claims MPR" at bounding box center [1151, 105] width 8 height 8
checkbox input "true"
click at [1149, 120] on icon at bounding box center [1144, 118] width 9 height 6
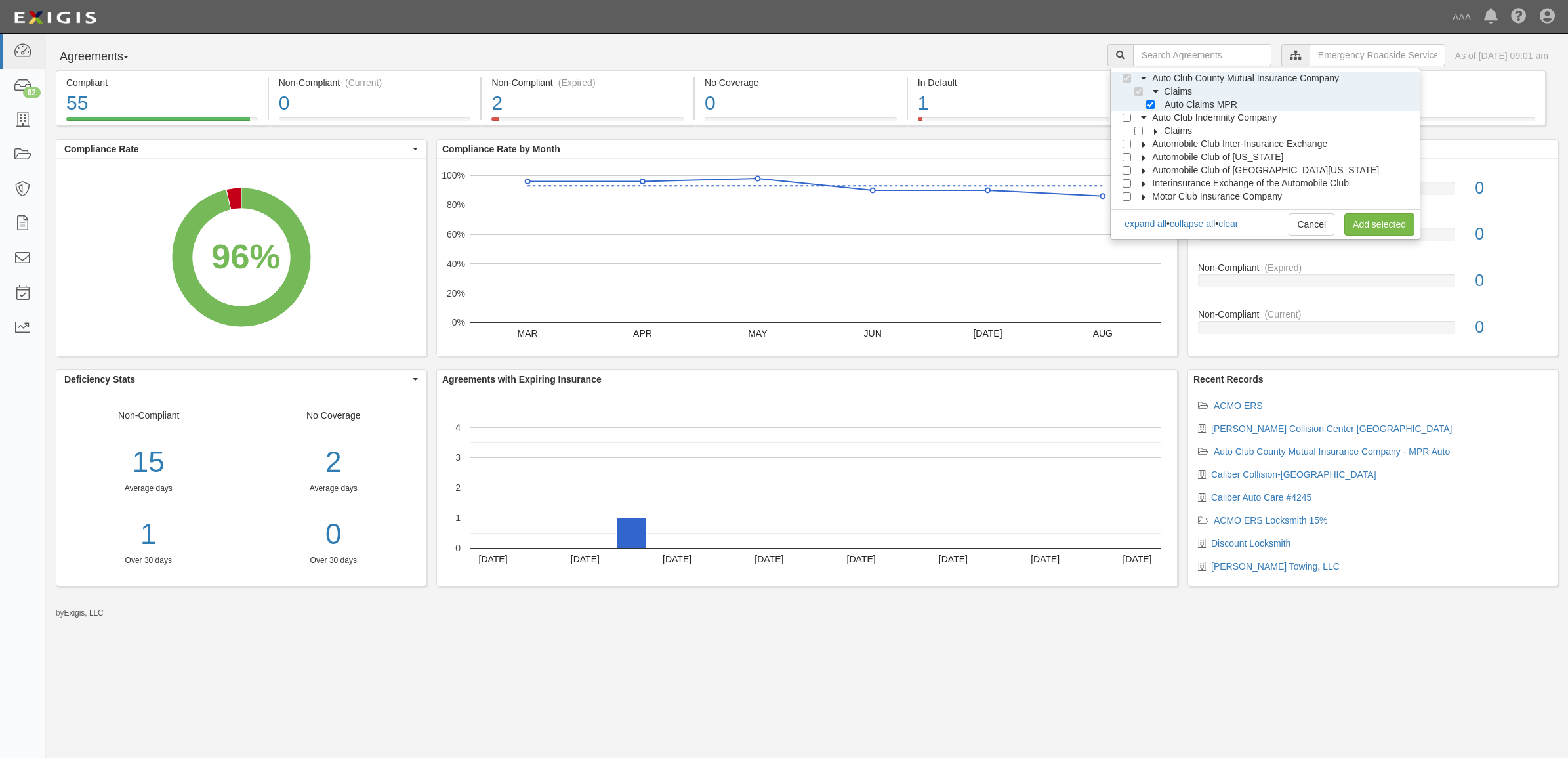
click at [1160, 129] on icon at bounding box center [1156, 132] width 9 height 6
drag, startPoint x: 1157, startPoint y: 142, endPoint x: 1159, endPoint y: 149, distance: 7.3
click at [1155, 143] on input "Auto Claims MPR" at bounding box center [1151, 144] width 8 height 8
checkbox input "true"
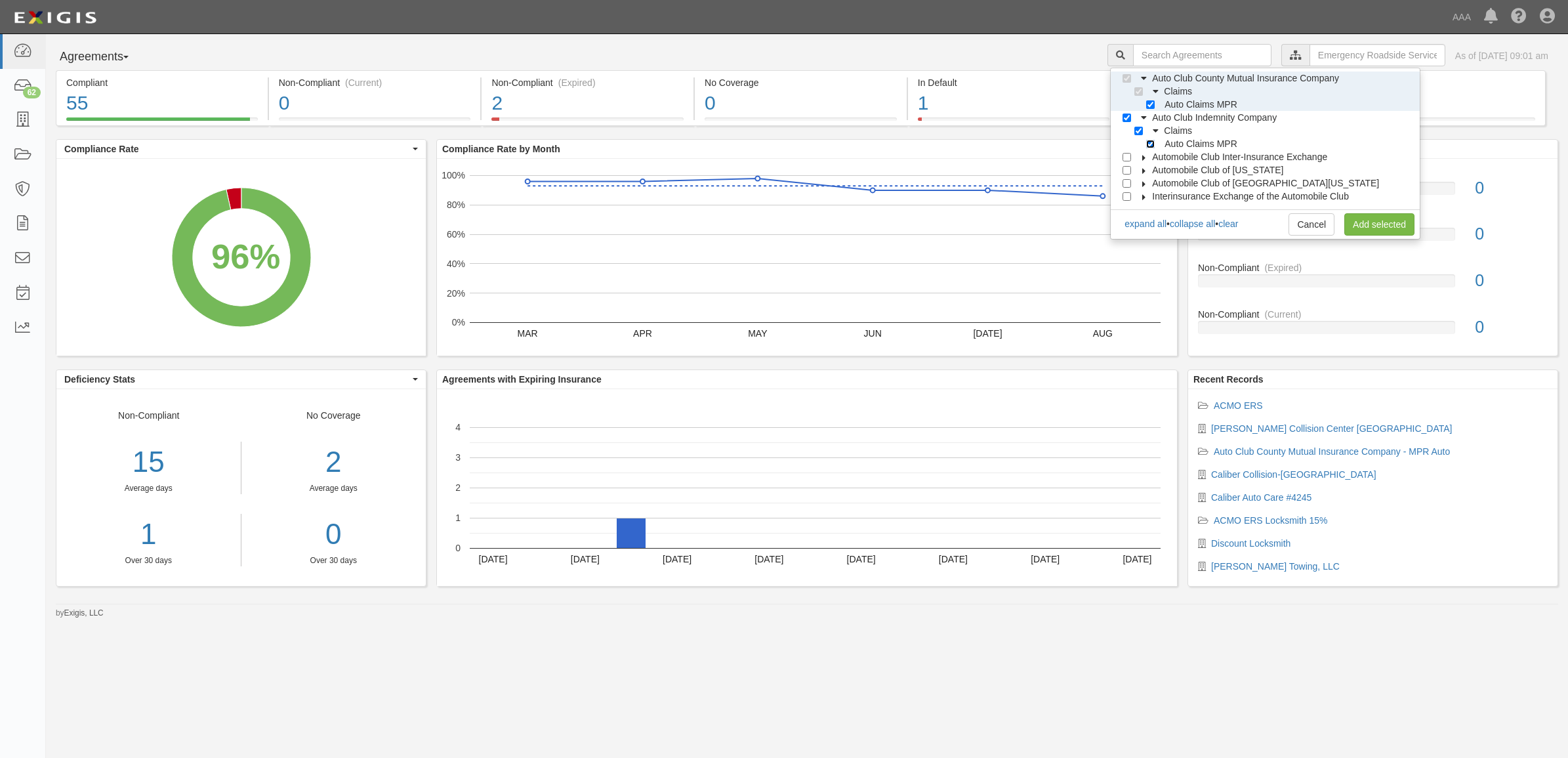
checkbox input "true"
click at [1149, 156] on icon at bounding box center [1144, 158] width 9 height 6
click at [1161, 168] on icon at bounding box center [1156, 171] width 9 height 6
click at [1155, 184] on input "Auto Claims MPR" at bounding box center [1151, 184] width 8 height 8
checkbox input "true"
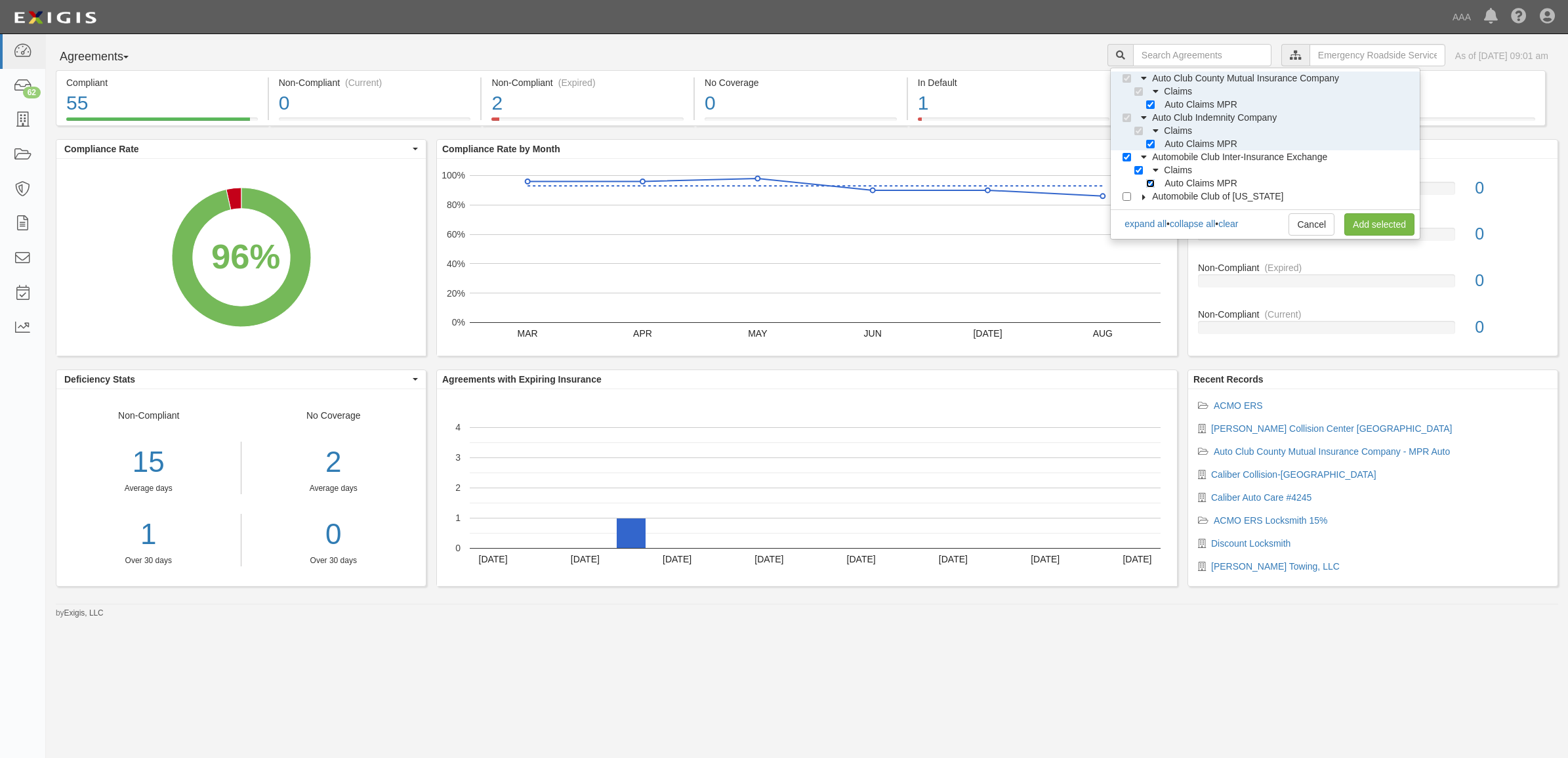
checkbox input "true"
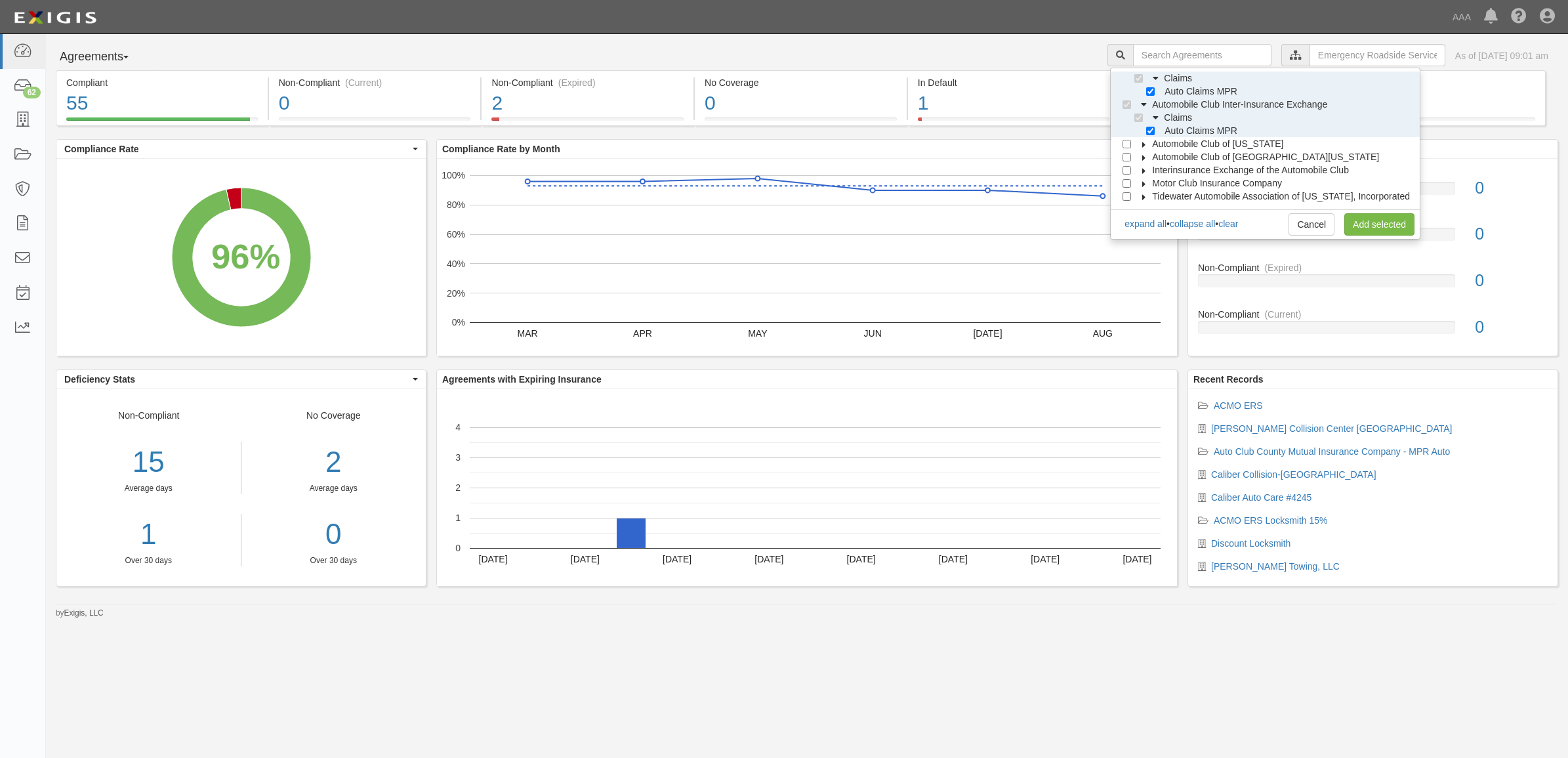
click at [1156, 165] on label "Interinsurance Exchange of the Automobile Club" at bounding box center [1242, 170] width 213 height 13
click at [1161, 181] on icon at bounding box center [1156, 184] width 9 height 6
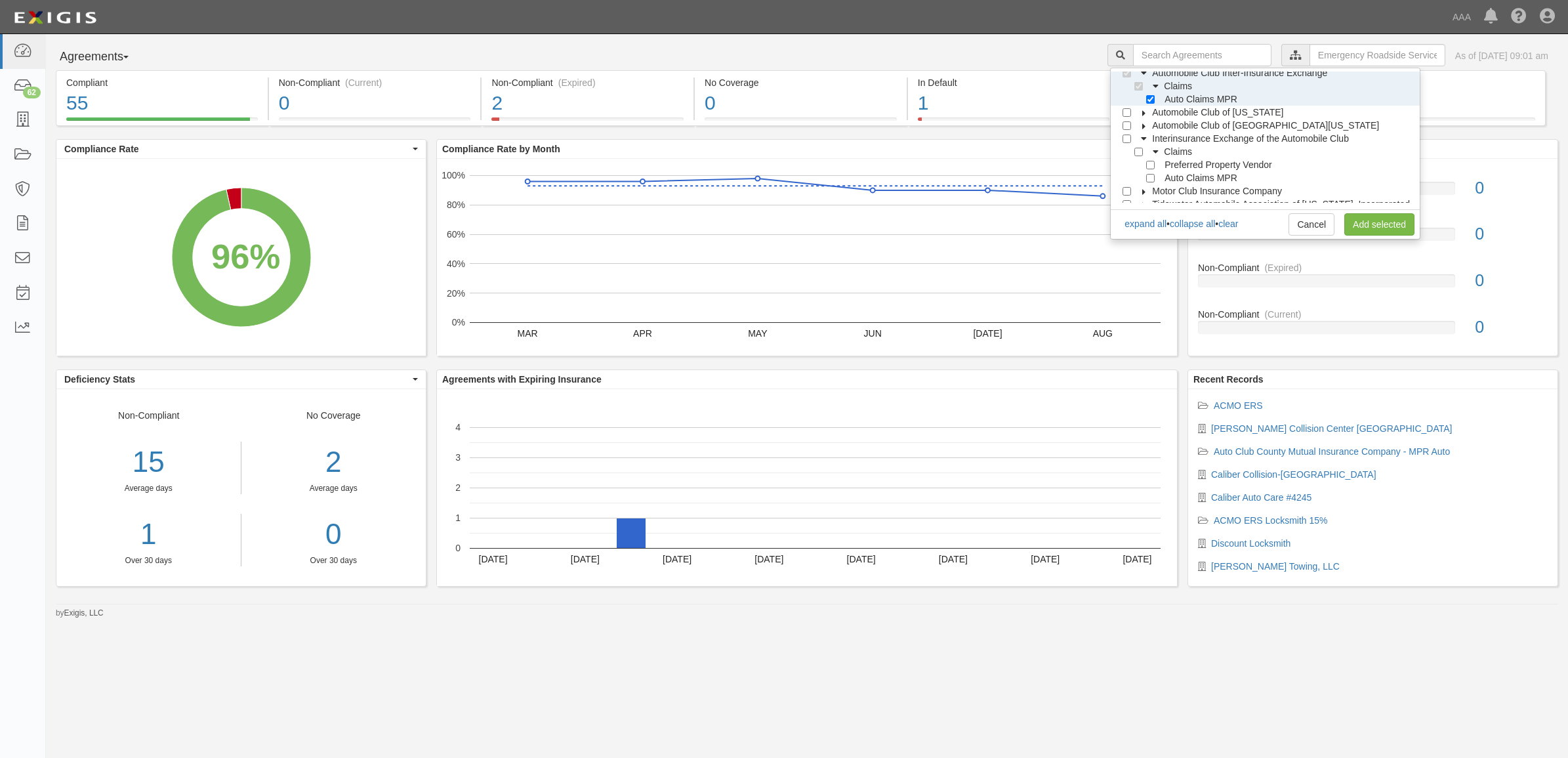
scroll to position [170, 0]
click at [1155, 171] on input "Auto Claims MPR" at bounding box center [1151, 170] width 8 height 8
checkbox input "true"
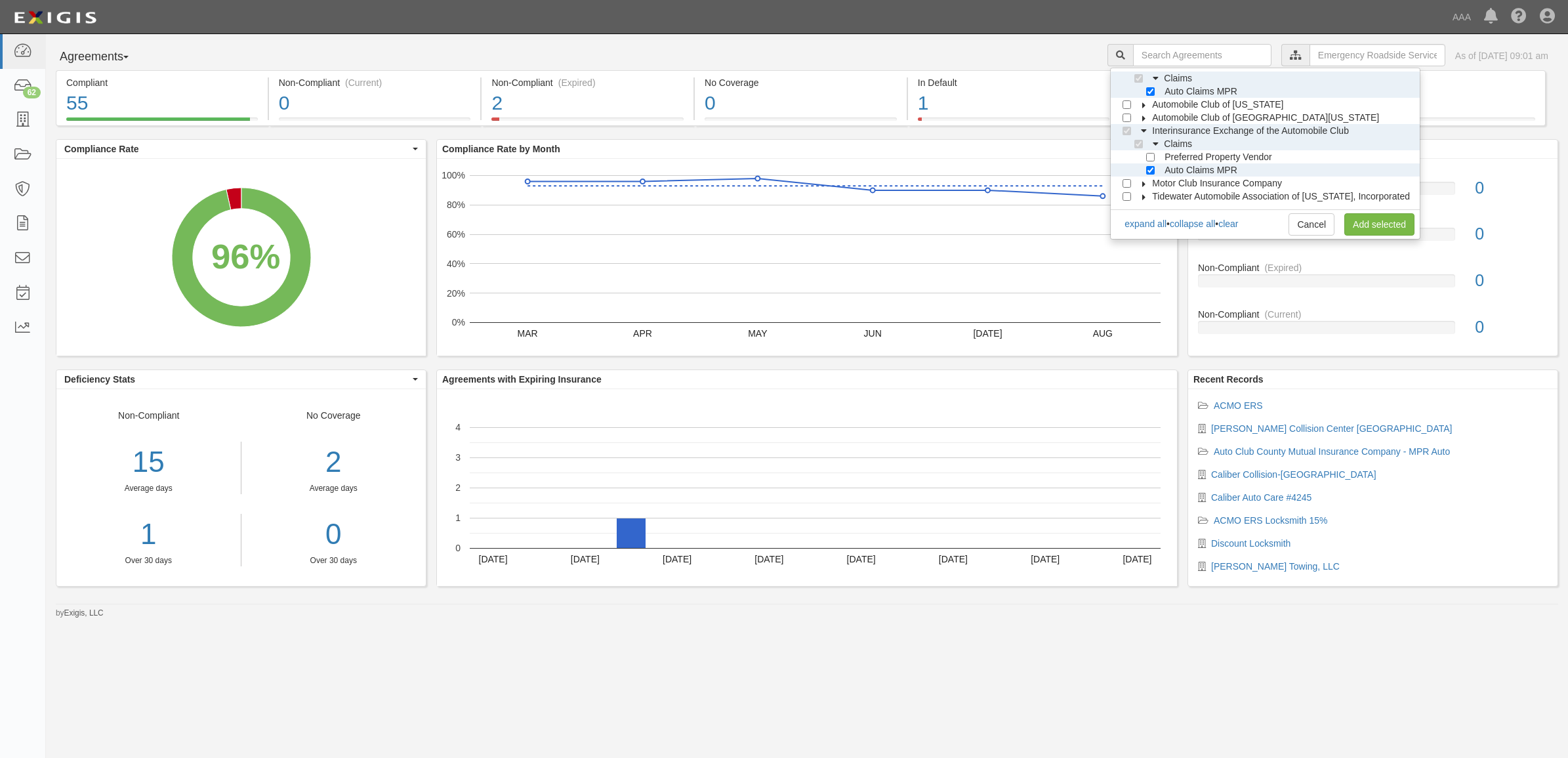
click at [1160, 187] on span "Motor Club Insurance Company" at bounding box center [1217, 183] width 130 height 11
click at [1161, 194] on icon at bounding box center [1156, 197] width 9 height 6
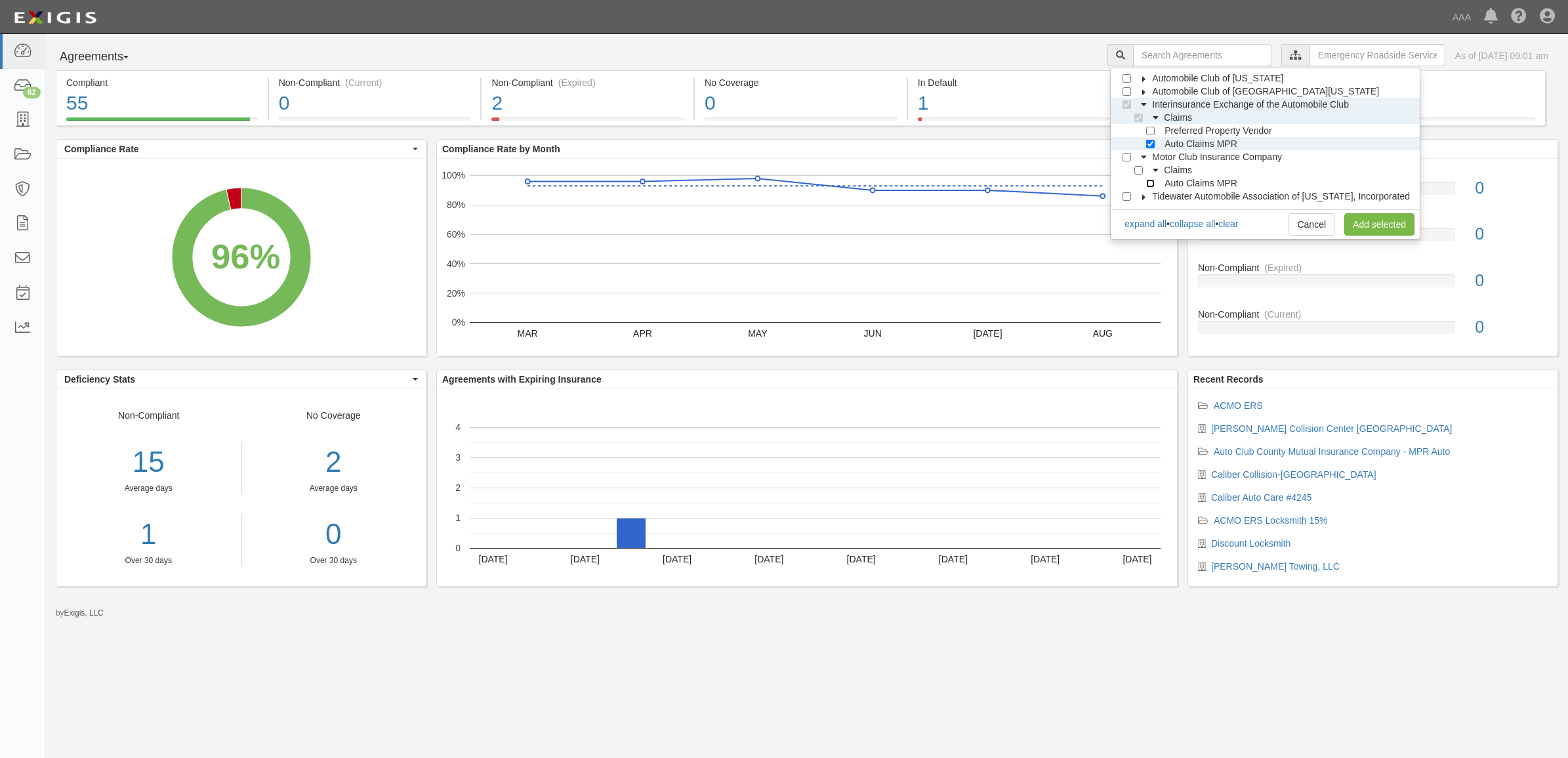
click at [1155, 185] on input "Auto Claims MPR" at bounding box center [1151, 184] width 8 height 8
checkbox input "true"
click at [1364, 217] on link "Add selected" at bounding box center [1379, 225] width 70 height 23
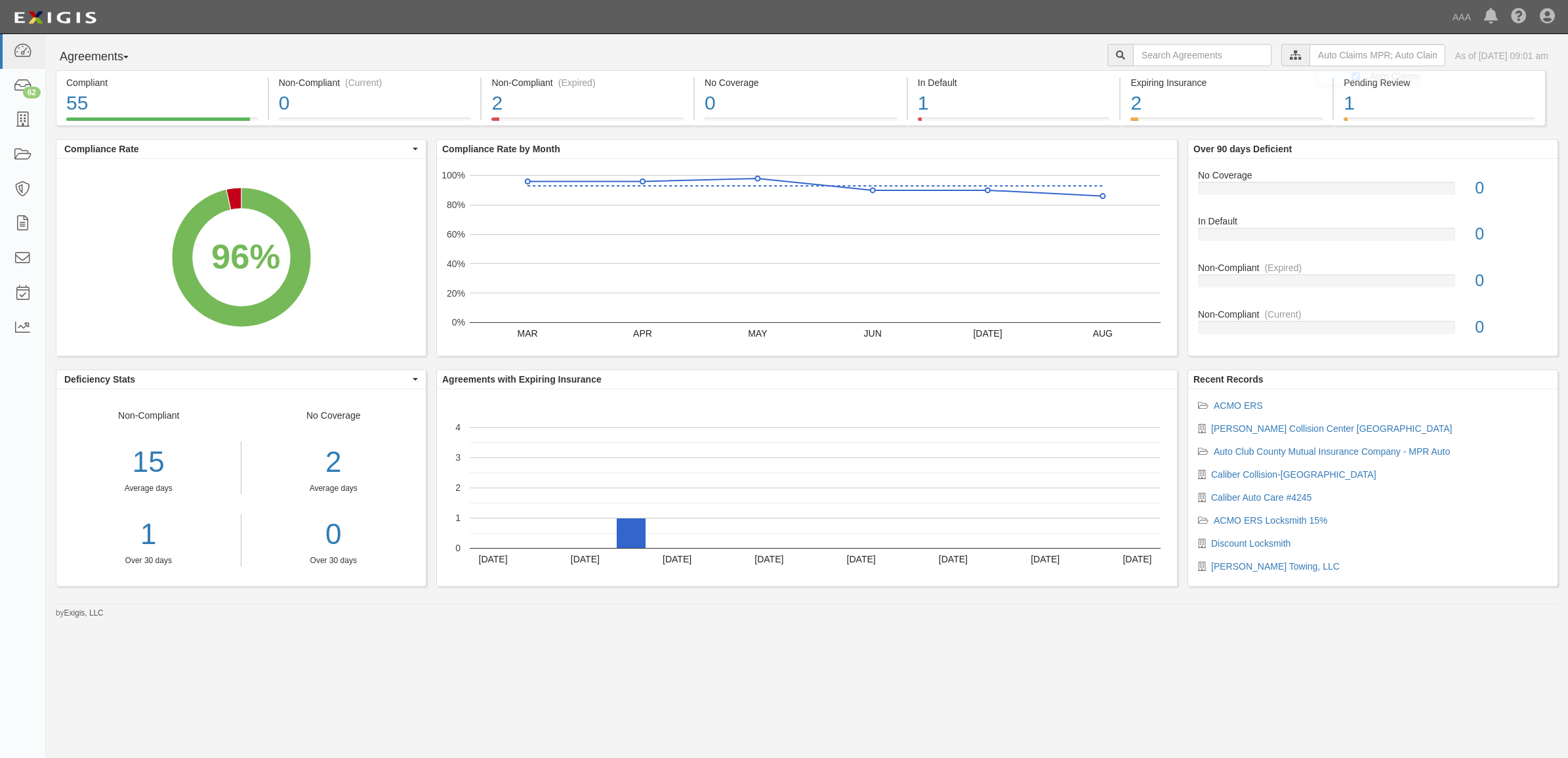
scroll to position [0, 0]
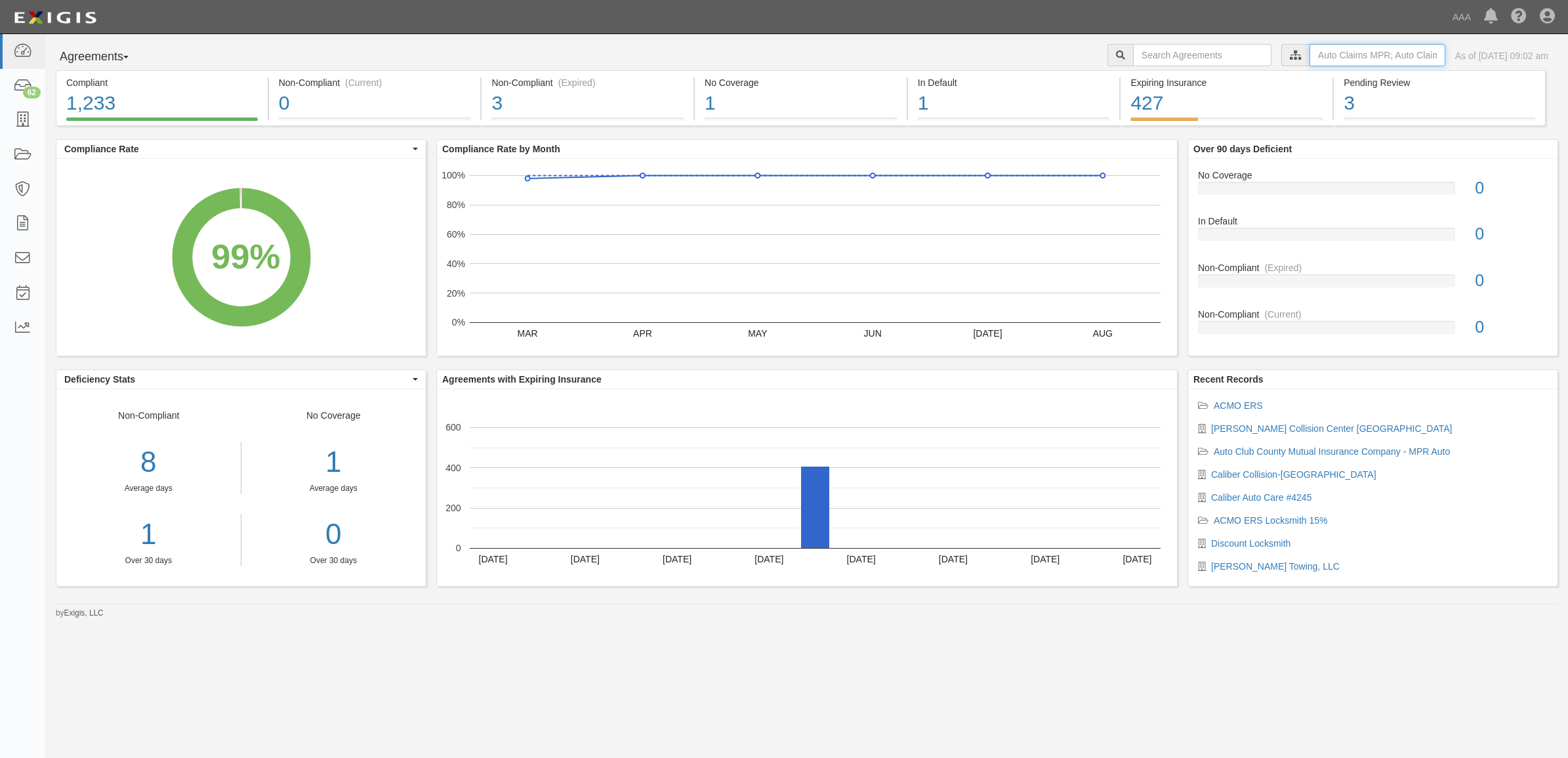
click at [1364, 60] on input "text" at bounding box center [1377, 55] width 136 height 23
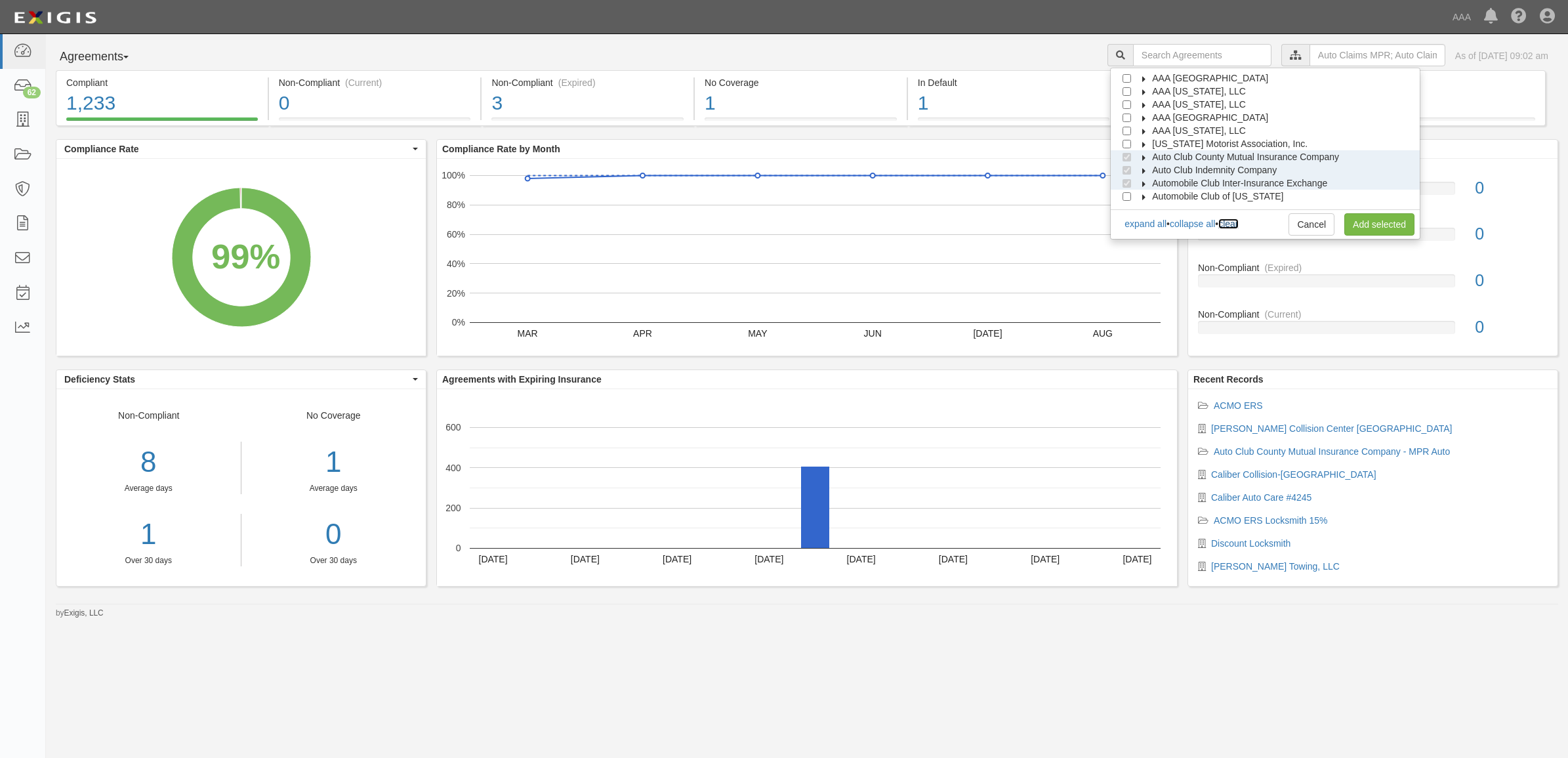
click at [1238, 227] on link "clear" at bounding box center [1228, 223] width 20 height 11
checkbox input "false"
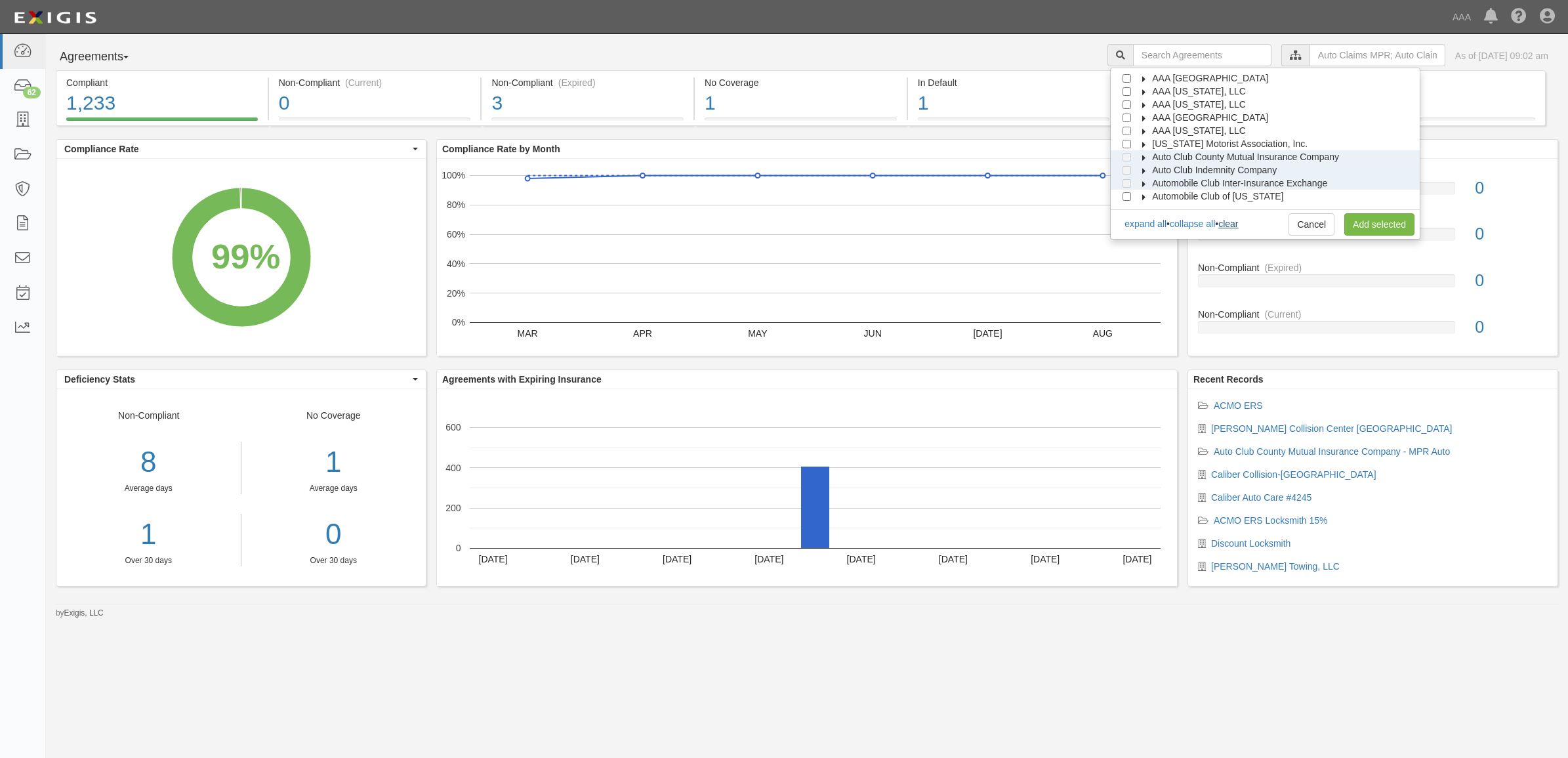
checkbox input "false"
drag, startPoint x: 1150, startPoint y: 180, endPoint x: 1157, endPoint y: 185, distance: 8.6
click at [1149, 181] on icon at bounding box center [1144, 184] width 9 height 6
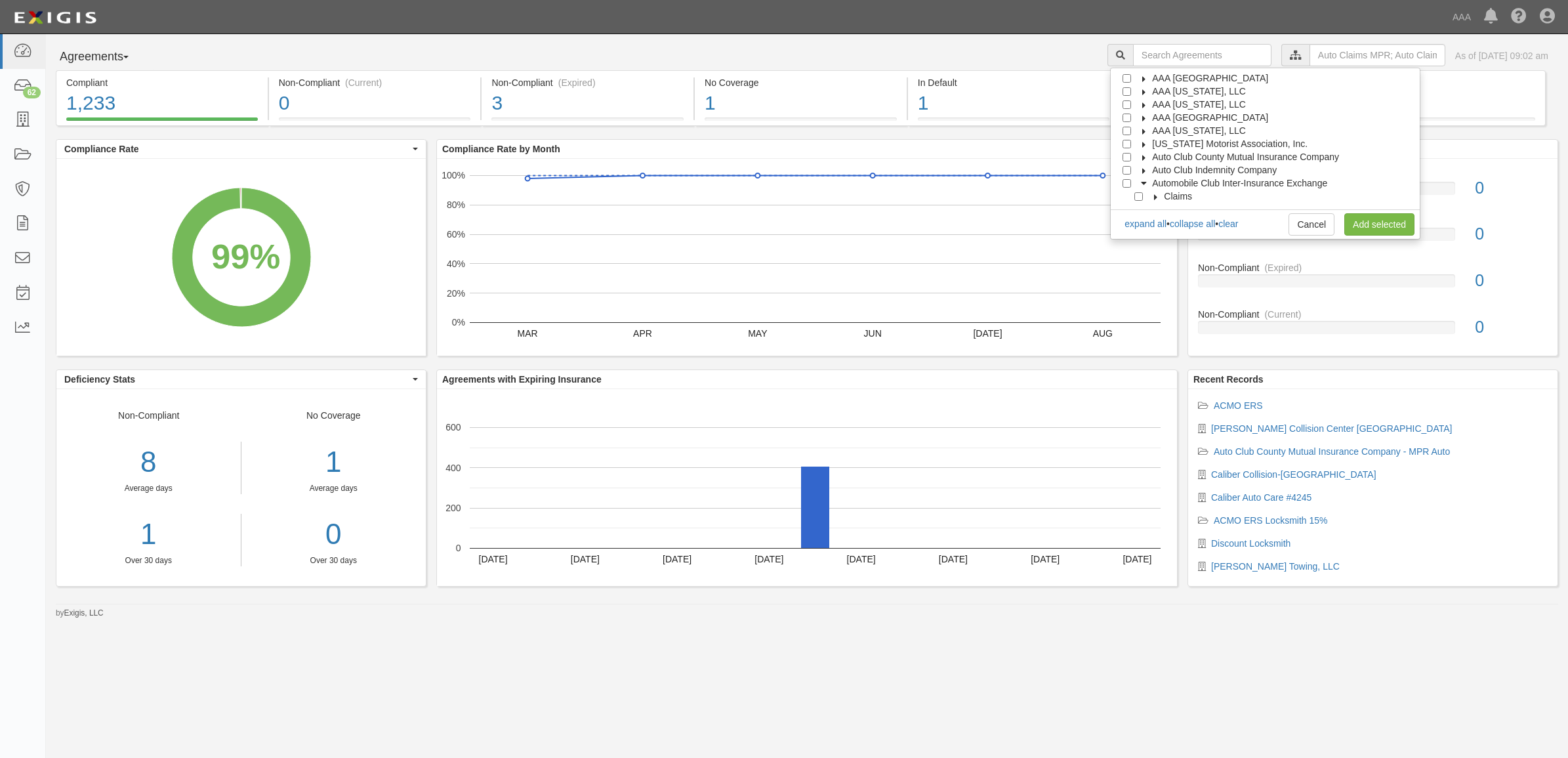
click at [1166, 191] on label "Claims" at bounding box center [1170, 196] width 44 height 13
click at [1156, 106] on label "Automobile Club Inter-Insurance Exchange" at bounding box center [1232, 104] width 191 height 13
click at [1160, 168] on span "Interinsurance Exchange of the Automobile Club" at bounding box center [1251, 170] width 197 height 11
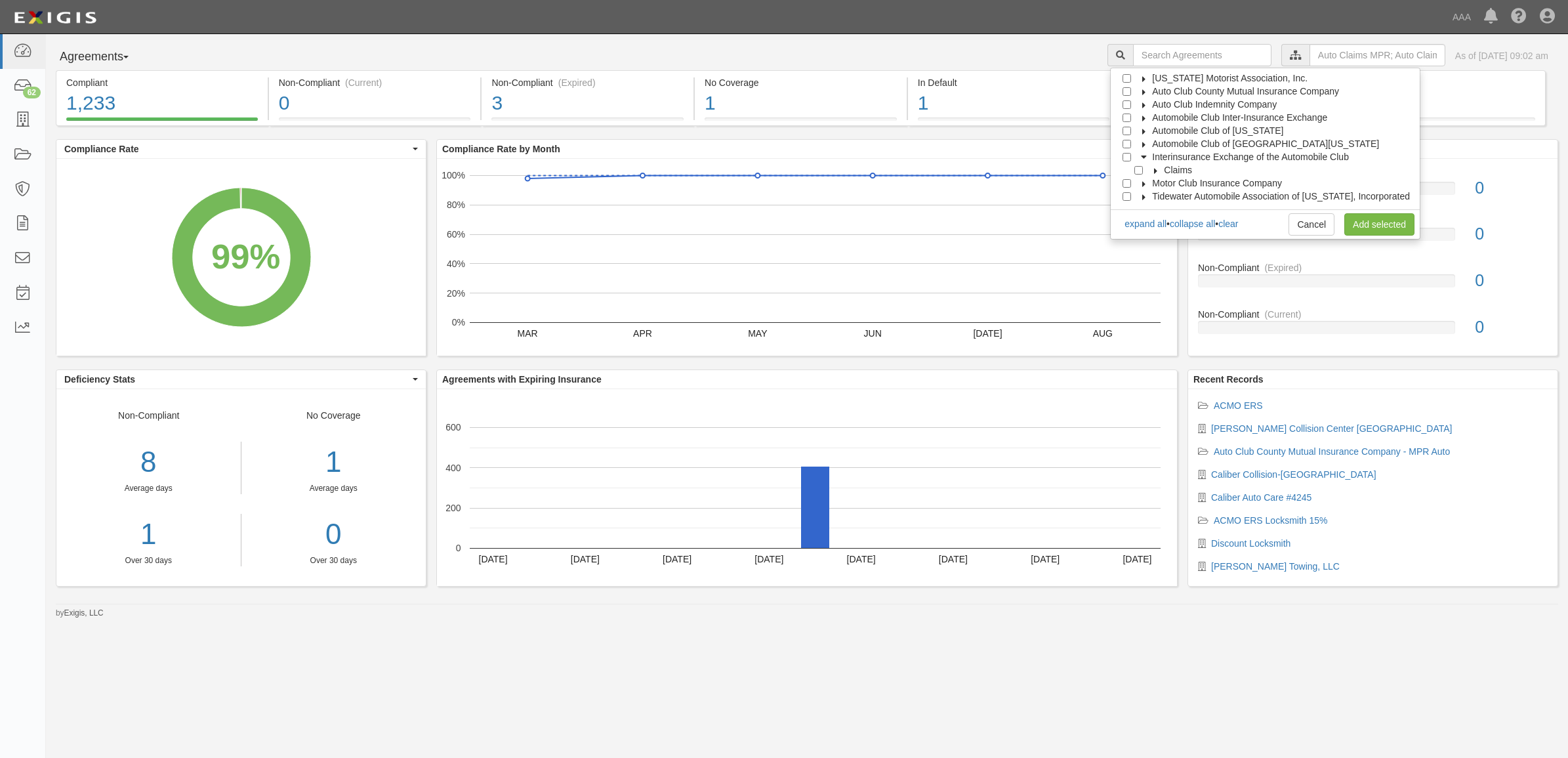
click at [1161, 169] on icon at bounding box center [1156, 171] width 9 height 6
click at [1155, 170] on input "Preferred Property Vendor" at bounding box center [1151, 170] width 8 height 8
checkbox input "true"
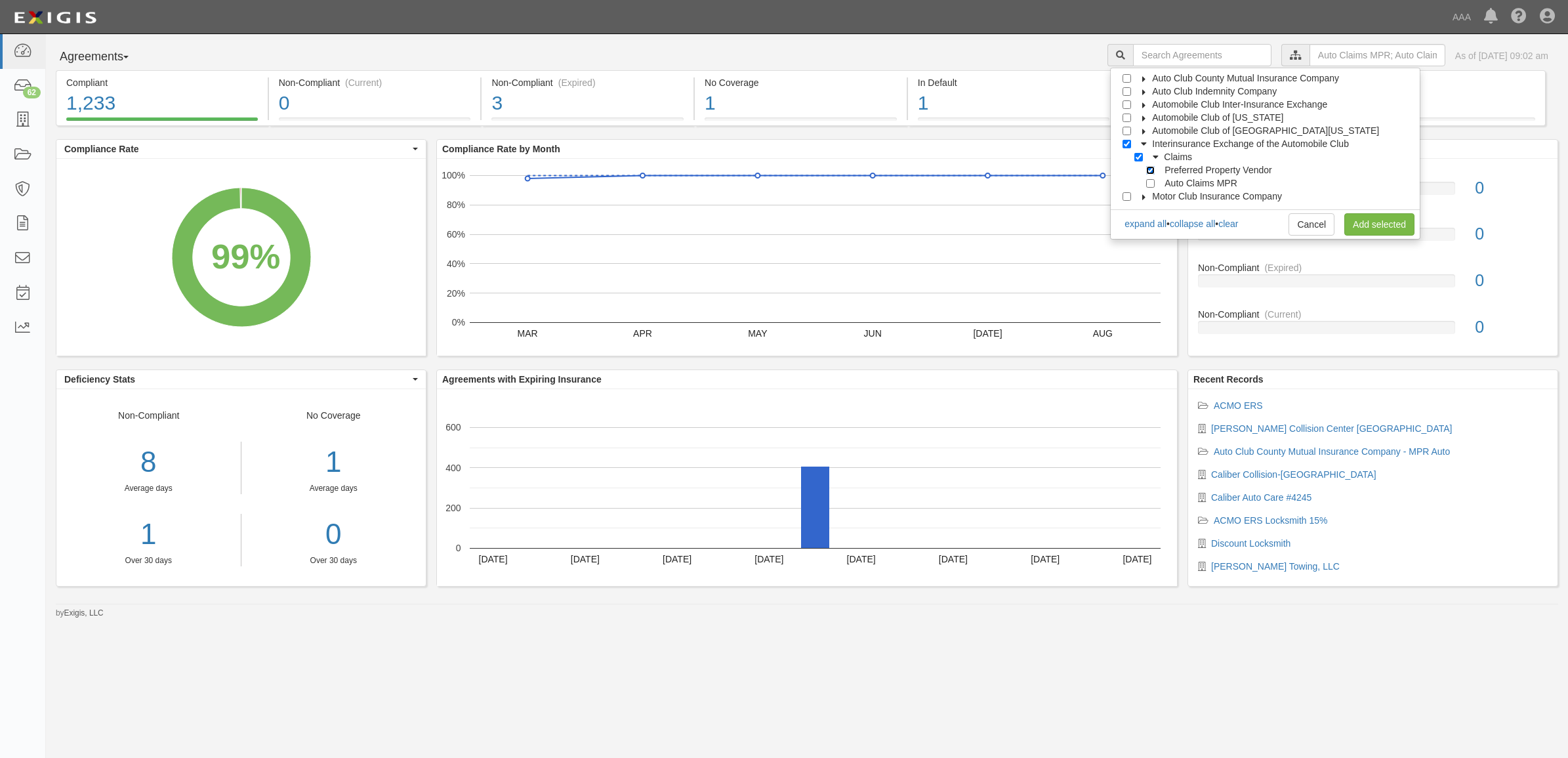
checkbox input "true"
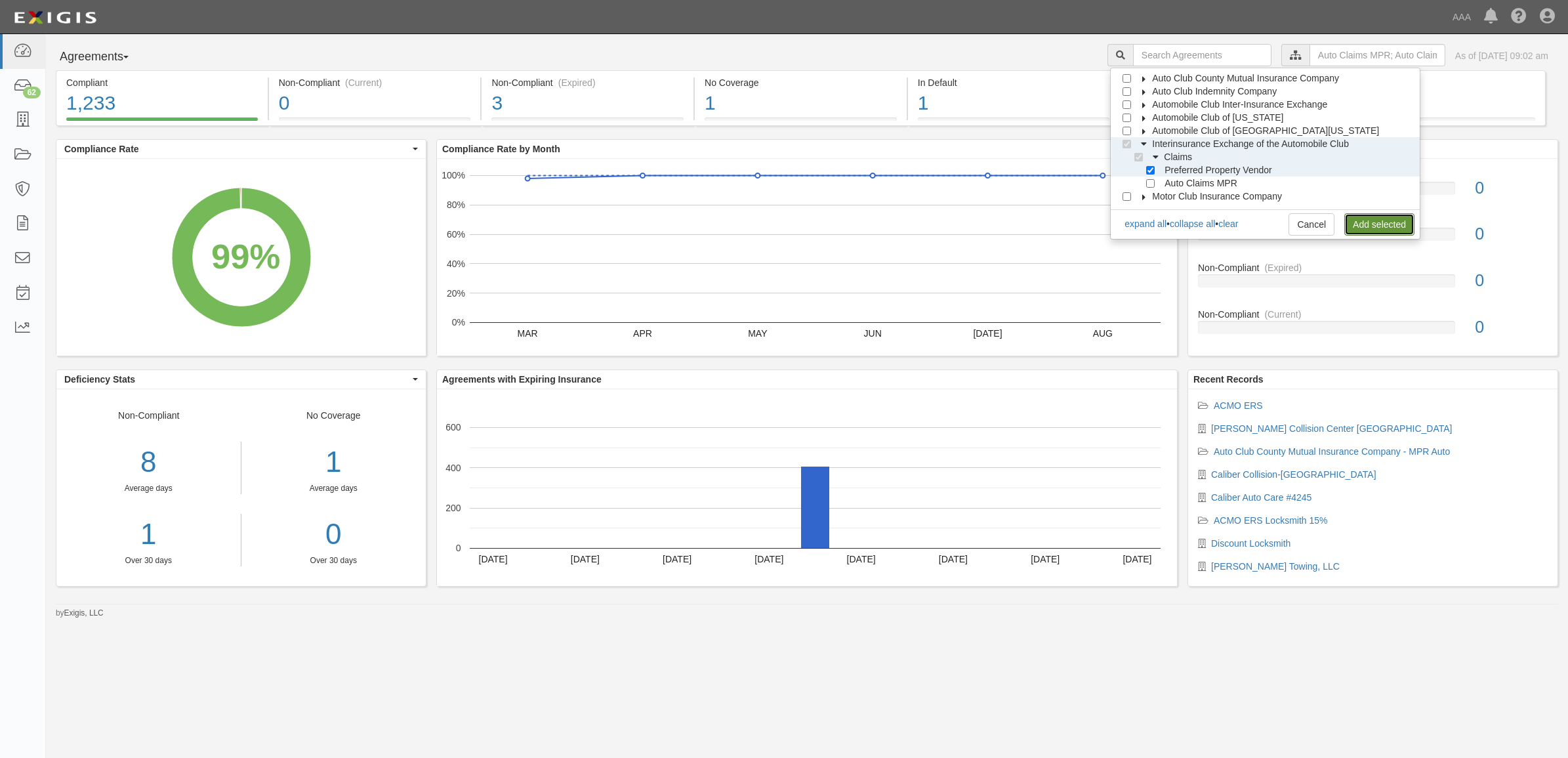
click at [1362, 218] on link "Add selected" at bounding box center [1379, 225] width 70 height 23
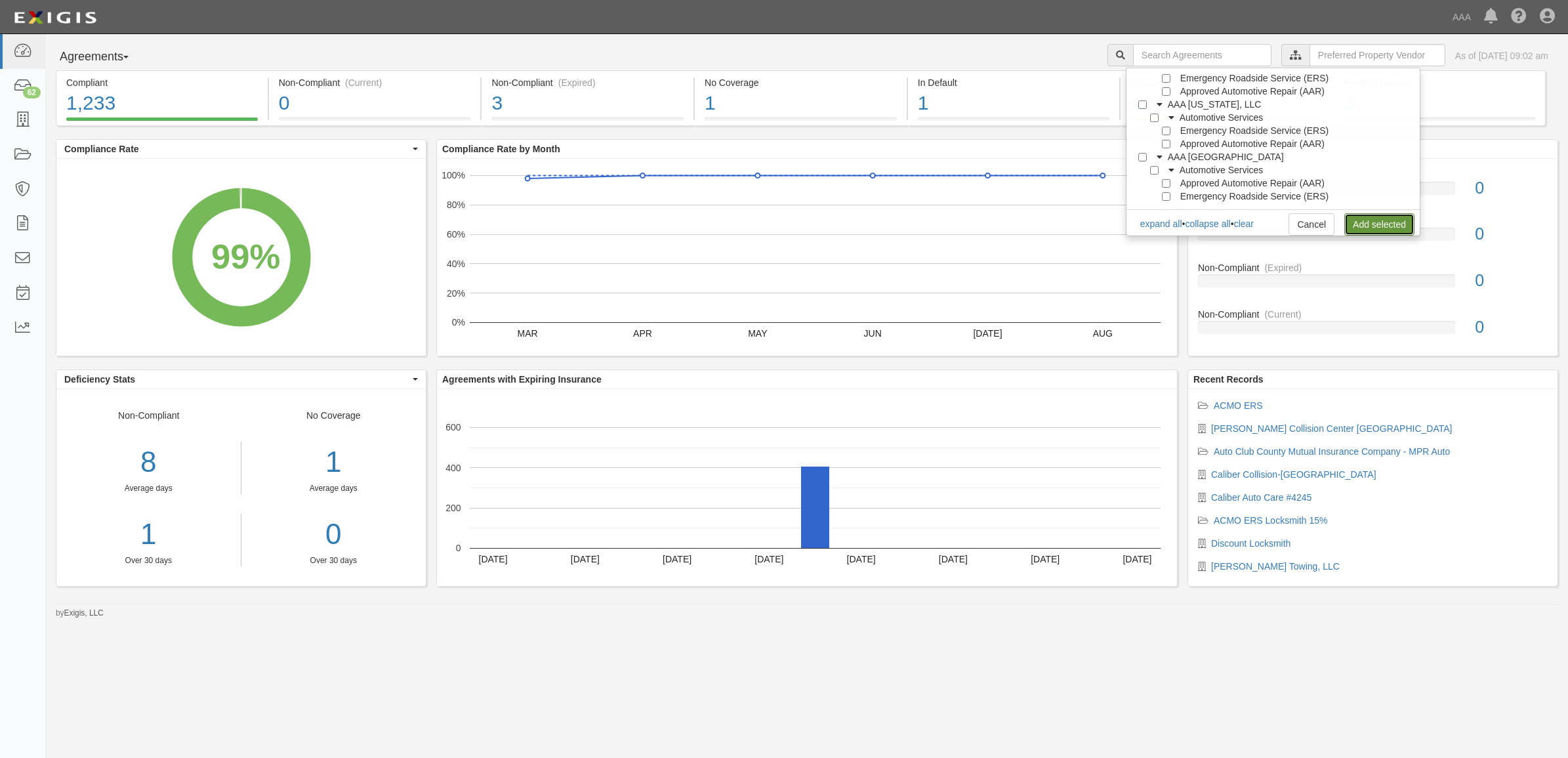
scroll to position [0, 0]
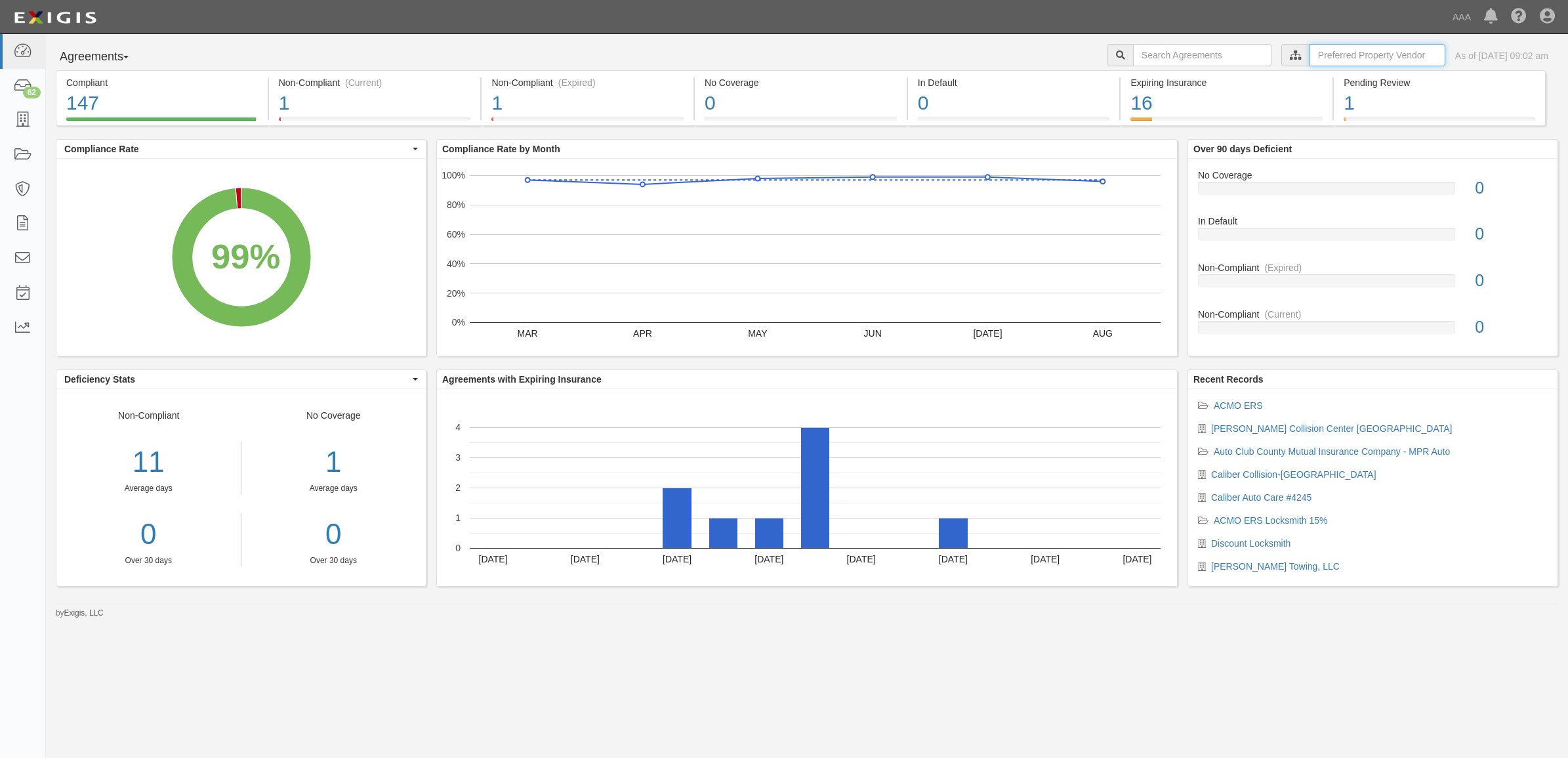
click at [1370, 53] on input "text" at bounding box center [1377, 55] width 136 height 23
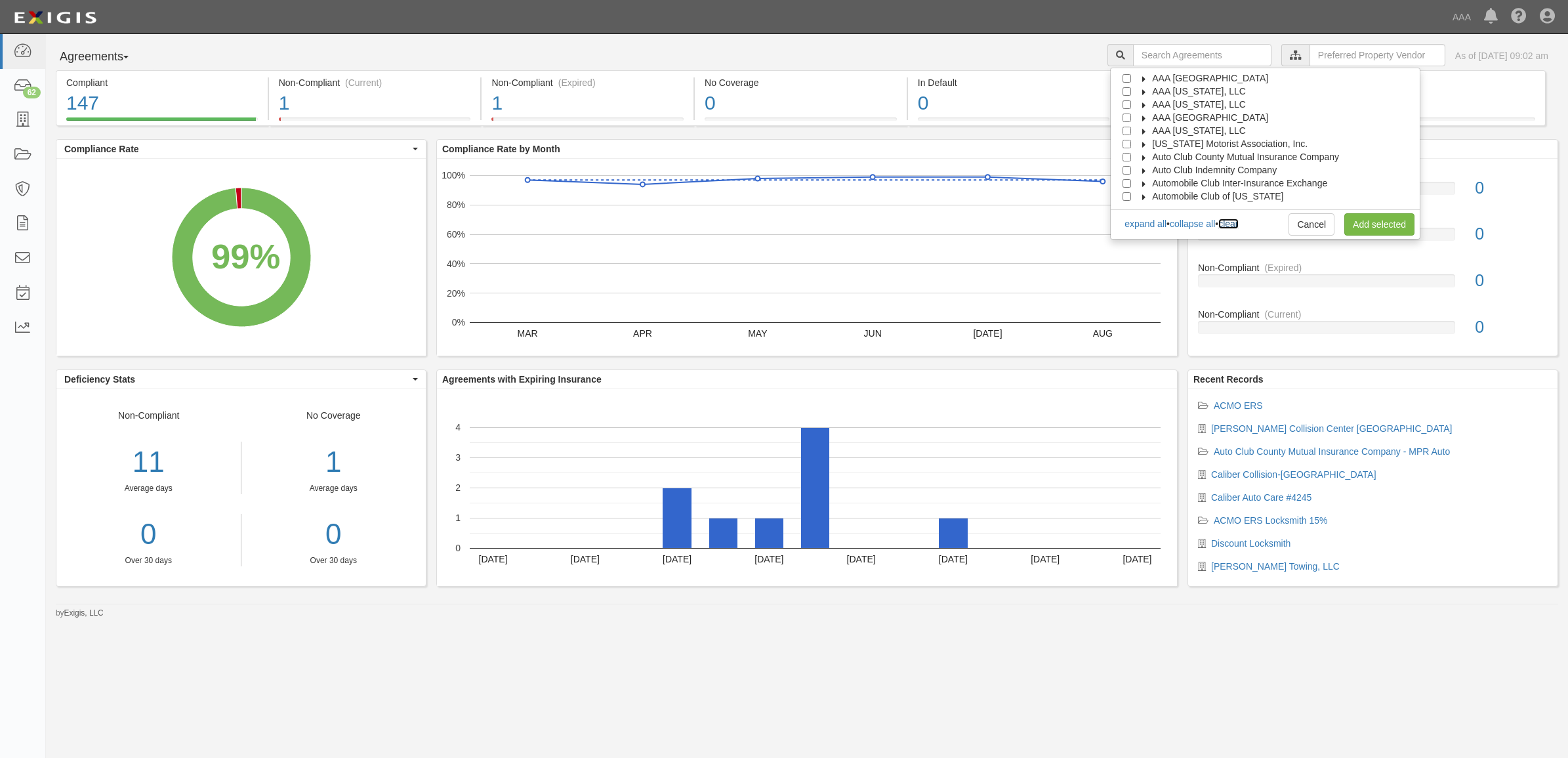
click at [1238, 222] on link "clear" at bounding box center [1228, 223] width 20 height 11
checkbox input "false"
click at [1160, 153] on label "Auto Club County Mutual Insurance Company" at bounding box center [1237, 157] width 203 height 13
click at [1143, 171] on input "Claims" at bounding box center [1139, 170] width 8 height 8
checkbox input "true"
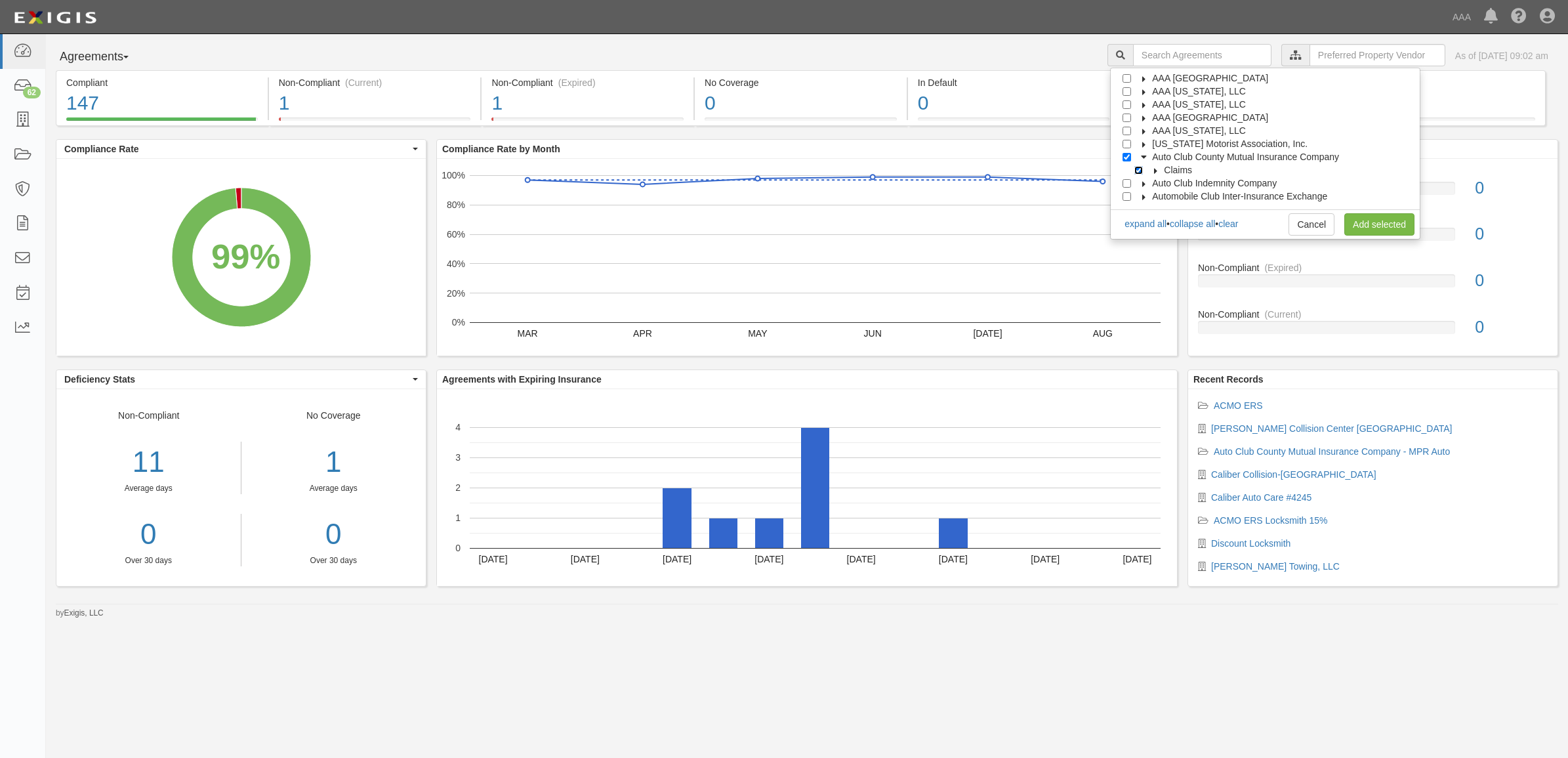
checkbox input "true"
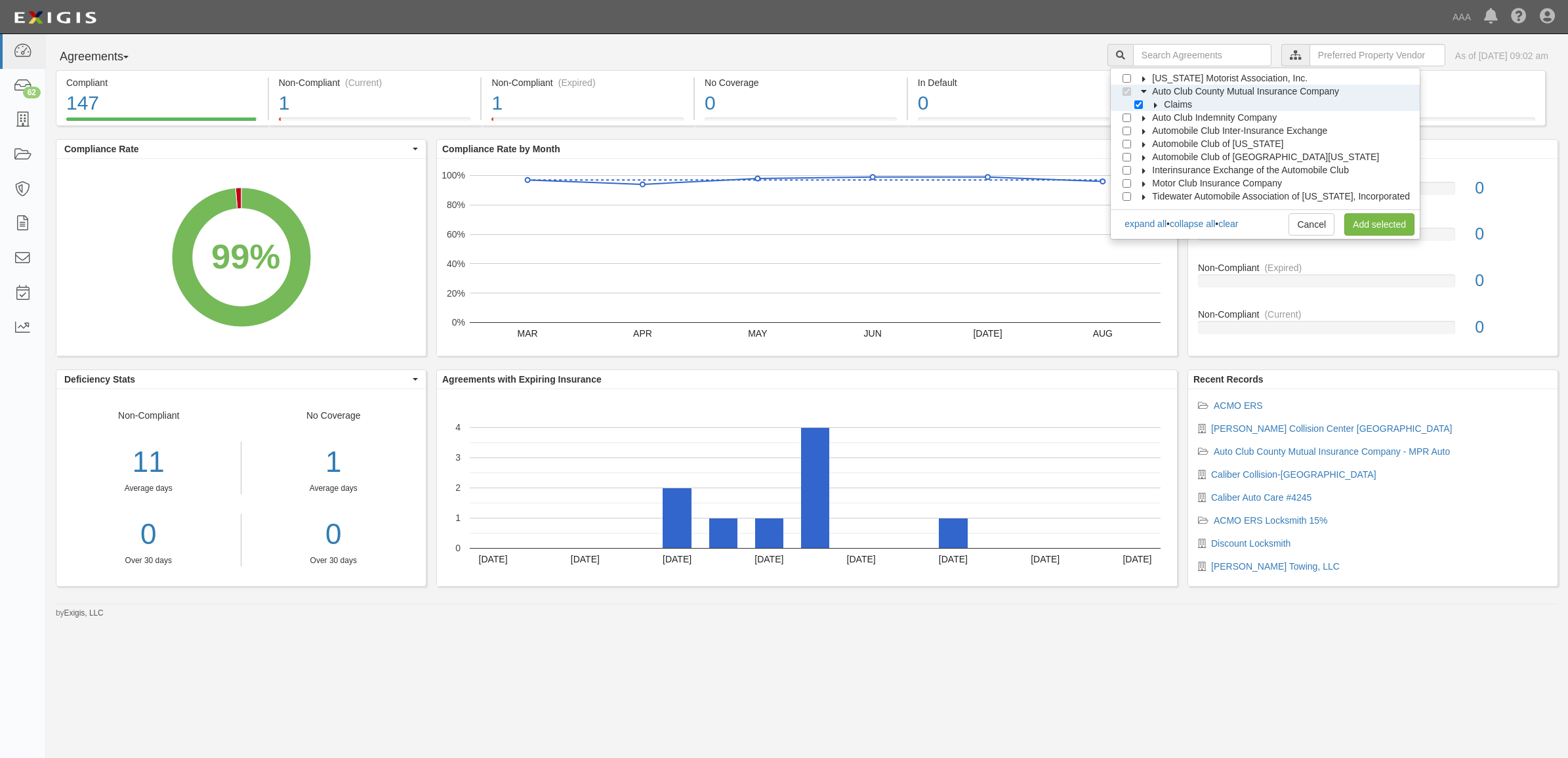
click at [1161, 103] on icon at bounding box center [1156, 105] width 9 height 6
click at [1155, 119] on input "Auto Claims MPR" at bounding box center [1151, 118] width 8 height 8
checkbox input "true"
click at [1149, 129] on icon at bounding box center [1144, 132] width 9 height 6
click at [1160, 141] on label "Claims" at bounding box center [1170, 144] width 44 height 13
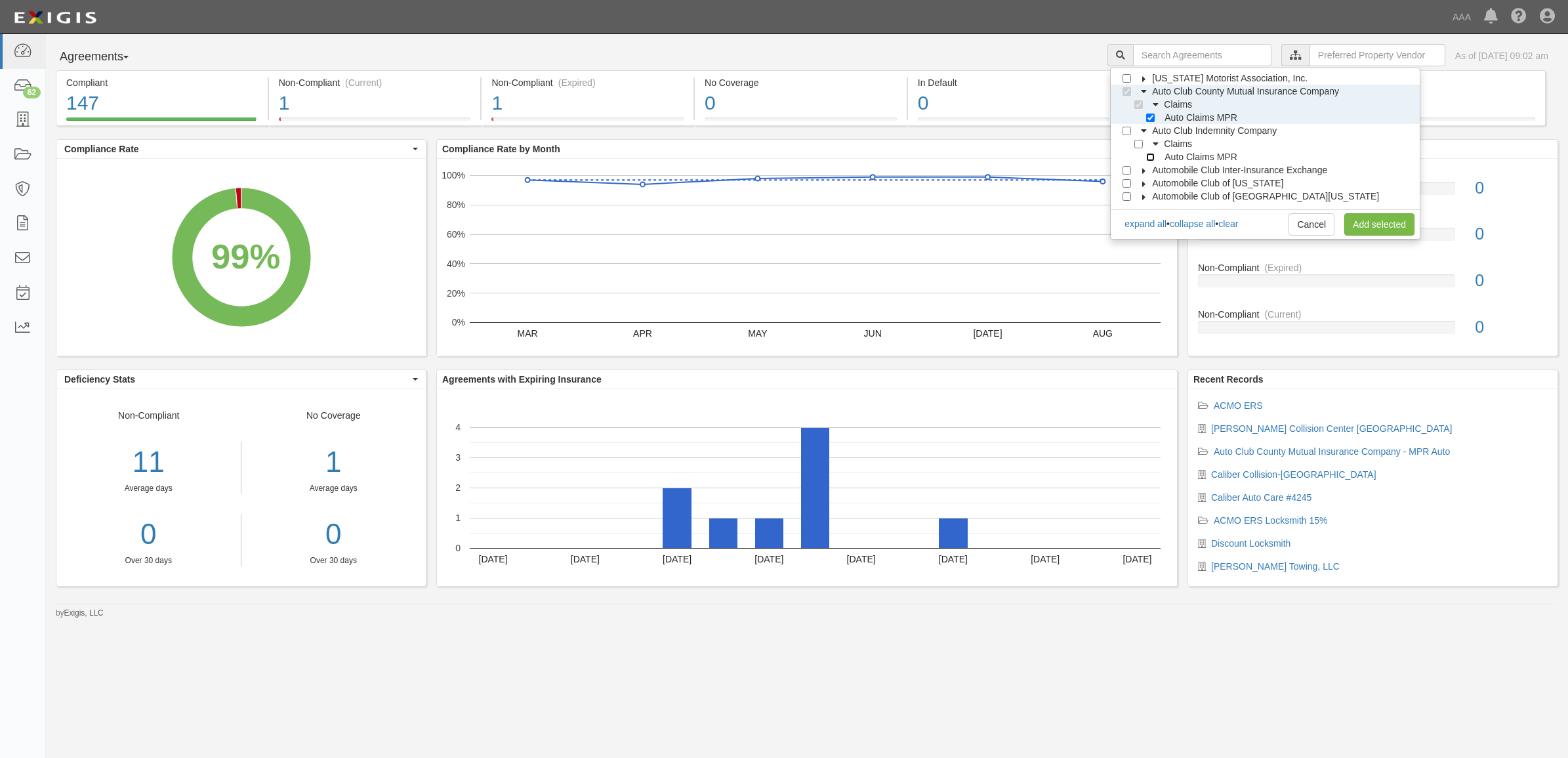
click at [1155, 160] on input "Auto Claims MPR" at bounding box center [1151, 157] width 8 height 8
checkbox input "true"
click at [1149, 172] on icon at bounding box center [1144, 171] width 9 height 6
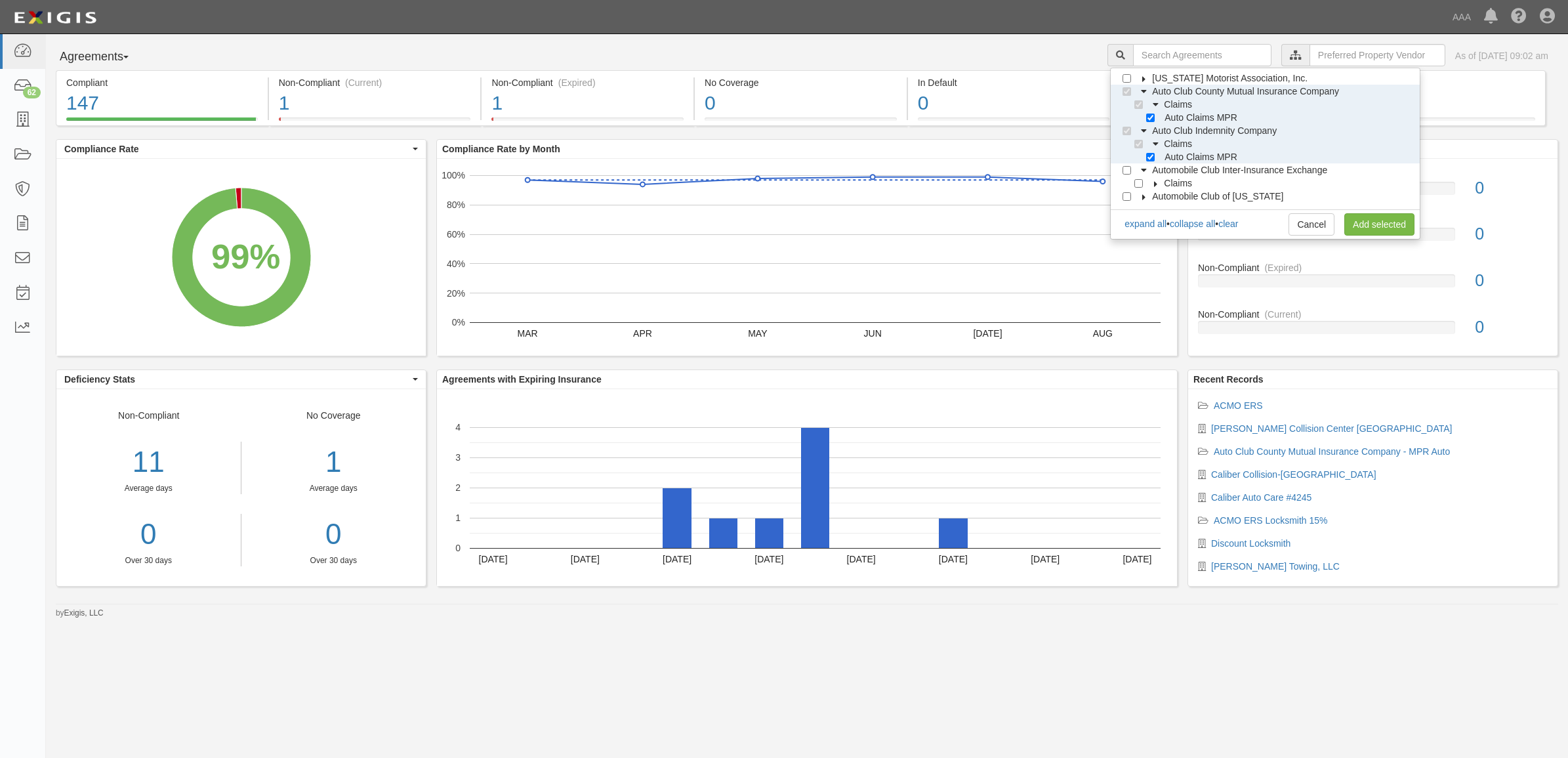
click at [1161, 184] on icon at bounding box center [1156, 184] width 9 height 6
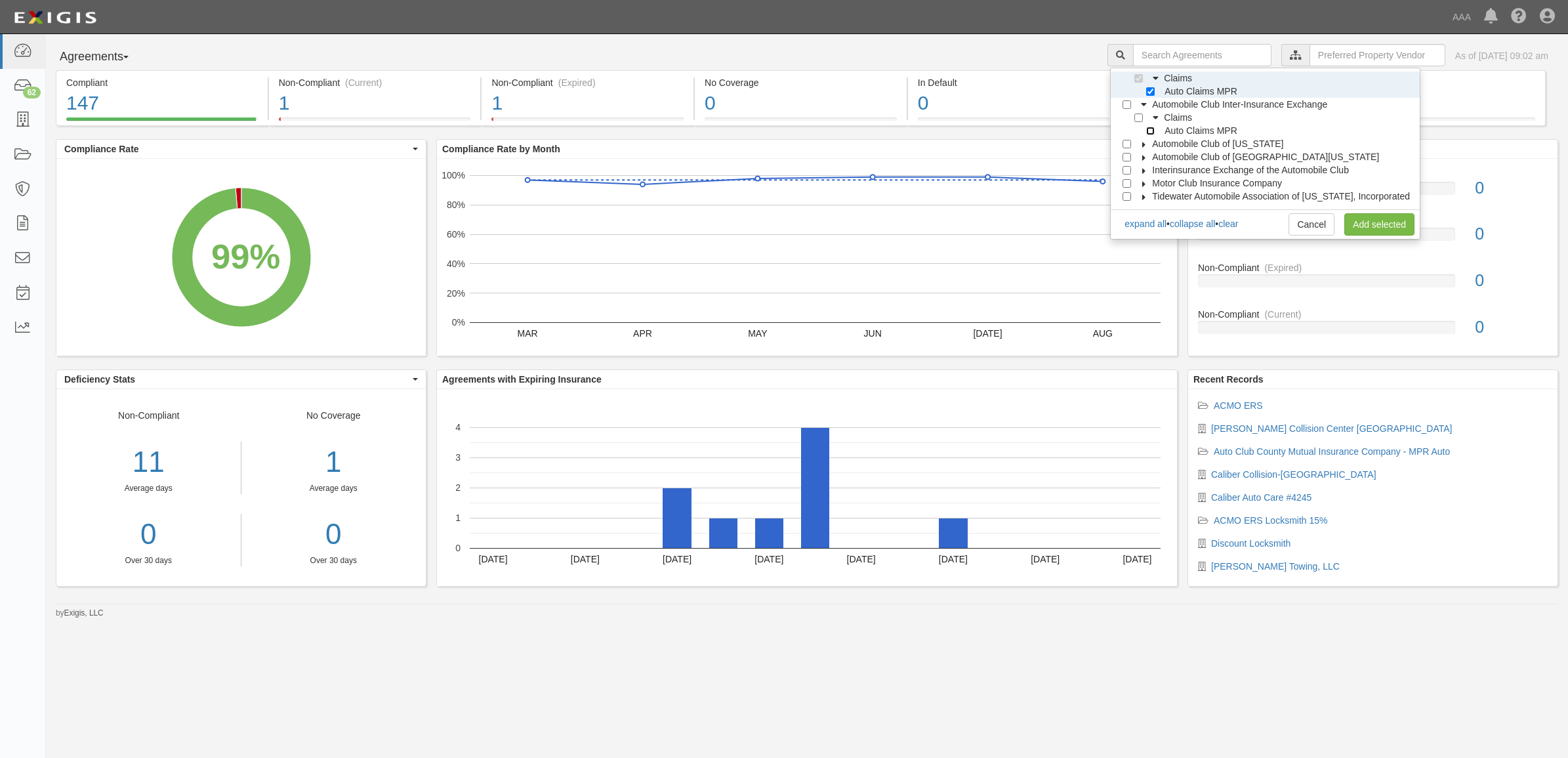
click at [1155, 133] on input "Auto Claims MPR" at bounding box center [1151, 131] width 8 height 8
checkbox input "true"
click at [1153, 165] on label "Interinsurance Exchange of the Automobile Club" at bounding box center [1242, 170] width 213 height 13
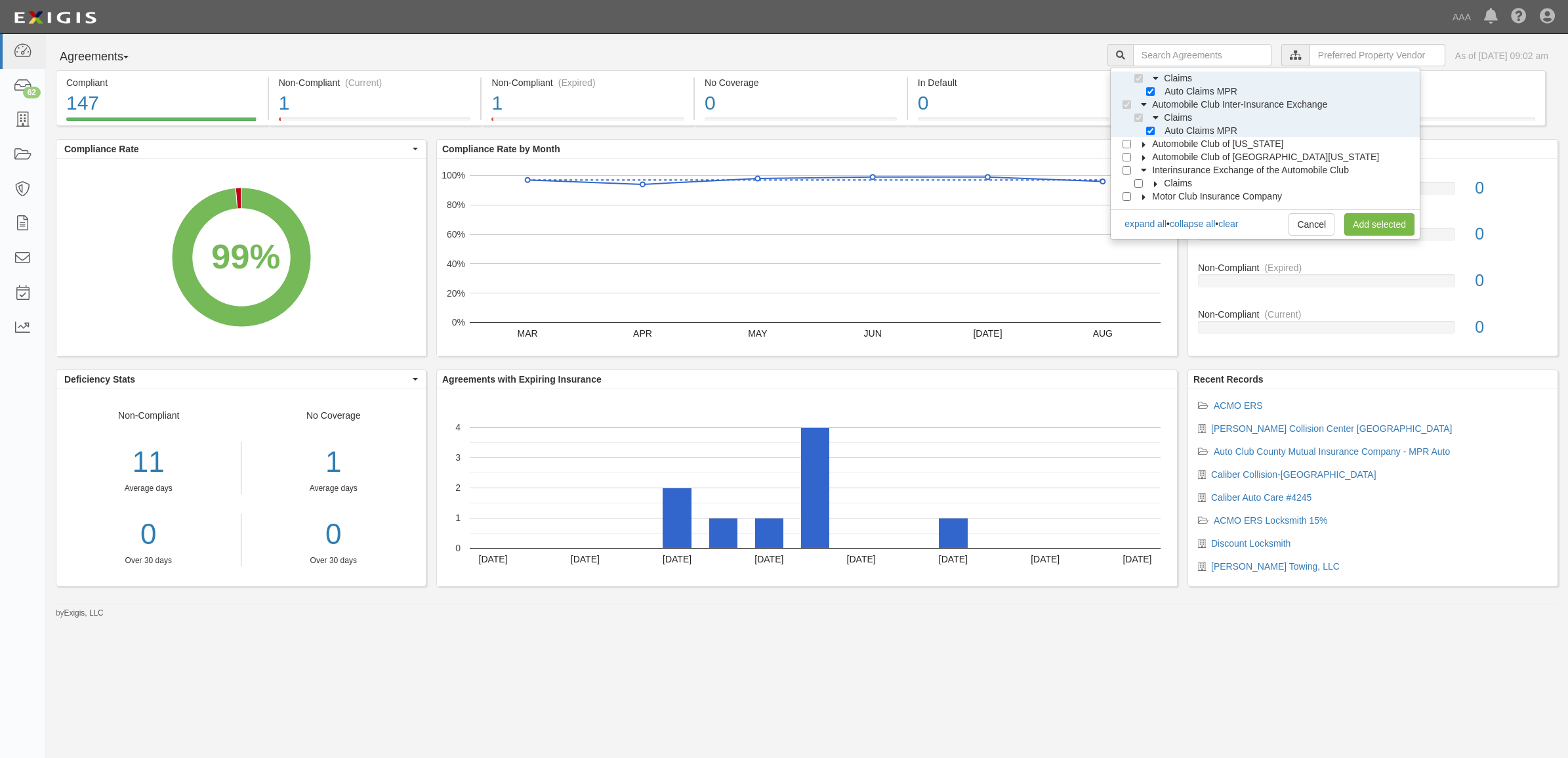
click at [1161, 181] on icon at bounding box center [1156, 184] width 9 height 6
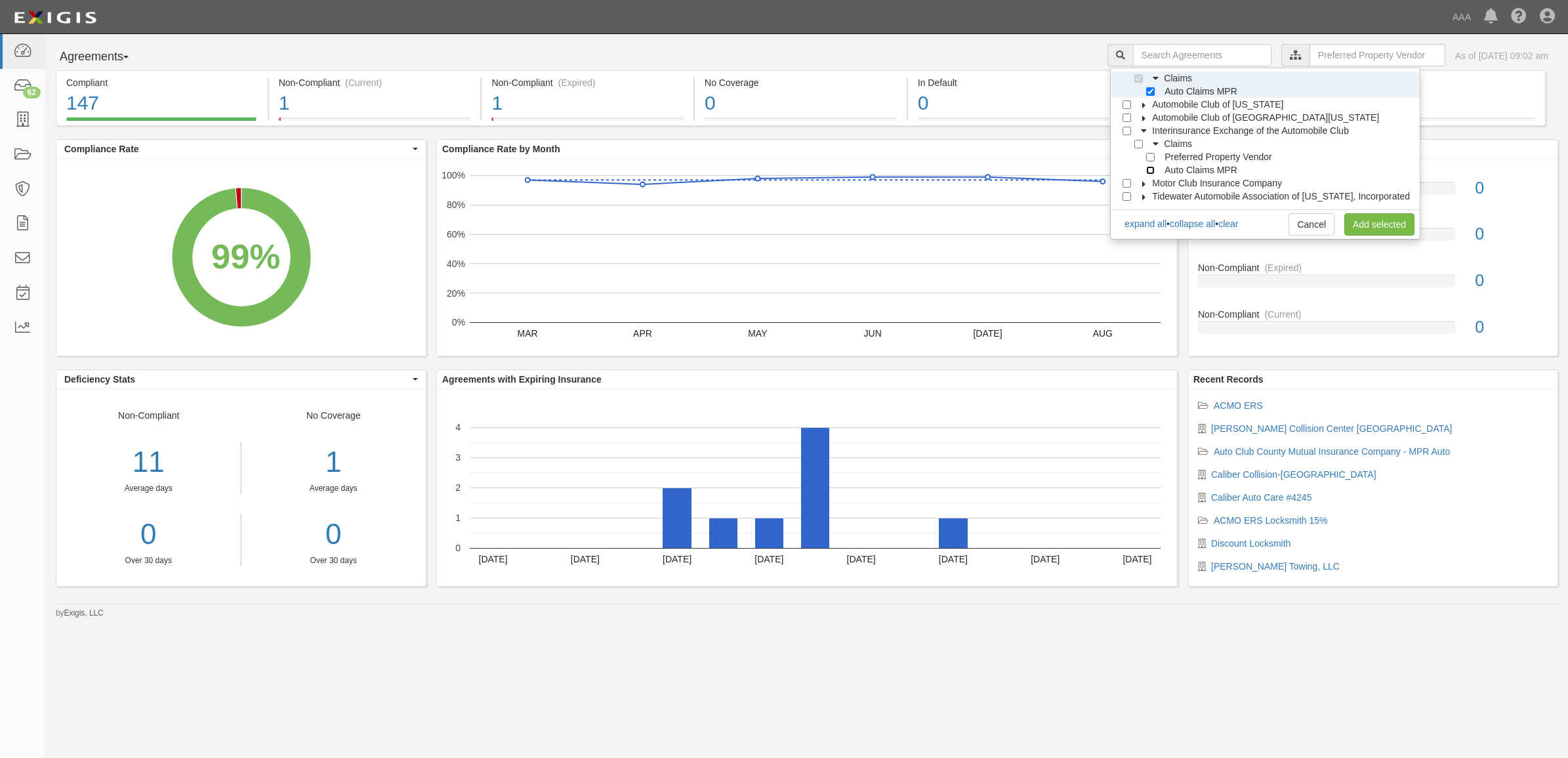
click at [1155, 172] on input "Auto Claims MPR" at bounding box center [1151, 170] width 8 height 8
checkbox input "true"
click at [1157, 186] on label "Motor Club Insurance Company" at bounding box center [1209, 183] width 146 height 13
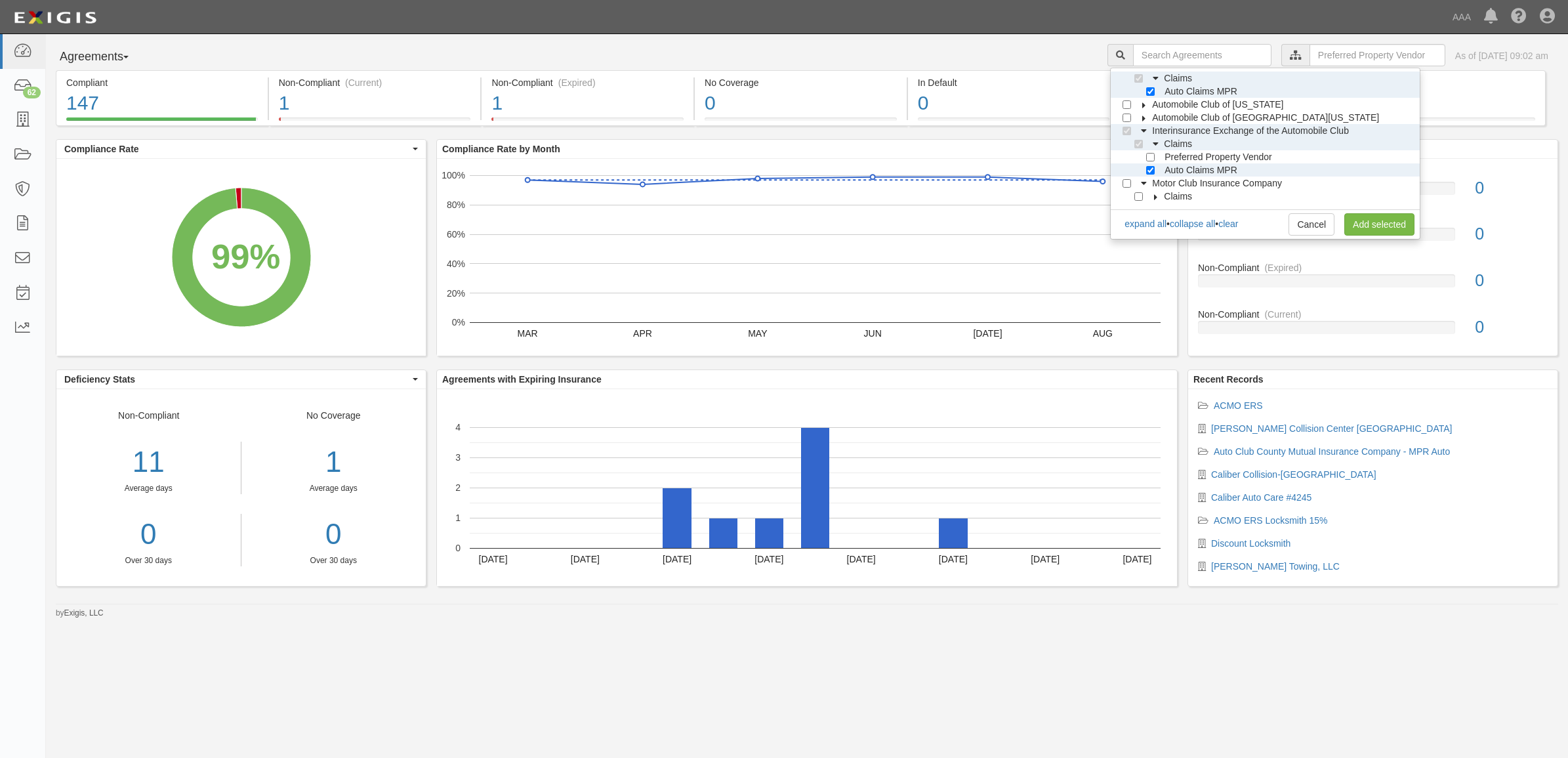
click at [1161, 194] on icon at bounding box center [1156, 197] width 9 height 6
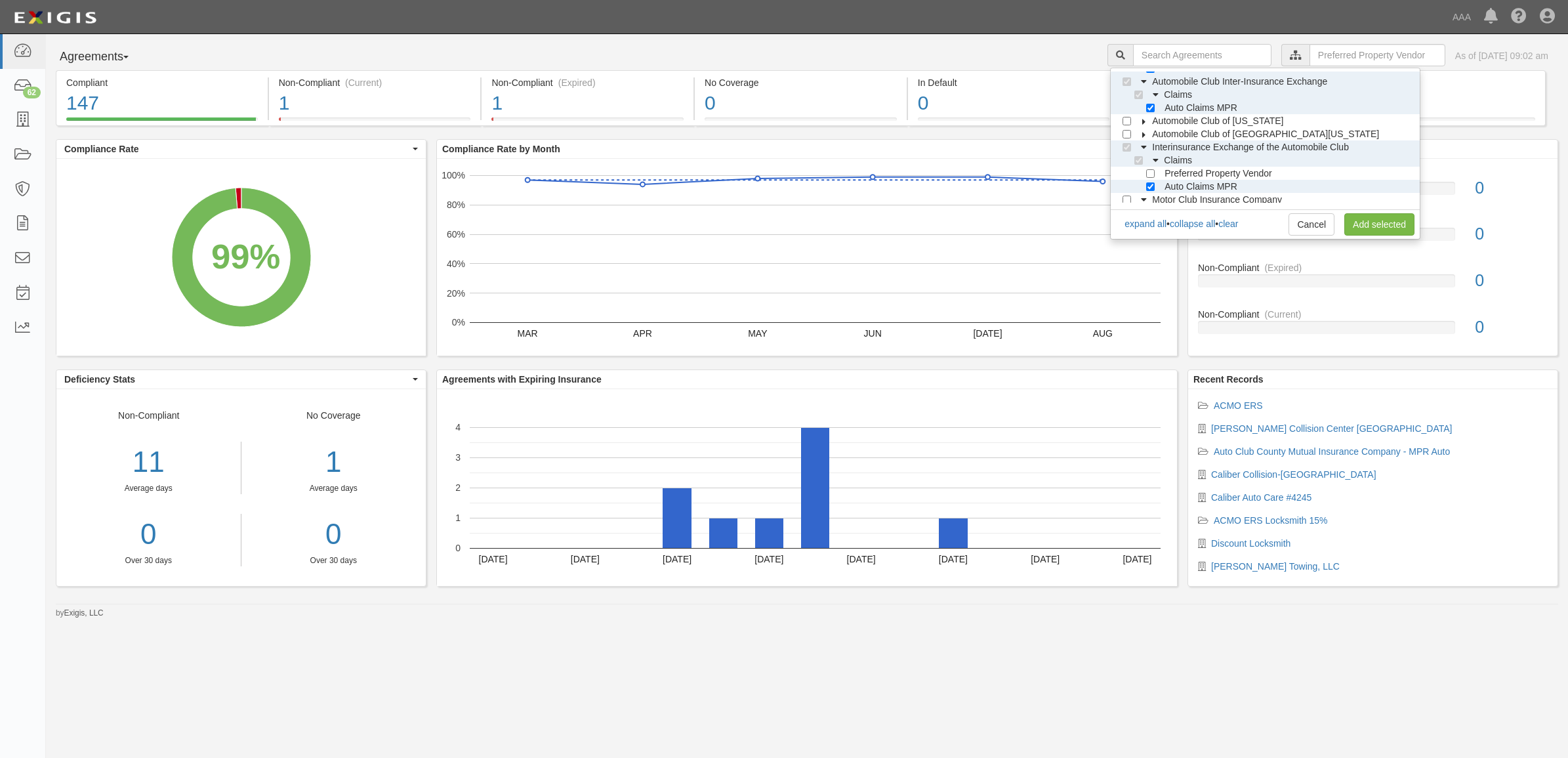
scroll to position [197, 0]
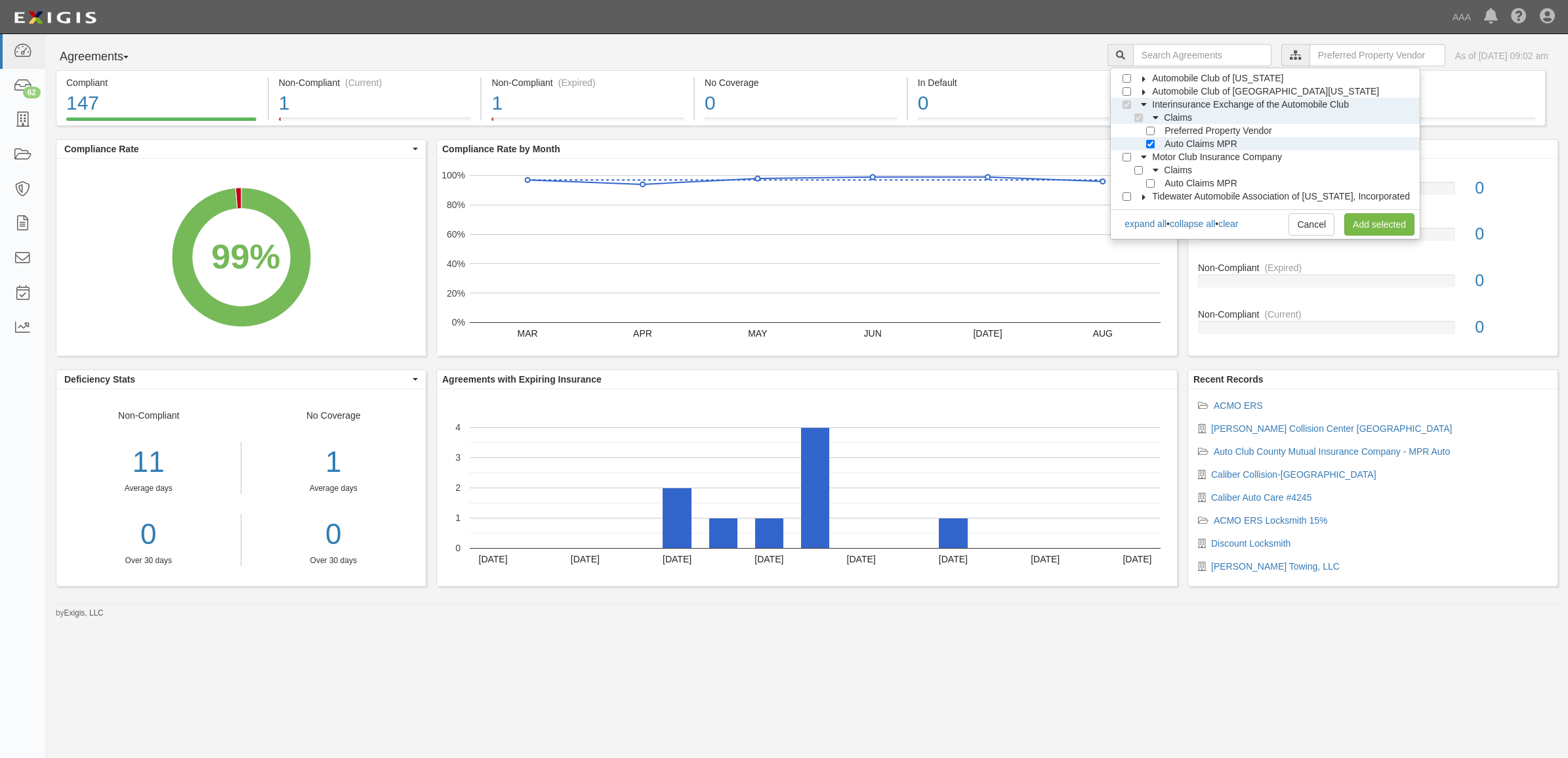
click at [1160, 184] on div at bounding box center [1153, 182] width 12 height 8
click at [1155, 184] on input "Auto Claims MPR" at bounding box center [1151, 184] width 8 height 8
checkbox input "true"
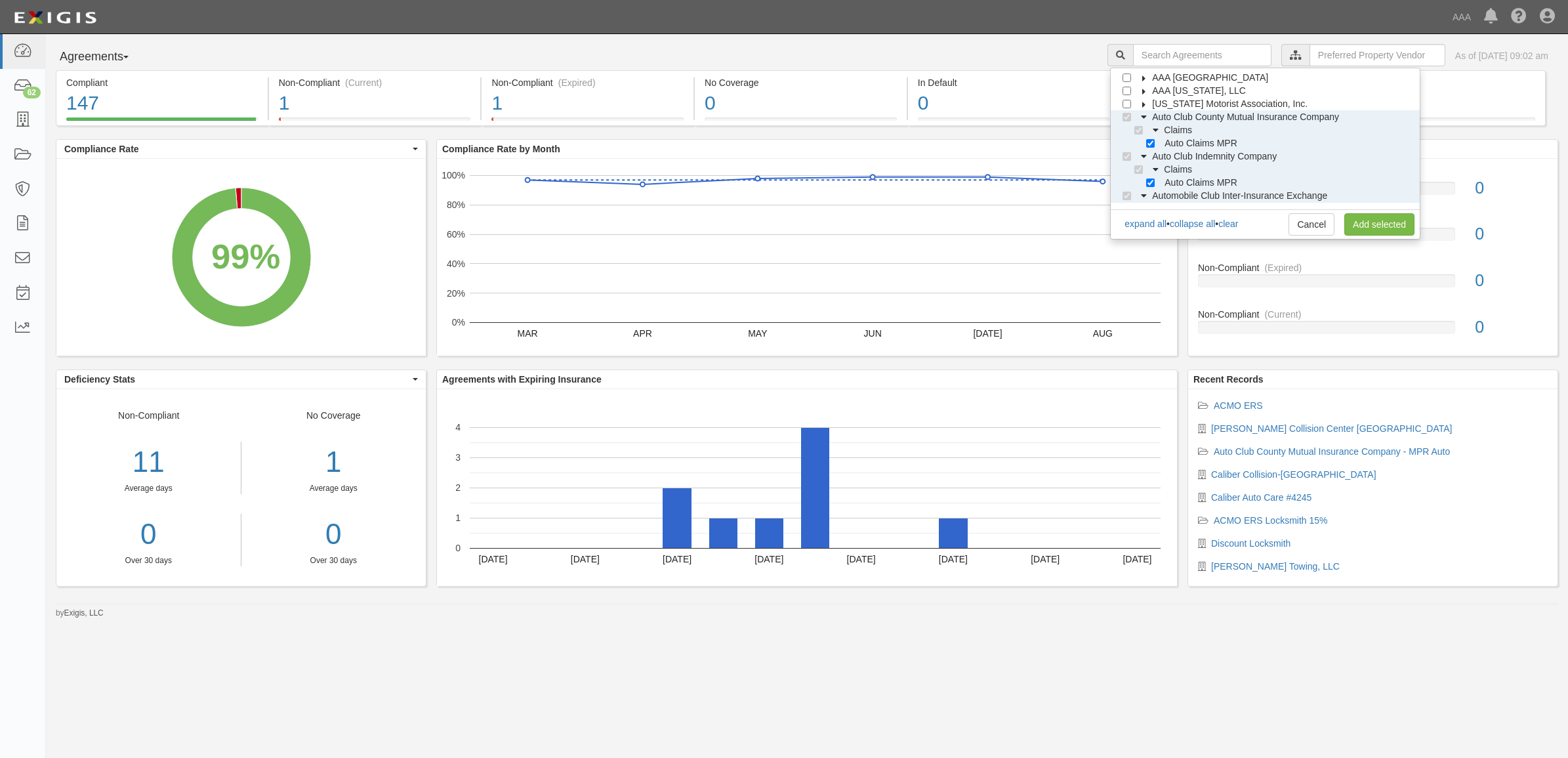
scroll to position [33, 0]
click at [1379, 221] on link "Add selected" at bounding box center [1379, 225] width 70 height 23
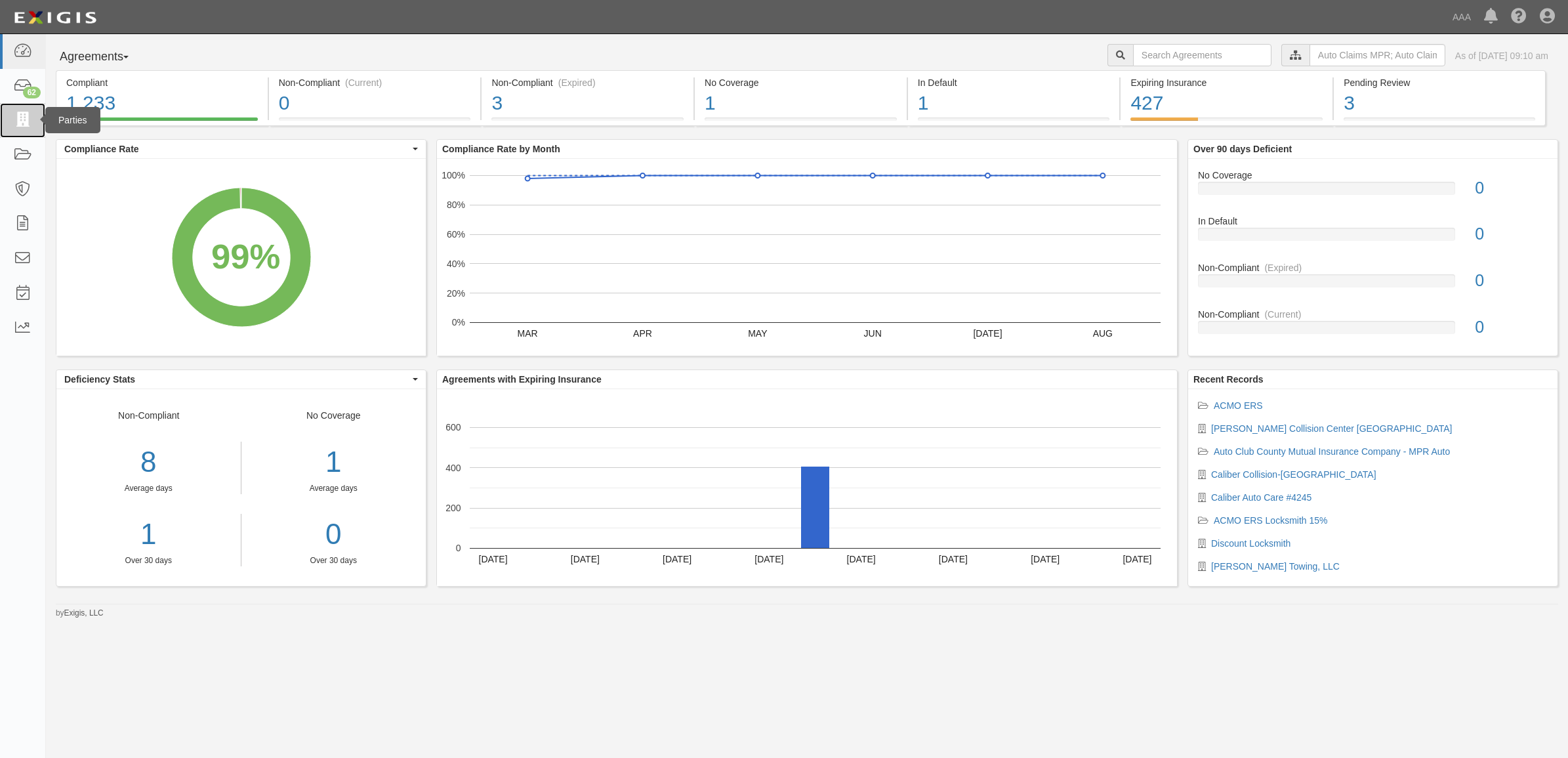
click at [27, 115] on icon at bounding box center [23, 120] width 18 height 15
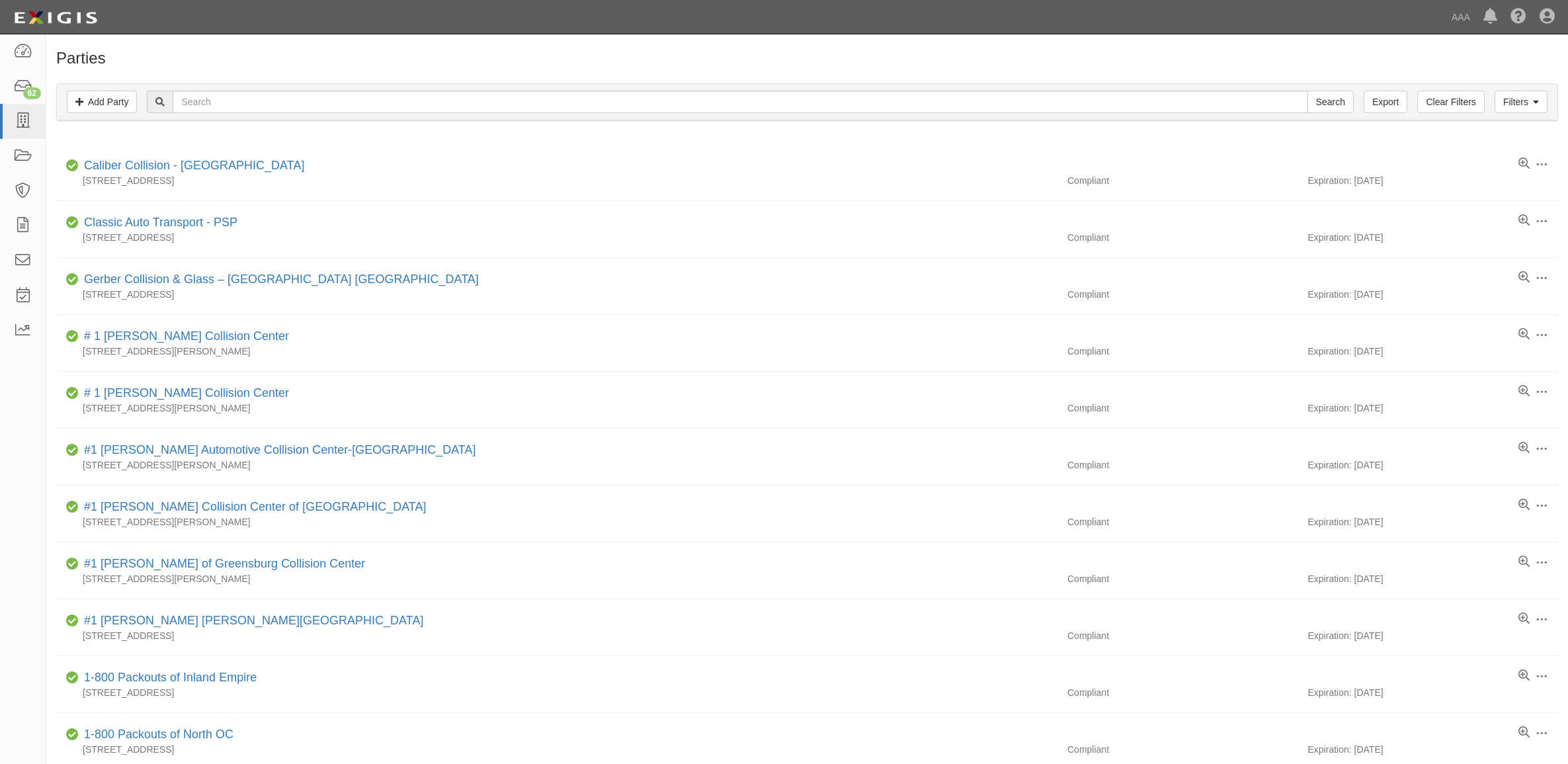
click at [375, 103] on input "text" at bounding box center [740, 102] width 1135 height 23
type input "20837"
click at [1307, 91] on input "Search" at bounding box center [1330, 102] width 46 height 23
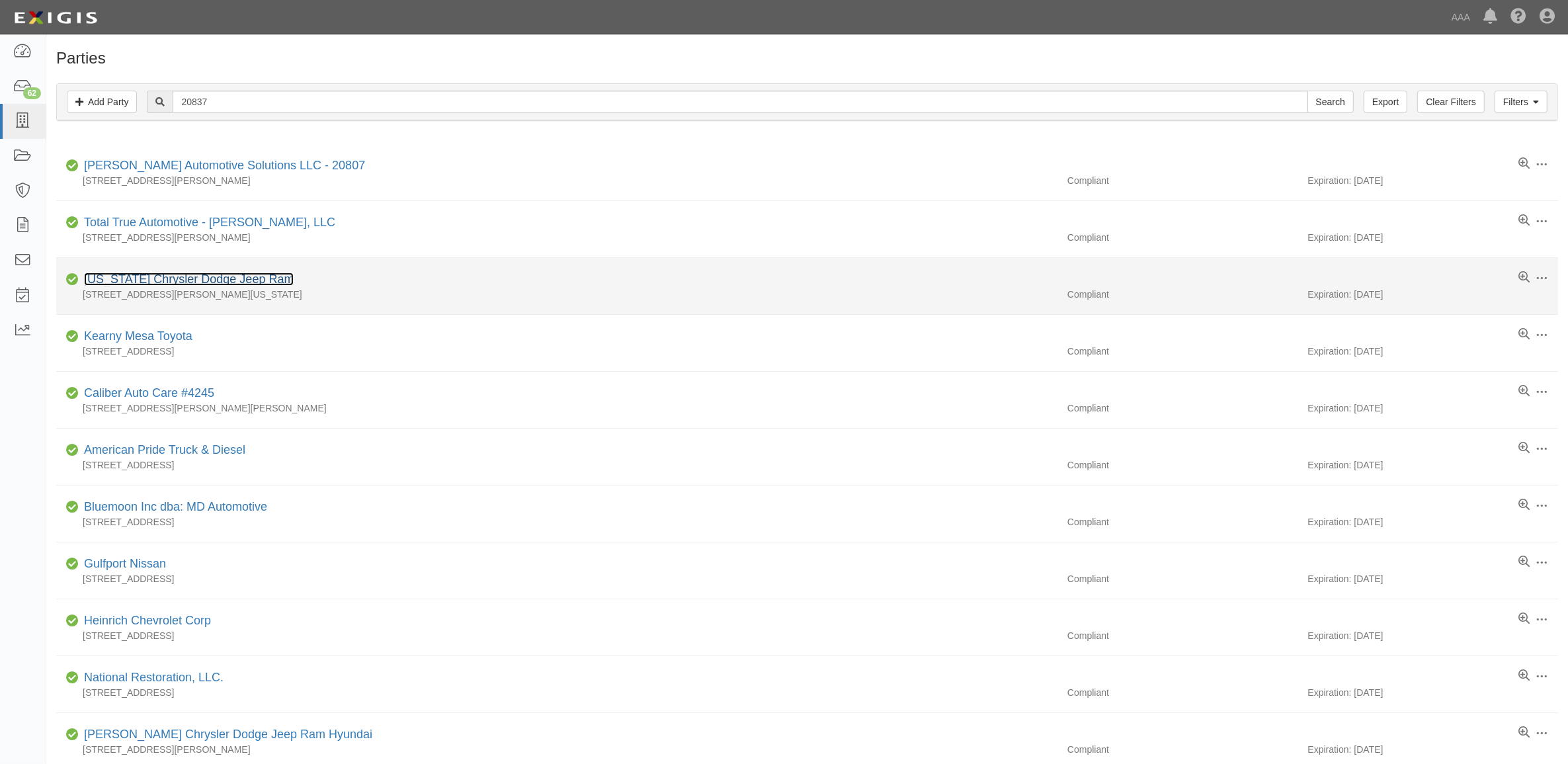
click at [225, 279] on link "[US_STATE] Chrysler Dodge Jeep Ram" at bounding box center [189, 279] width 210 height 13
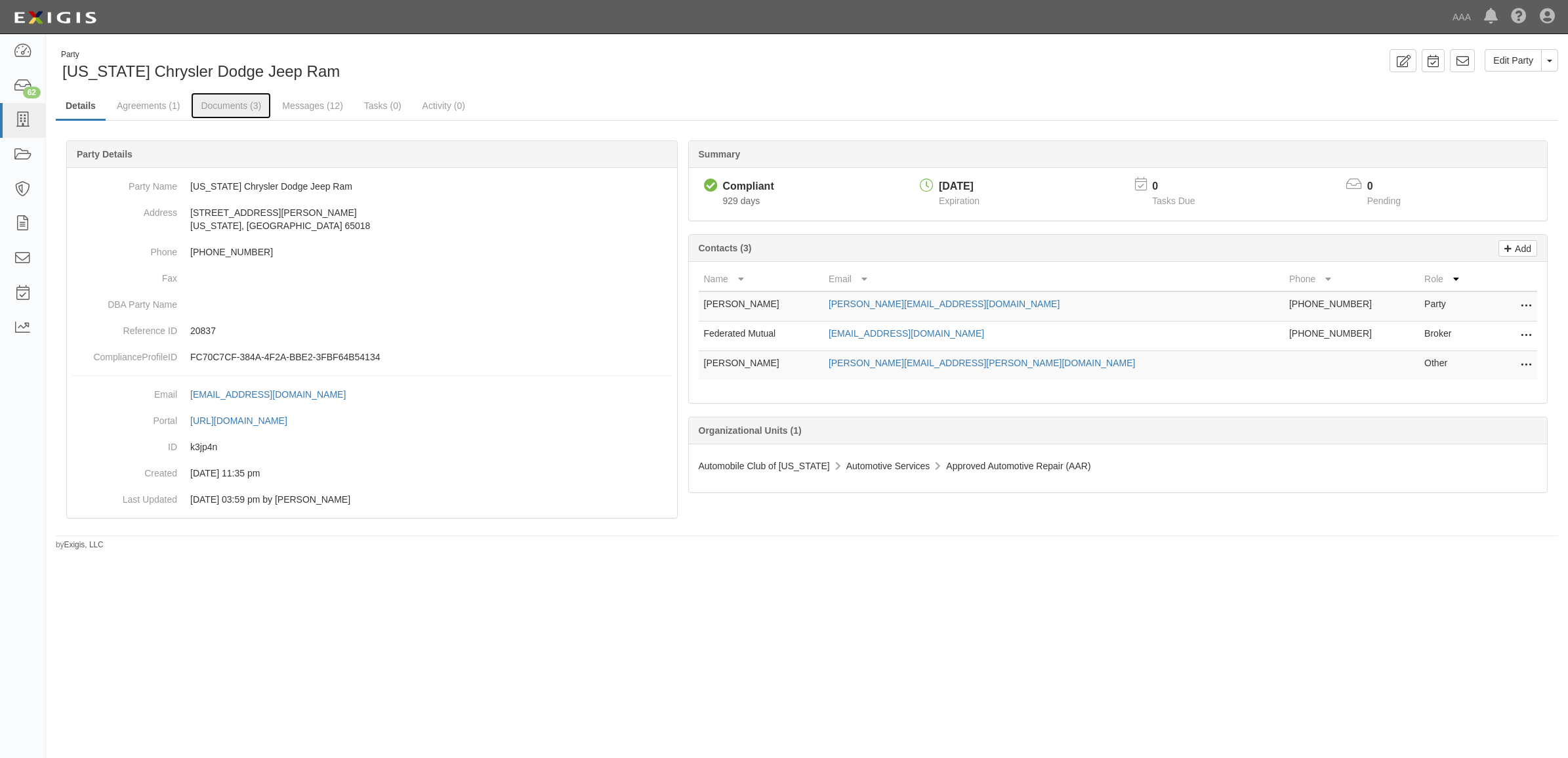
drag, startPoint x: 241, startPoint y: 105, endPoint x: 303, endPoint y: 126, distance: 65.5
click at [241, 105] on link "Documents (3)" at bounding box center [231, 105] width 80 height 26
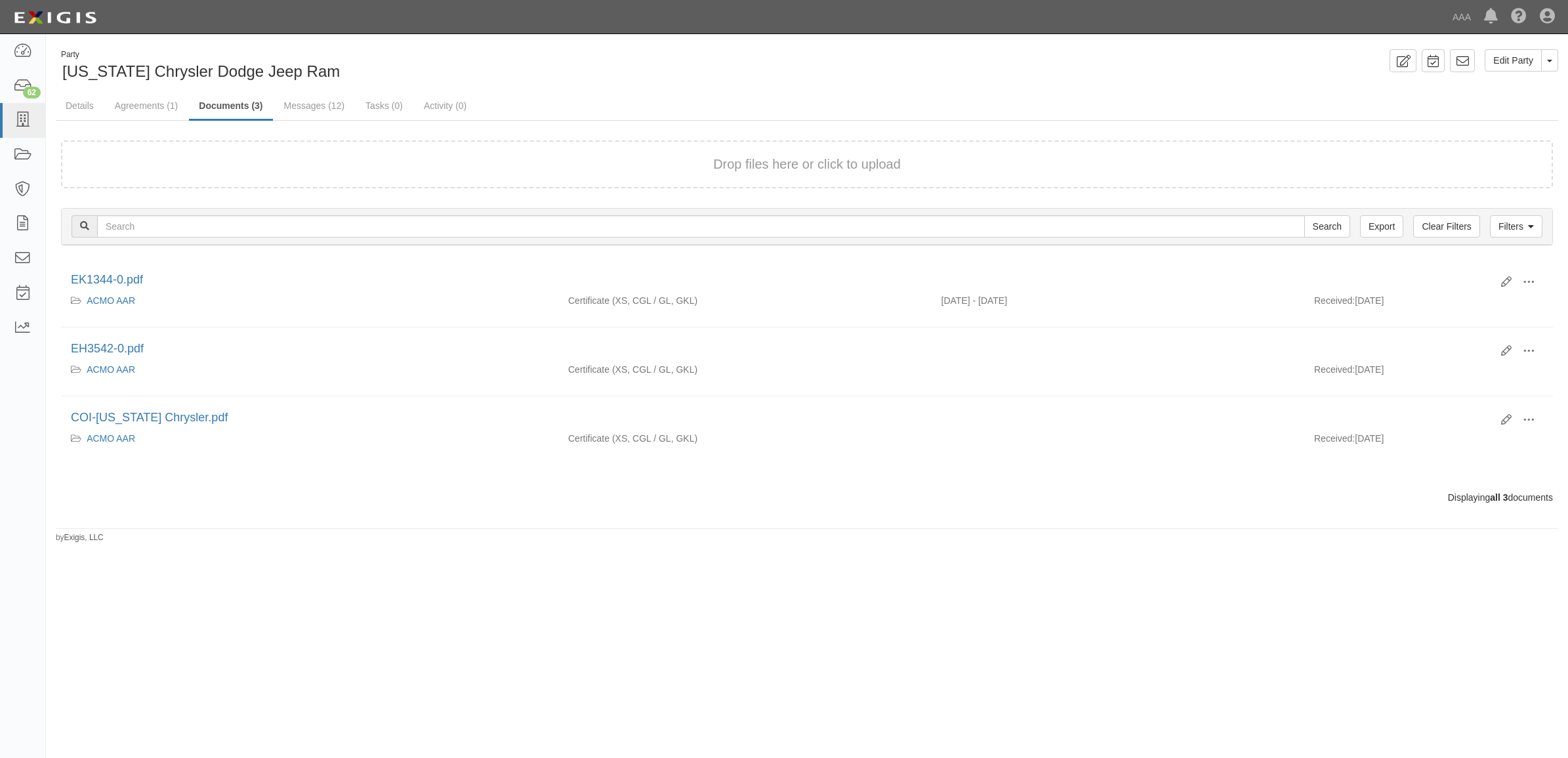
click at [471, 169] on div "Drop files here or click to upload" at bounding box center [807, 164] width 1463 height 19
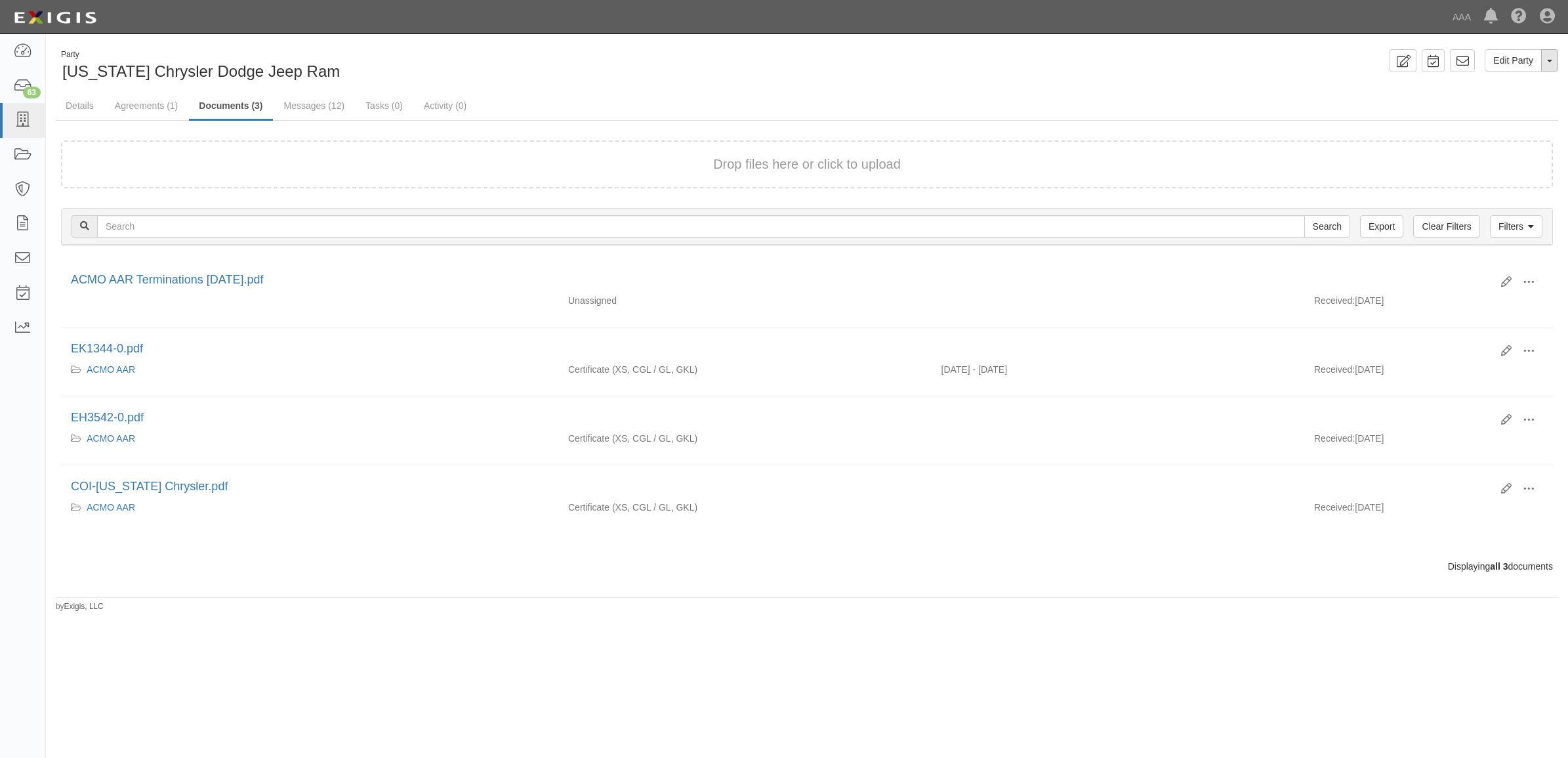
click at [1549, 63] on span "button" at bounding box center [1550, 61] width 5 height 3
click at [1493, 100] on link "Archive Party" at bounding box center [1505, 102] width 103 height 17
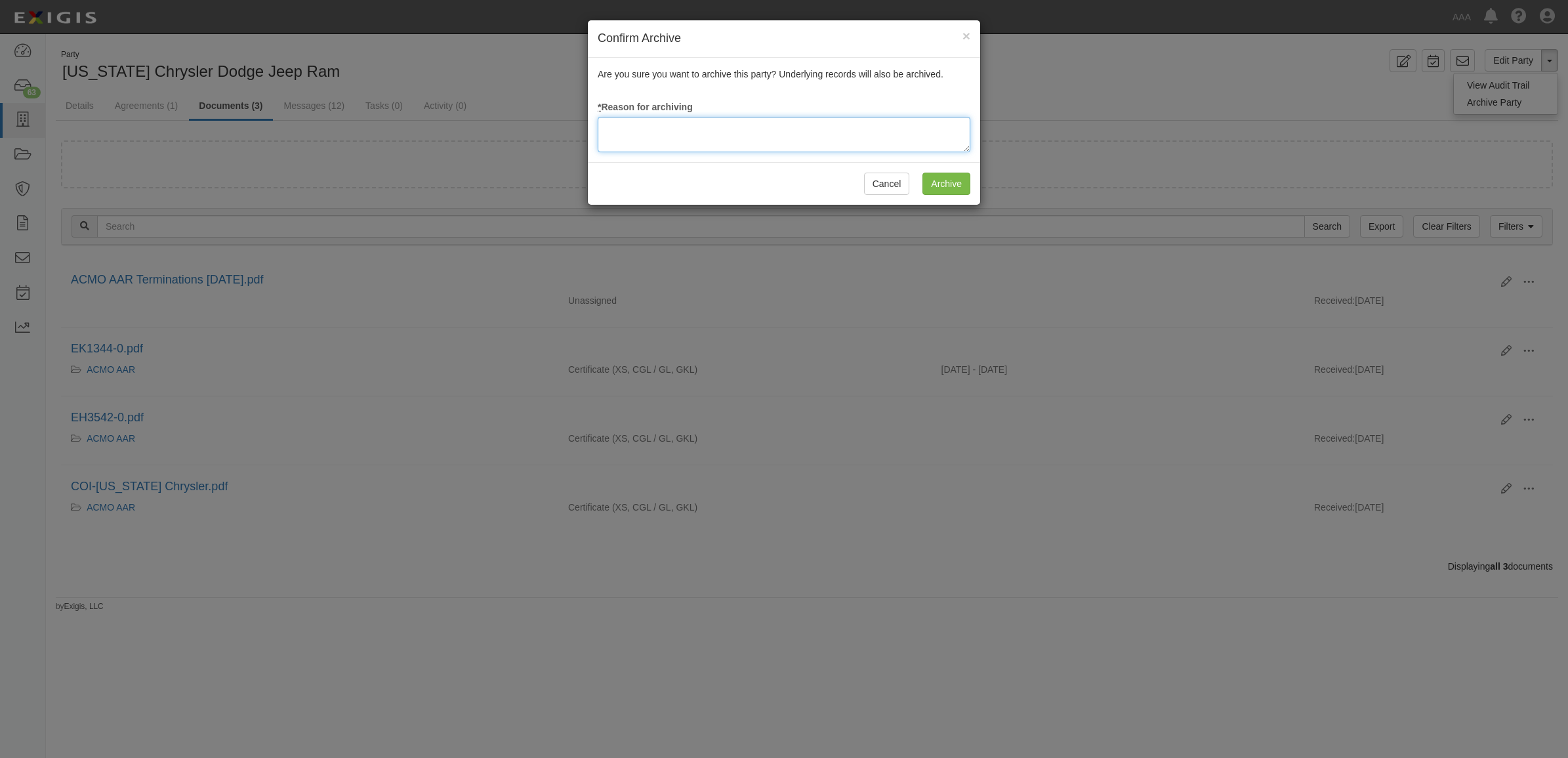
click at [823, 137] on textarea at bounding box center [784, 134] width 373 height 35
type textarea "Station Terminated"
click at [944, 177] on input "Archive" at bounding box center [947, 184] width 48 height 23
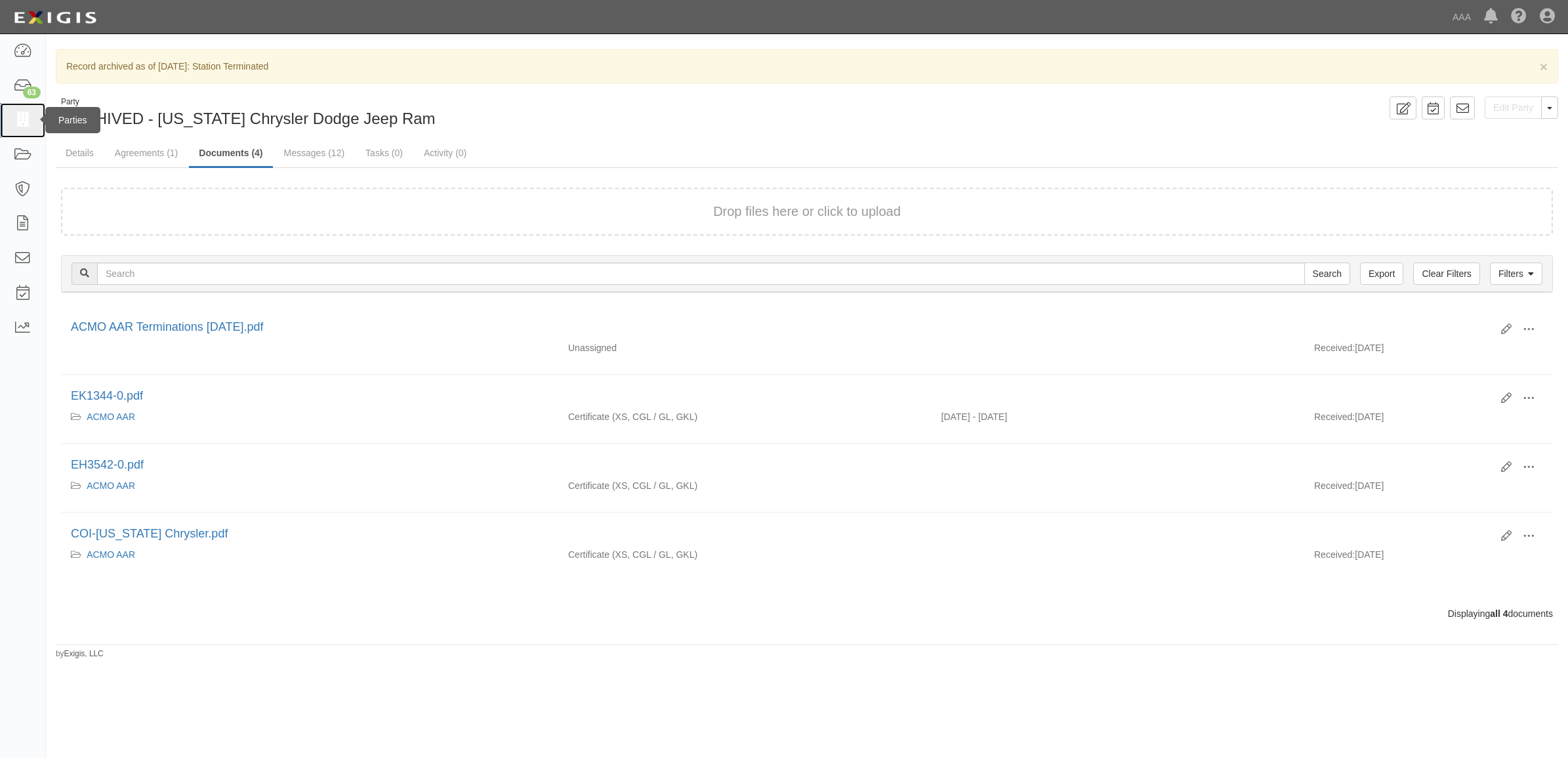
click at [15, 119] on icon at bounding box center [23, 120] width 18 height 15
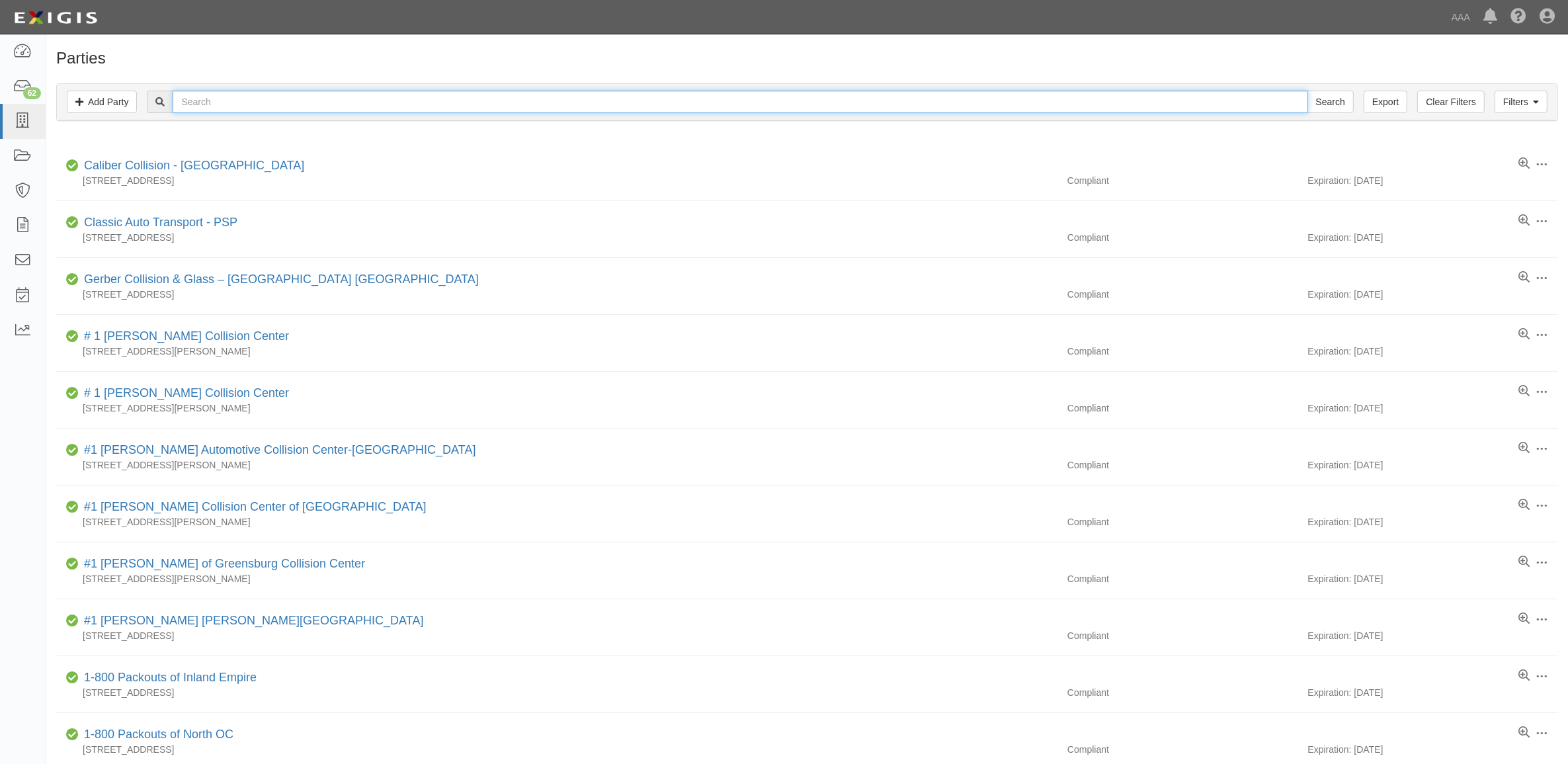
click at [404, 106] on input "text" at bounding box center [740, 102] width 1135 height 23
type input "20837"
click at [1307, 91] on input "Search" at bounding box center [1330, 102] width 46 height 23
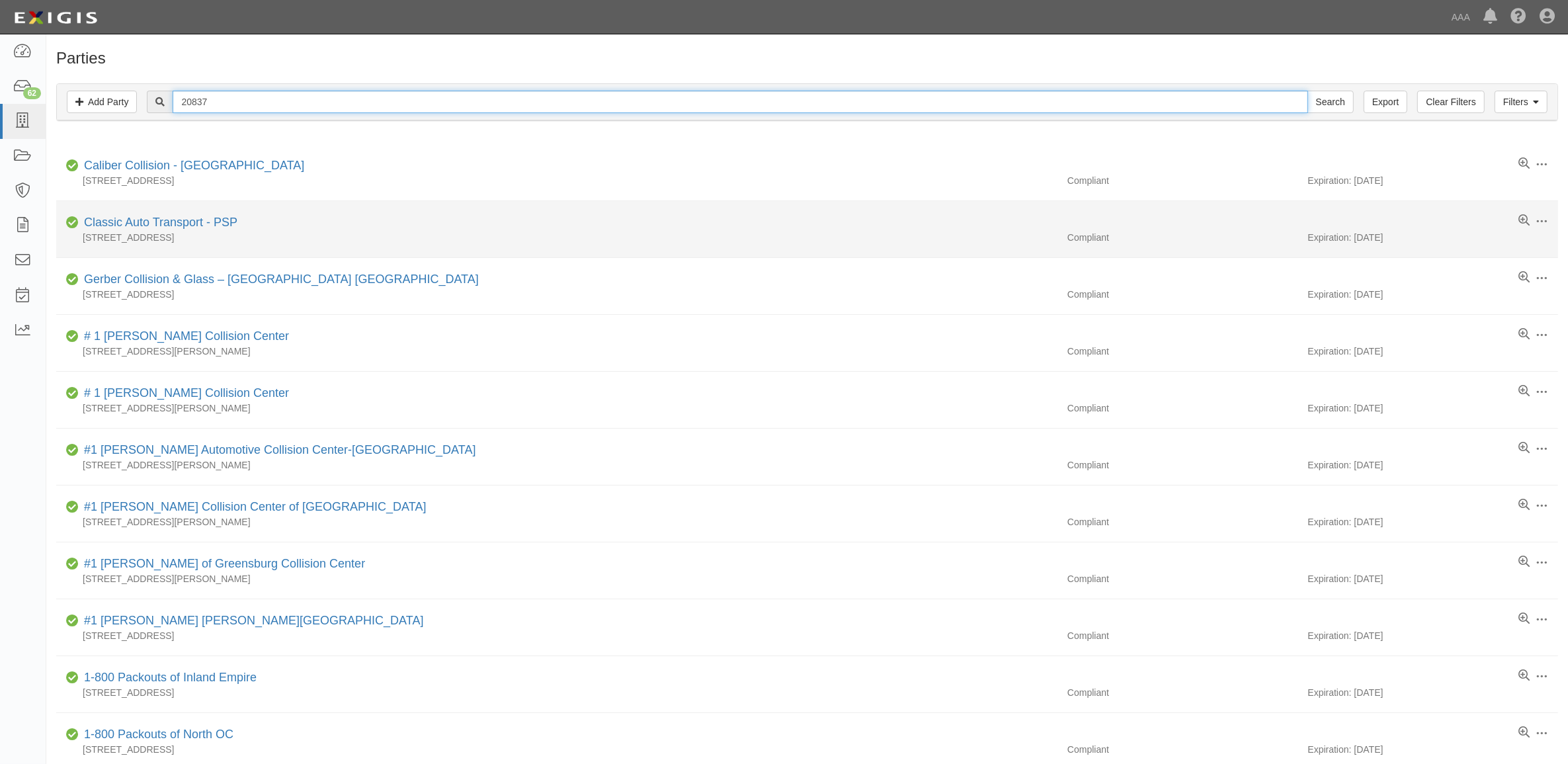
scroll to position [83, 0]
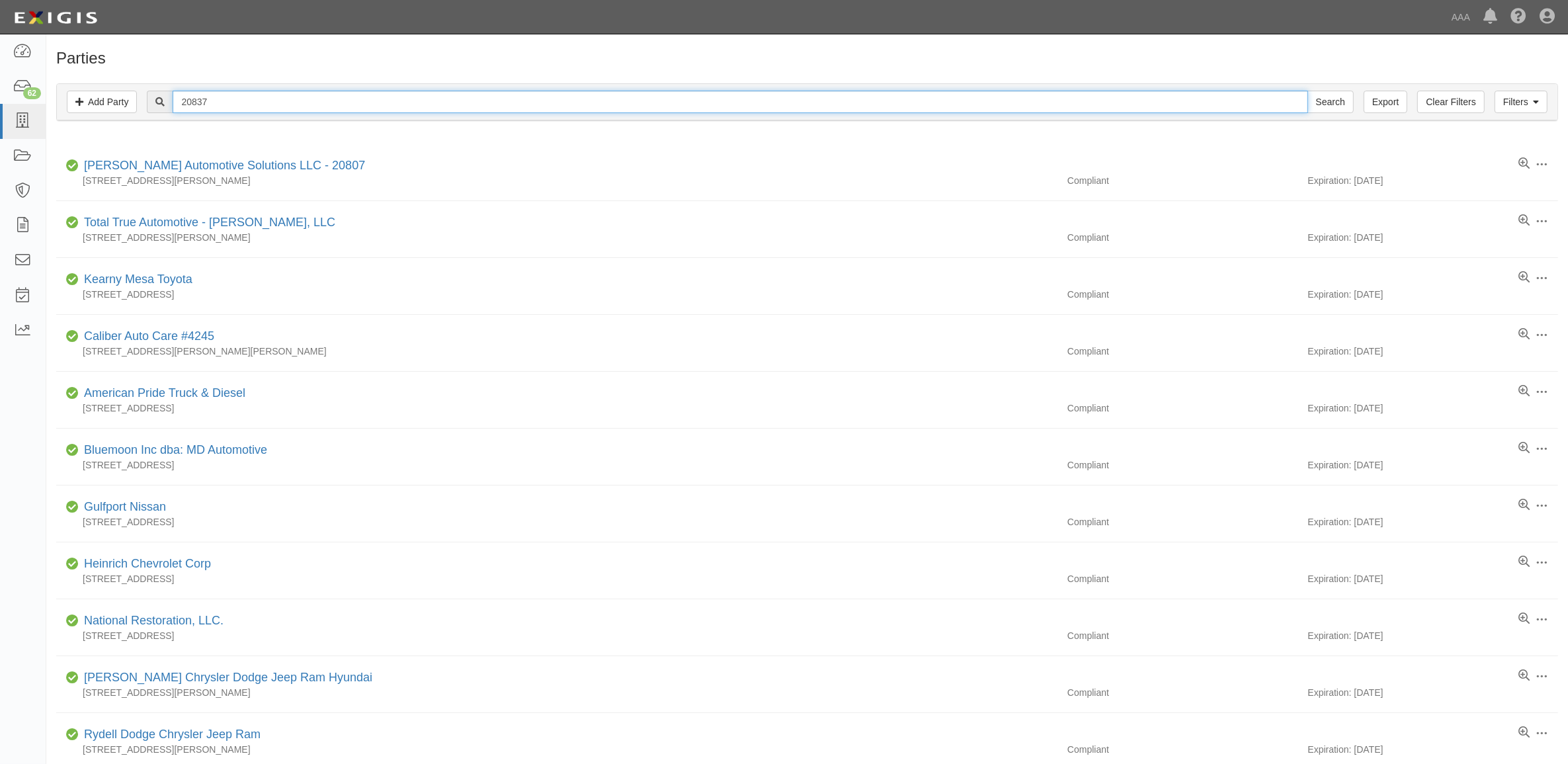
click at [299, 104] on input "20837" at bounding box center [740, 102] width 1135 height 23
type input "[GEOGRAPHIC_DATA]"
click at [1307, 91] on input "Search" at bounding box center [1330, 102] width 46 height 23
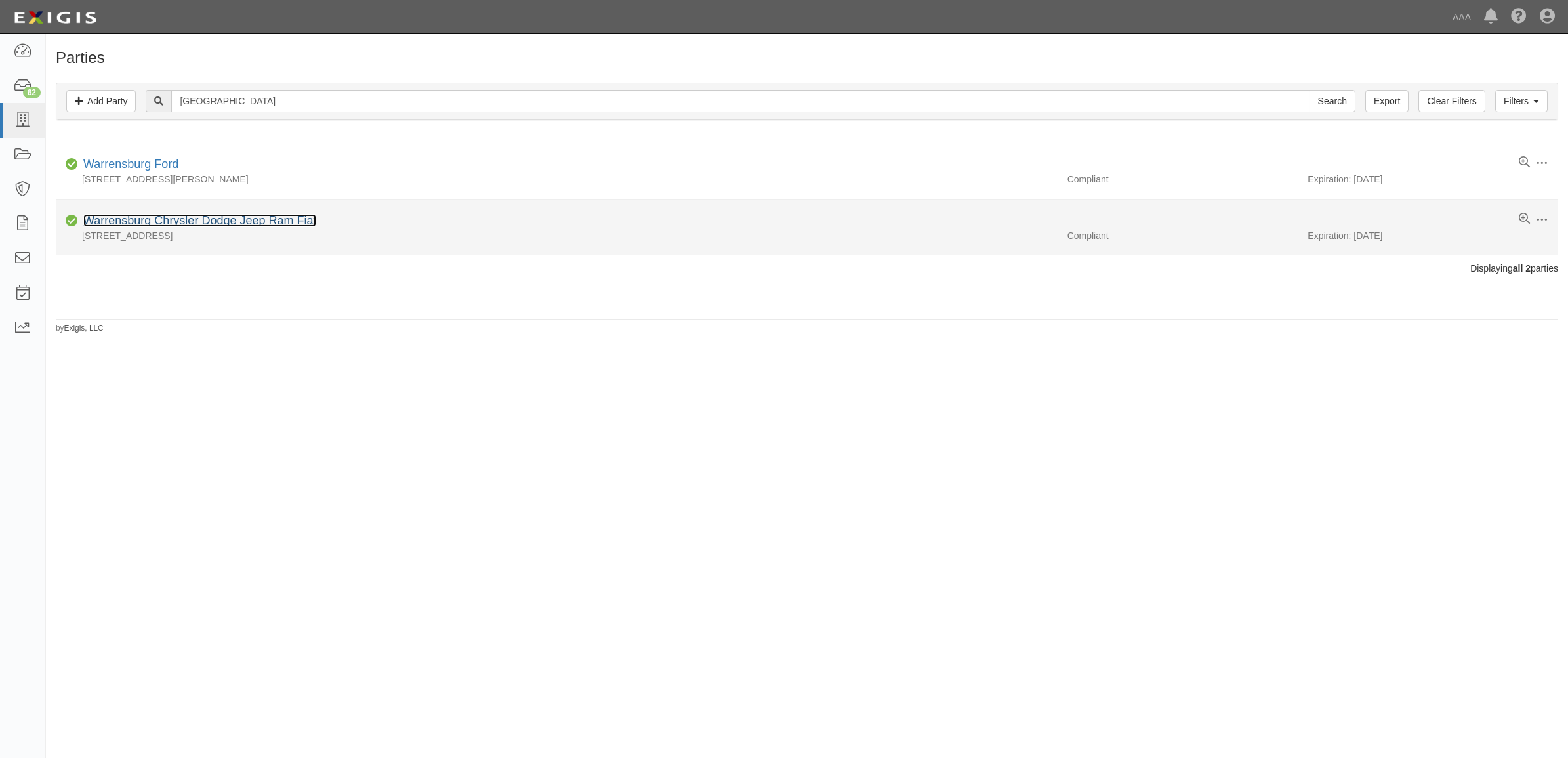
click link "Warrensburg Chrysler Dodge Jeep Ram Fiat"
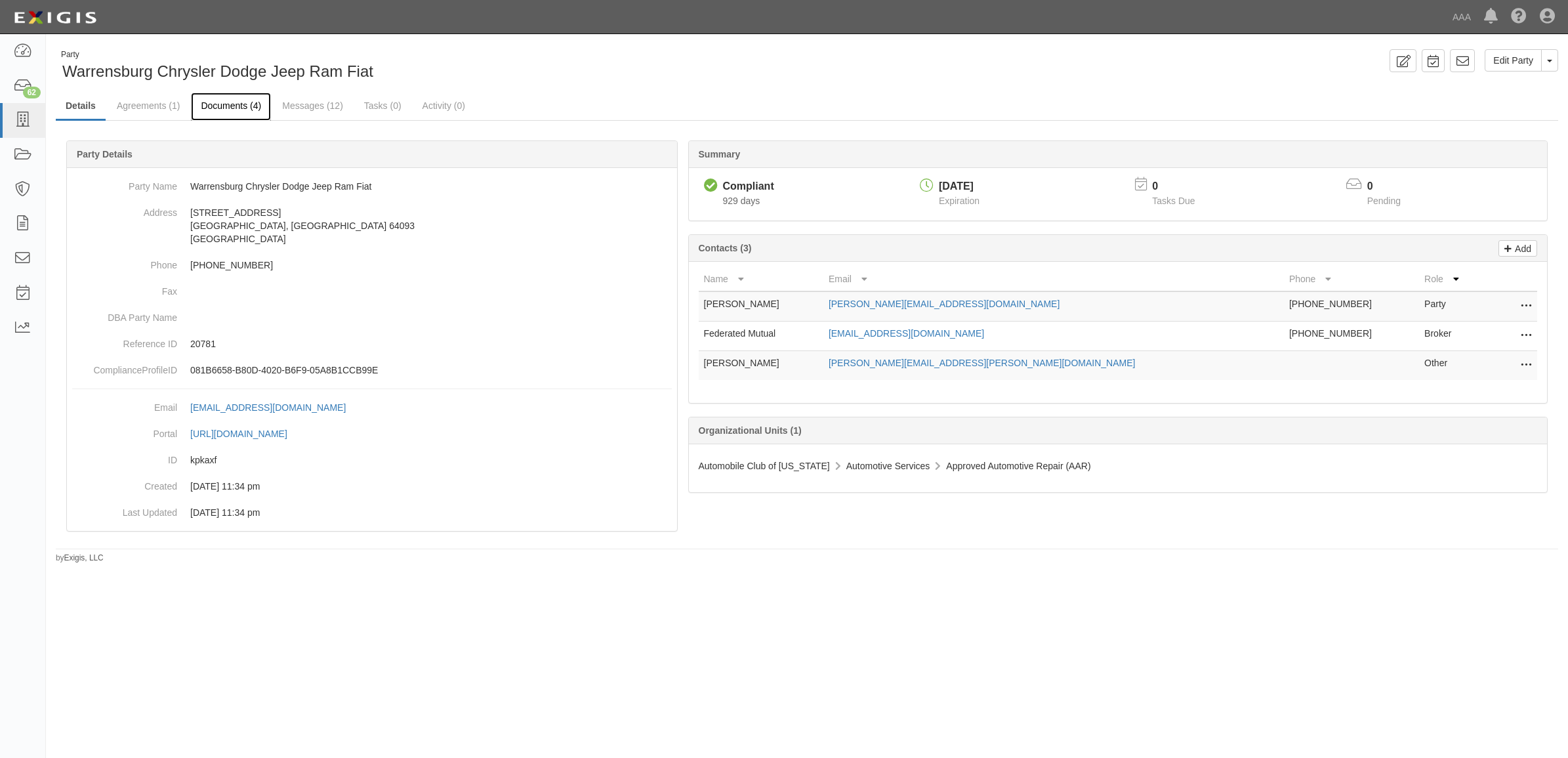
click at [220, 109] on link "Documents (4)" at bounding box center [231, 106] width 80 height 28
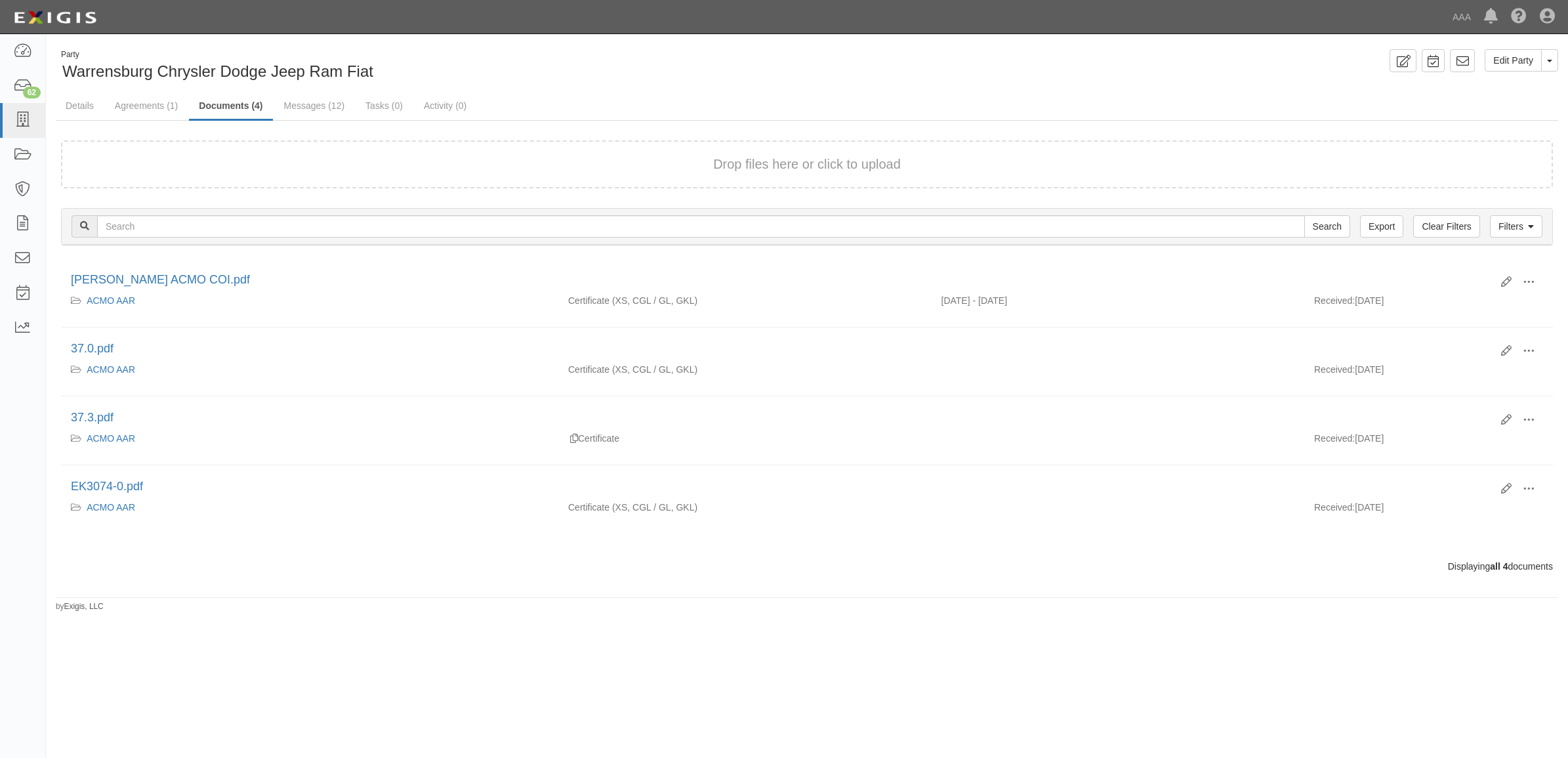
click at [379, 158] on div "Drop files here or click to upload" at bounding box center [807, 164] width 1463 height 19
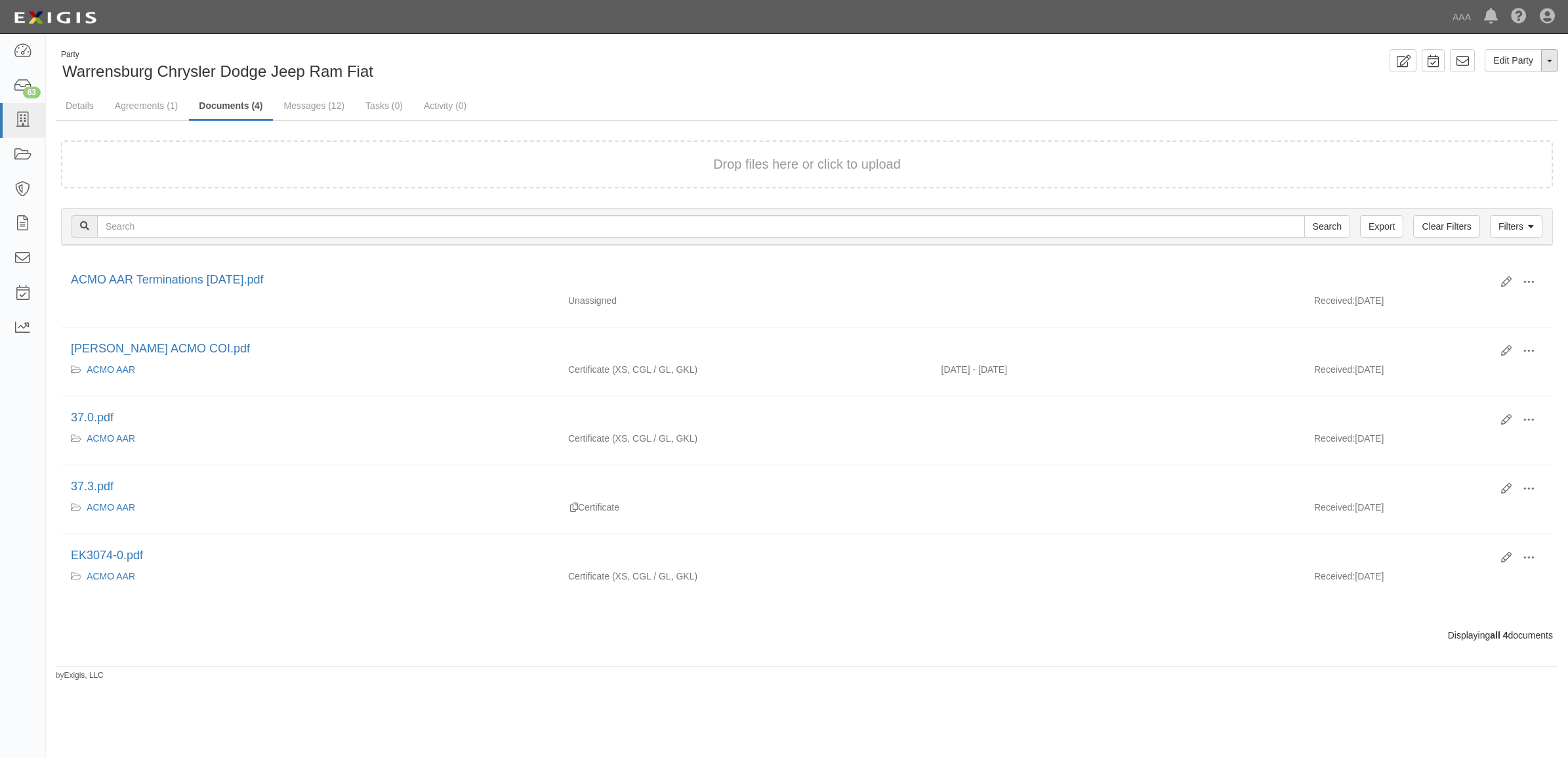
click at [1548, 57] on button "Toggle Party Dropdown" at bounding box center [1550, 61] width 17 height 23
click at [1503, 100] on link "Archive Party" at bounding box center [1505, 102] width 103 height 17
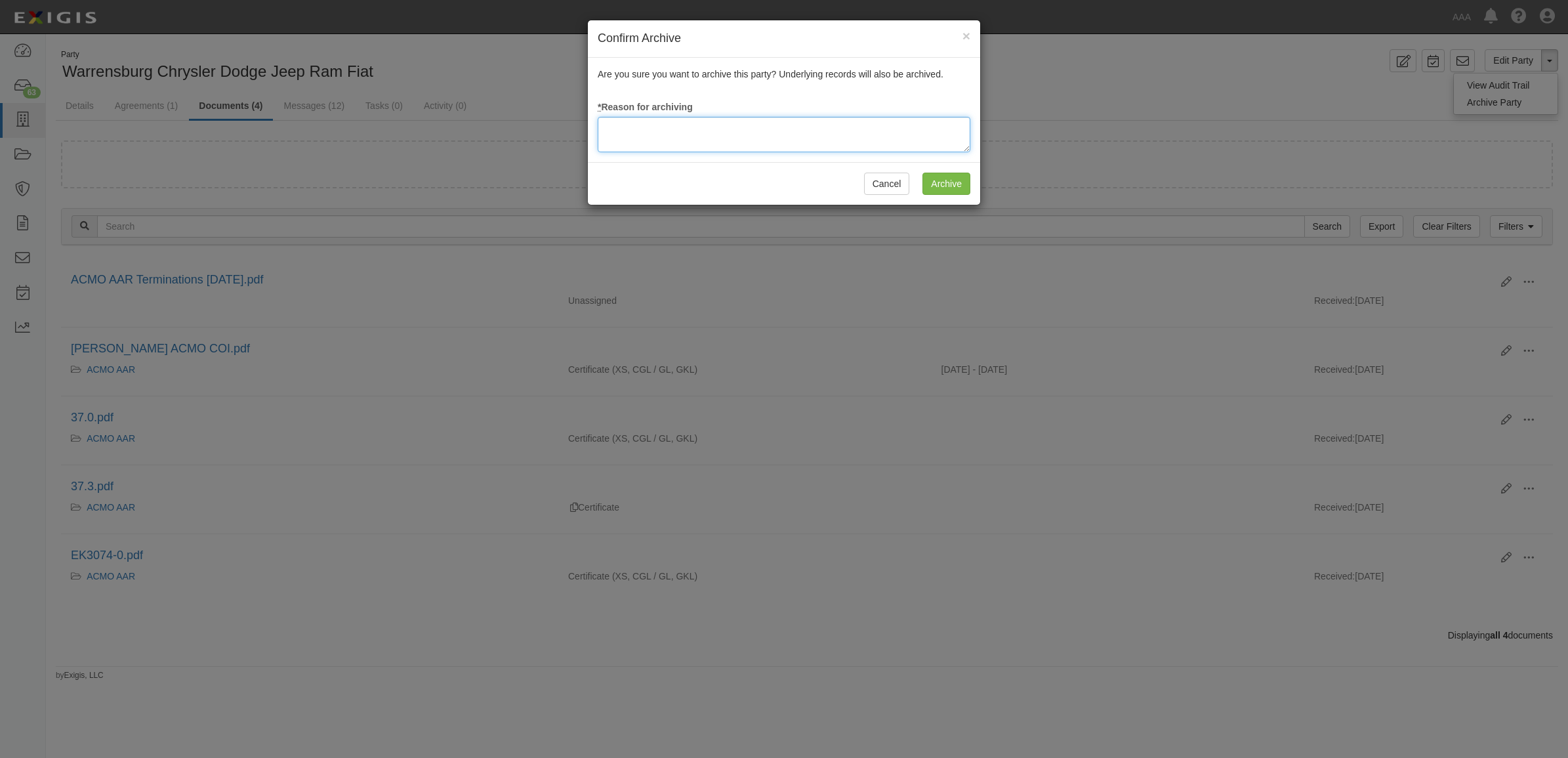
click at [850, 149] on textarea at bounding box center [784, 134] width 373 height 35
type textarea "Station Terminated"
click at [961, 182] on input "Archive" at bounding box center [947, 184] width 48 height 23
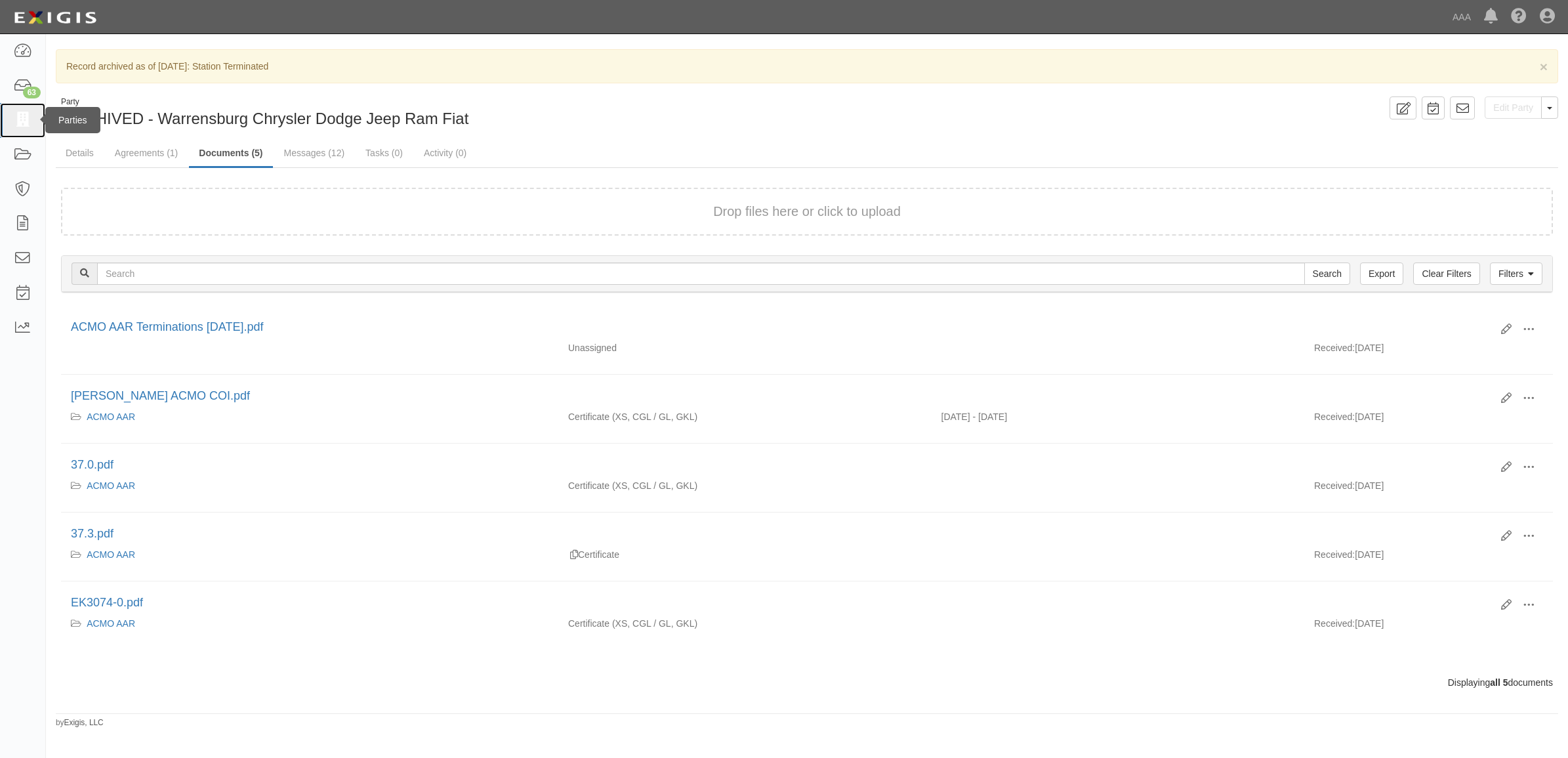
click at [28, 115] on icon at bounding box center [23, 120] width 18 height 15
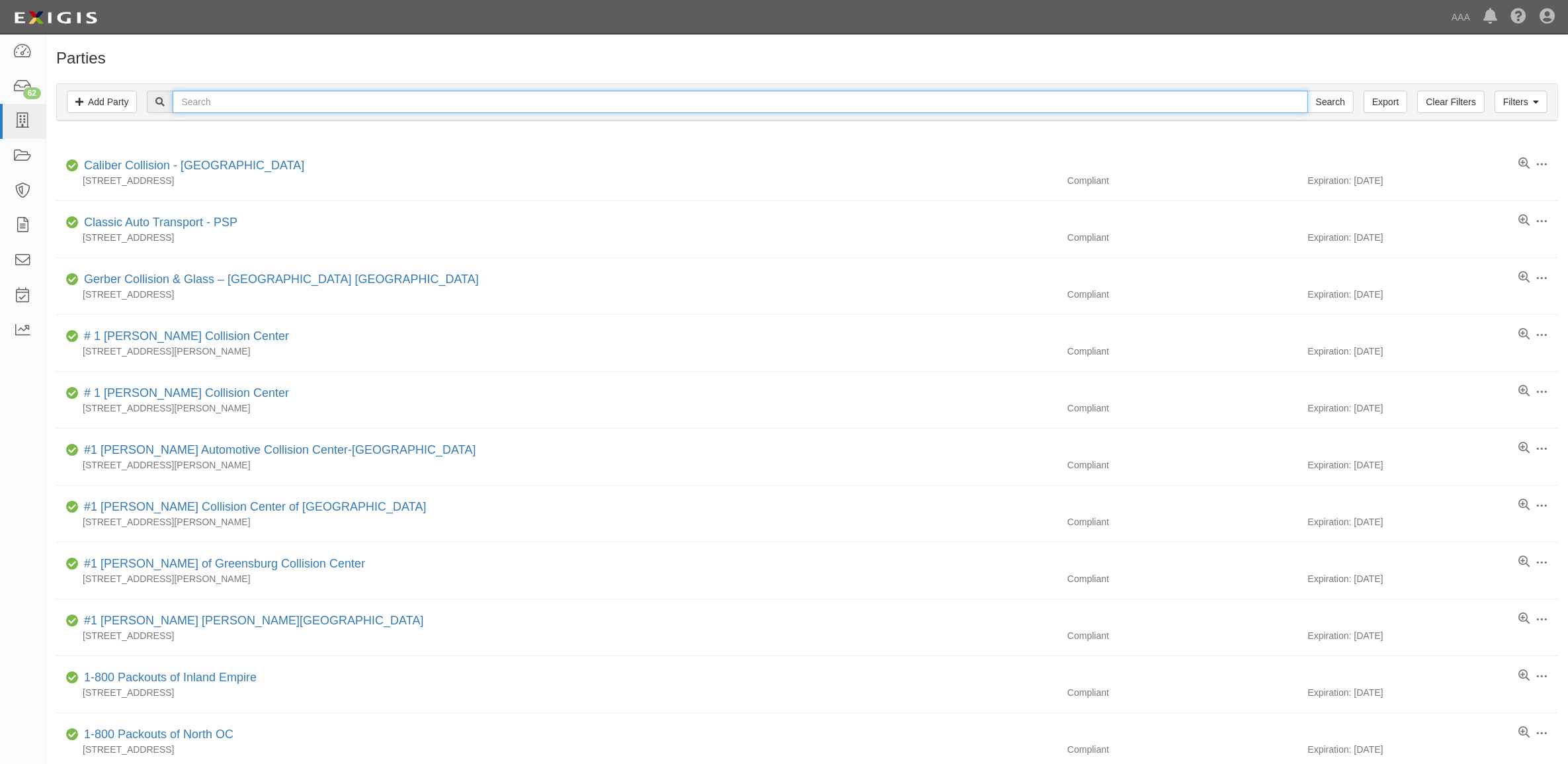
click at [252, 103] on input "text" at bounding box center [740, 102] width 1135 height 23
type input "Warrensburg Ford"
click at [1307, 91] on input "Search" at bounding box center [1330, 102] width 46 height 23
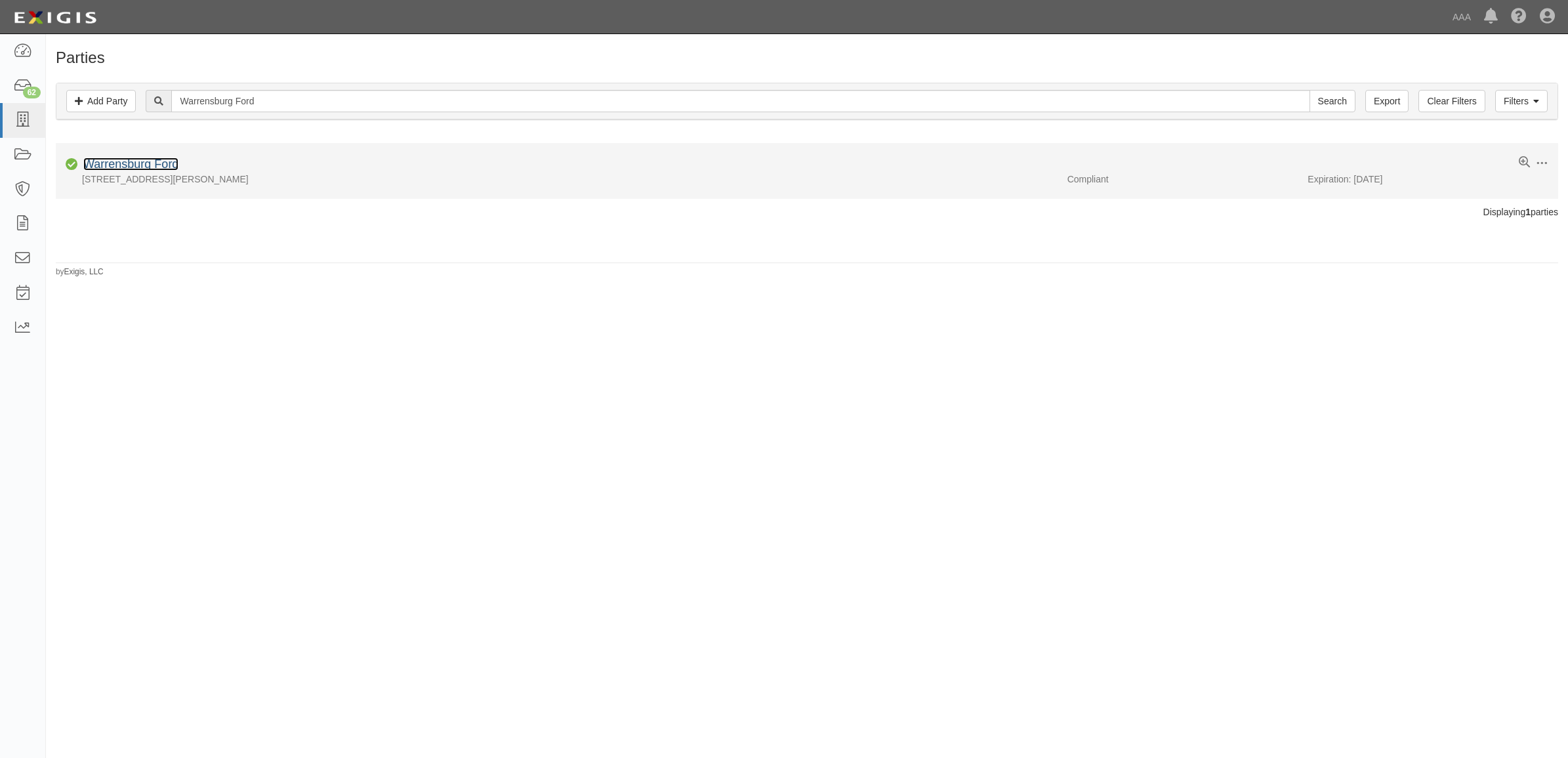
click at [142, 161] on link "Warrensburg Ford" at bounding box center [130, 164] width 95 height 13
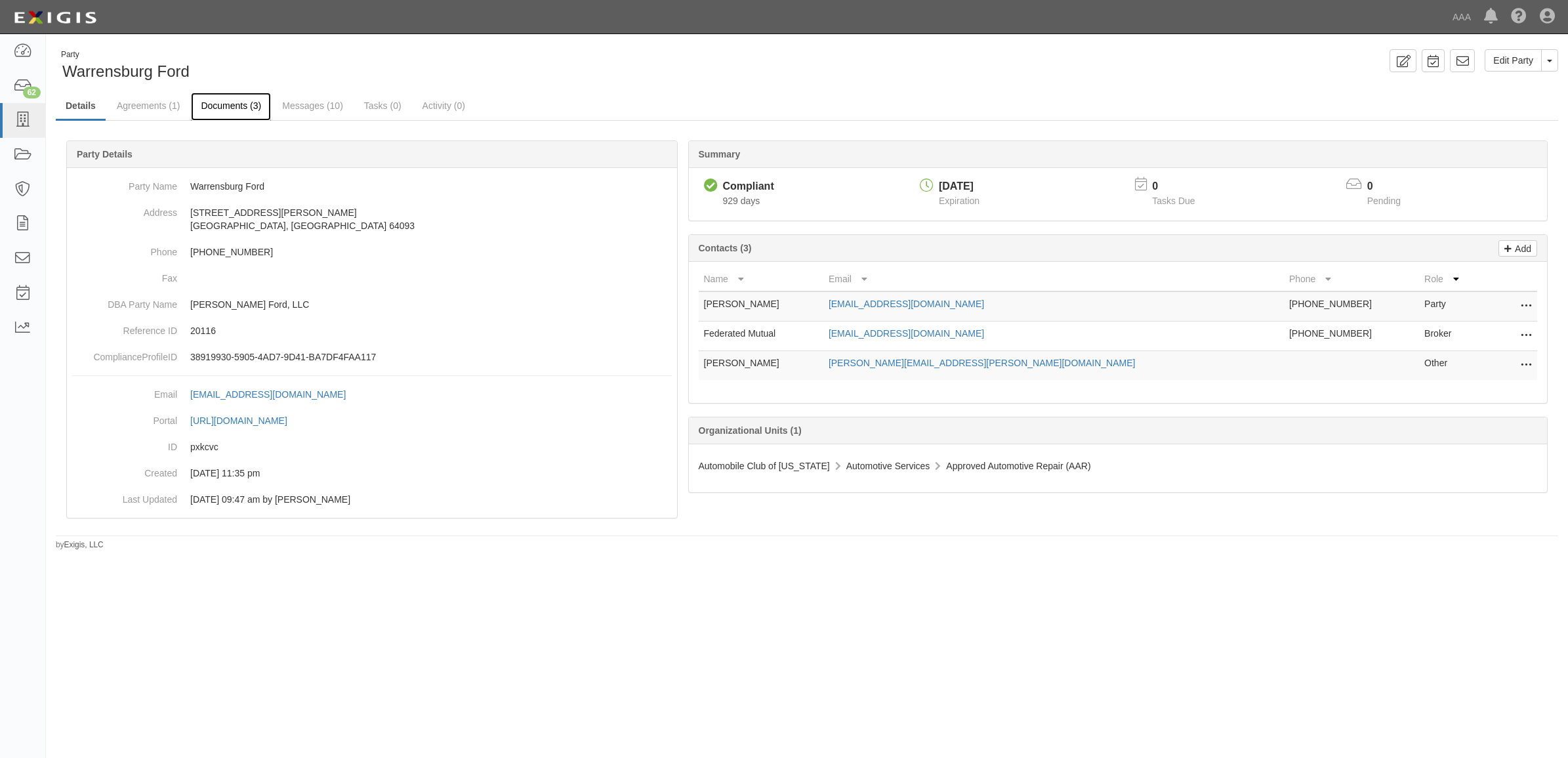
click at [239, 102] on link "Documents (3)" at bounding box center [231, 106] width 80 height 28
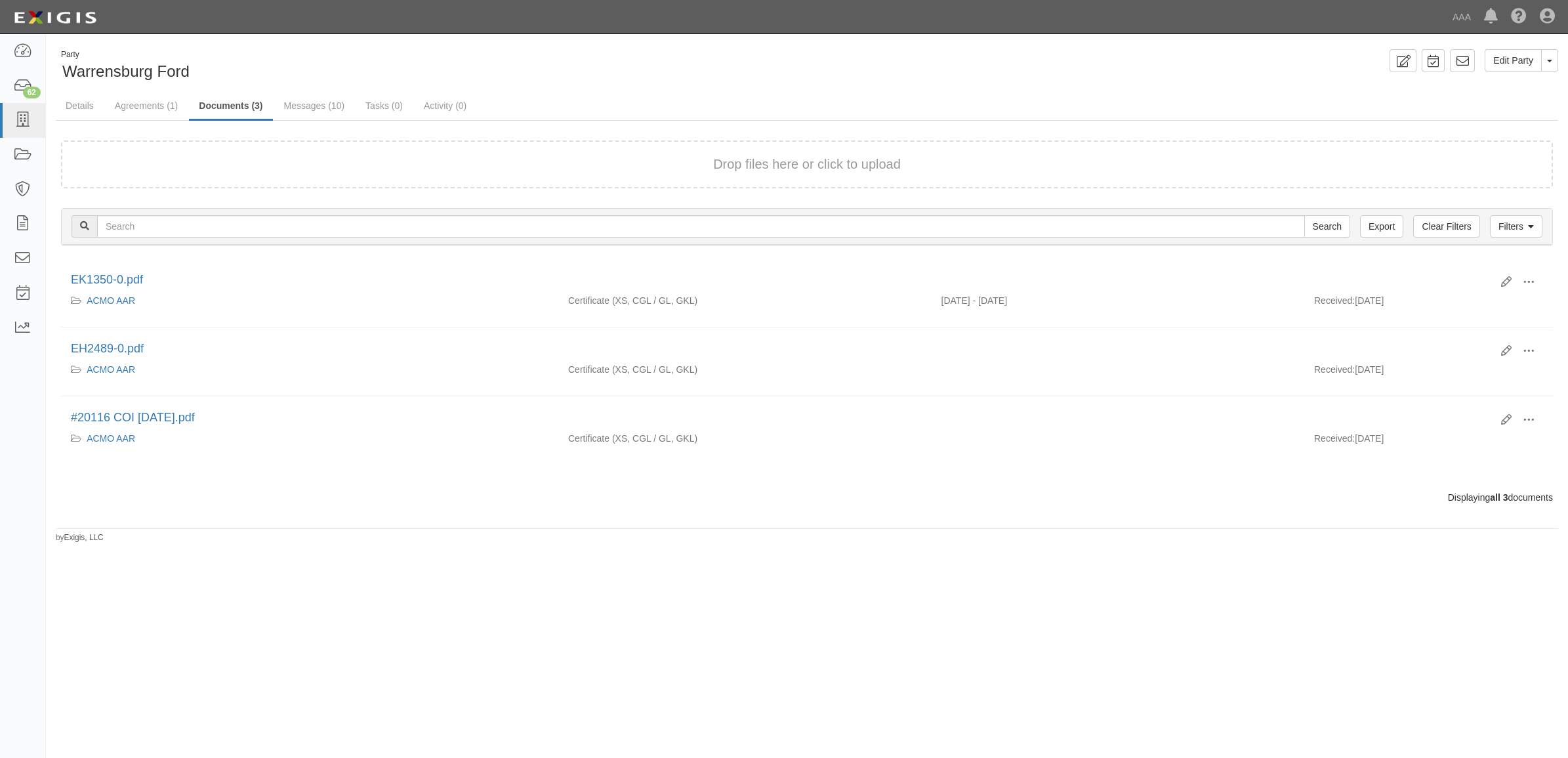
click at [407, 159] on div "Drop files here or click to upload" at bounding box center [807, 164] width 1463 height 19
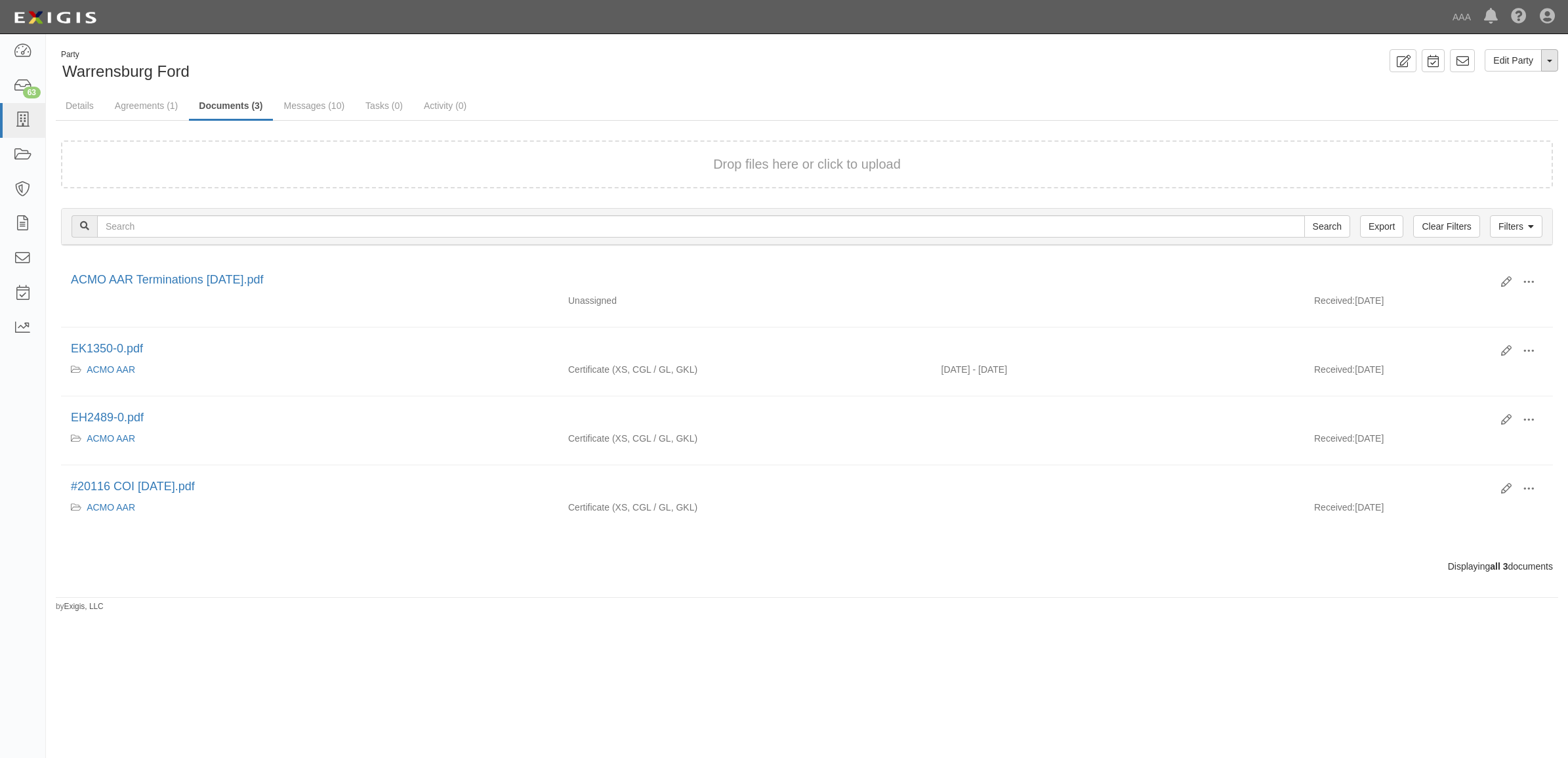
click at [1548, 57] on button "Toggle Party Dropdown" at bounding box center [1550, 61] width 17 height 23
click at [1470, 106] on link "Archive Party" at bounding box center [1505, 102] width 103 height 17
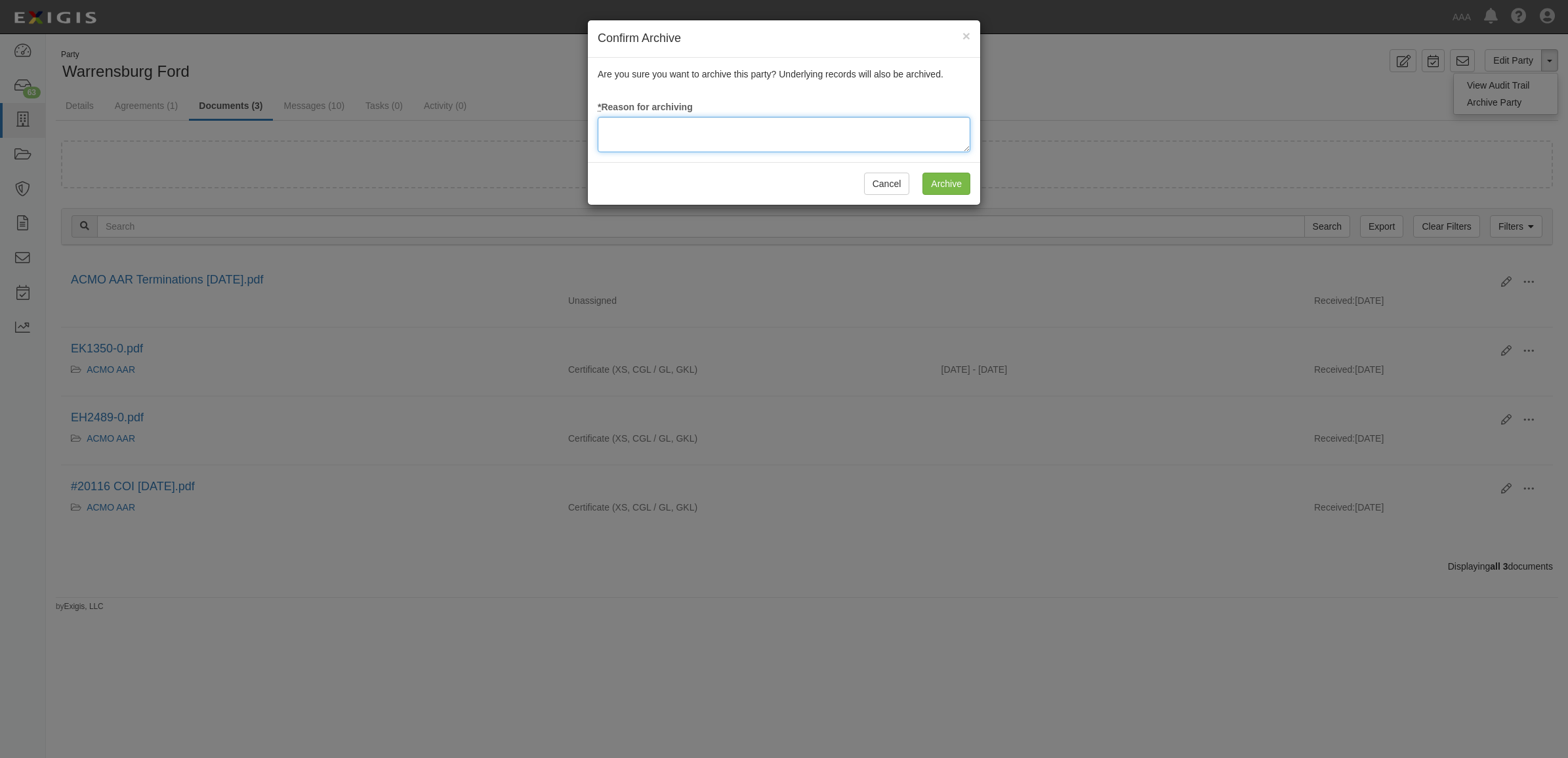
drag, startPoint x: 769, startPoint y: 150, endPoint x: 763, endPoint y: 144, distance: 8.5
click at [769, 150] on textarea at bounding box center [784, 134] width 373 height 35
type textarea "Station Terminated"
click at [954, 182] on input "Archive" at bounding box center [947, 184] width 48 height 23
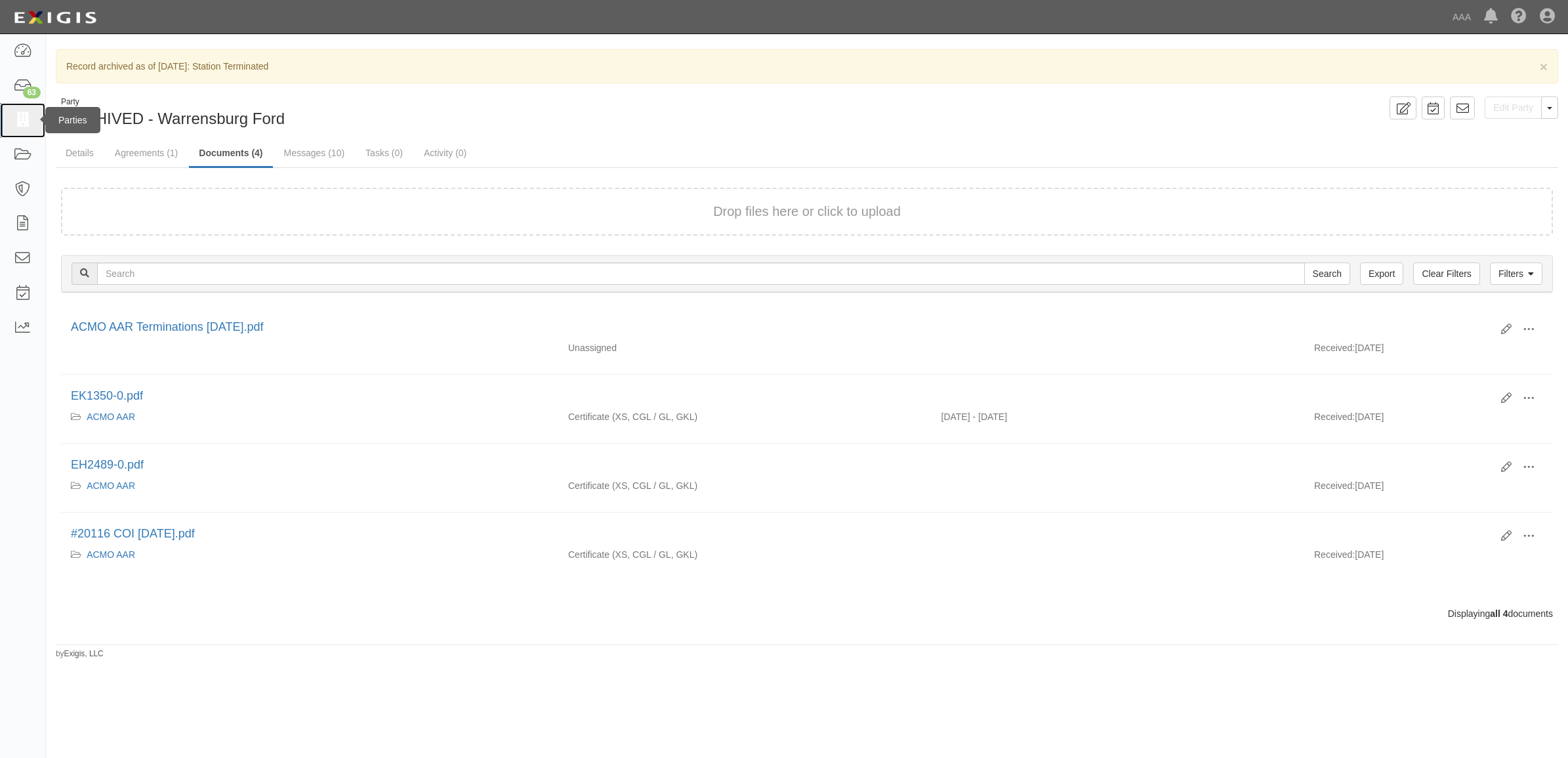
click at [27, 123] on icon at bounding box center [23, 120] width 18 height 15
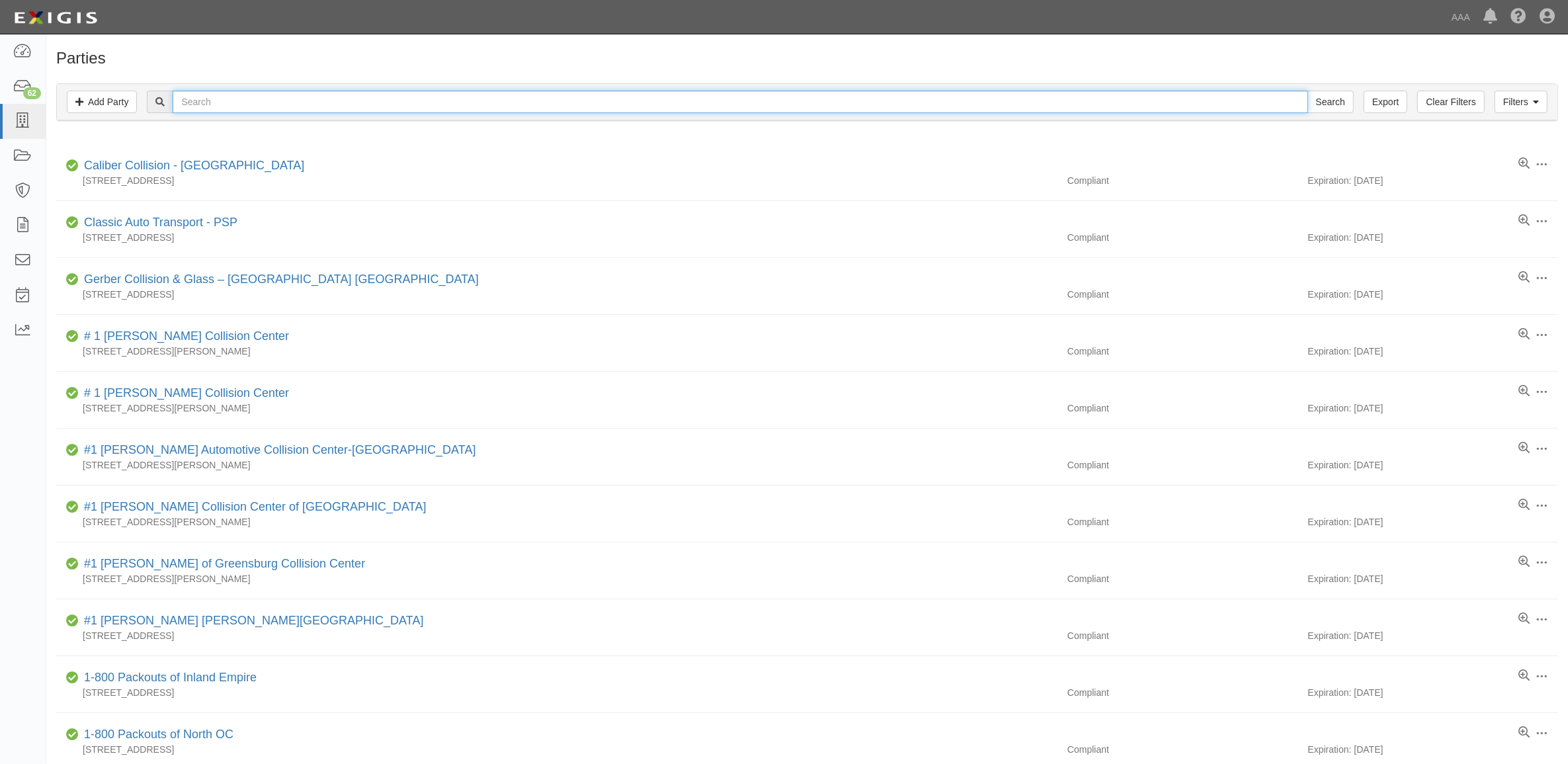
click at [253, 99] on input "text" at bounding box center [740, 102] width 1135 height 23
type input "366401"
click at [1307, 91] on input "Search" at bounding box center [1330, 102] width 46 height 23
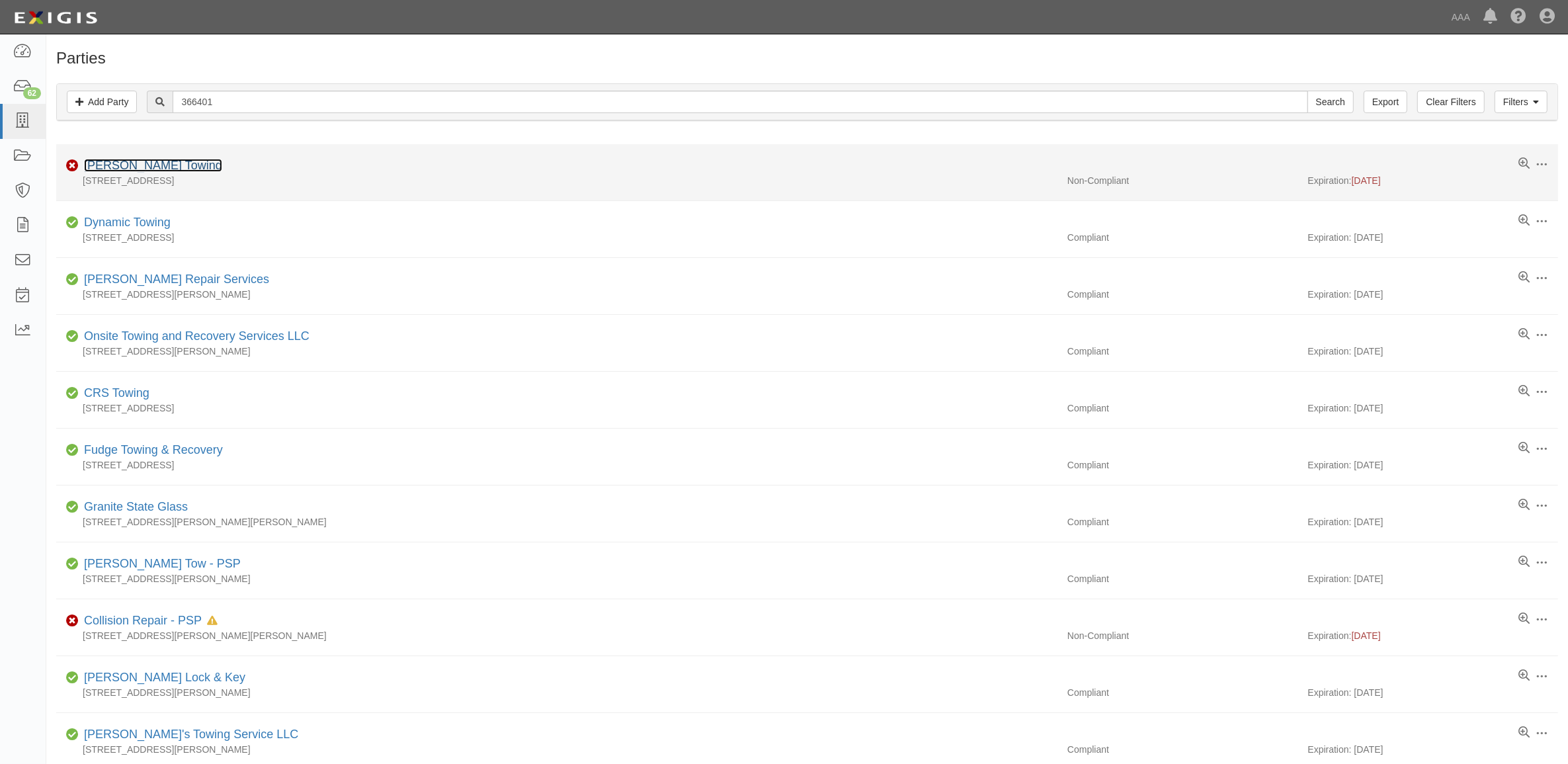
click at [140, 164] on link "[PERSON_NAME] Towing" at bounding box center [152, 165] width 138 height 13
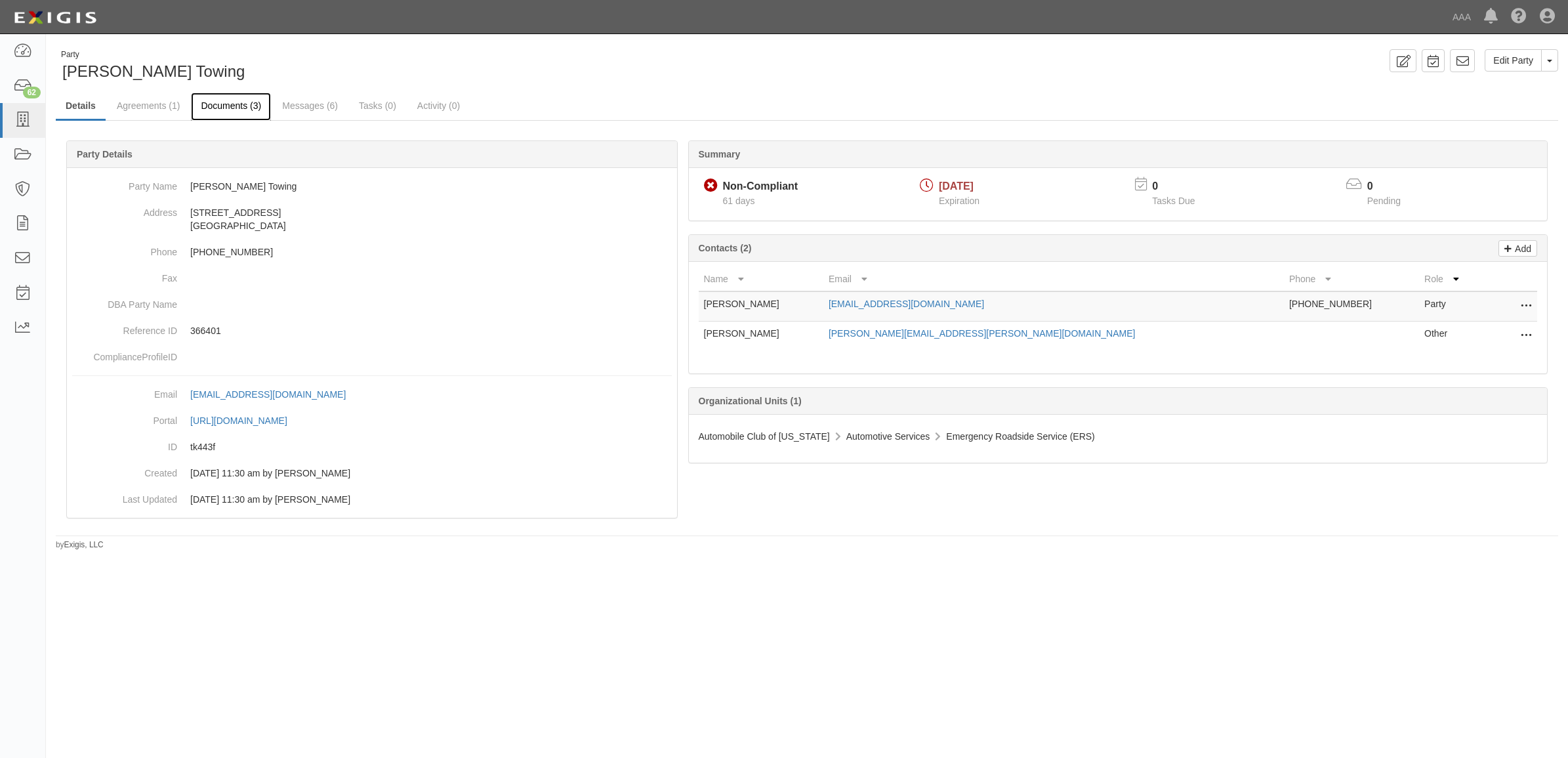
click at [238, 103] on link "Documents (3)" at bounding box center [231, 106] width 80 height 28
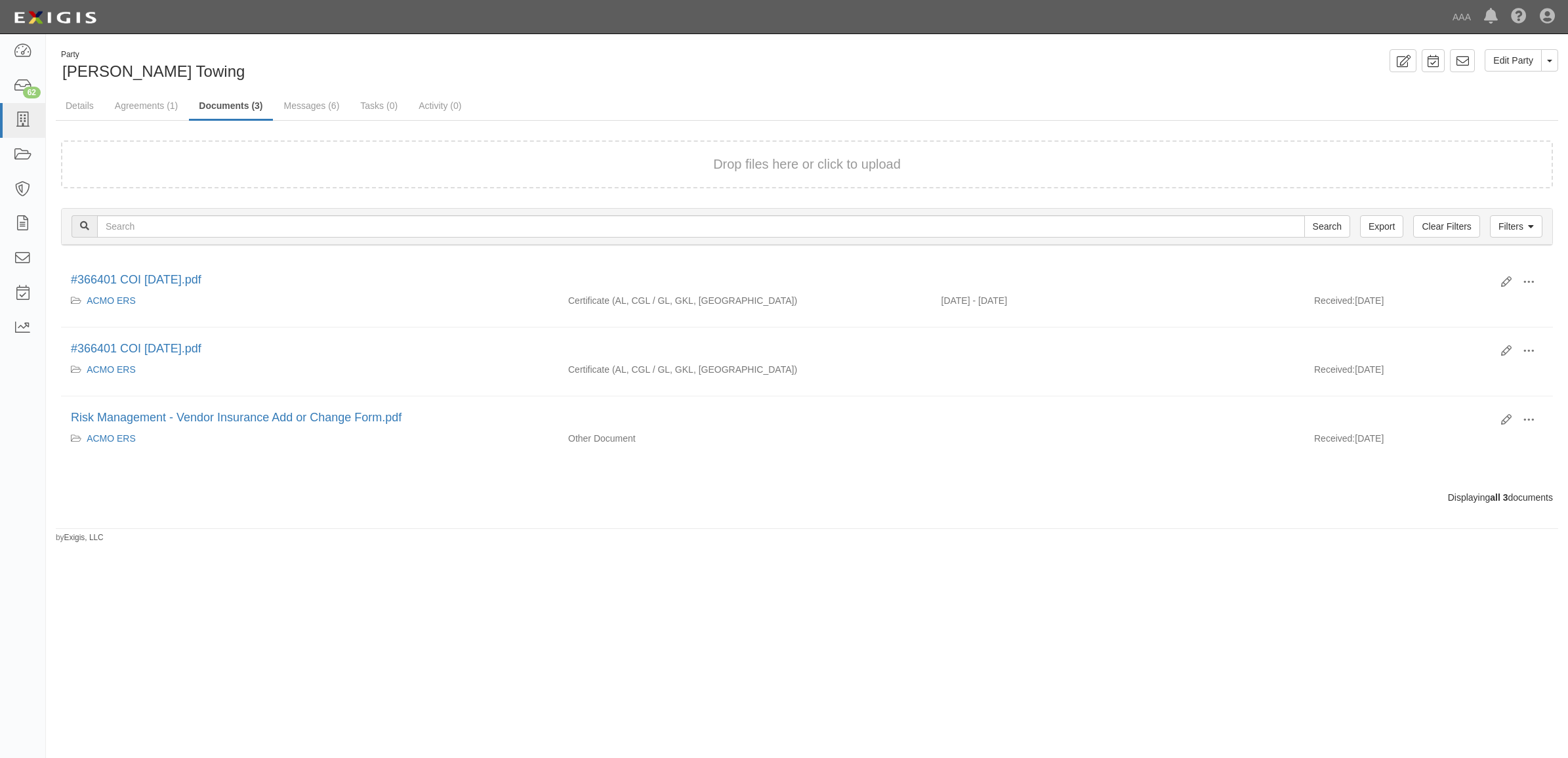
click at [190, 165] on div "Drop files here or click to upload" at bounding box center [807, 164] width 1463 height 19
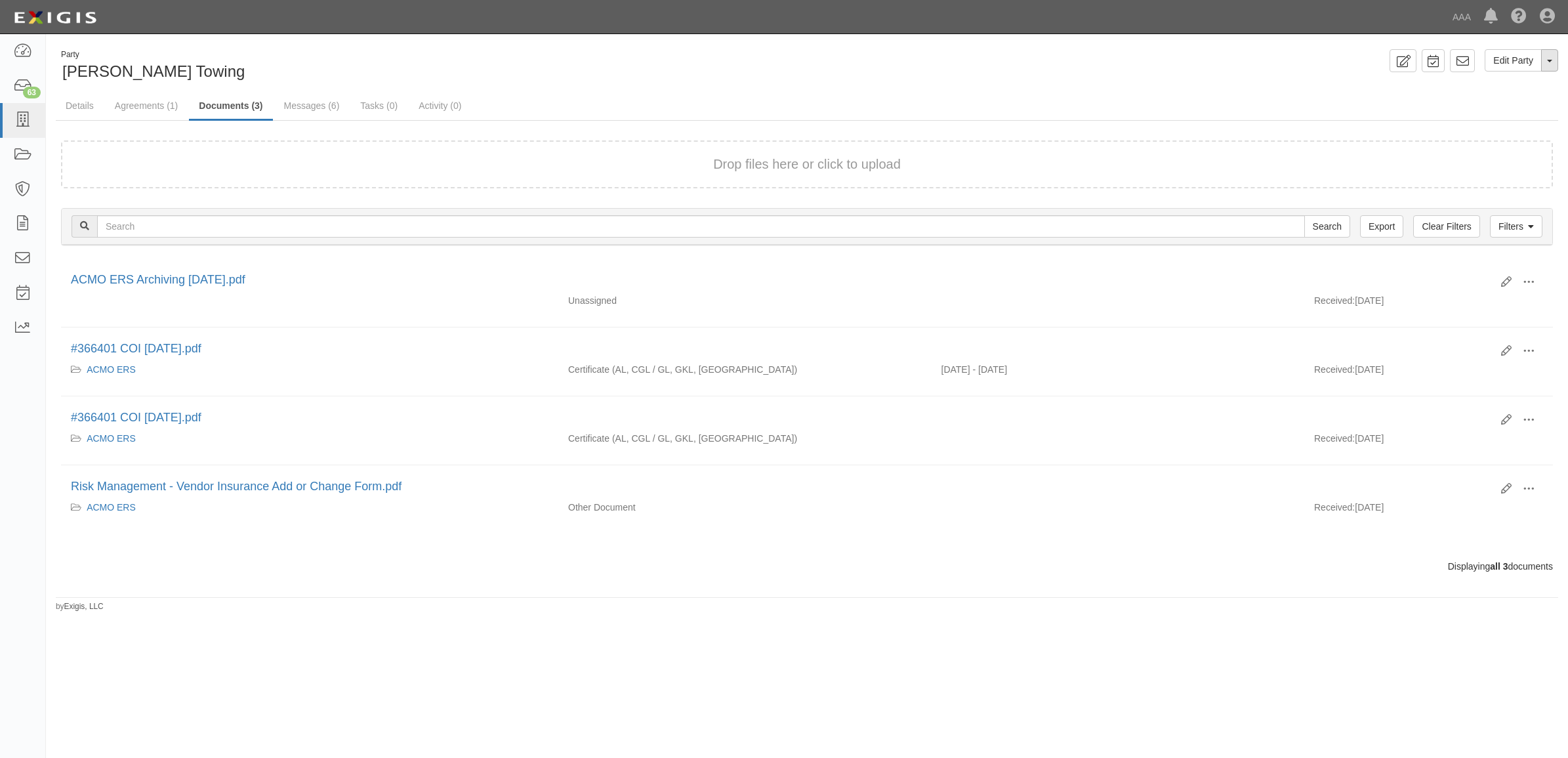
click at [1547, 58] on button "Toggle Party Dropdown" at bounding box center [1550, 61] width 17 height 23
click at [1498, 106] on link "Archive Party" at bounding box center [1505, 102] width 103 height 17
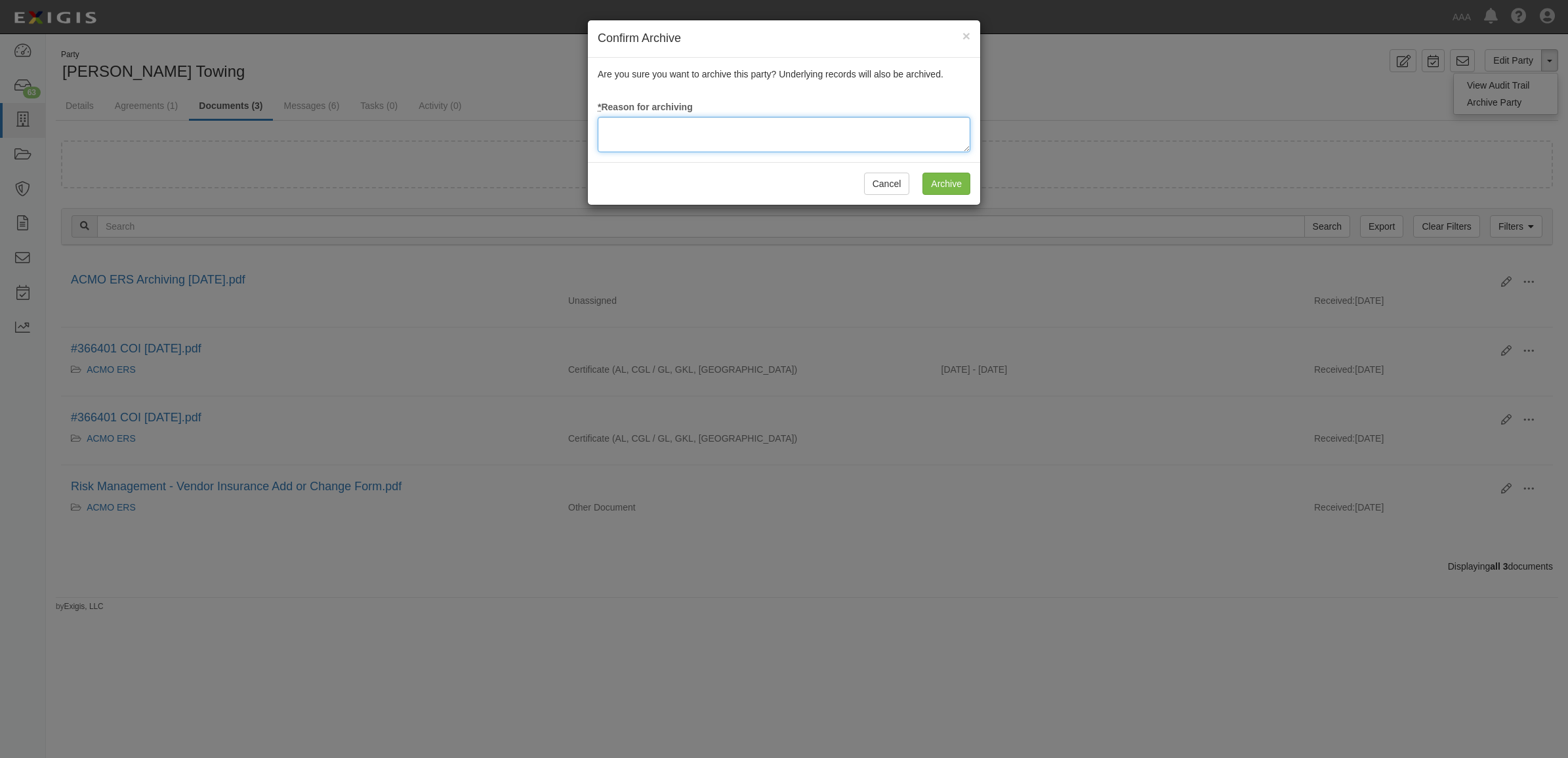
click at [781, 139] on textarea at bounding box center [784, 134] width 373 height 35
type textarea "RM Archival Timeline met"
click at [946, 179] on input "Archive" at bounding box center [947, 184] width 48 height 23
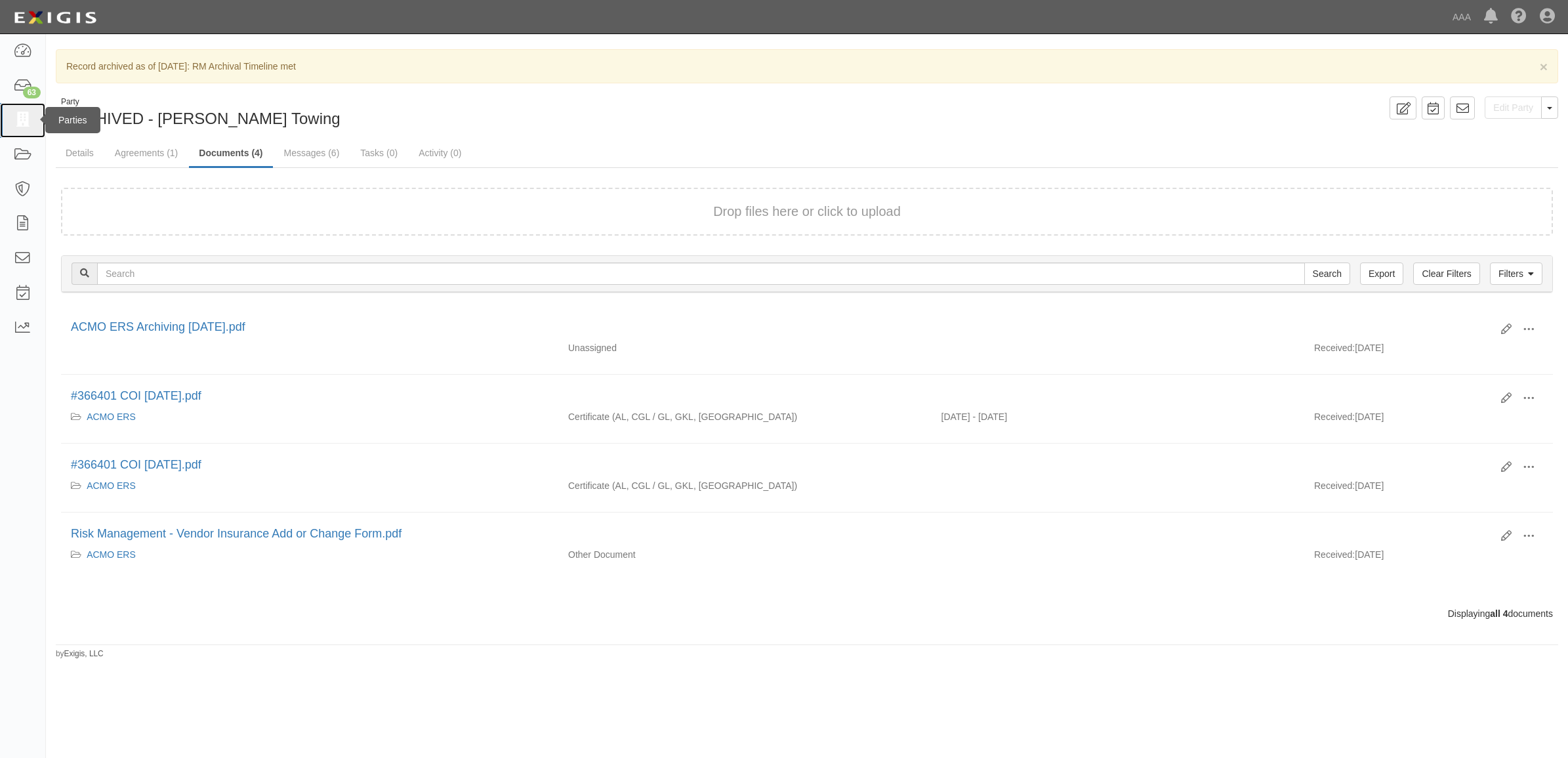
click at [24, 119] on icon at bounding box center [23, 120] width 18 height 15
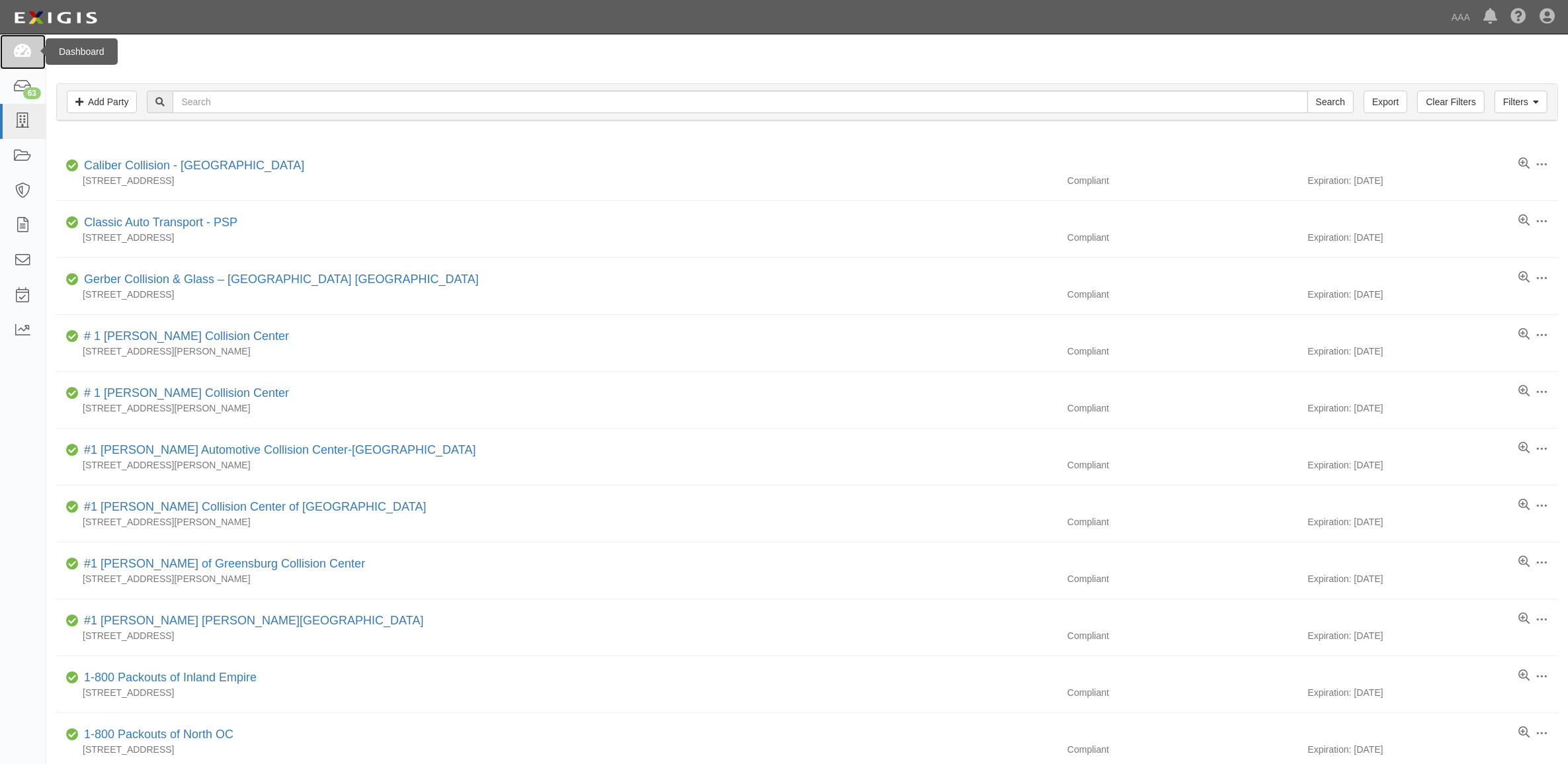
click at [24, 60] on icon at bounding box center [23, 51] width 18 height 15
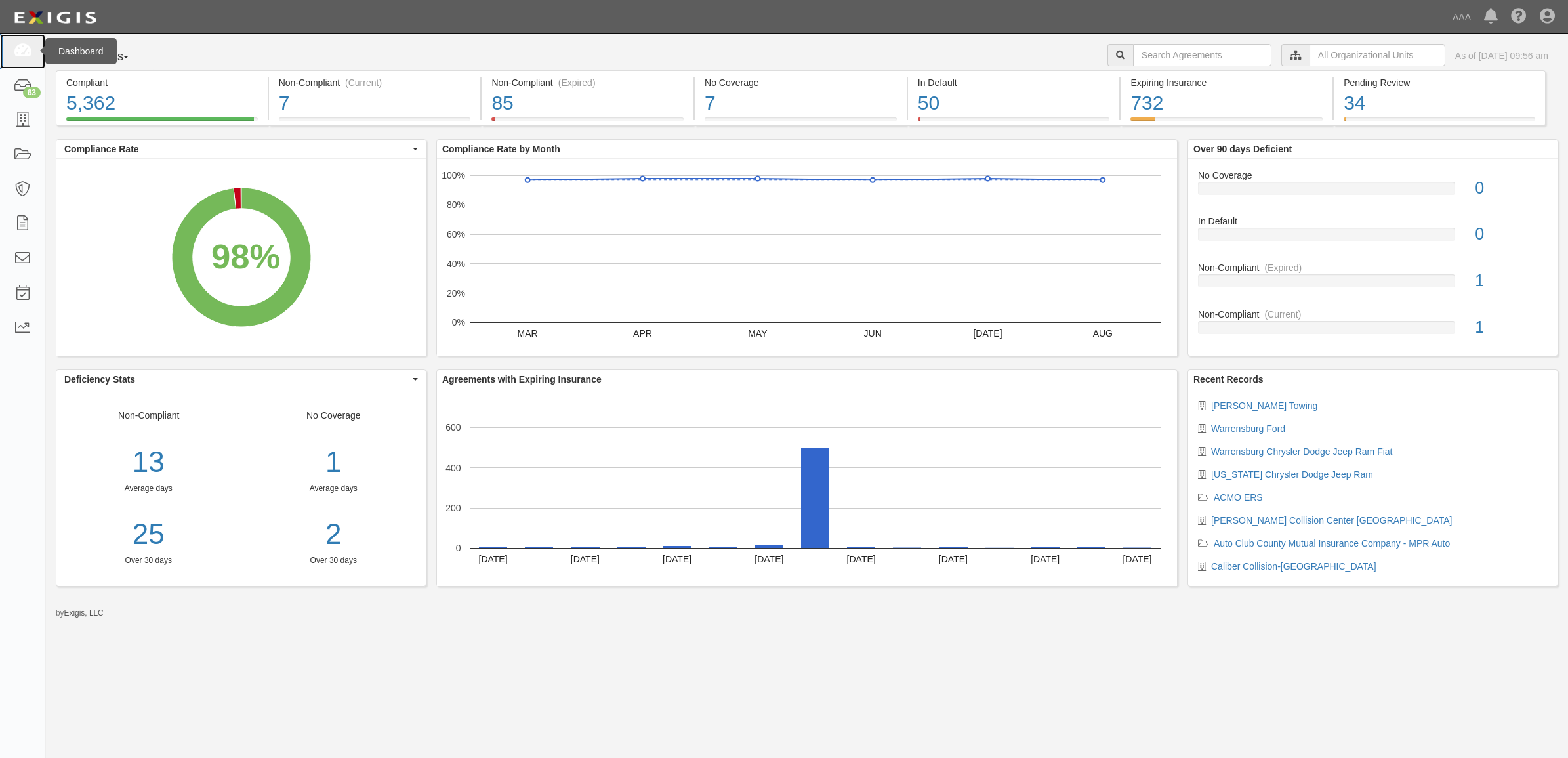
click at [31, 47] on icon at bounding box center [23, 51] width 18 height 15
